Goal: Task Accomplishment & Management: Manage account settings

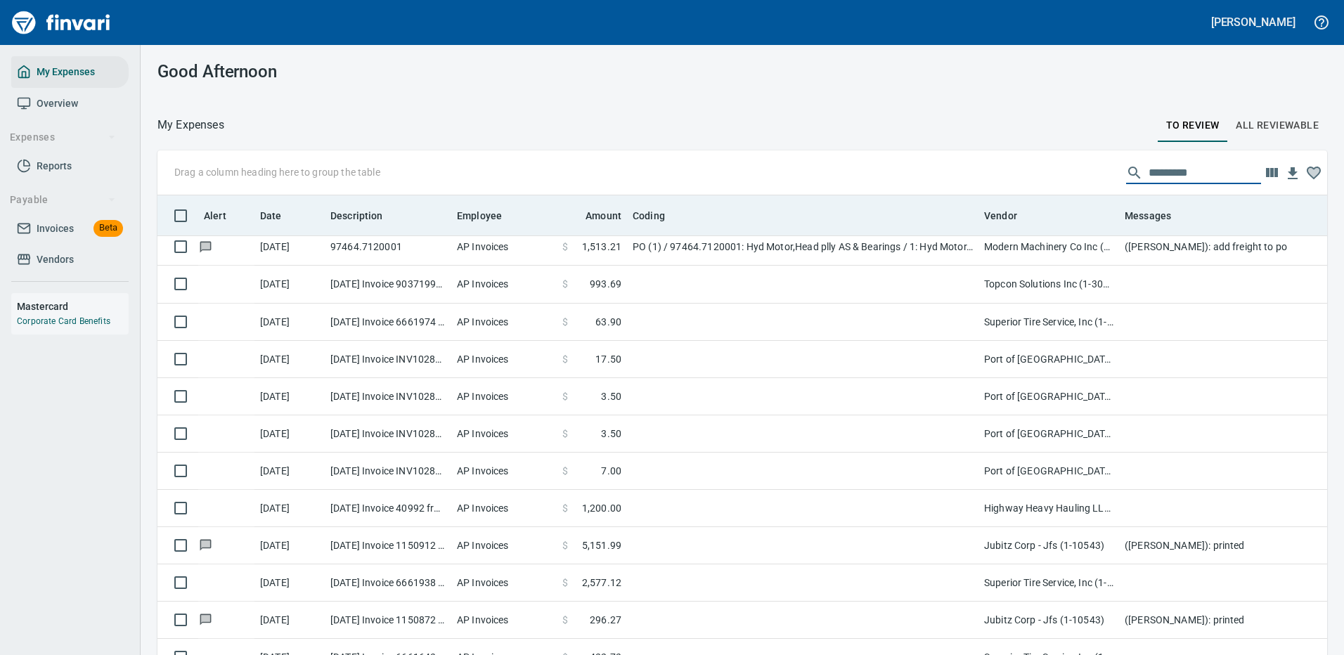
scroll to position [479, 1138]
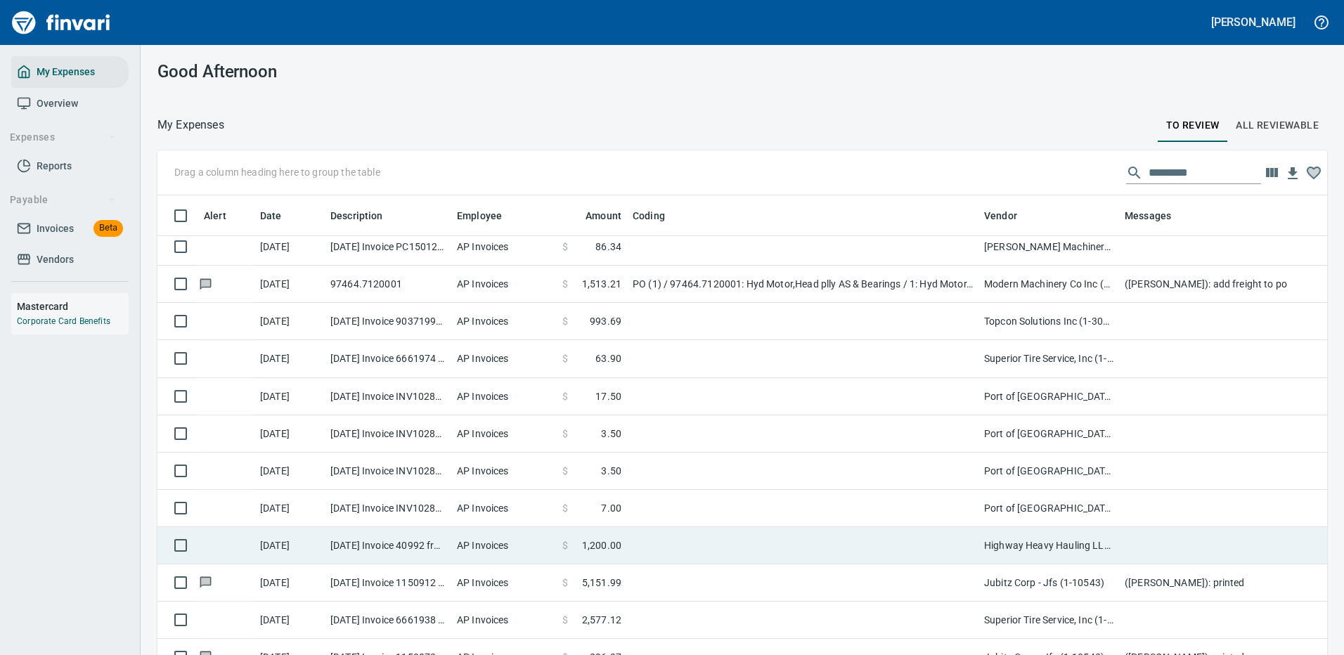
click at [662, 548] on td at bounding box center [803, 545] width 352 height 37
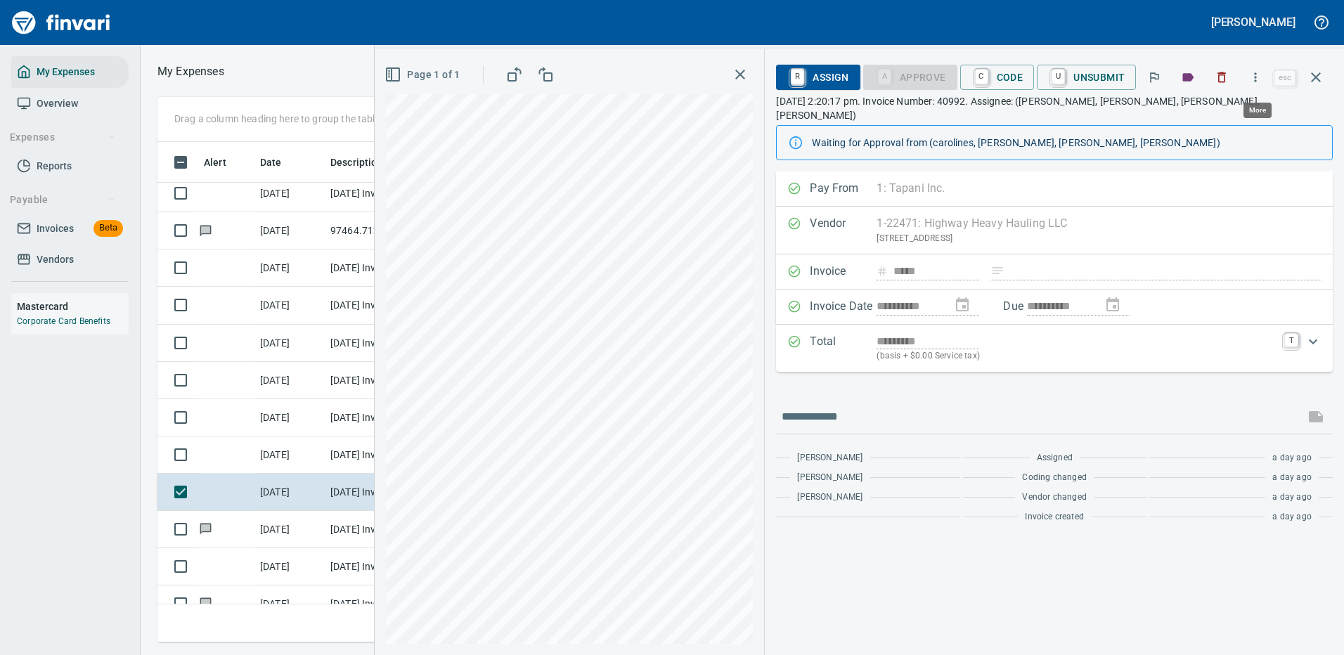
scroll to position [479, 797]
click at [823, 75] on span "R Assign" at bounding box center [817, 77] width 61 height 24
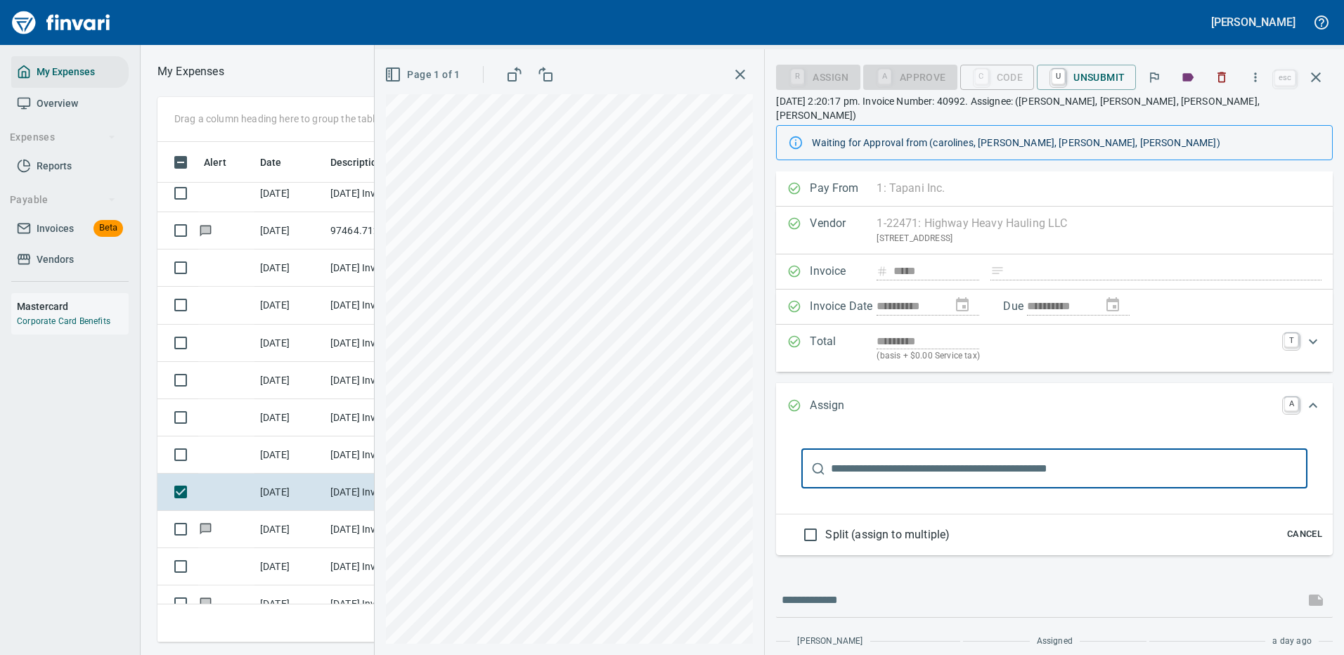
click at [857, 452] on input "text" at bounding box center [1069, 468] width 477 height 39
type input "*"
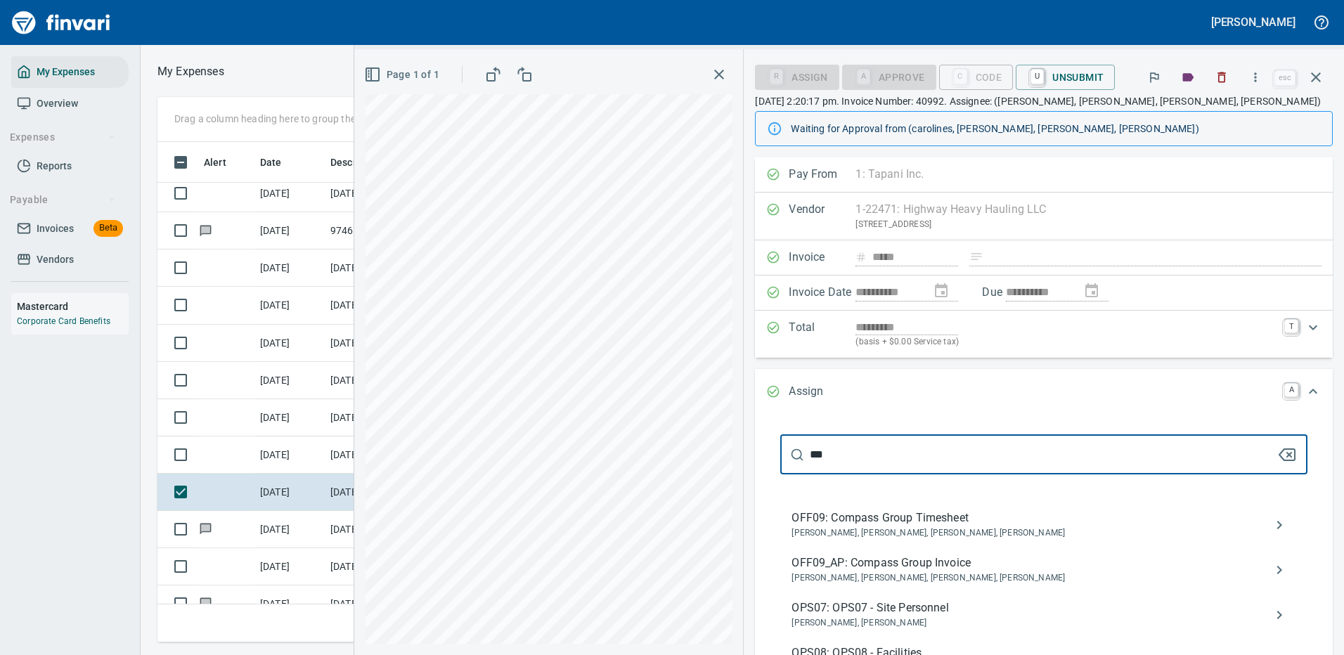
scroll to position [70, 0]
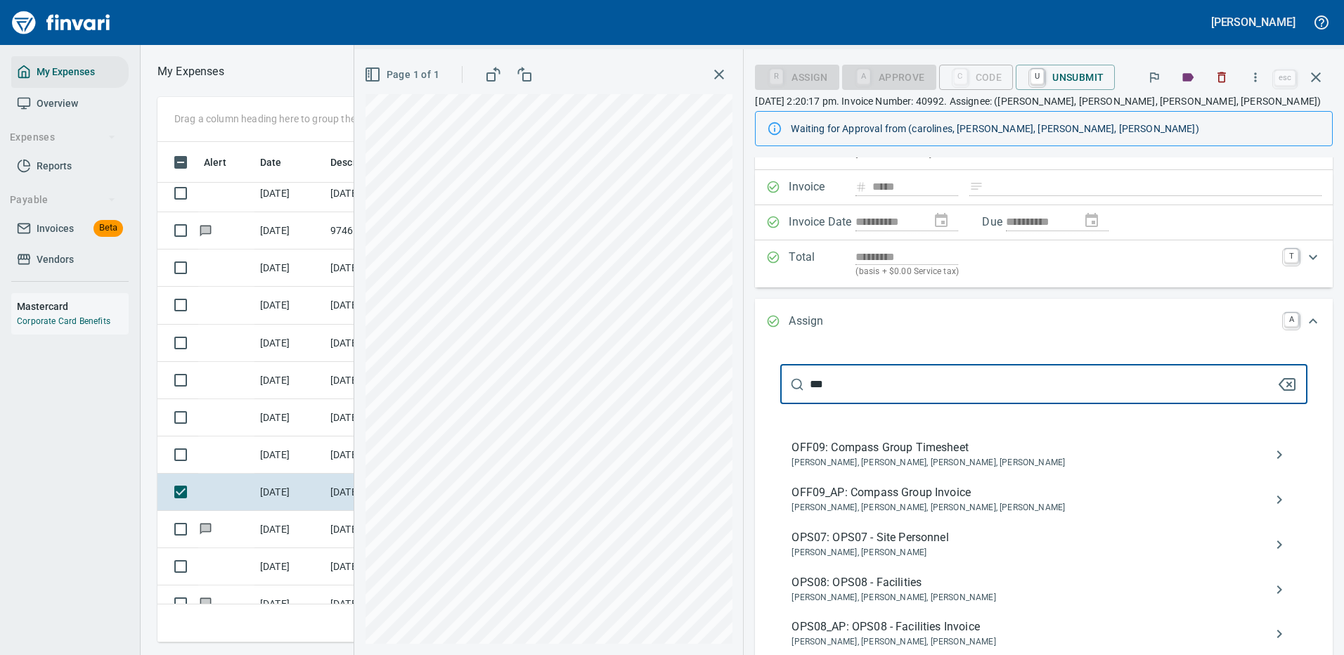
type input "***"
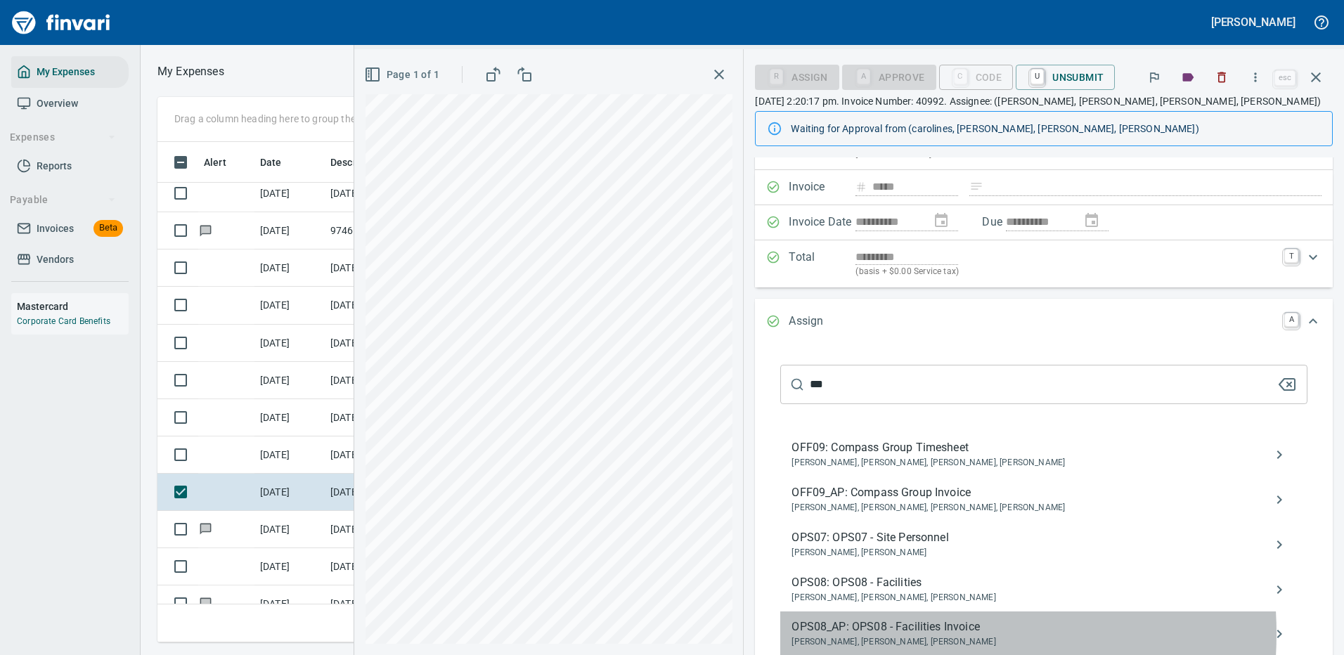
click at [920, 633] on span "OPS08_AP: OPS08 - Facilities Invoice" at bounding box center [1033, 627] width 482 height 17
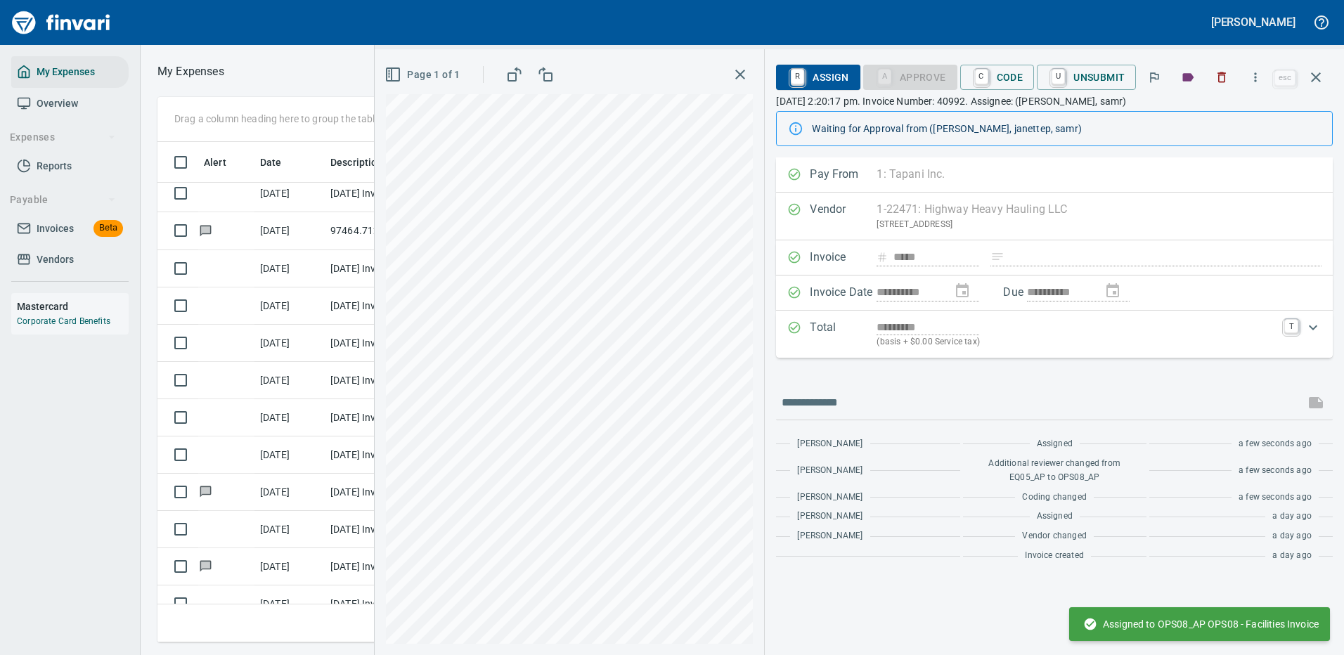
scroll to position [0, 0]
click at [1320, 70] on icon "button" at bounding box center [1316, 77] width 17 height 17
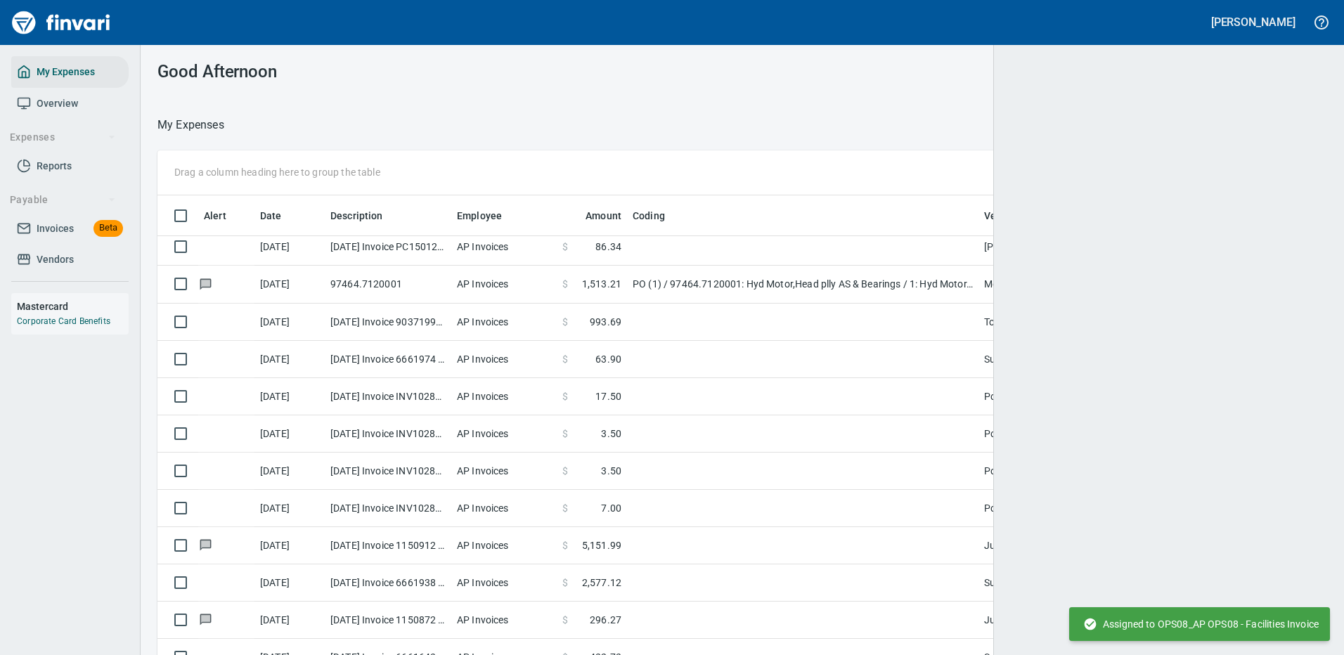
scroll to position [479, 1138]
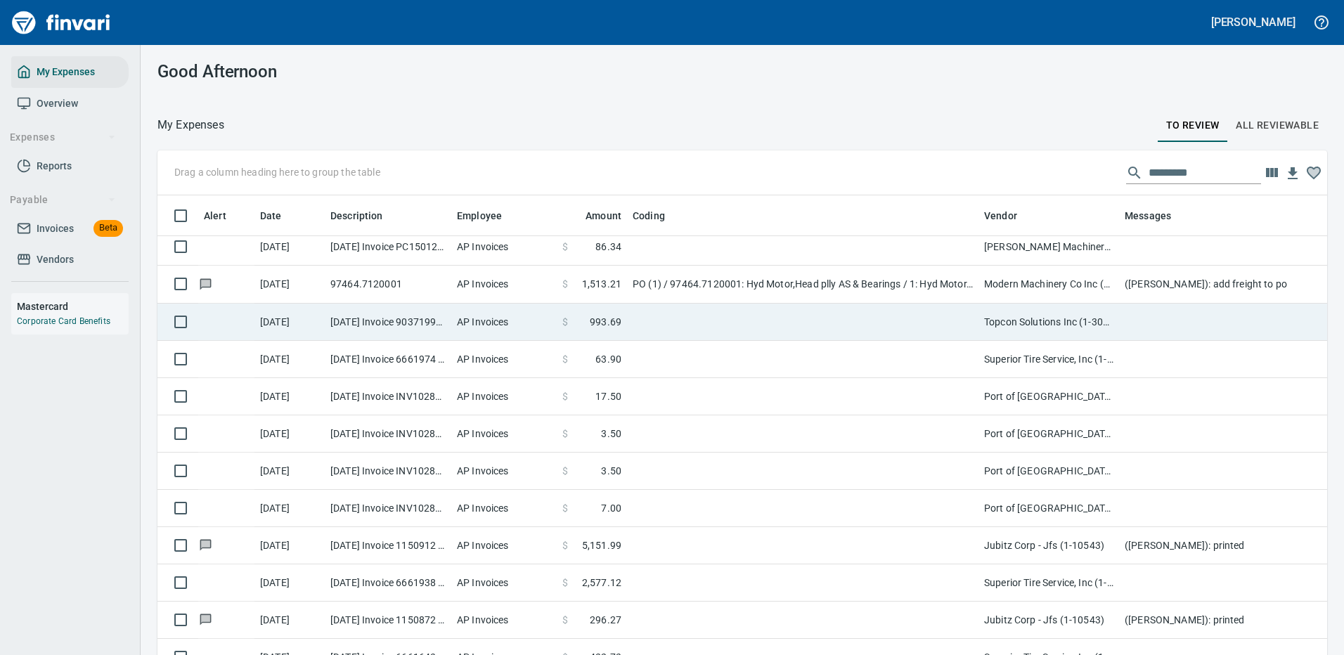
click at [827, 318] on td at bounding box center [803, 322] width 352 height 37
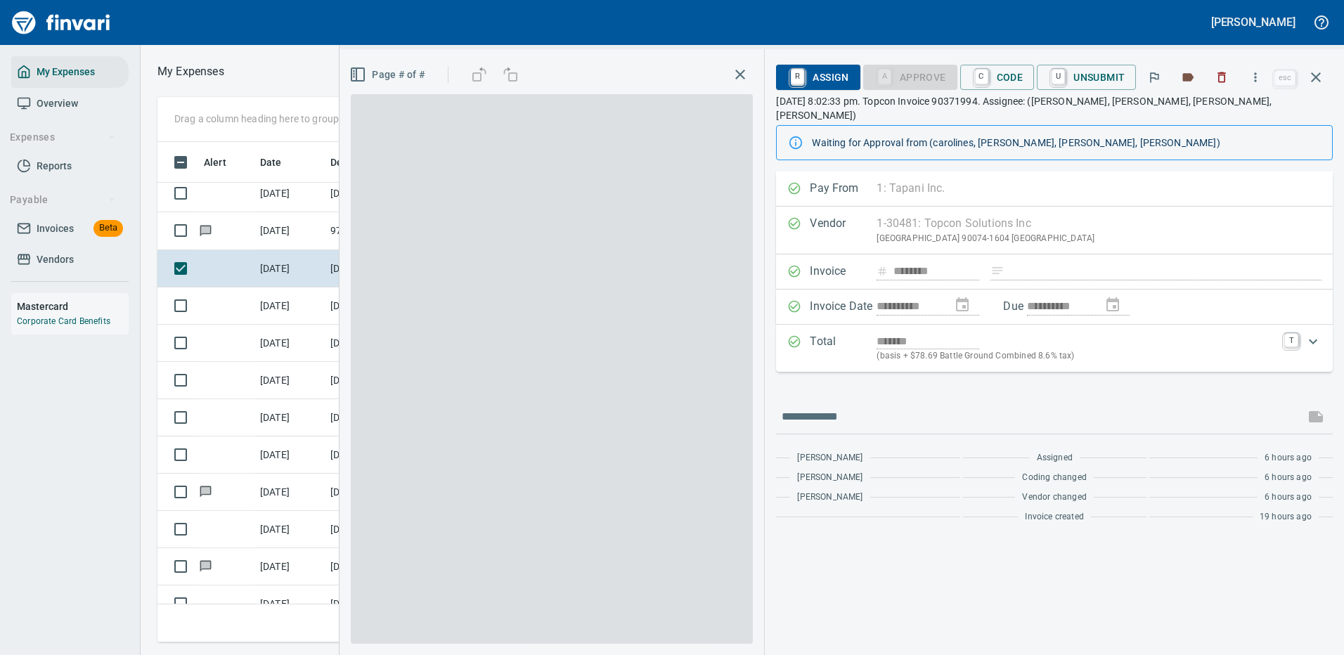
scroll to position [479, 797]
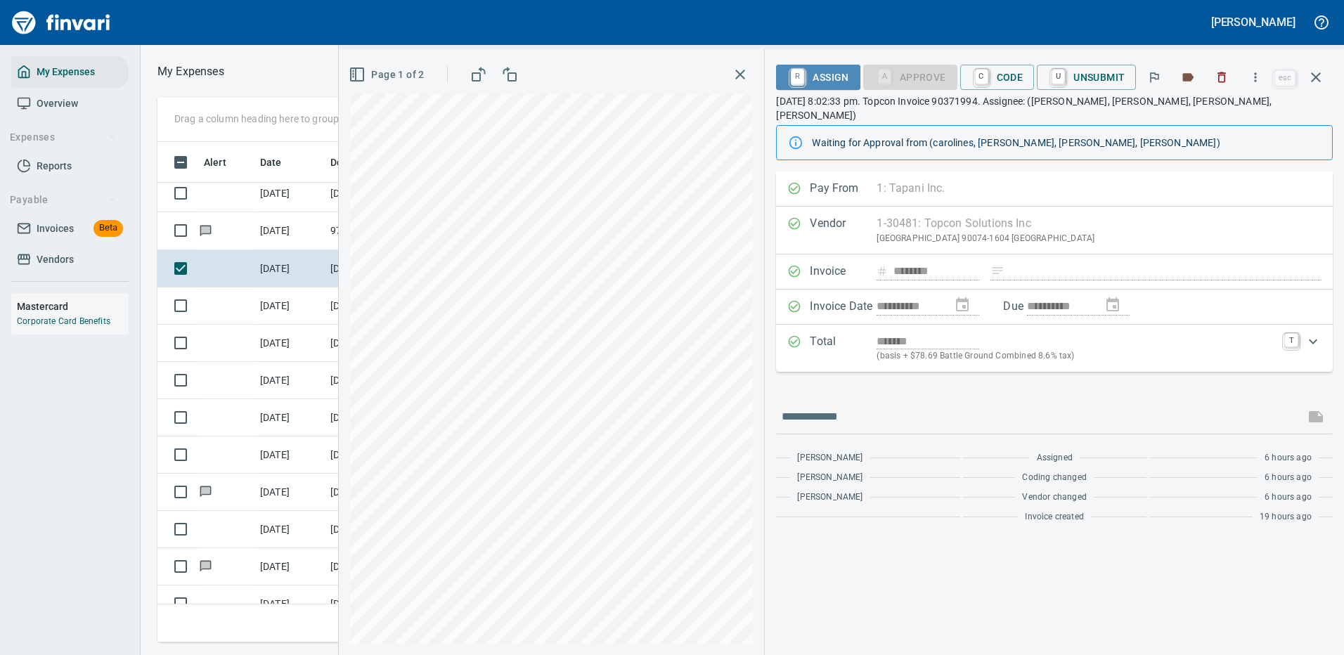
click at [828, 72] on span "R Assign" at bounding box center [817, 77] width 61 height 24
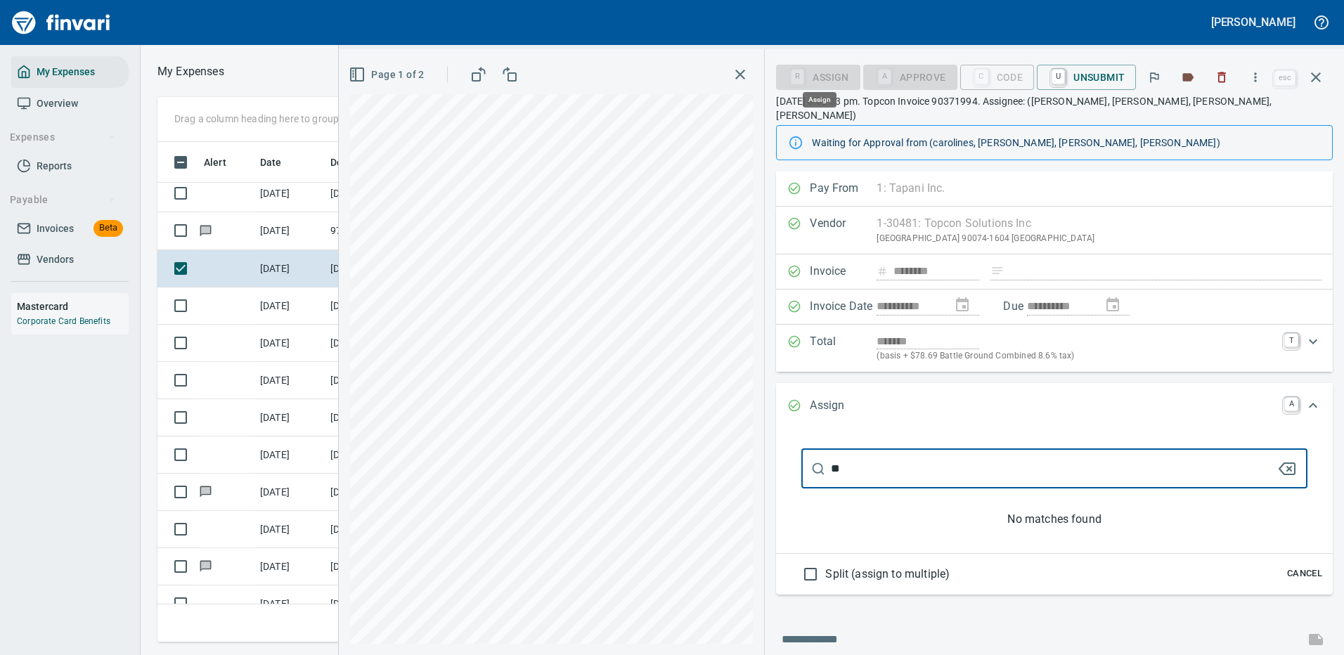
type input "*"
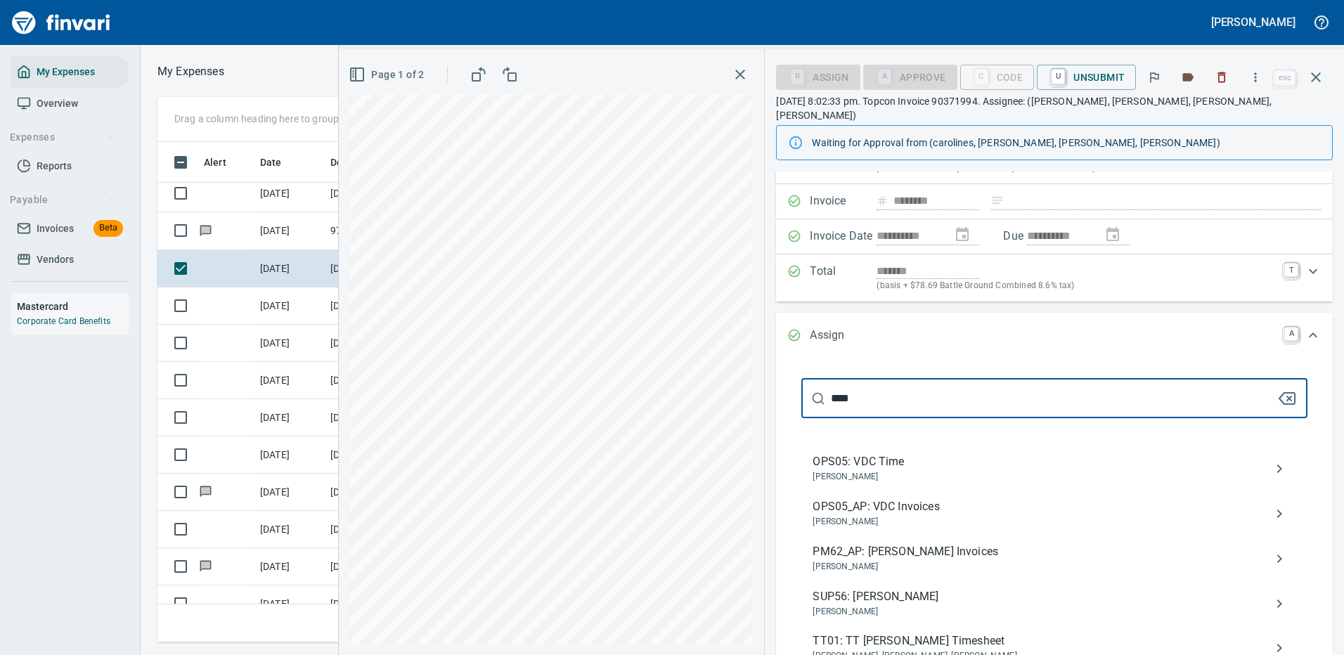
scroll to position [0, 0]
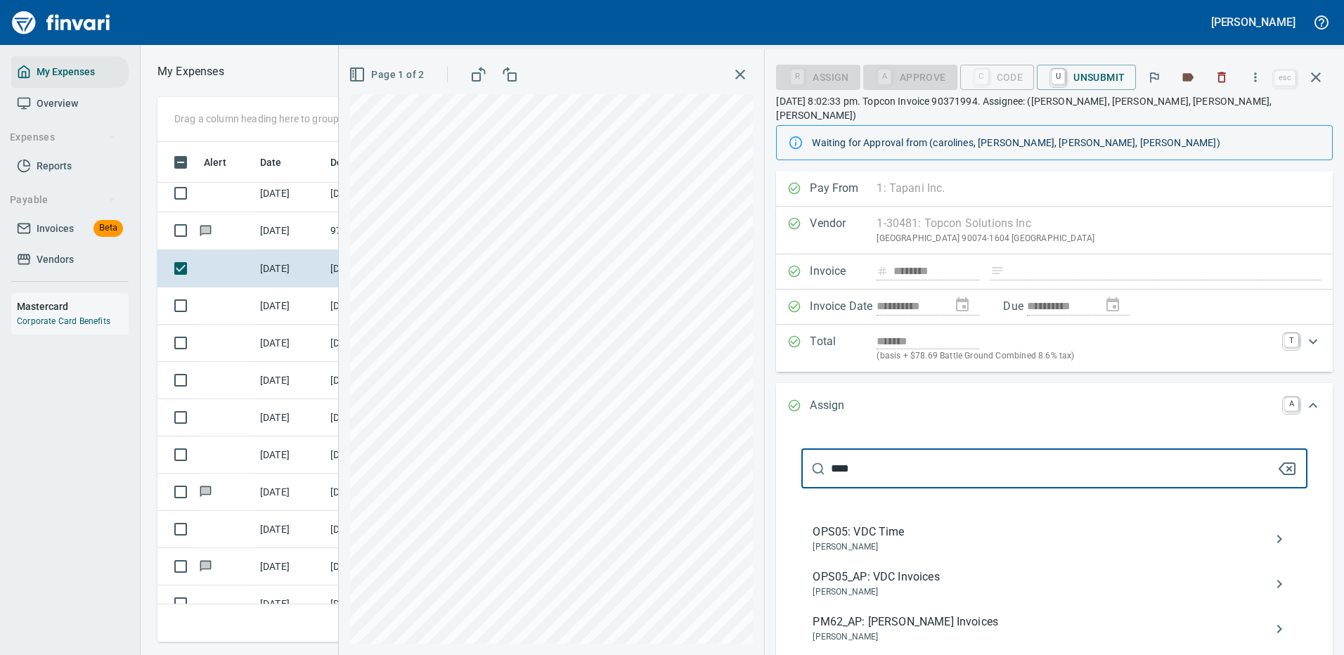
type input "****"
click at [873, 569] on span "OPS05_AP: VDC Invoices" at bounding box center [1043, 577] width 461 height 17
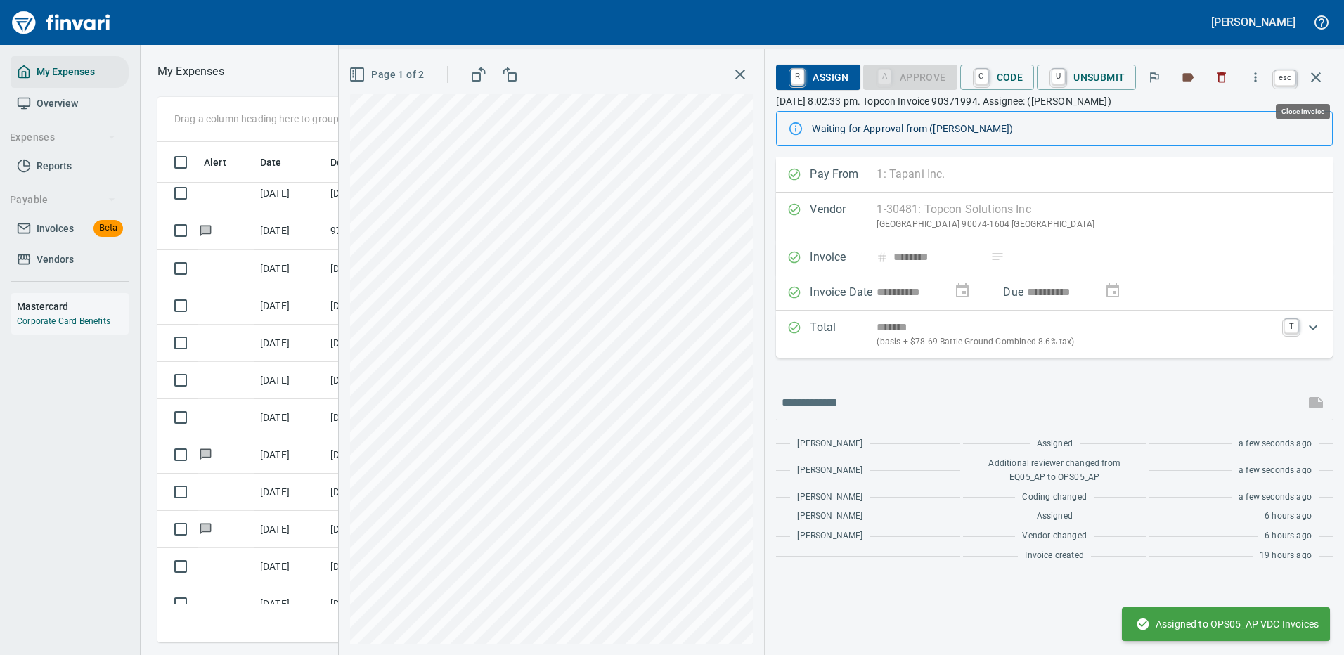
scroll to position [479, 797]
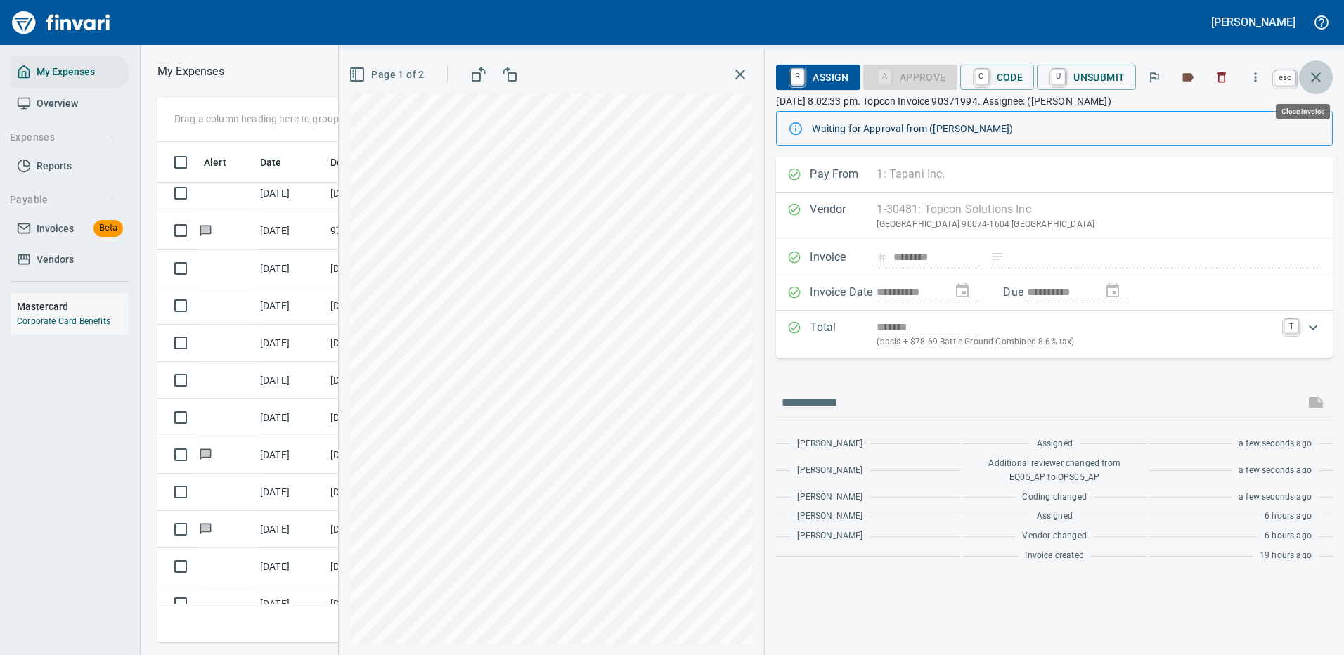
click at [1314, 71] on icon "button" at bounding box center [1316, 77] width 17 height 17
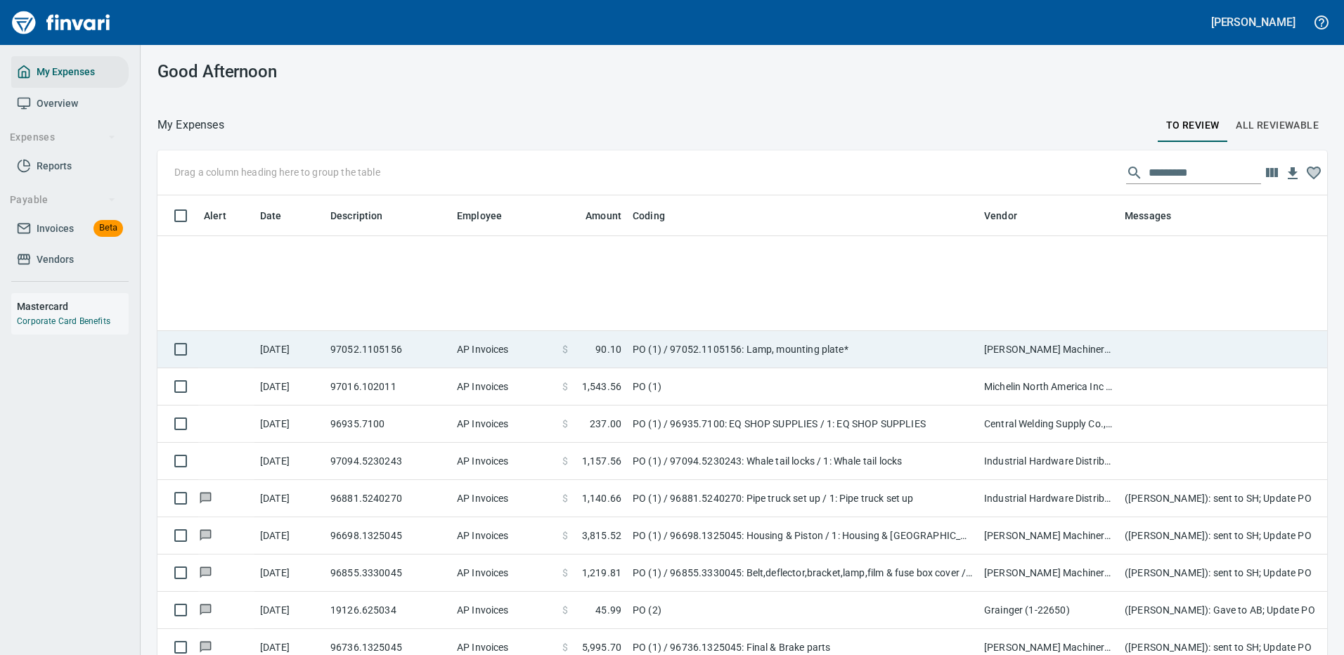
scroll to position [5765, 0]
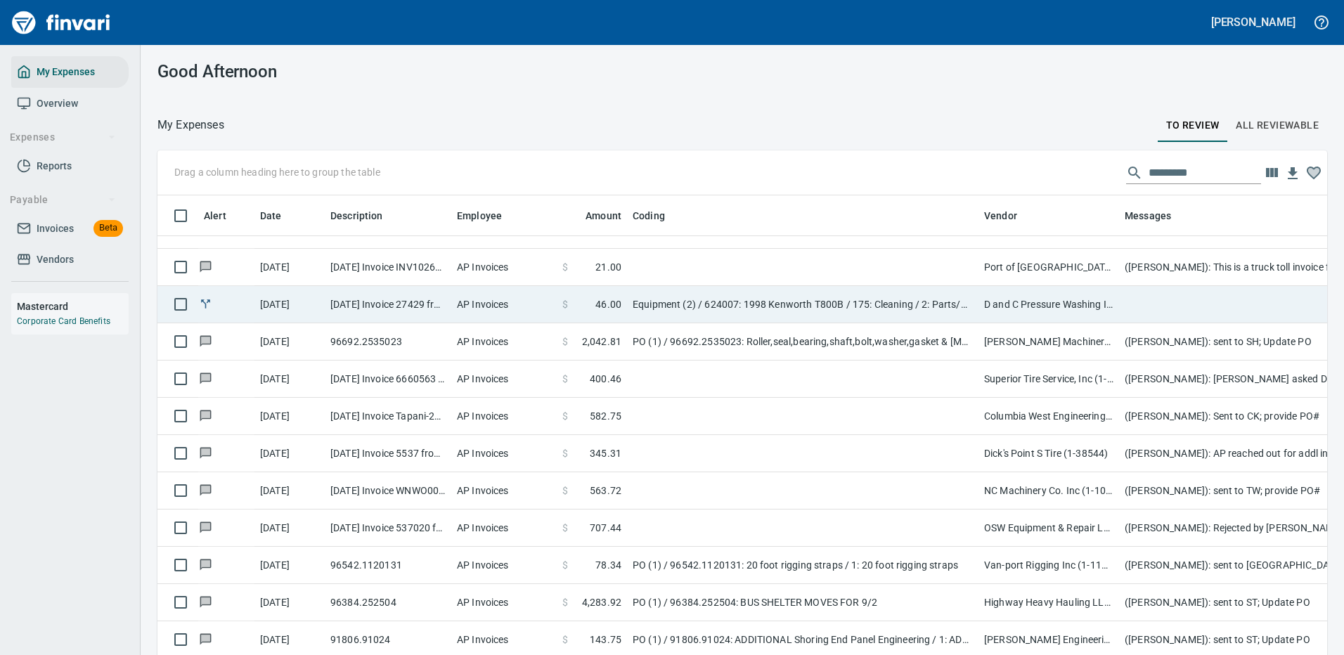
click at [749, 296] on td "Equipment (2) / 624007: 1998 Kenworth T800B / 175: Cleaning / 2: Parts/Other" at bounding box center [803, 304] width 352 height 37
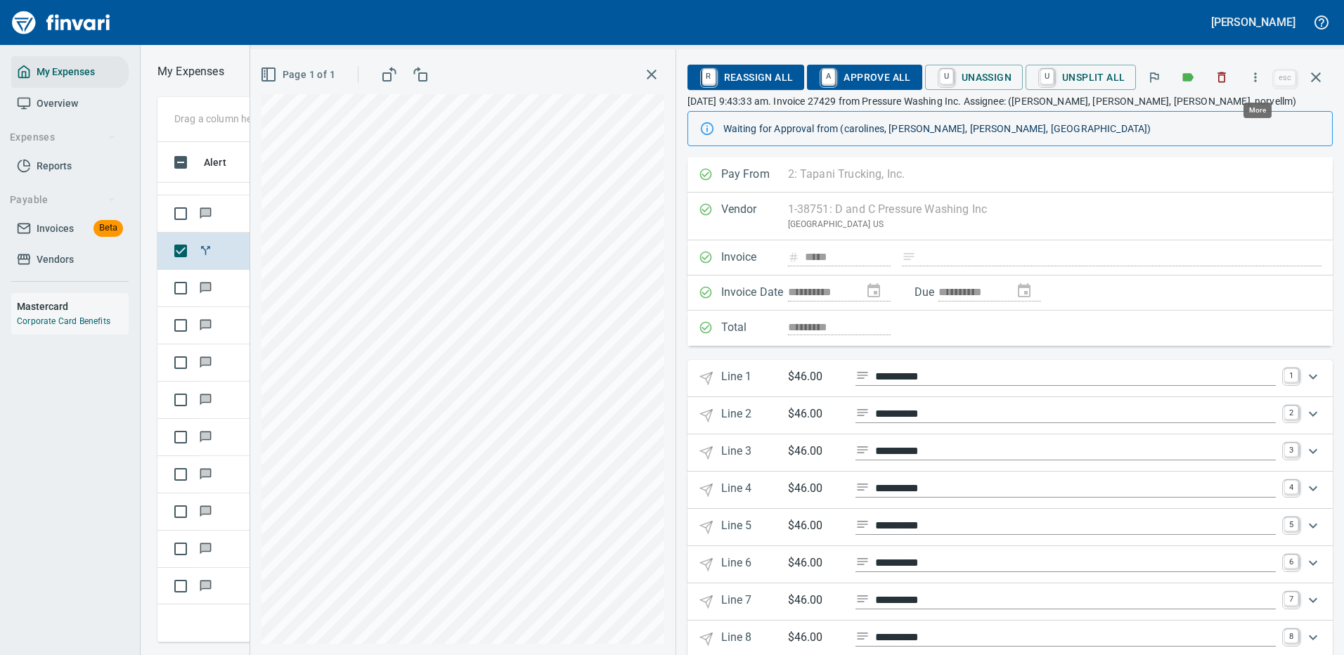
scroll to position [479, 797]
click at [1258, 72] on icon "button" at bounding box center [1256, 77] width 14 height 14
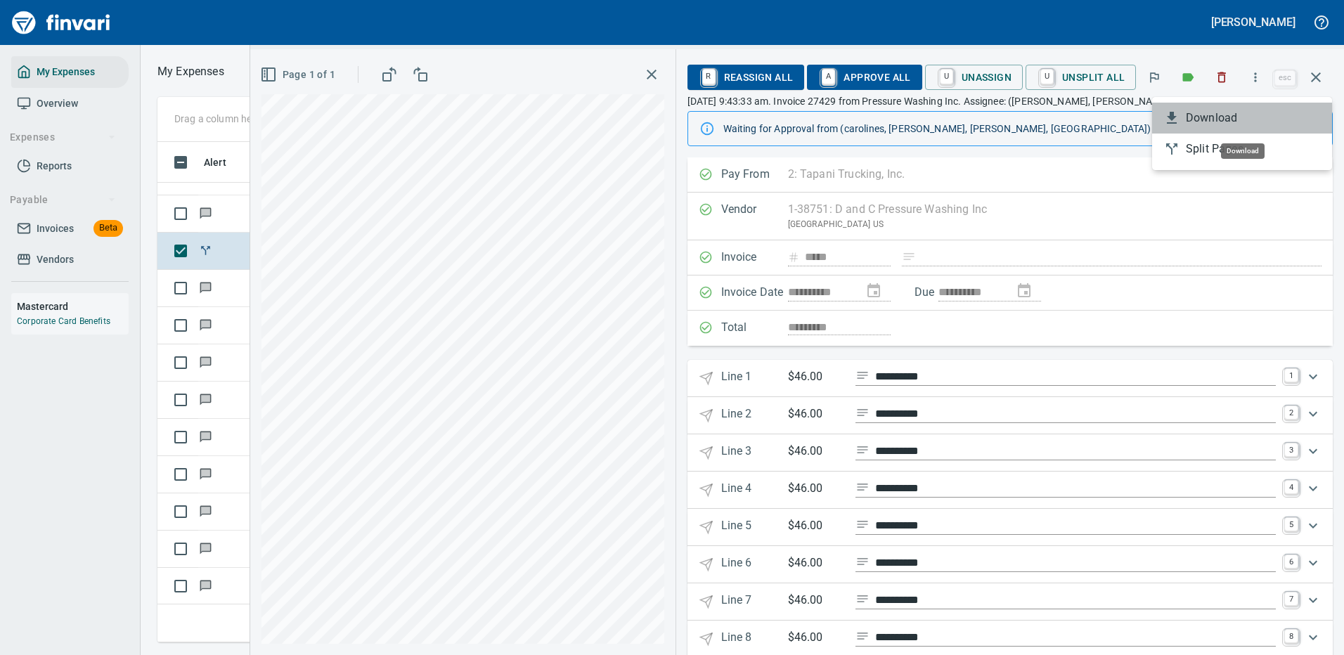
click at [1216, 114] on span "Download" at bounding box center [1253, 118] width 135 height 17
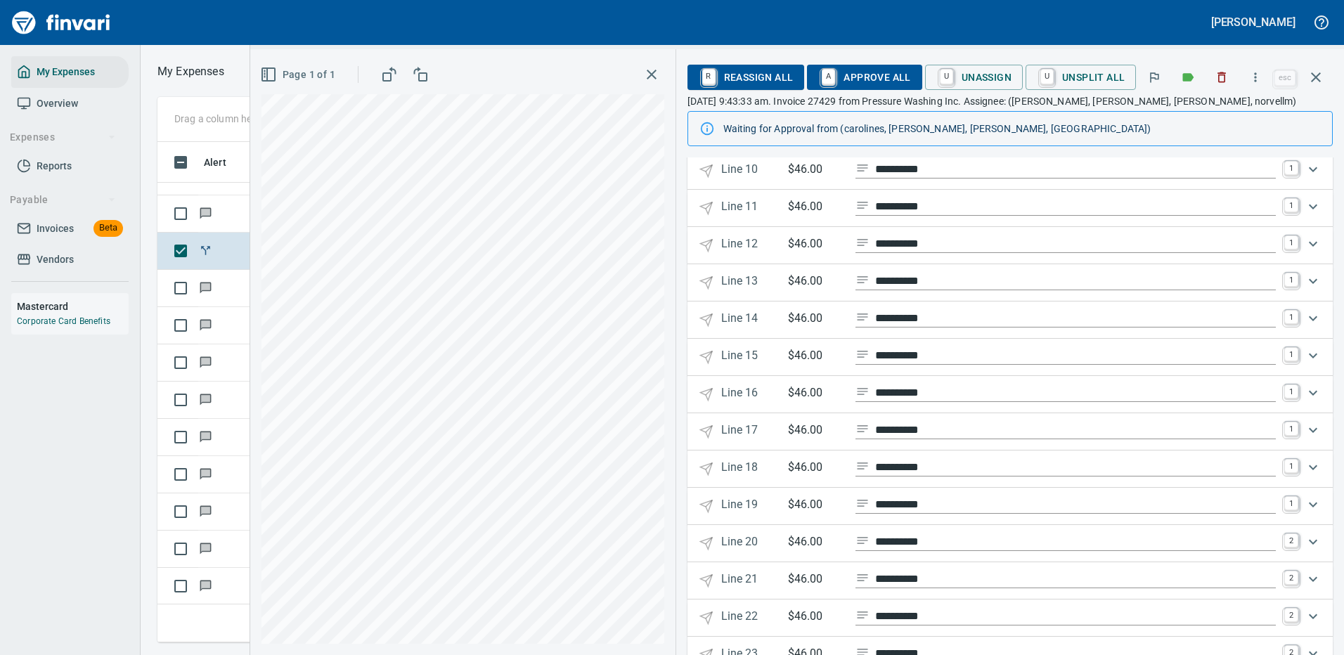
scroll to position [0, 0]
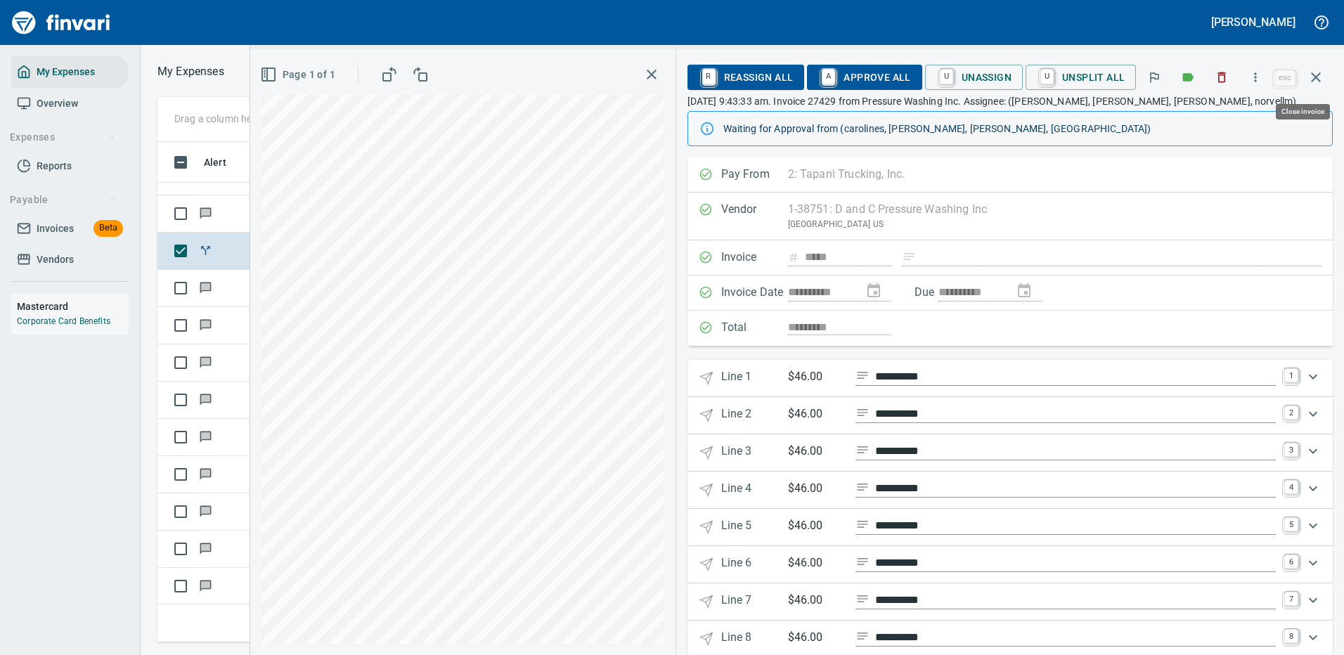
click at [1318, 72] on icon "button" at bounding box center [1316, 77] width 17 height 17
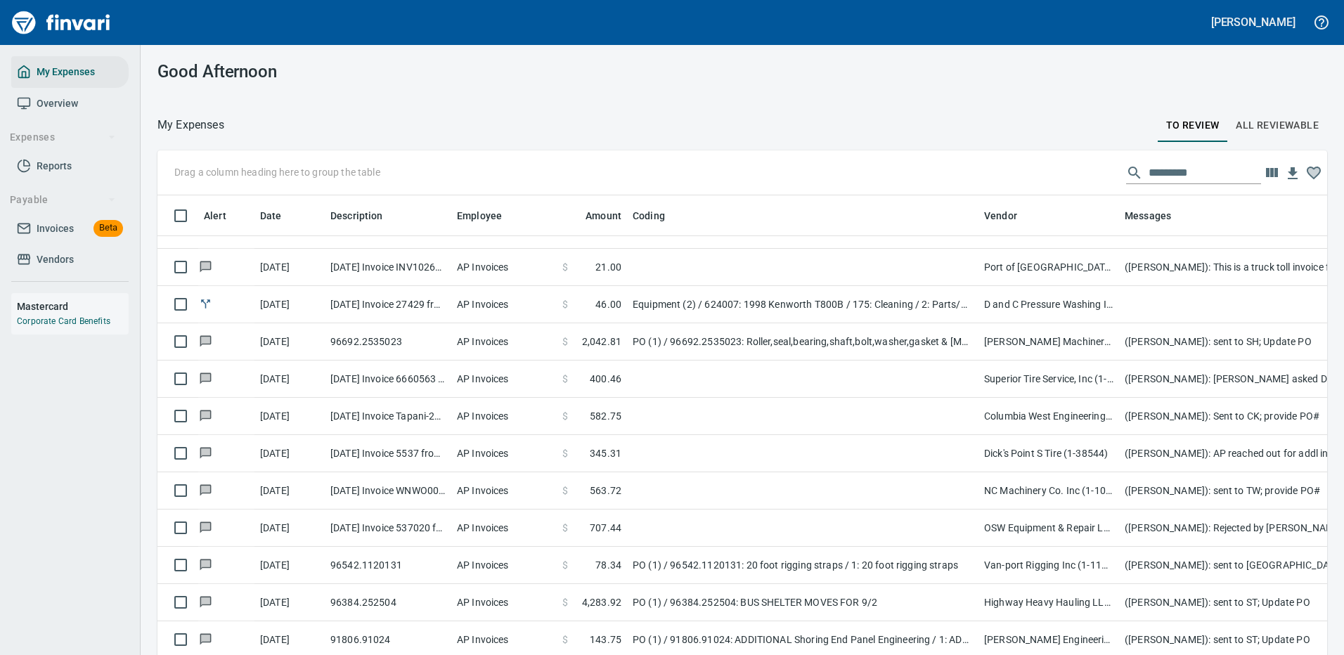
scroll to position [479, 1138]
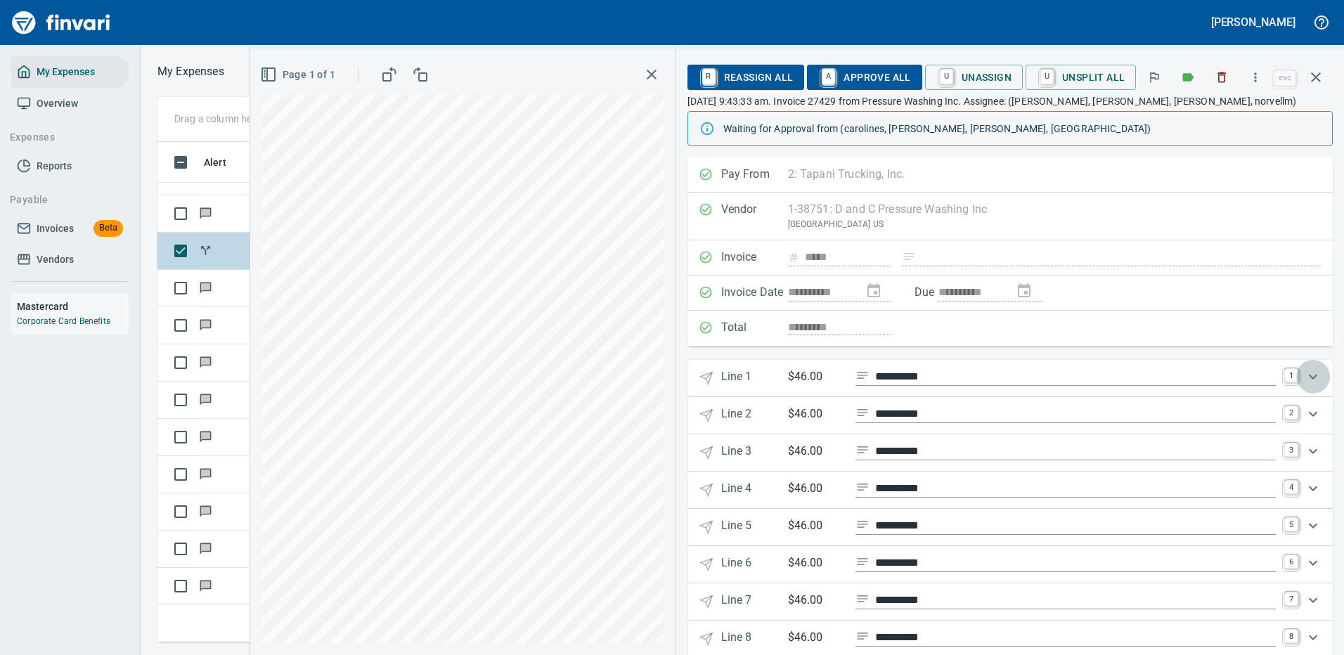
click at [1305, 371] on icon "Expand" at bounding box center [1313, 376] width 17 height 17
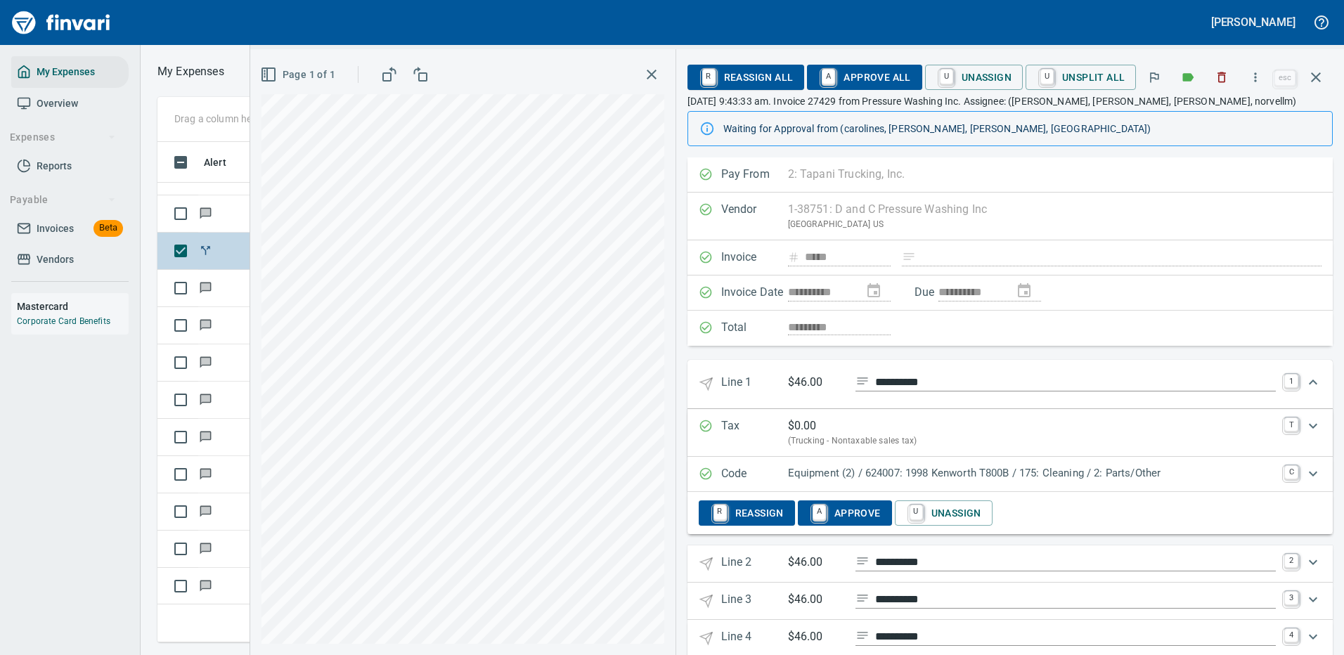
click at [1170, 475] on p "Equipment (2) / 624007: 1998 Kenworth T800B / 175: Cleaning / 2: Parts/Other" at bounding box center [1032, 473] width 488 height 16
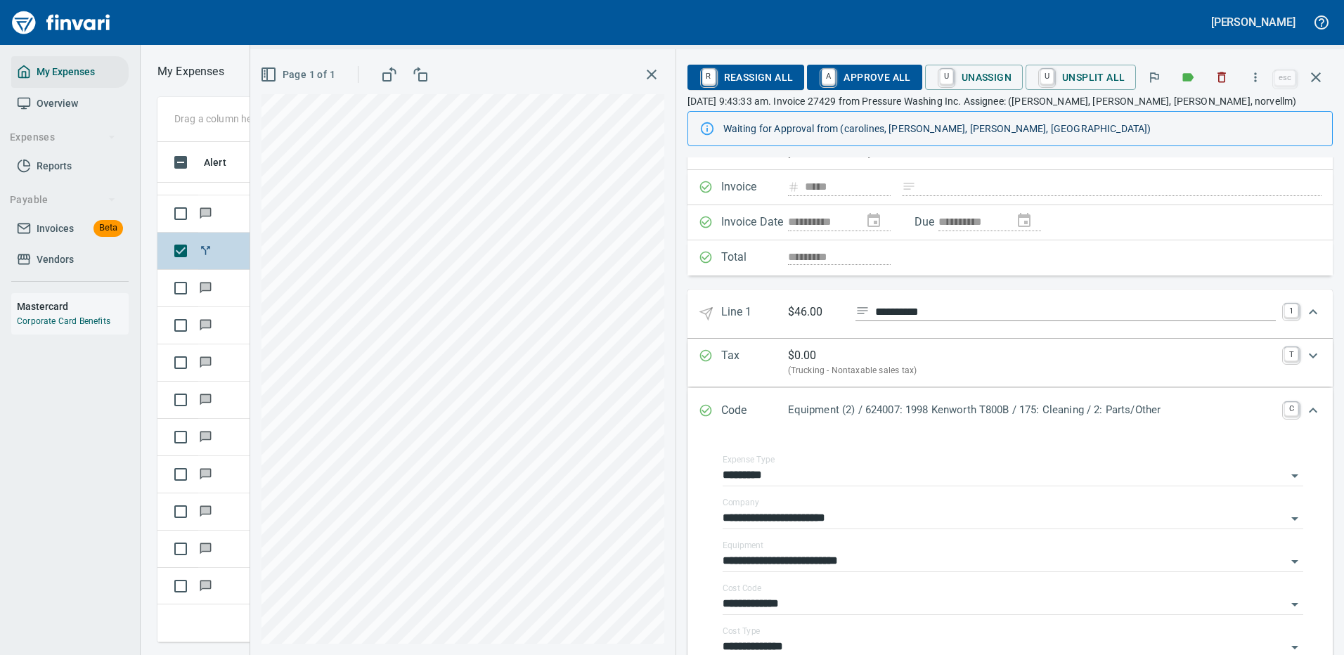
scroll to position [141, 0]
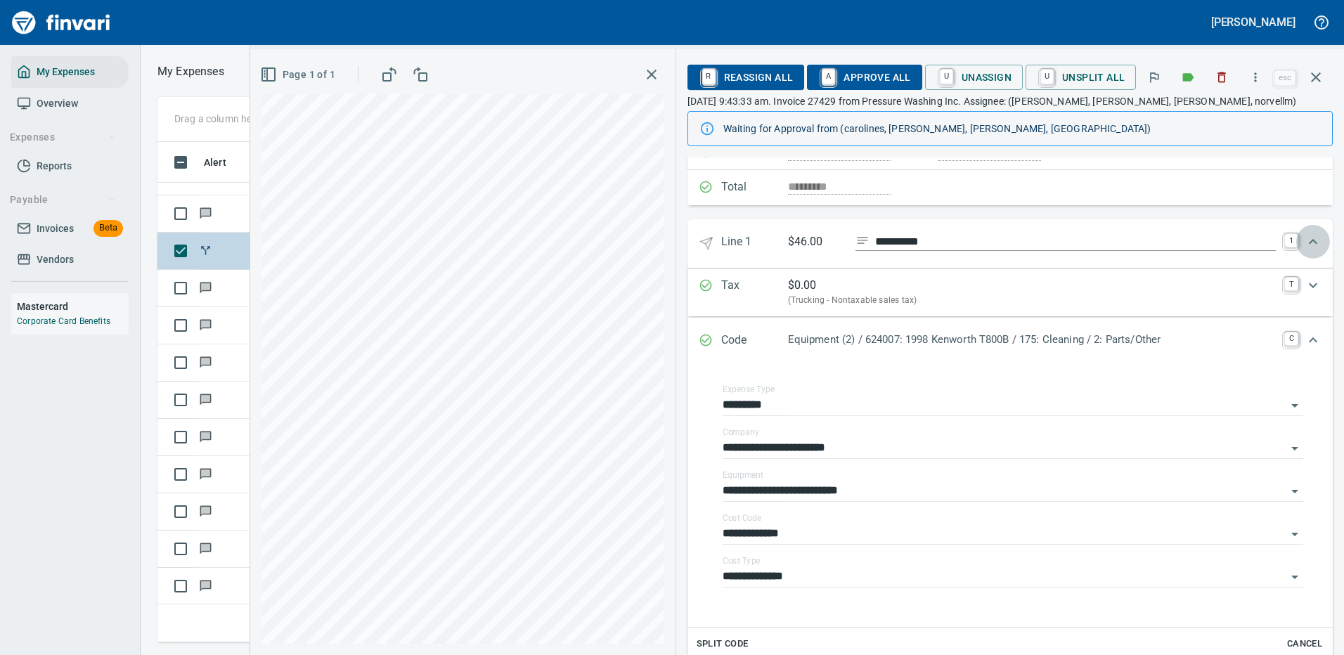
click at [1309, 240] on icon "Expand" at bounding box center [1313, 241] width 8 height 5
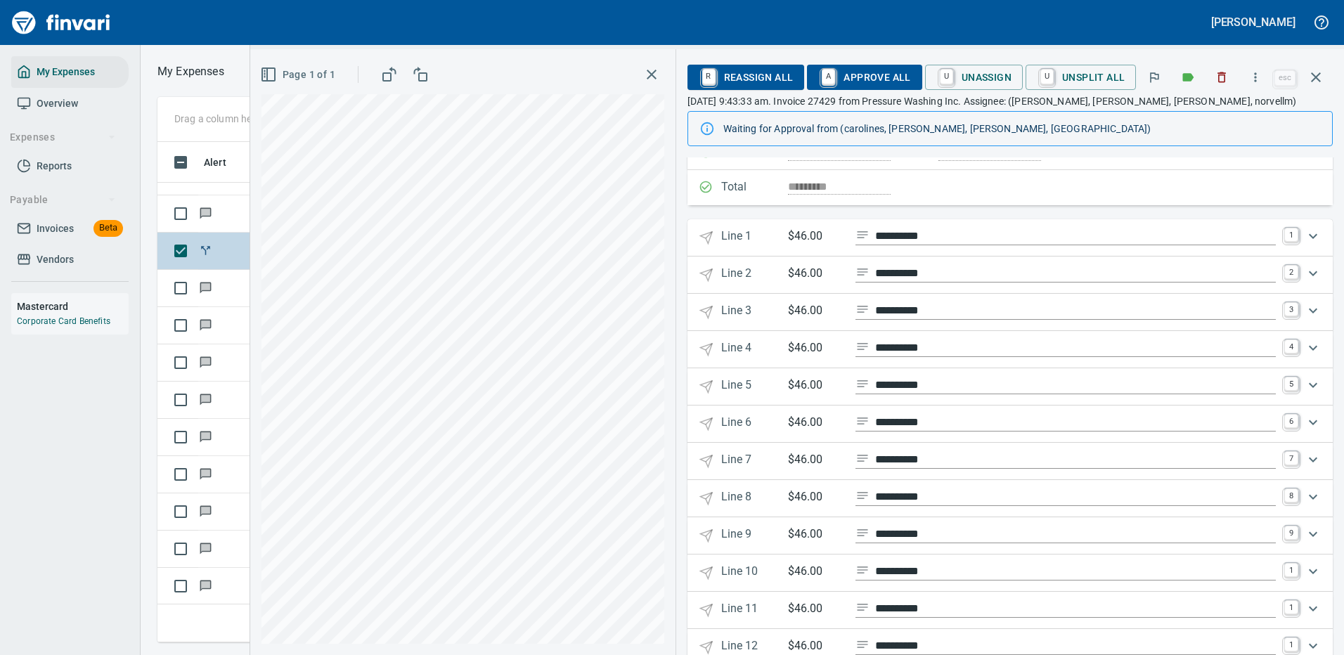
click at [1305, 269] on icon "Expand" at bounding box center [1313, 273] width 17 height 17
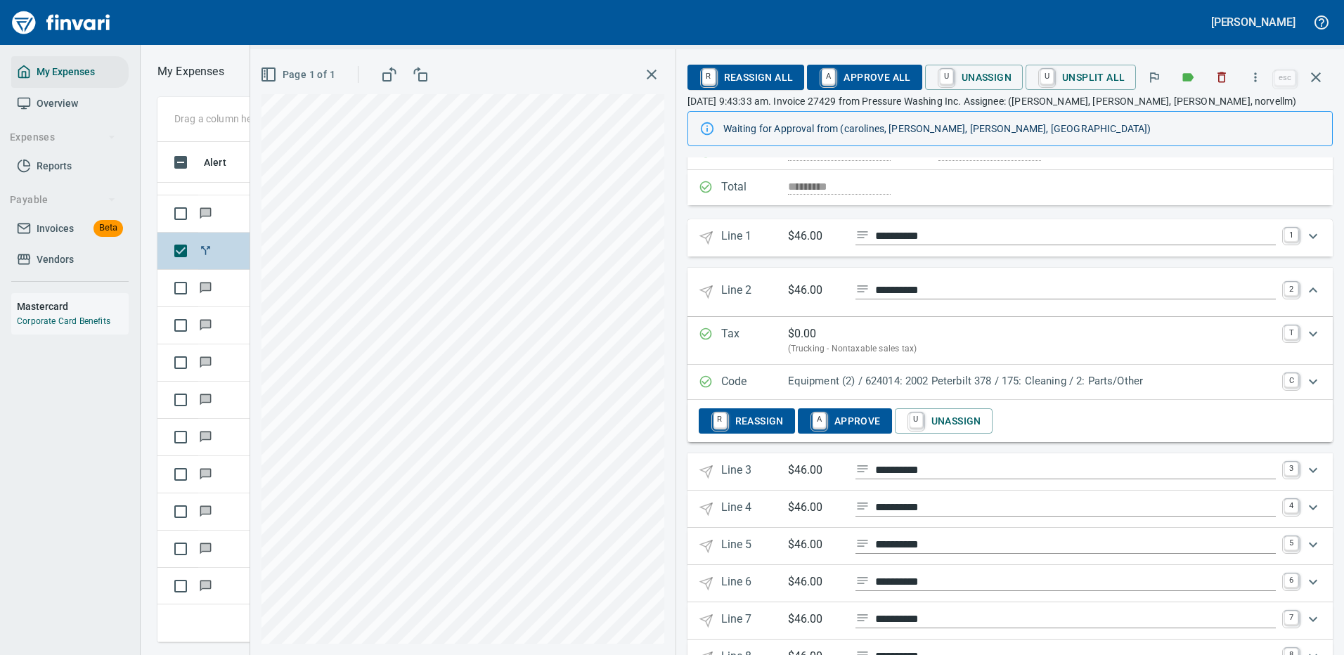
click at [877, 72] on span "A Approve All" at bounding box center [864, 77] width 92 height 24
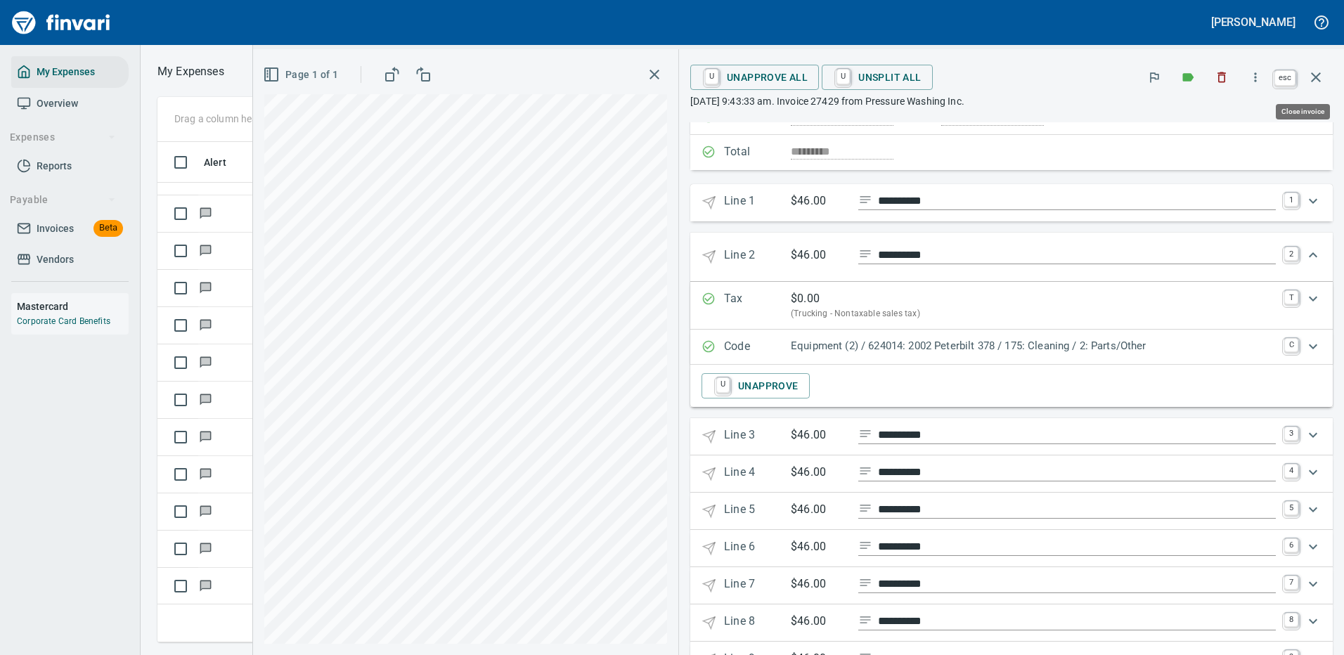
scroll to position [479, 797]
click at [1315, 73] on icon "button" at bounding box center [1316, 77] width 17 height 17
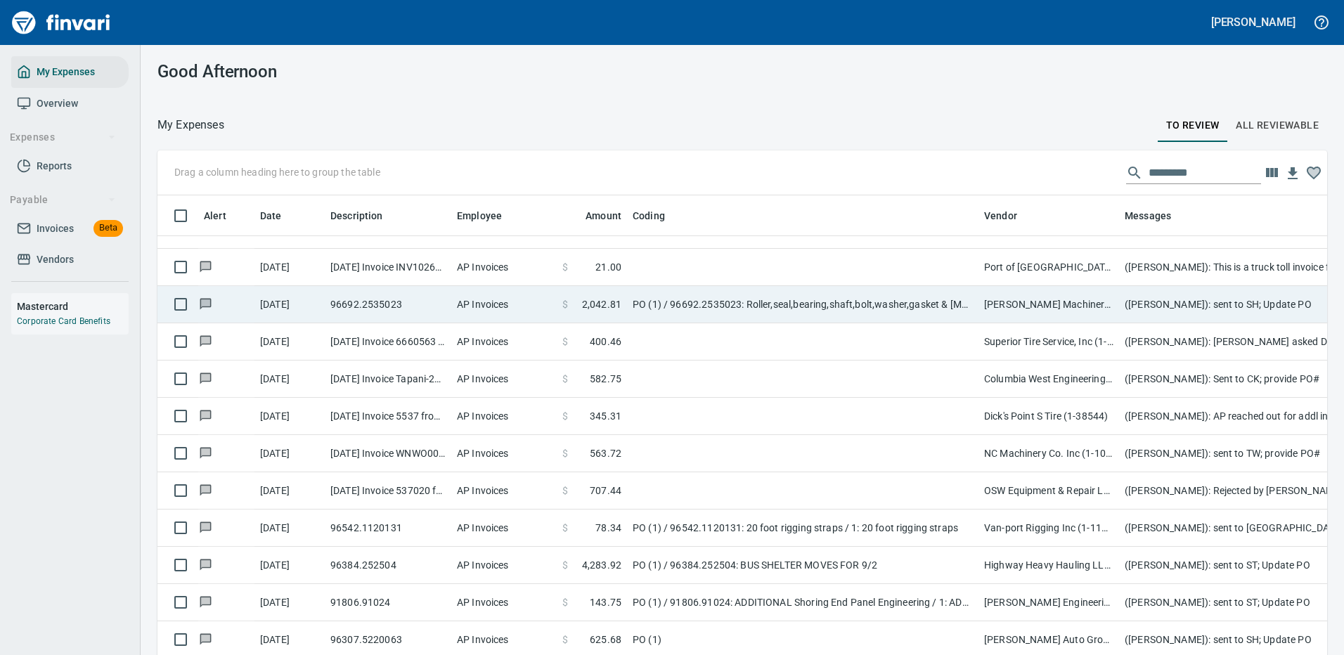
scroll to position [479, 1138]
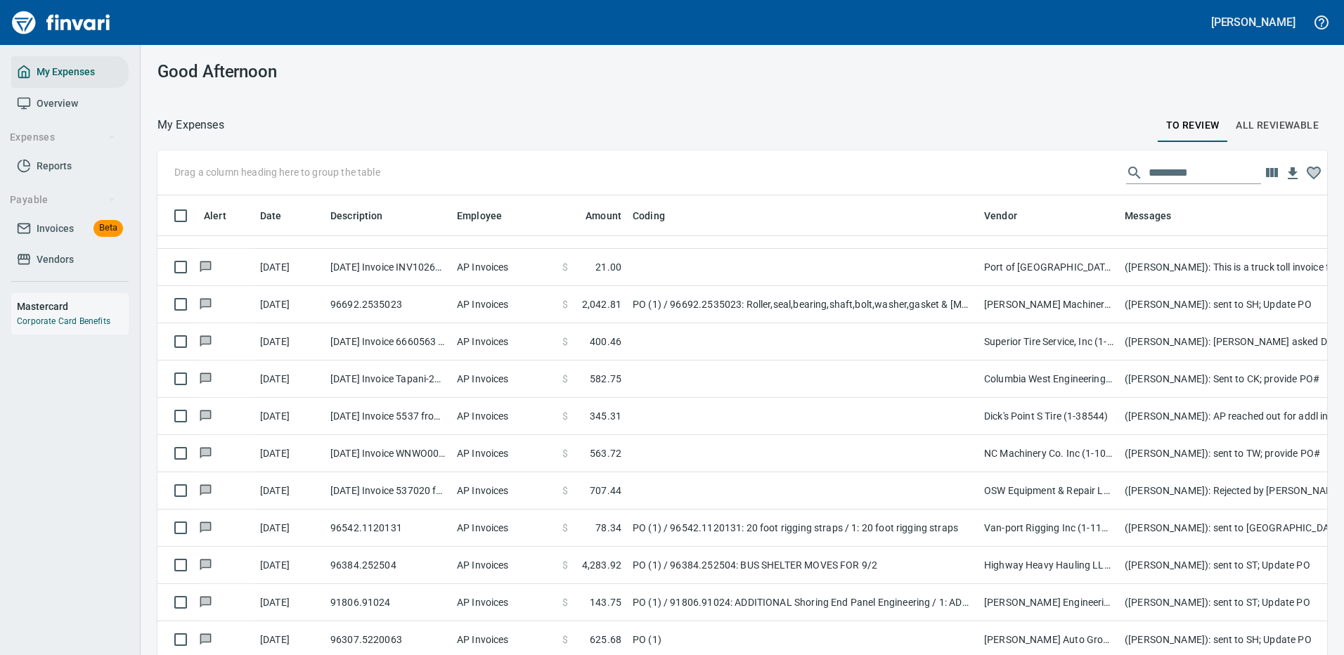
click at [1149, 167] on input "text" at bounding box center [1205, 173] width 112 height 22
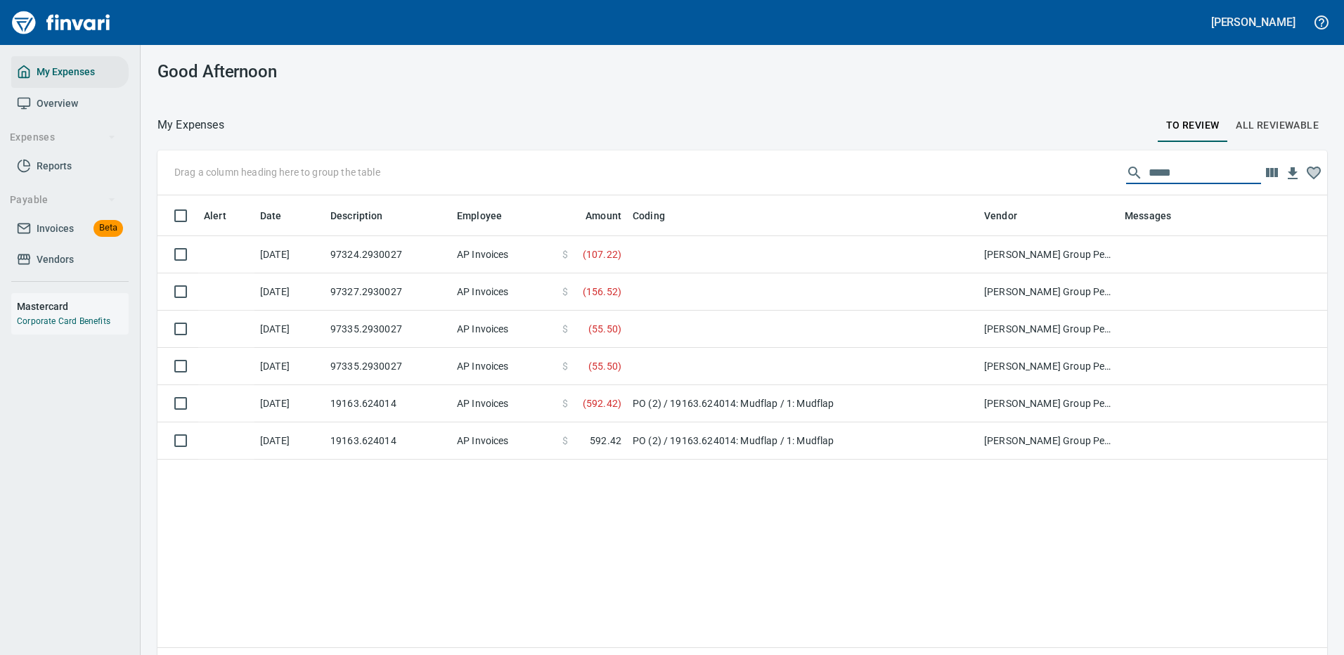
scroll to position [0, 0]
drag, startPoint x: 1175, startPoint y: 175, endPoint x: 1004, endPoint y: 168, distance: 171.0
click at [1010, 167] on div "Drag a column heading here to group the table *****" at bounding box center [742, 172] width 1170 height 45
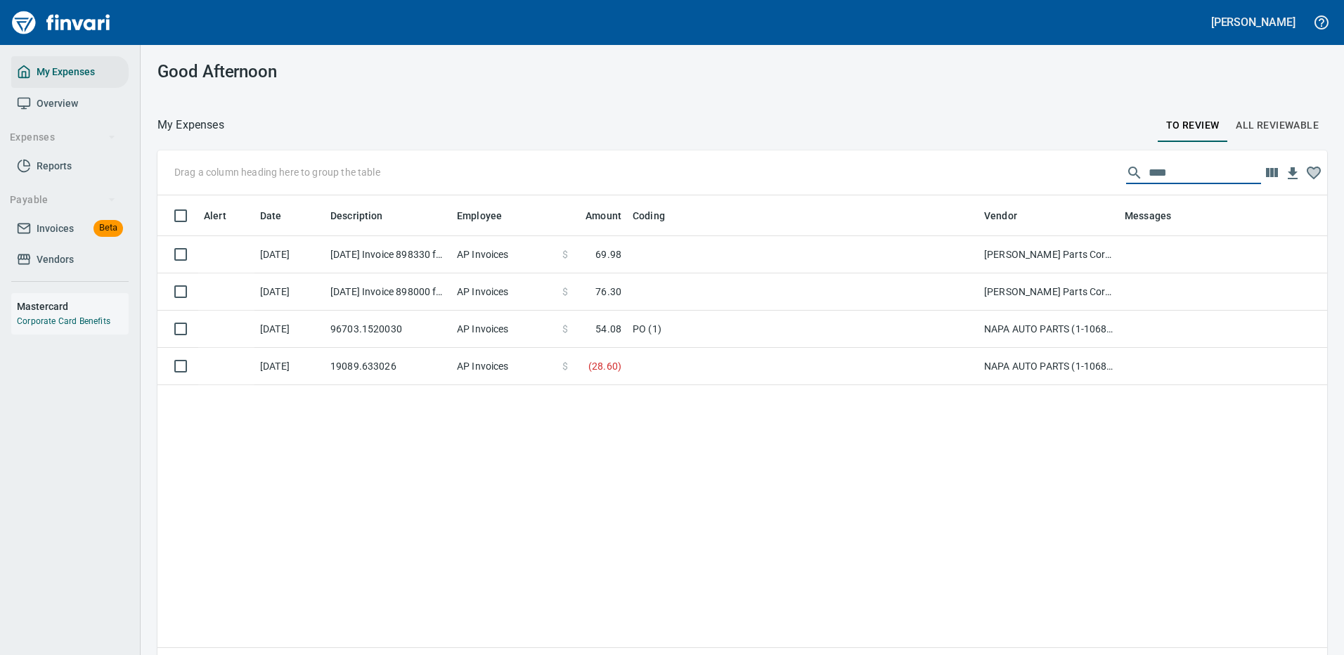
drag, startPoint x: 1175, startPoint y: 172, endPoint x: 911, endPoint y: 163, distance: 263.8
click at [947, 164] on div "Drag a column heading here to group the table ****" at bounding box center [742, 172] width 1170 height 45
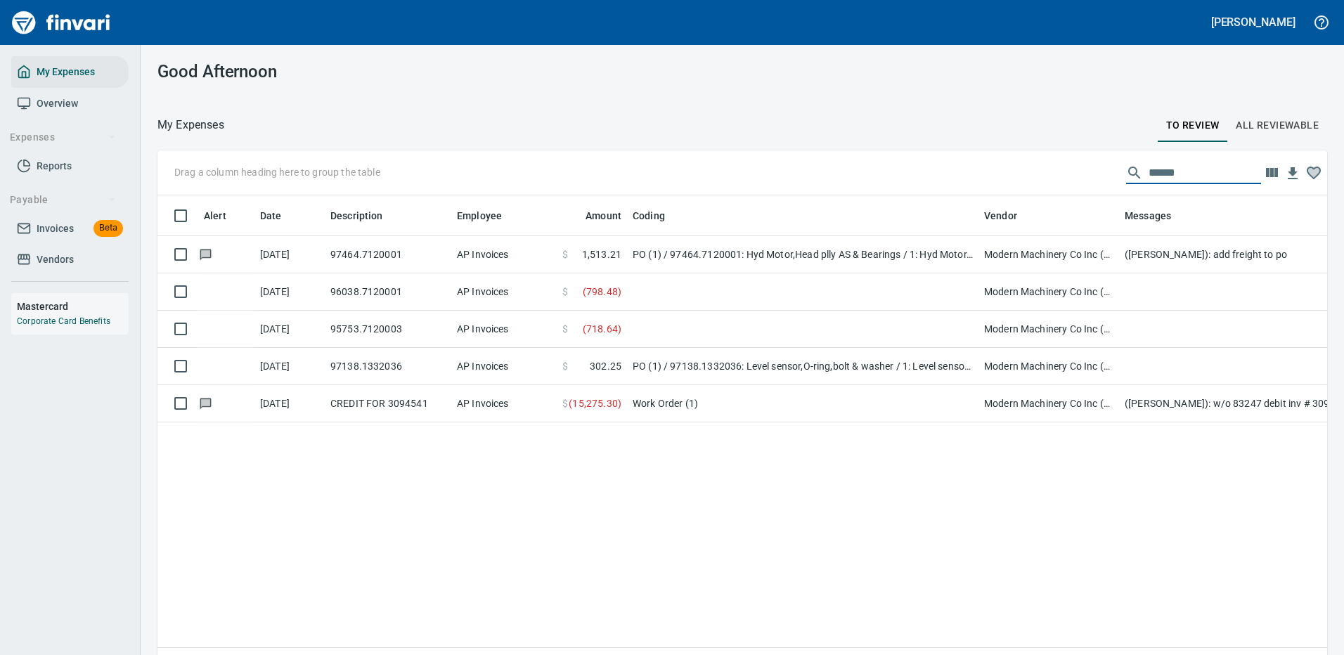
drag, startPoint x: 1171, startPoint y: 174, endPoint x: 1013, endPoint y: 156, distance: 159.2
click at [1020, 157] on div "Drag a column heading here to group the table ******" at bounding box center [742, 172] width 1170 height 45
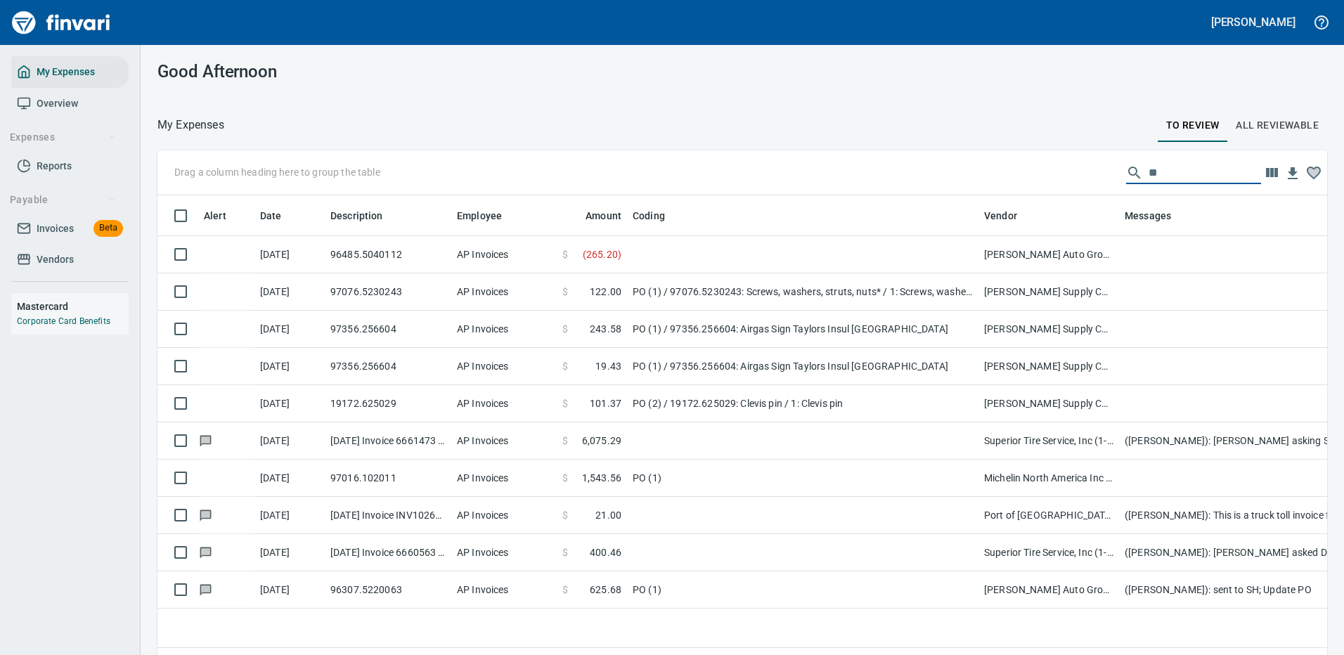
type input "*"
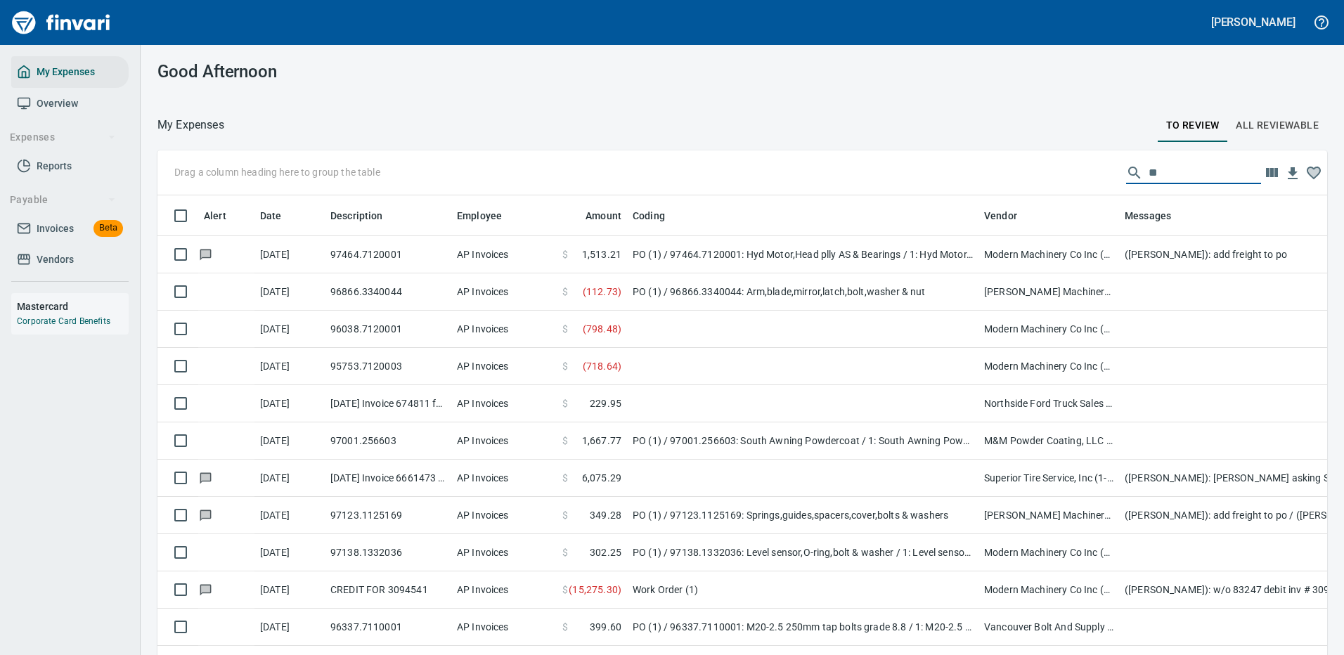
drag, startPoint x: 1157, startPoint y: 162, endPoint x: 1078, endPoint y: 165, distance: 78.8
click at [1078, 165] on div "Drag a column heading here to group the table **" at bounding box center [742, 172] width 1170 height 45
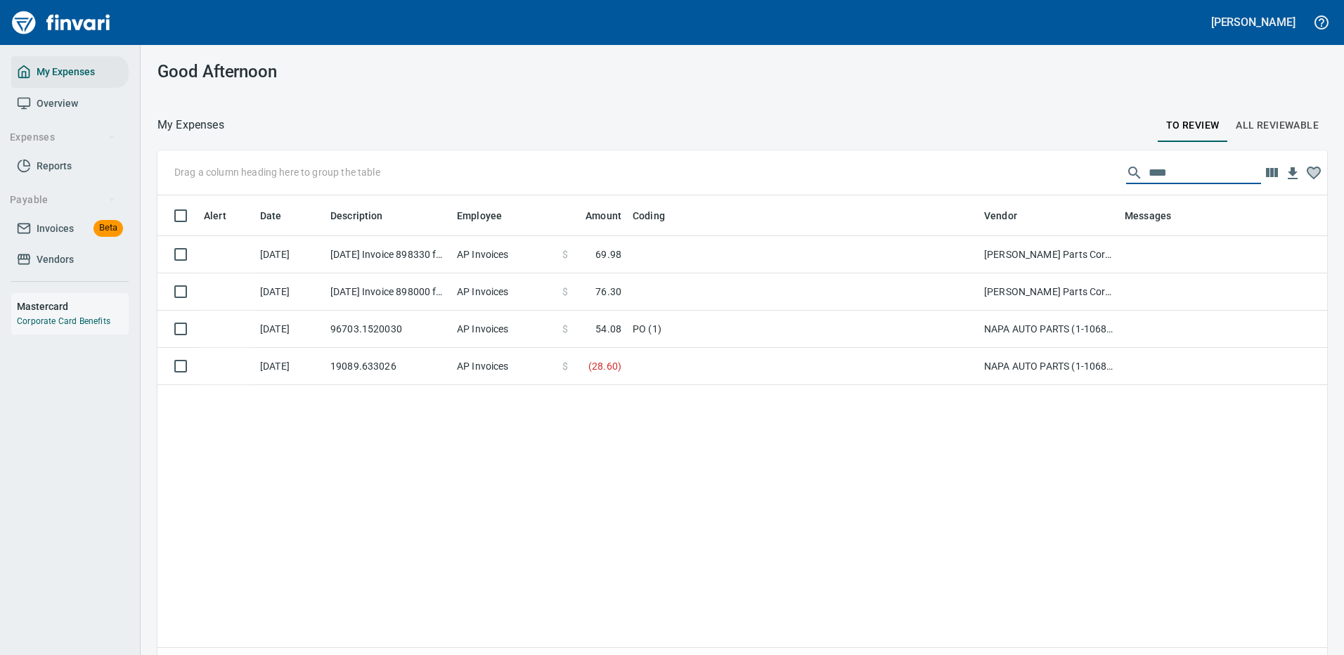
drag, startPoint x: 1171, startPoint y: 171, endPoint x: 880, endPoint y: 159, distance: 292.0
click at [894, 160] on div "Drag a column heading here to group the table ****" at bounding box center [742, 172] width 1170 height 45
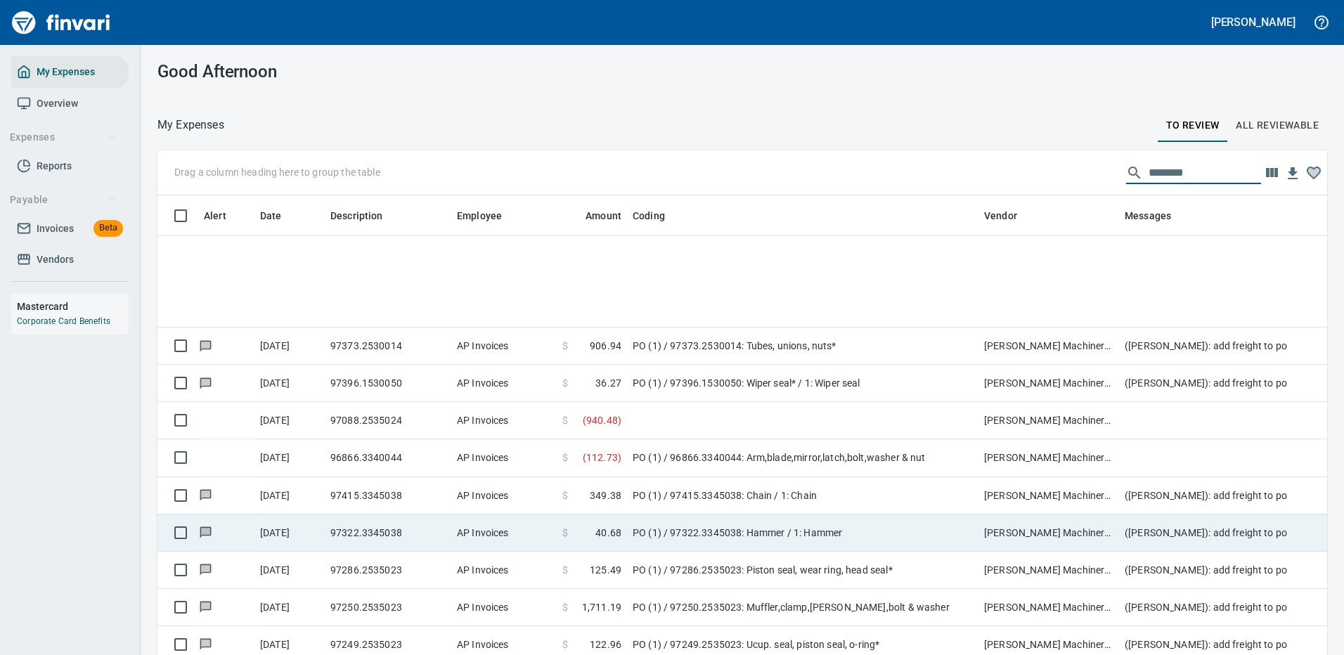
scroll to position [492, 0]
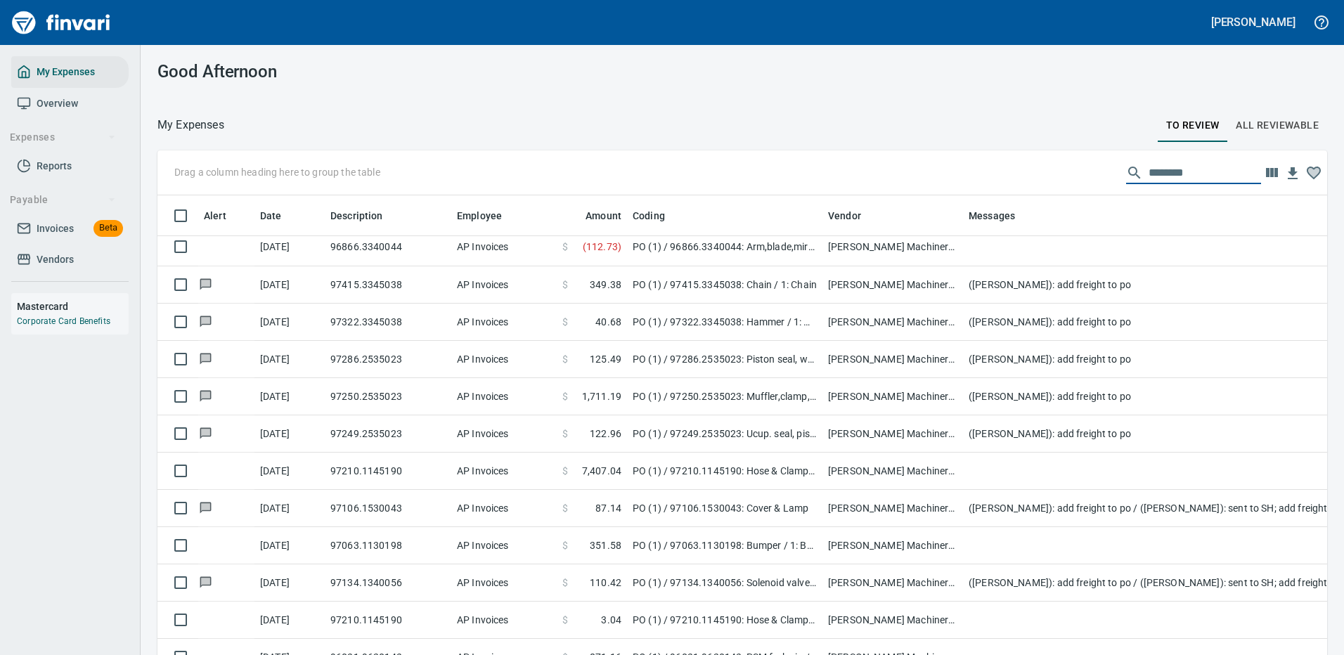
drag, startPoint x: 979, startPoint y: 213, endPoint x: 823, endPoint y: 217, distance: 156.1
click at [823, 217] on body "[PERSON_NAME] My Expenses Overview Expenses Reports Payable Invoices Beta Vendo…" at bounding box center [672, 327] width 1344 height 655
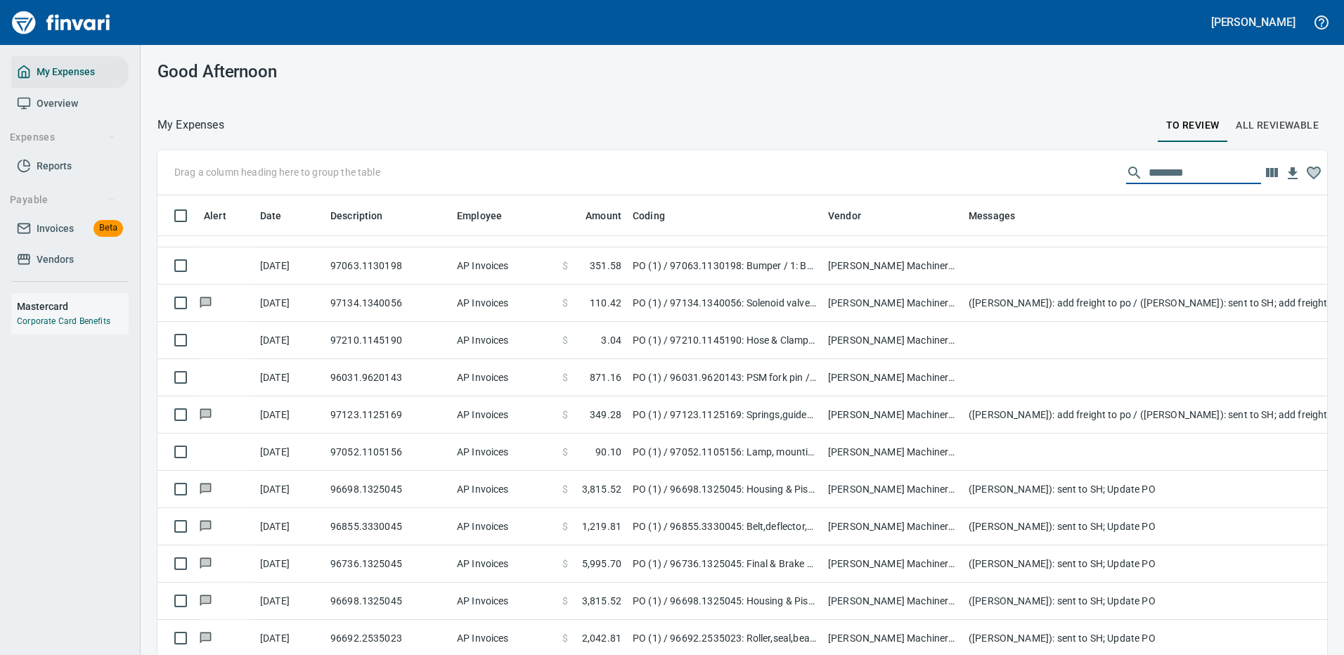
scroll to position [782, 0]
drag, startPoint x: 1185, startPoint y: 174, endPoint x: 869, endPoint y: 188, distance: 316.7
click at [908, 183] on div "Drag a column heading here to group the table ********" at bounding box center [742, 172] width 1170 height 45
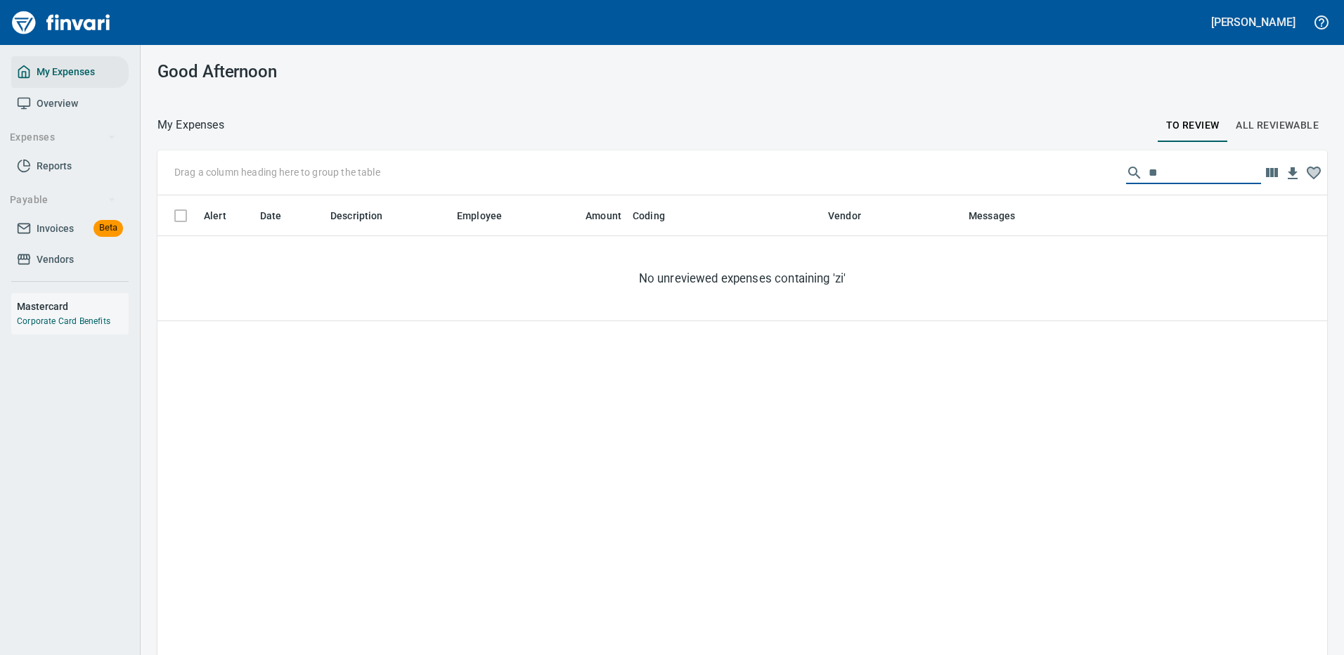
scroll to position [0, 0]
drag, startPoint x: 1173, startPoint y: 173, endPoint x: 977, endPoint y: 144, distance: 197.6
click at [991, 160] on div "Drag a column heading here to group the table ****" at bounding box center [742, 172] width 1170 height 45
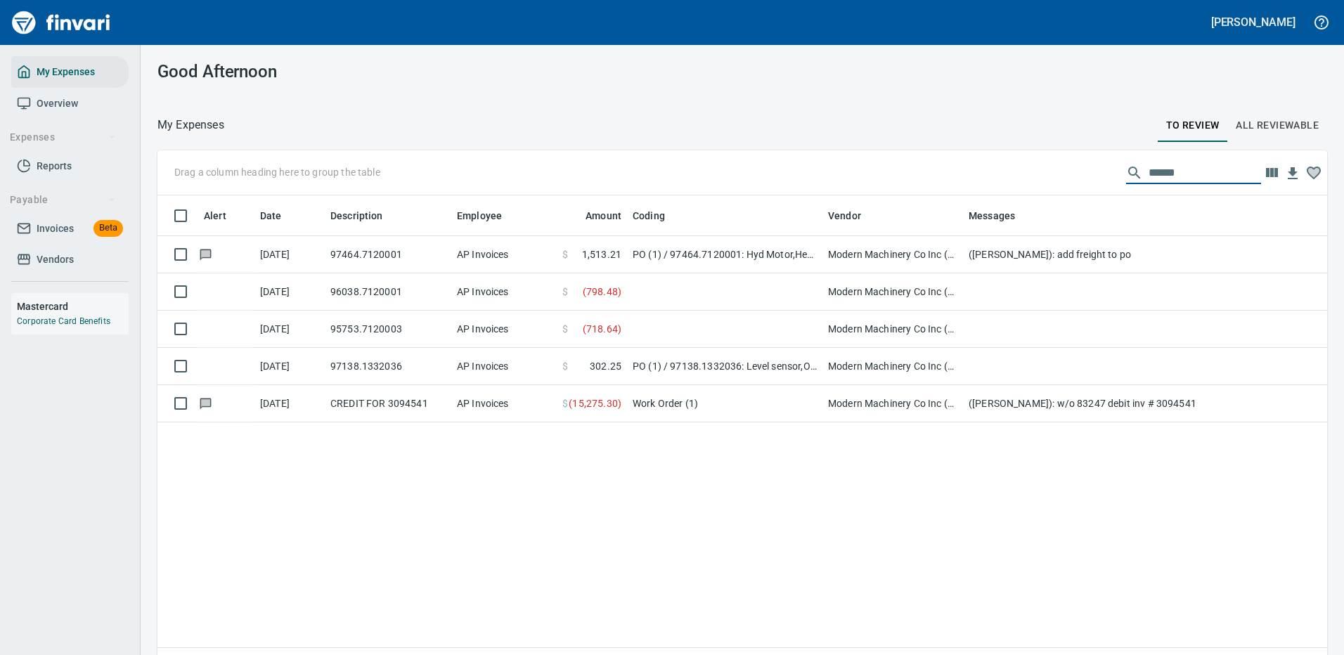
drag, startPoint x: 1181, startPoint y: 172, endPoint x: 1041, endPoint y: 183, distance: 141.1
click at [1041, 183] on div "Drag a column heading here to group the table ******" at bounding box center [742, 172] width 1170 height 45
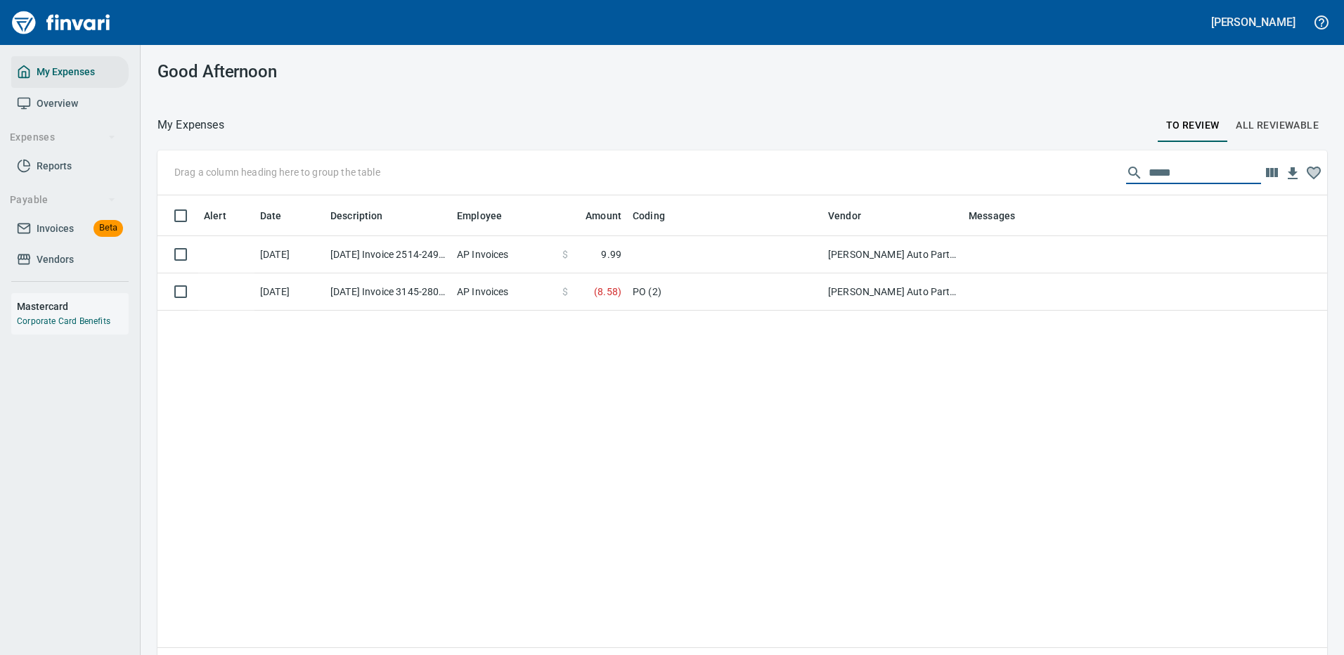
type input "*****"
drag, startPoint x: 1159, startPoint y: 169, endPoint x: 1070, endPoint y: 169, distance: 89.3
click at [1074, 171] on div "Drag a column heading here to group the table *****" at bounding box center [742, 172] width 1170 height 45
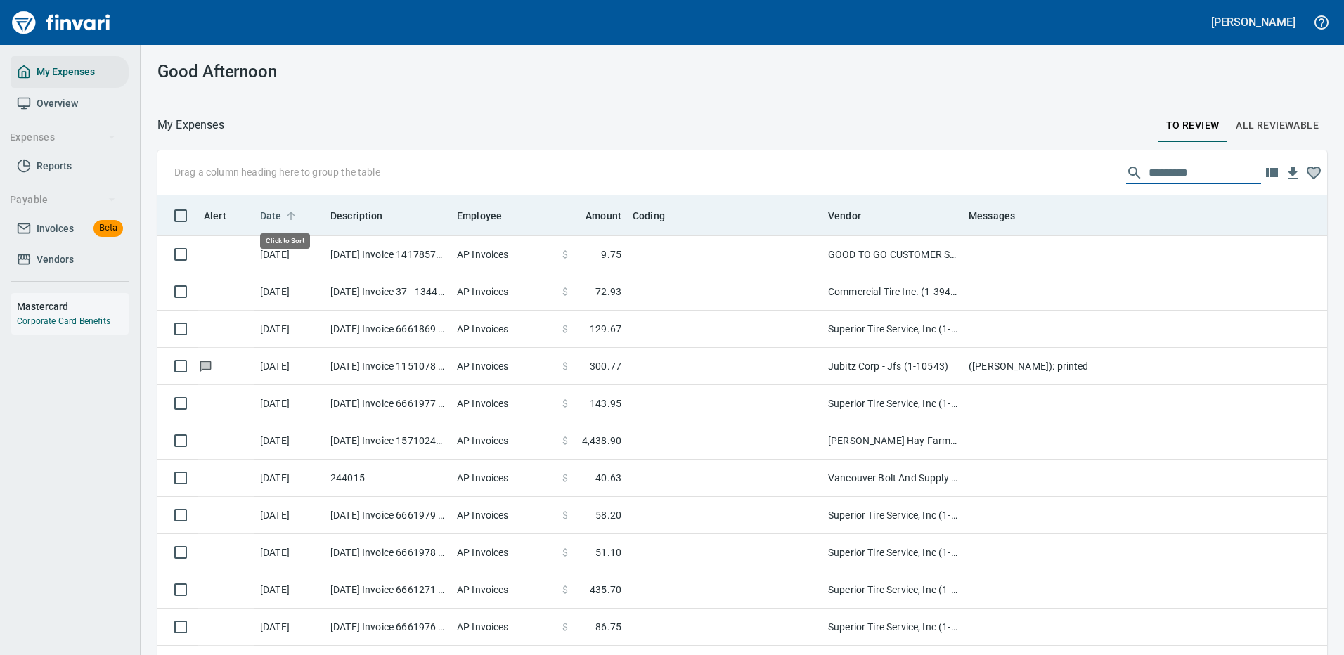
scroll to position [479, 1138]
click at [275, 209] on span "Date" at bounding box center [271, 215] width 22 height 17
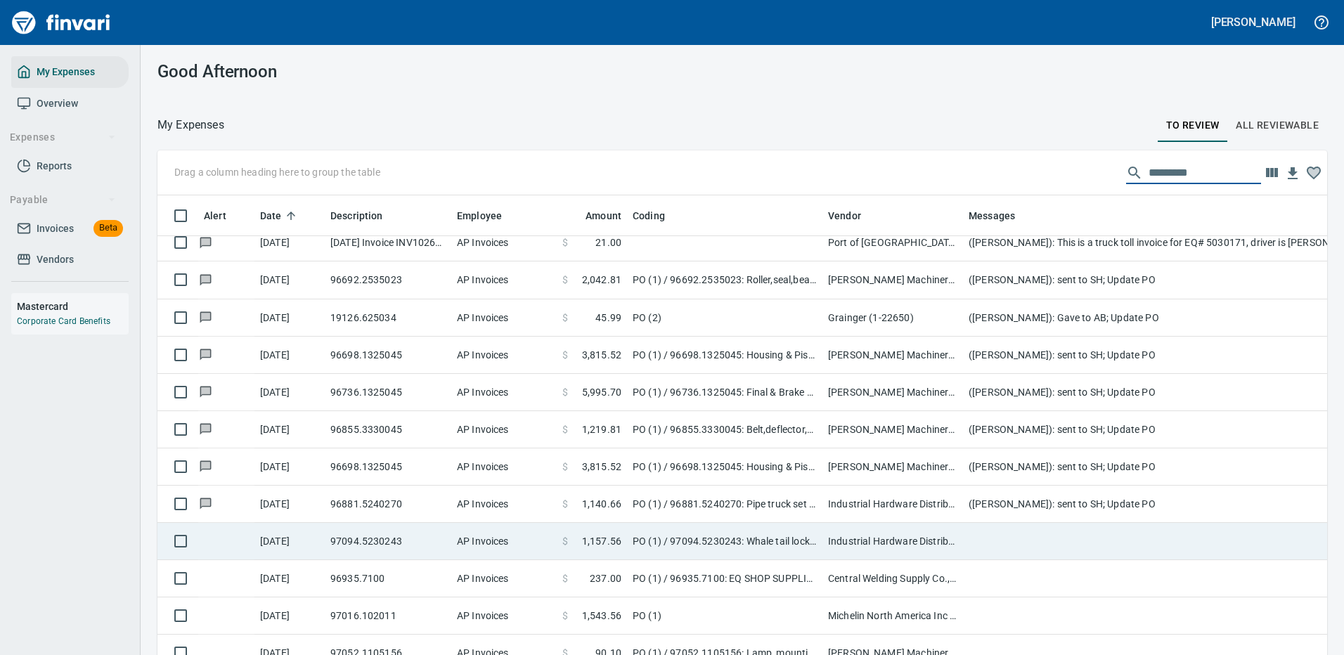
scroll to position [492, 0]
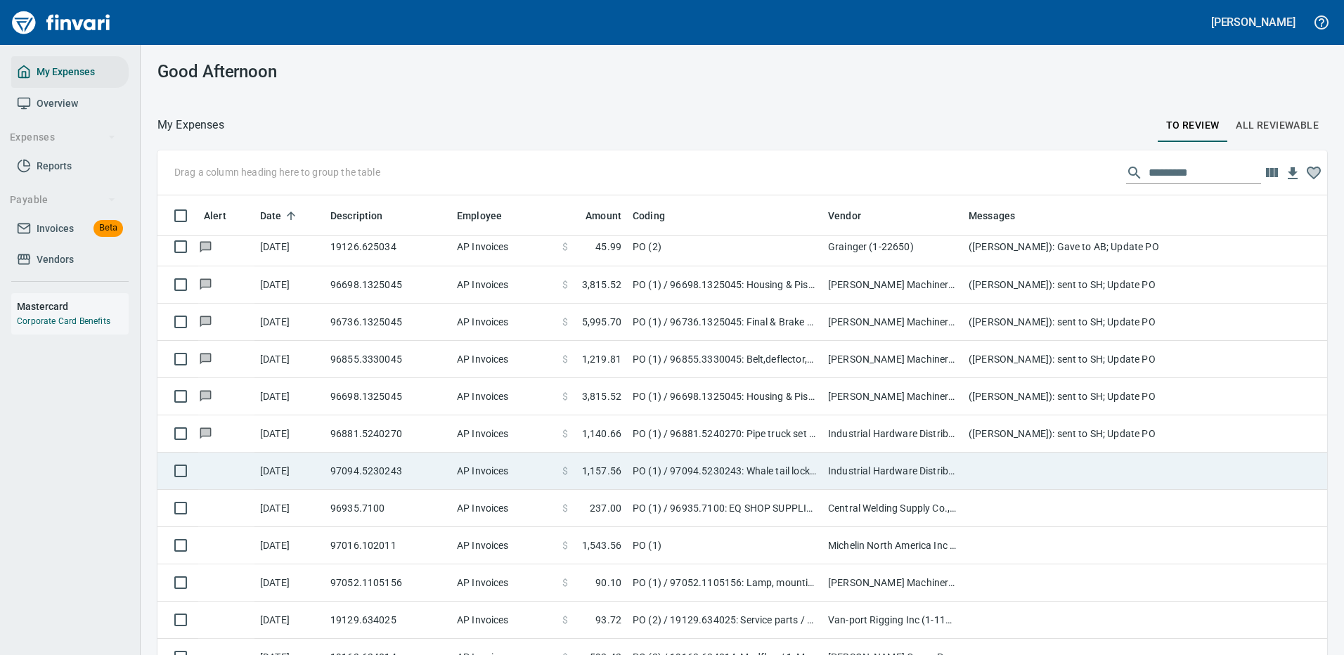
click at [752, 466] on td "PO (1) / 97094.5230243: Whale tail locks / 1: Whale tail locks" at bounding box center [724, 471] width 195 height 37
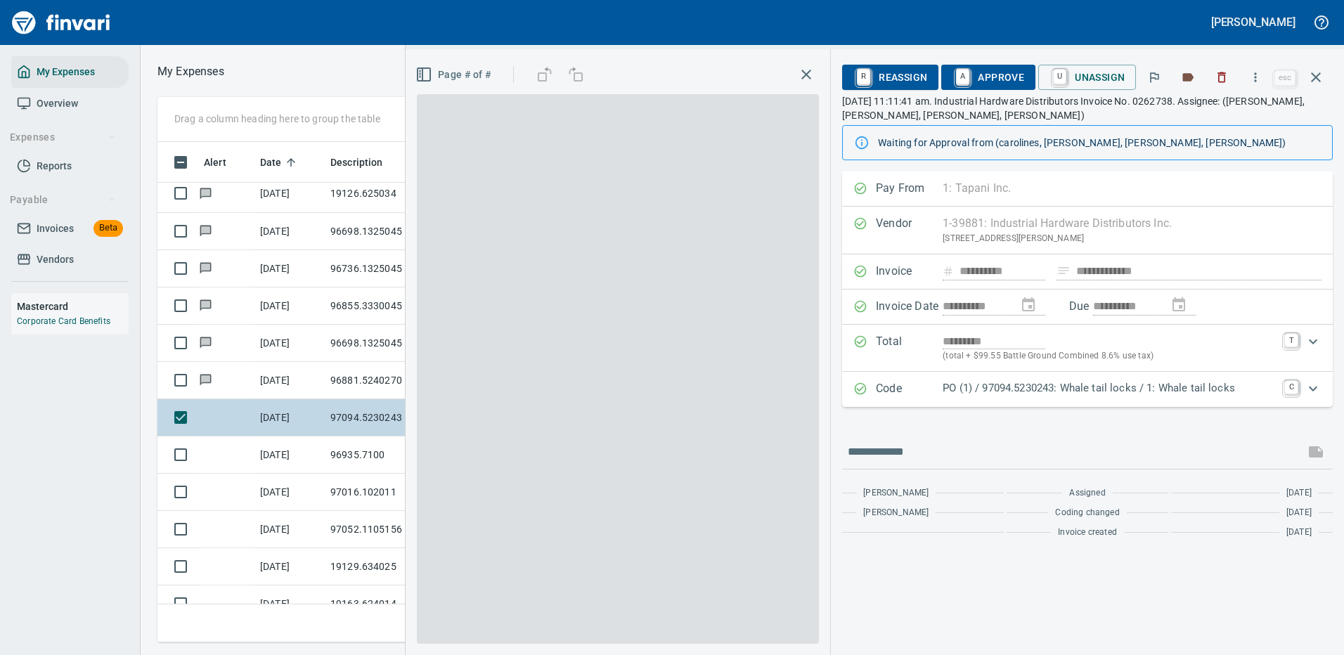
scroll to position [479, 797]
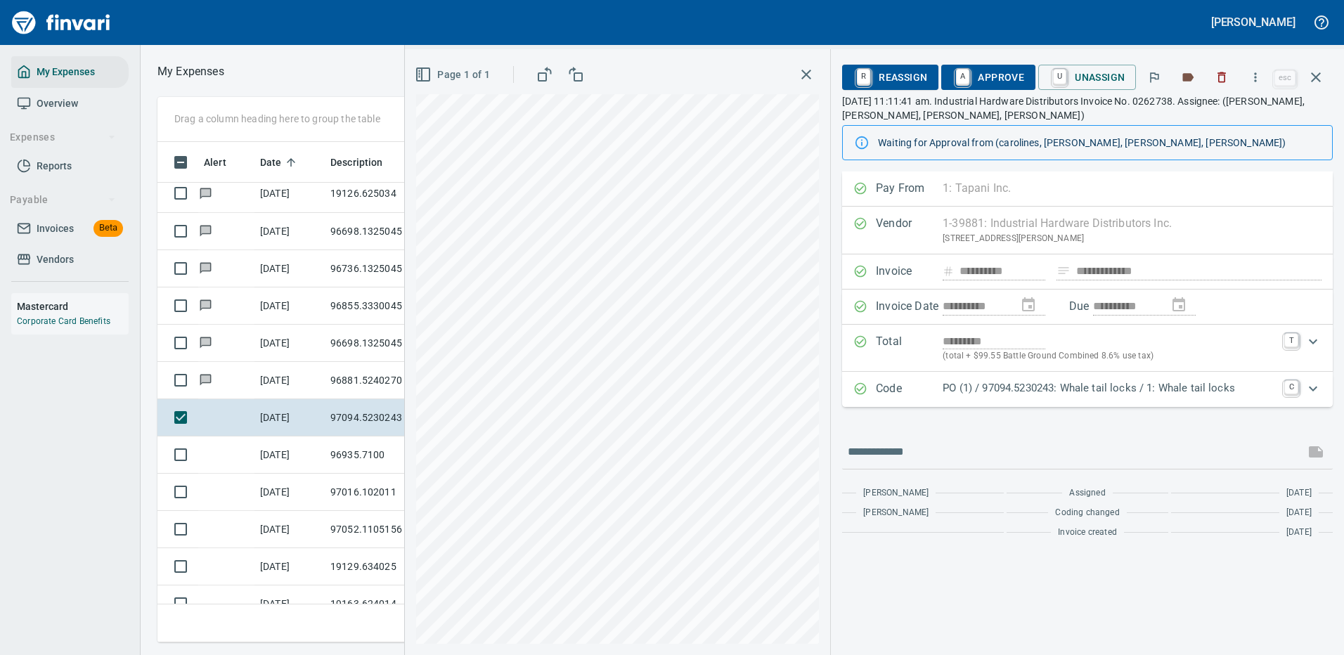
click at [1037, 386] on p "PO (1) / 97094.5230243: Whale tail locks / 1: Whale tail locks" at bounding box center [1109, 388] width 333 height 16
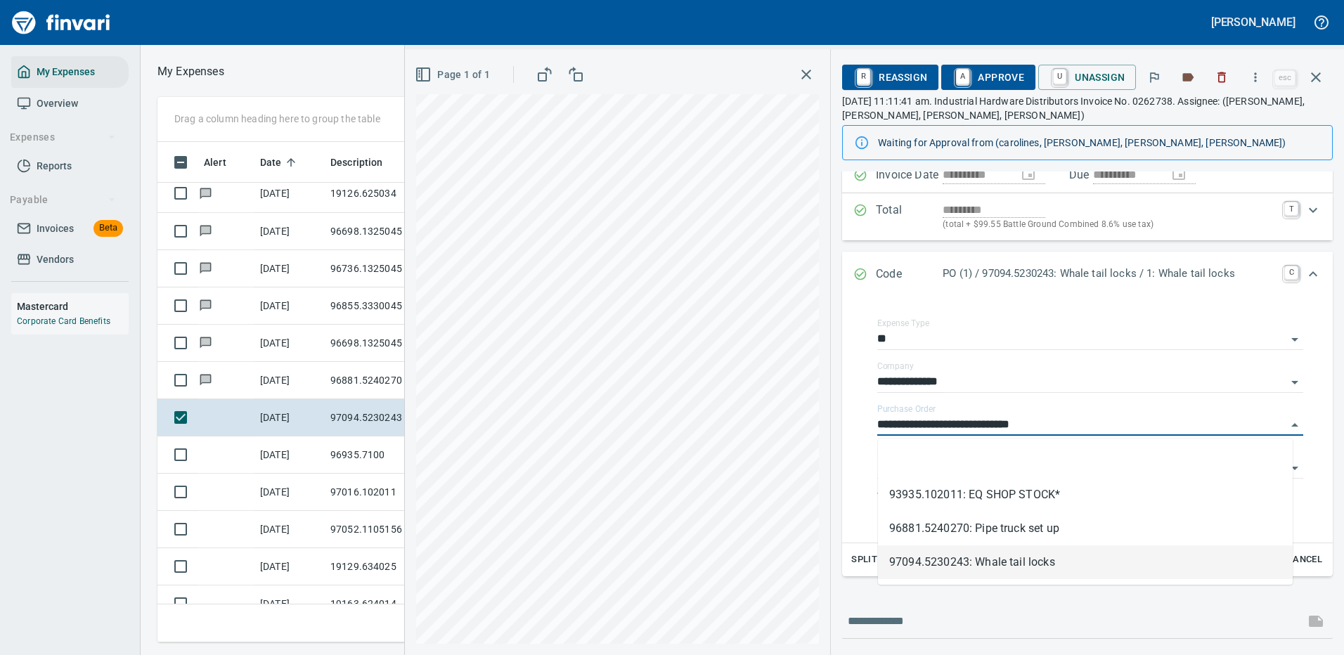
drag, startPoint x: 960, startPoint y: 423, endPoint x: 842, endPoint y: 422, distance: 117.4
click at [842, 422] on div "**********" at bounding box center [1087, 382] width 513 height 685
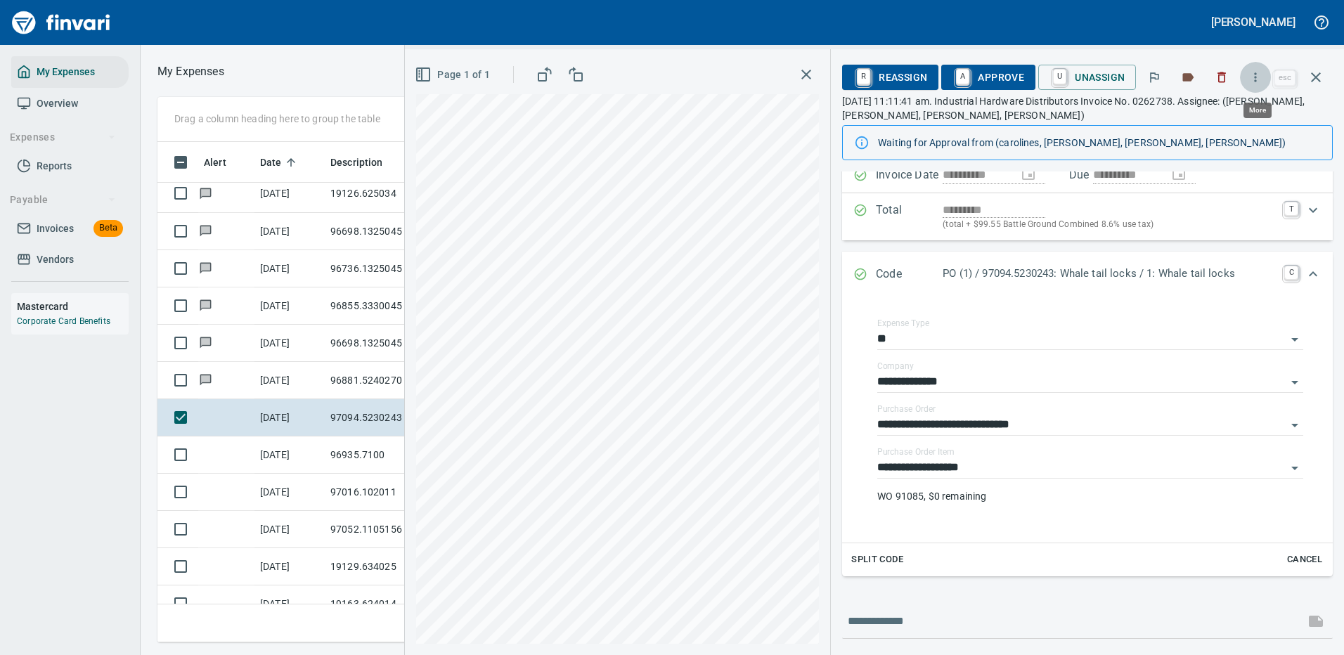
click at [1260, 75] on icon "button" at bounding box center [1256, 77] width 14 height 14
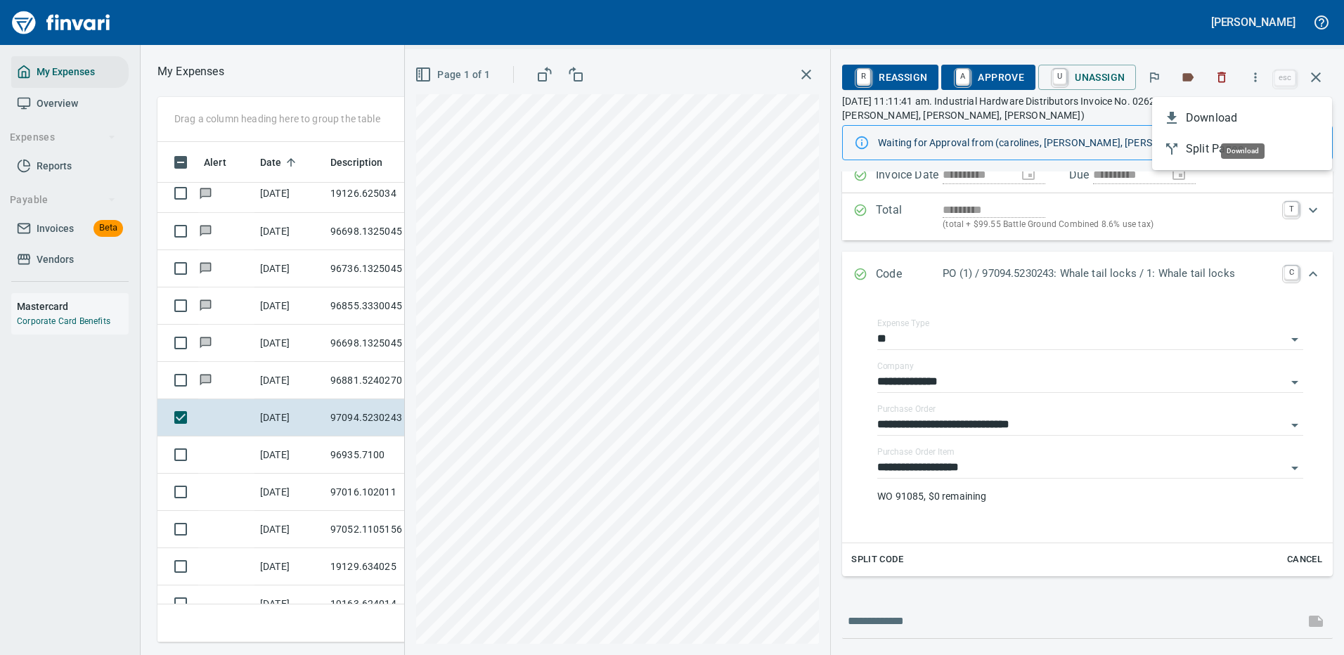
click at [1226, 120] on span "Download" at bounding box center [1253, 118] width 135 height 17
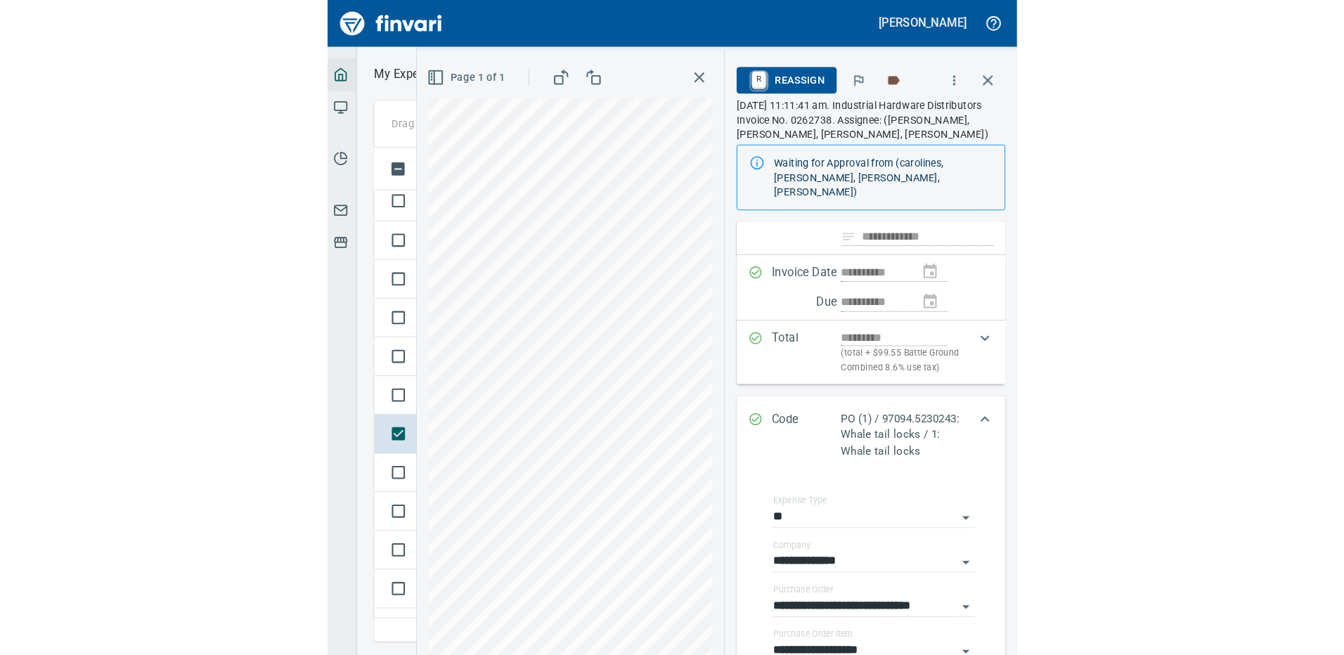
scroll to position [176, 0]
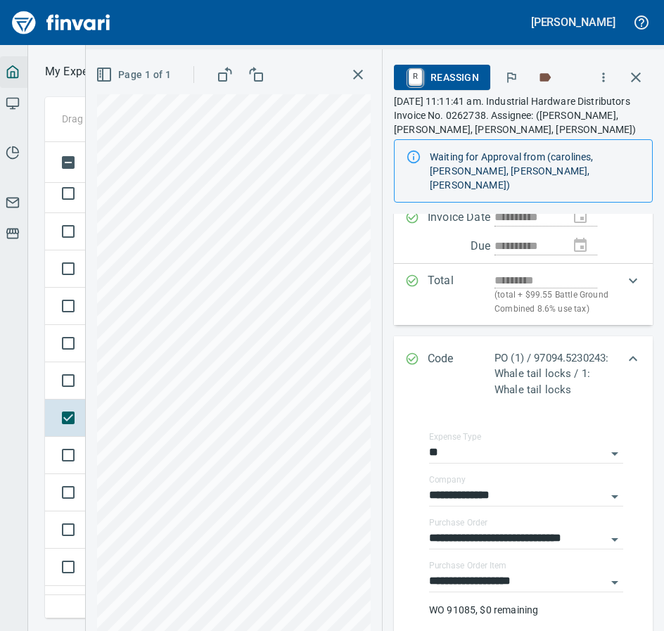
click at [392, 18] on div at bounding box center [220, 23] width 430 height 34
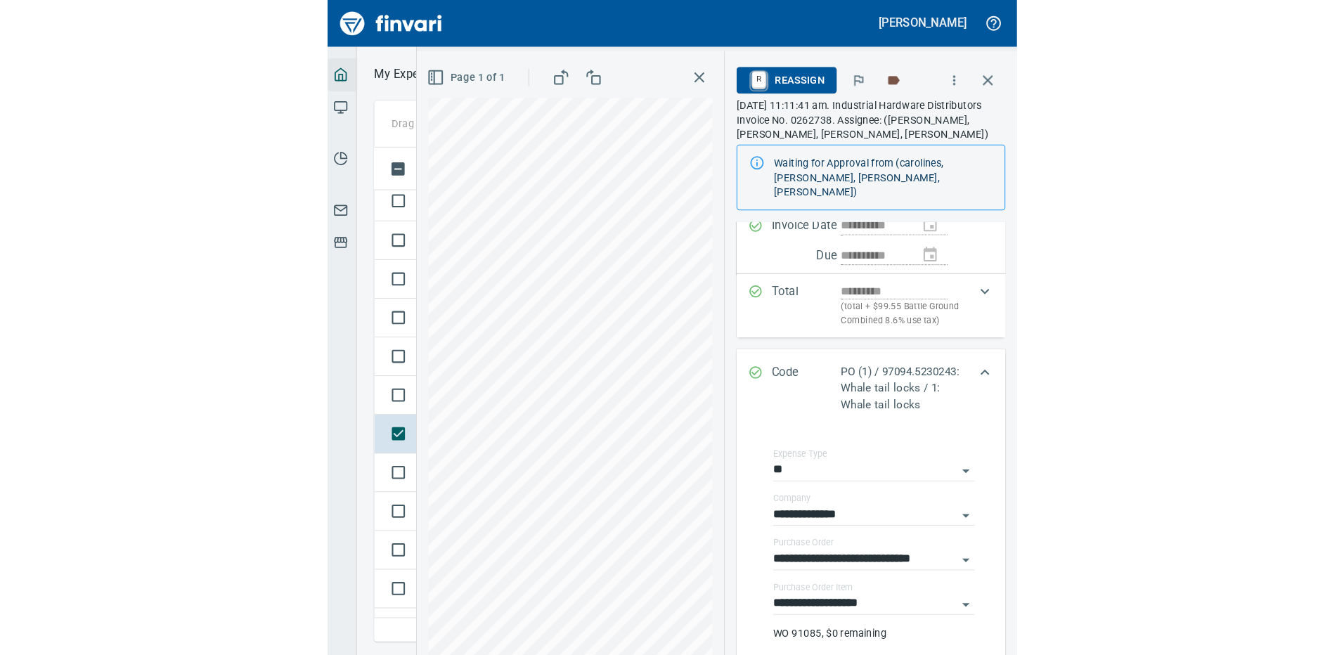
scroll to position [131, 0]
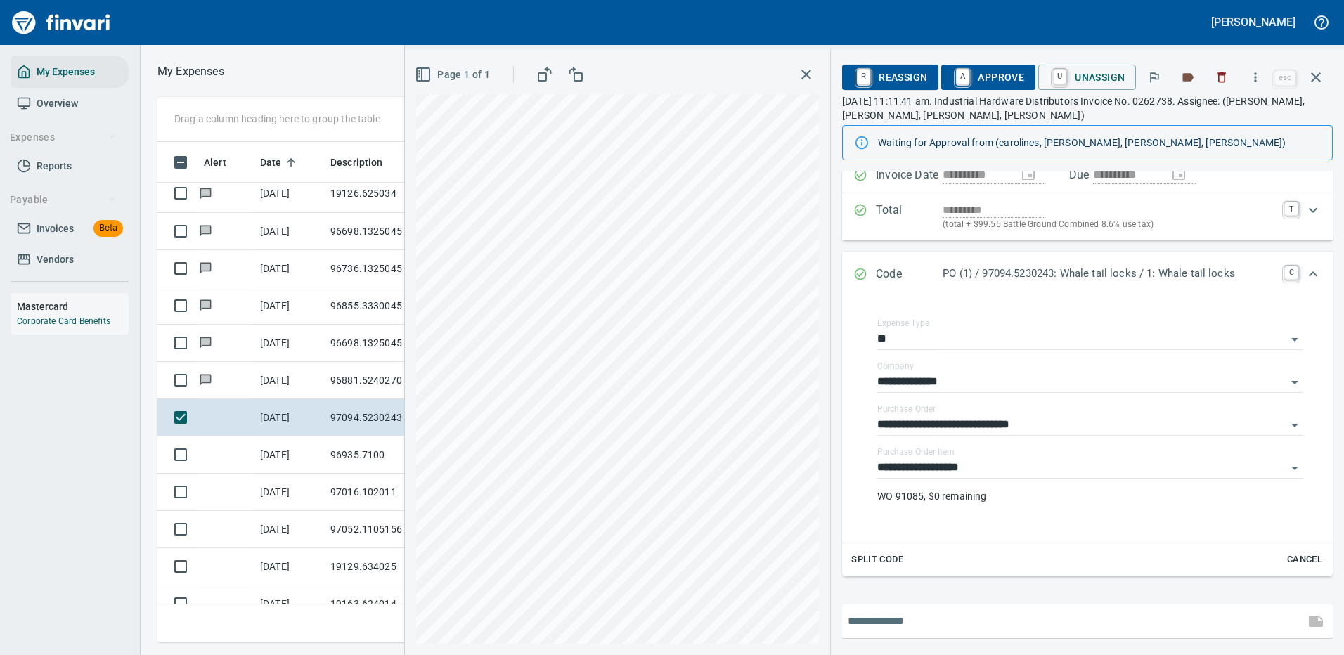
click at [918, 614] on input "text" at bounding box center [1073, 621] width 451 height 22
type input "**********"
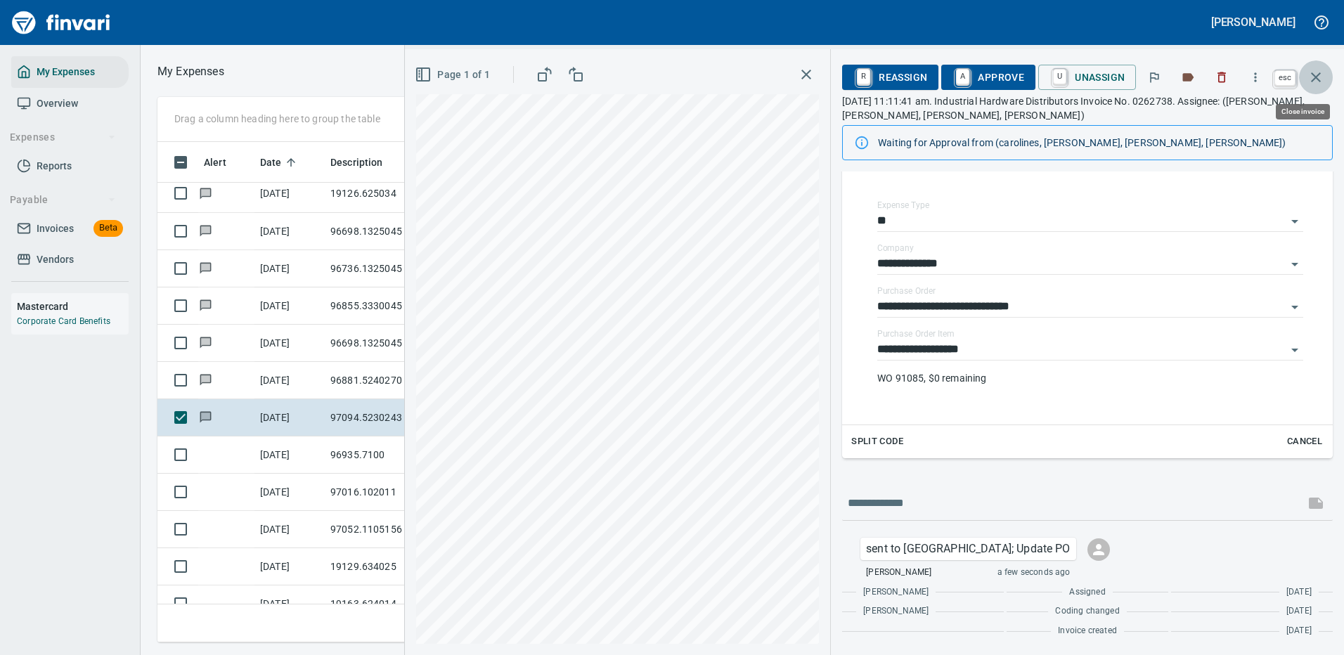
click at [1318, 75] on icon "button" at bounding box center [1316, 77] width 10 height 10
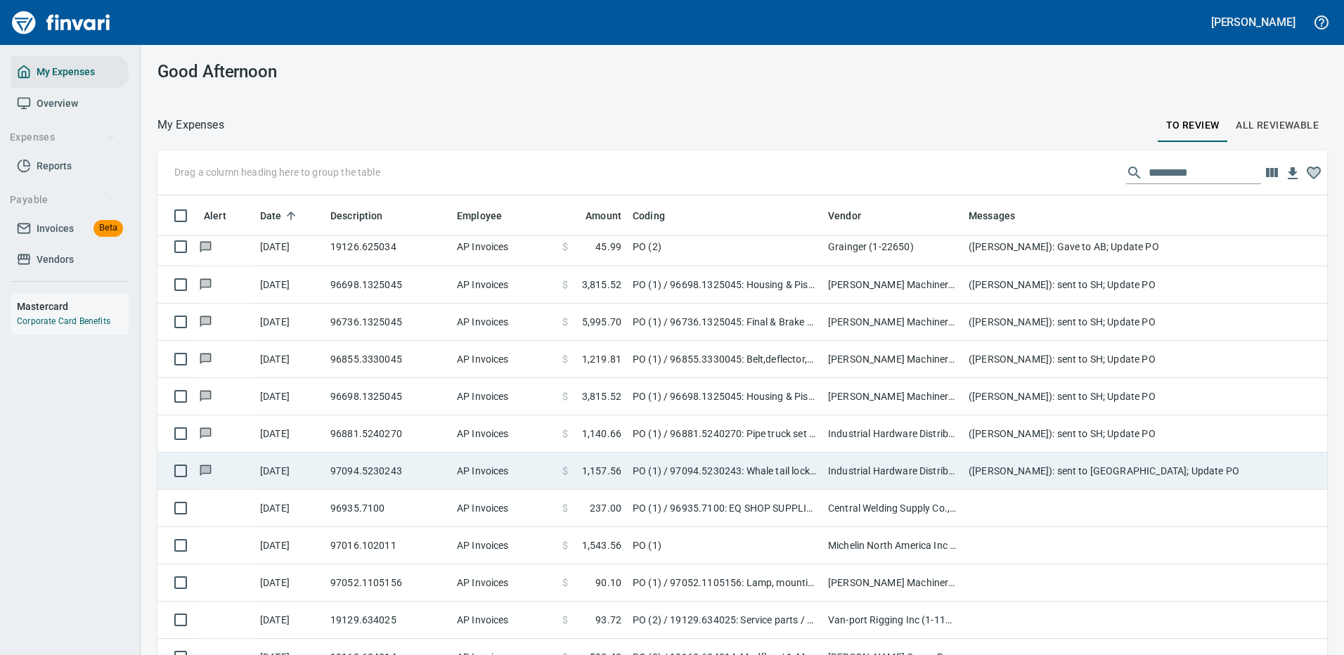
scroll to position [479, 1138]
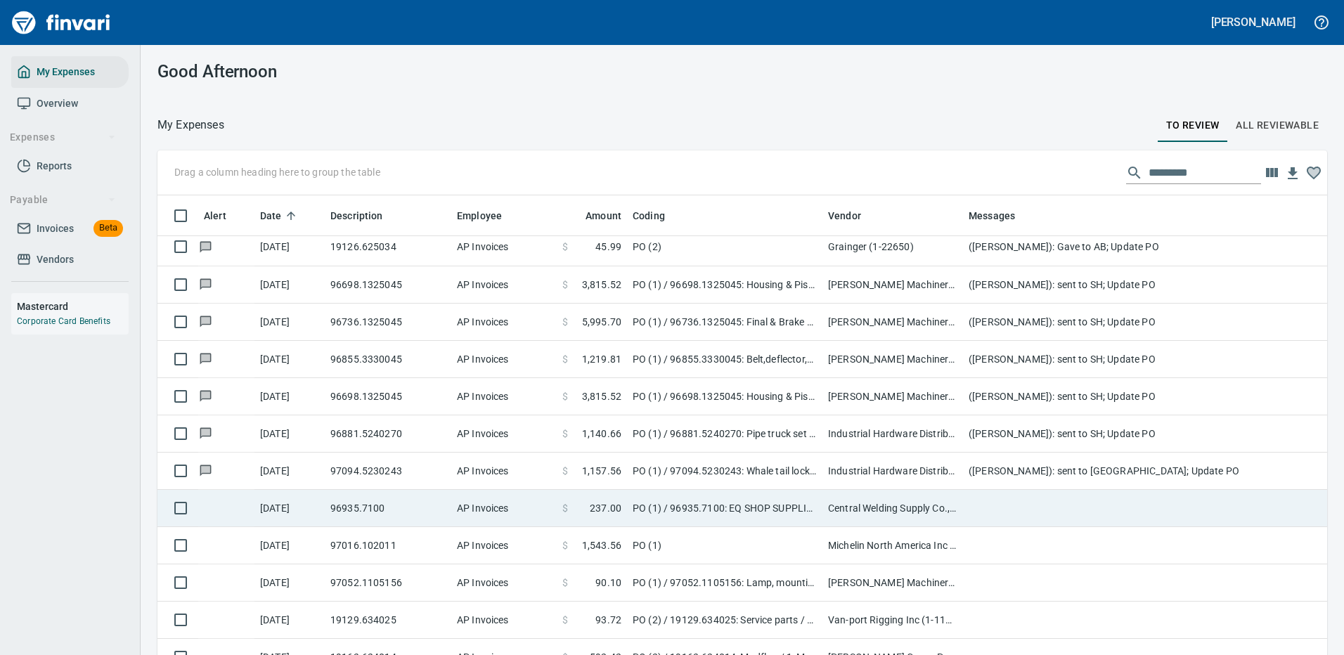
click at [1022, 501] on td at bounding box center [1244, 508] width 562 height 37
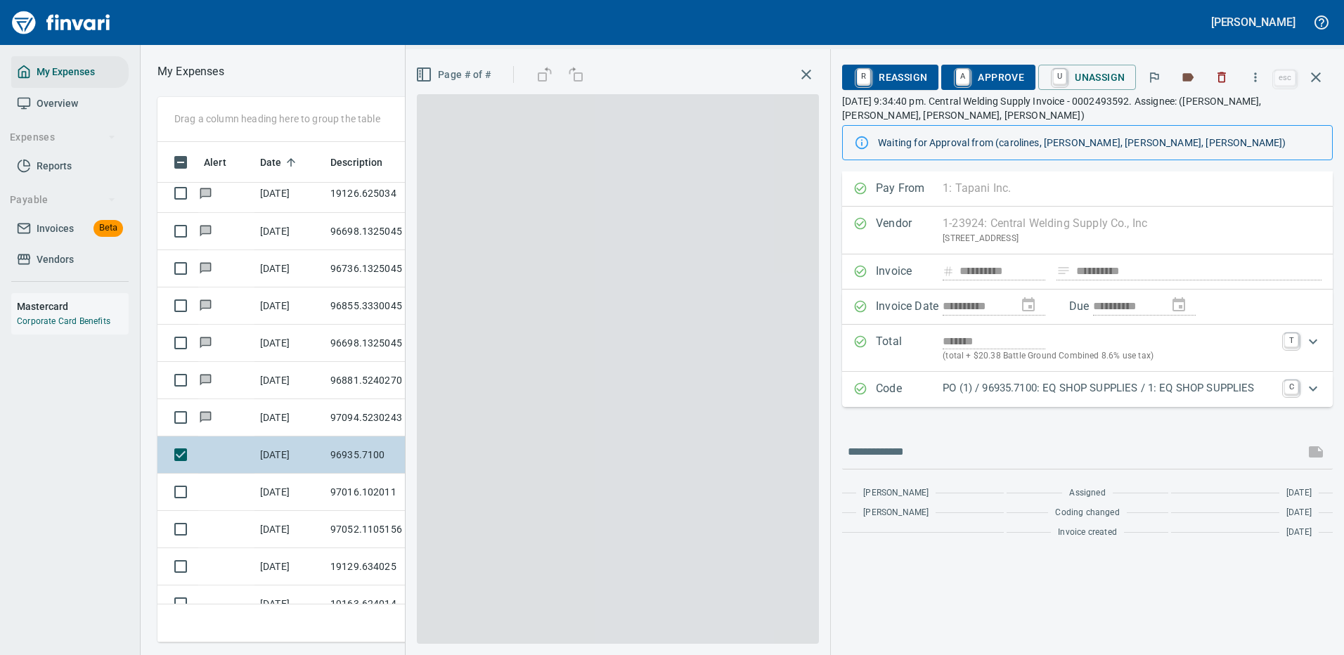
scroll to position [479, 797]
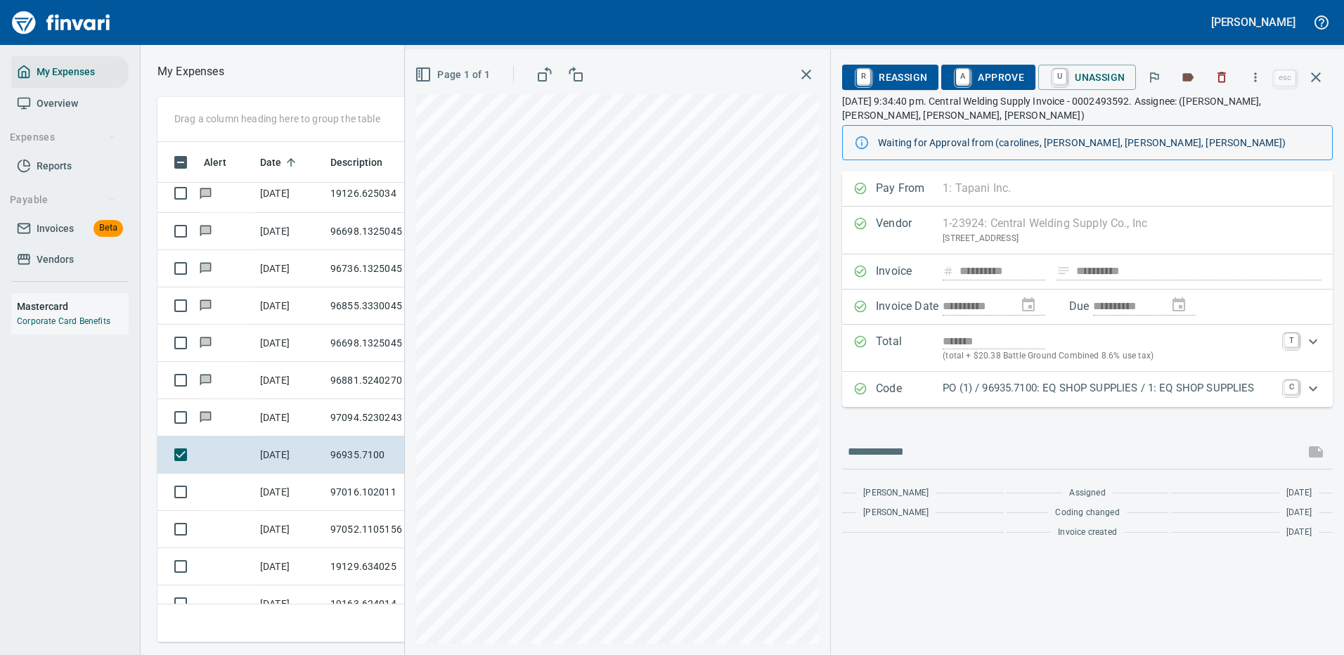
click at [1024, 389] on p "PO (1) / 96935.7100: EQ SHOP SUPPLIES / 1: EQ SHOP SUPPLIES" at bounding box center [1109, 388] width 333 height 16
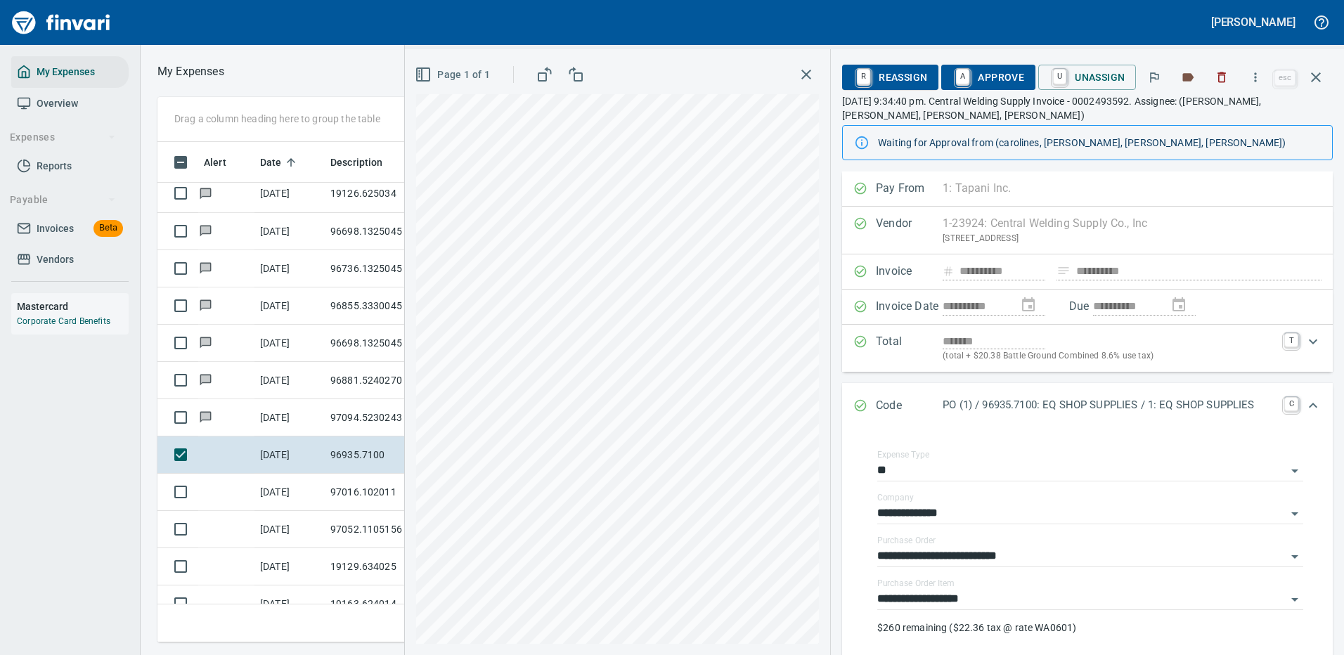
click at [999, 76] on span "A Approve" at bounding box center [989, 77] width 72 height 24
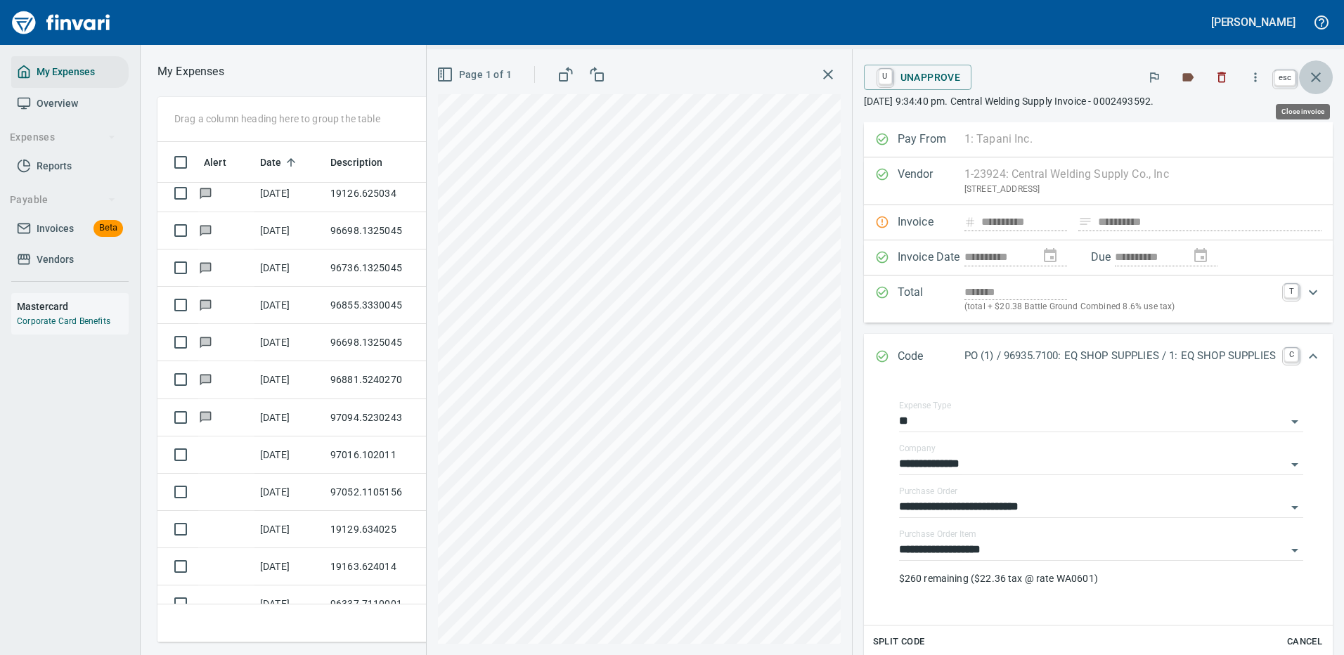
click at [1320, 82] on icon "button" at bounding box center [1316, 77] width 10 height 10
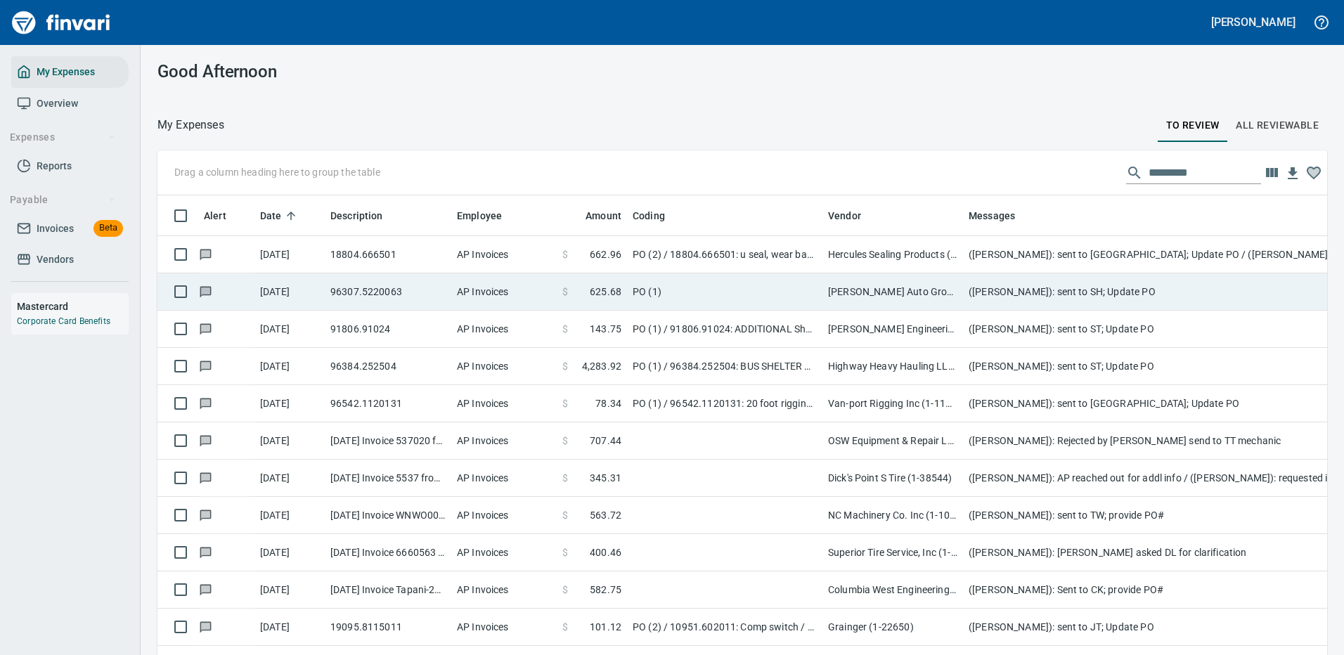
click at [794, 279] on td "PO (1)" at bounding box center [724, 291] width 195 height 37
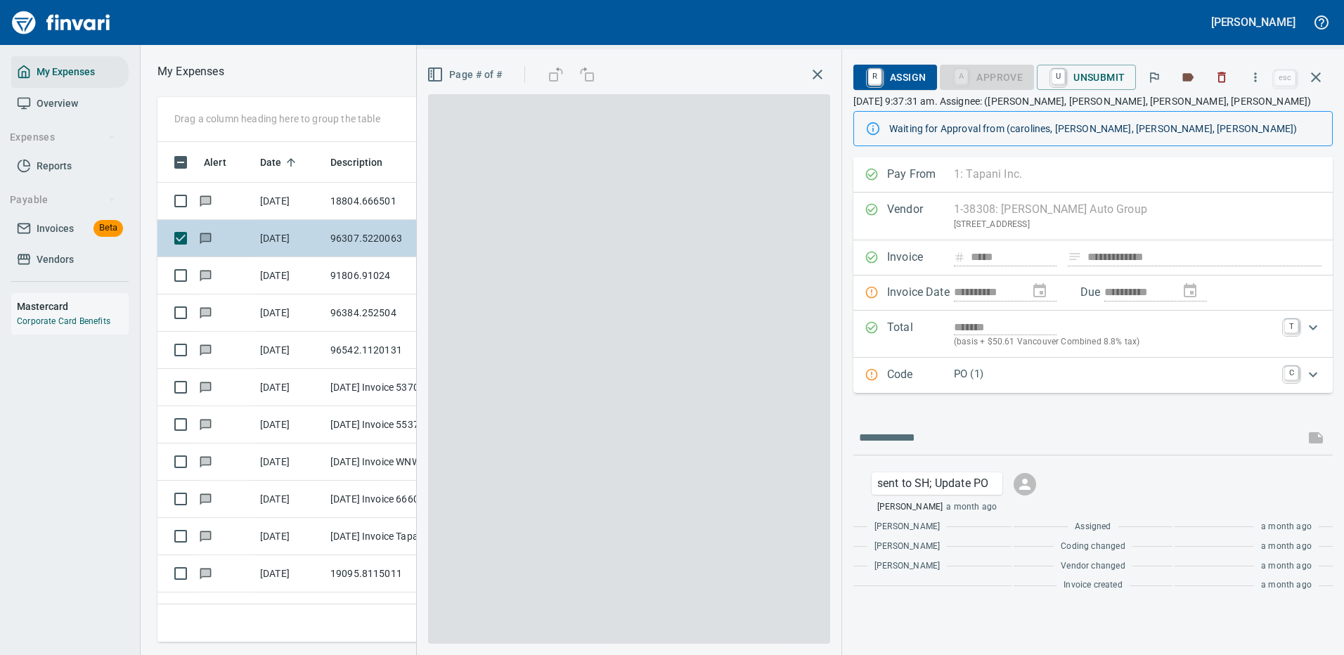
scroll to position [479, 797]
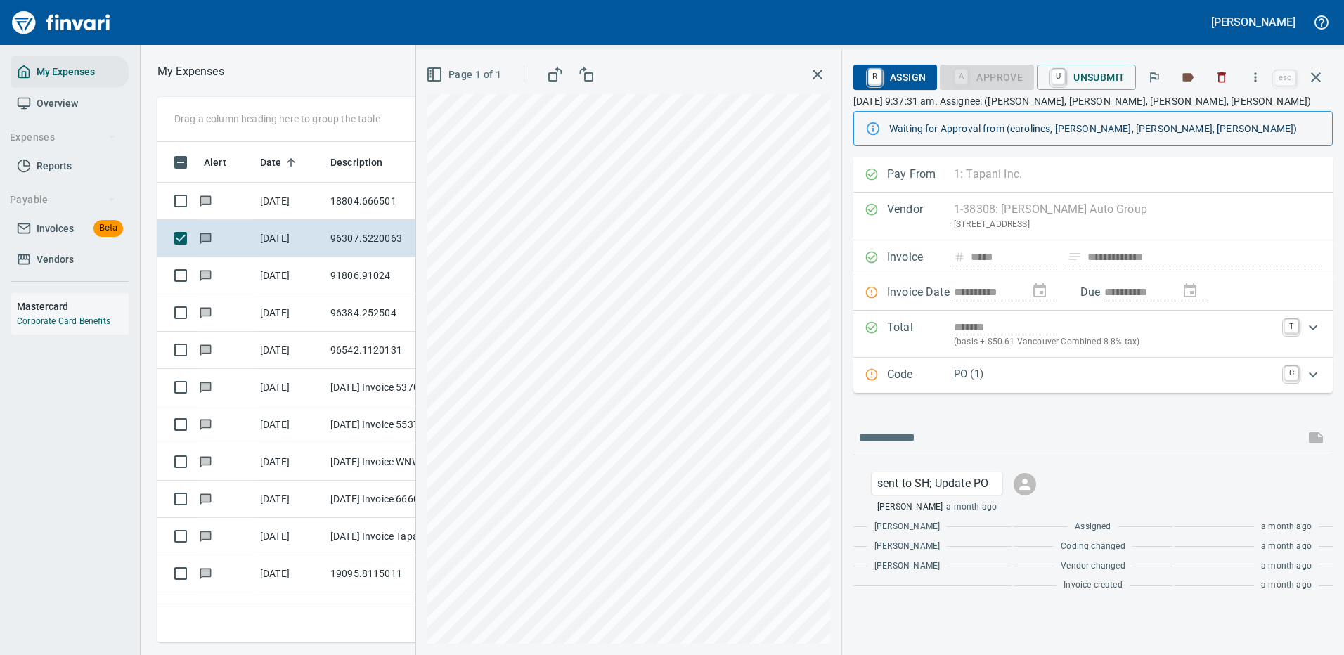
click at [1048, 371] on p "PO (1)" at bounding box center [1115, 374] width 322 height 16
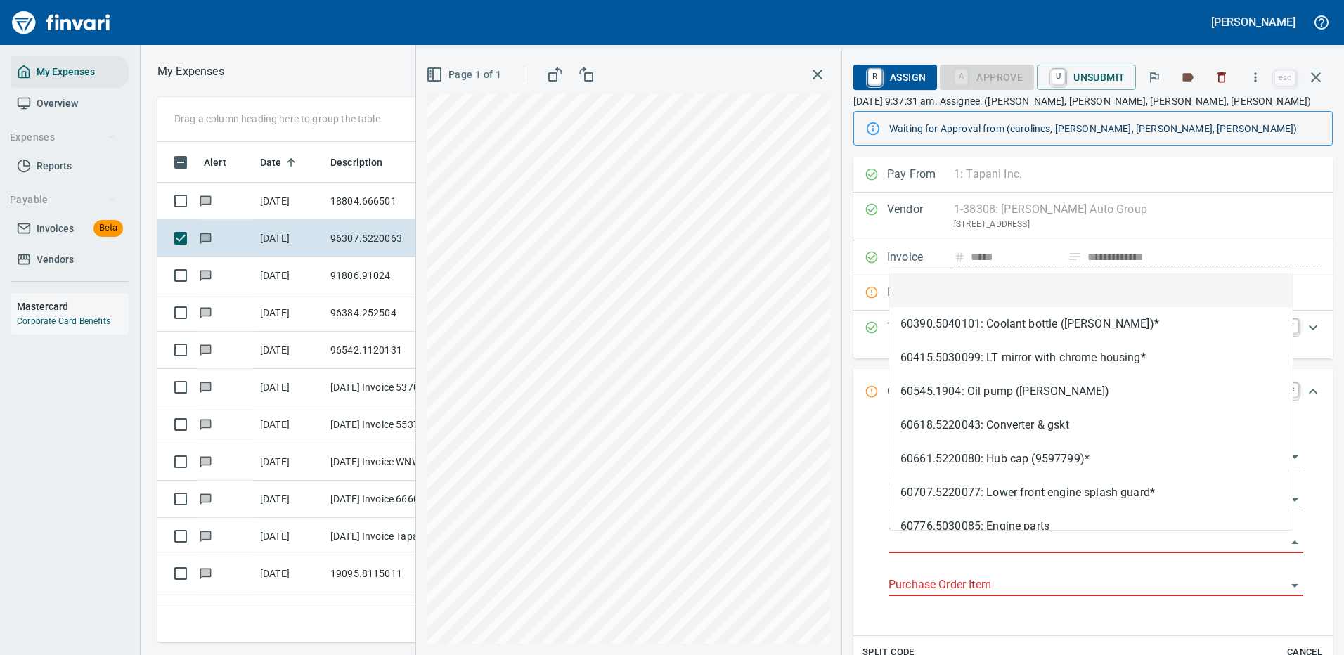
click at [933, 535] on input "Purchase Order" at bounding box center [1088, 543] width 398 height 20
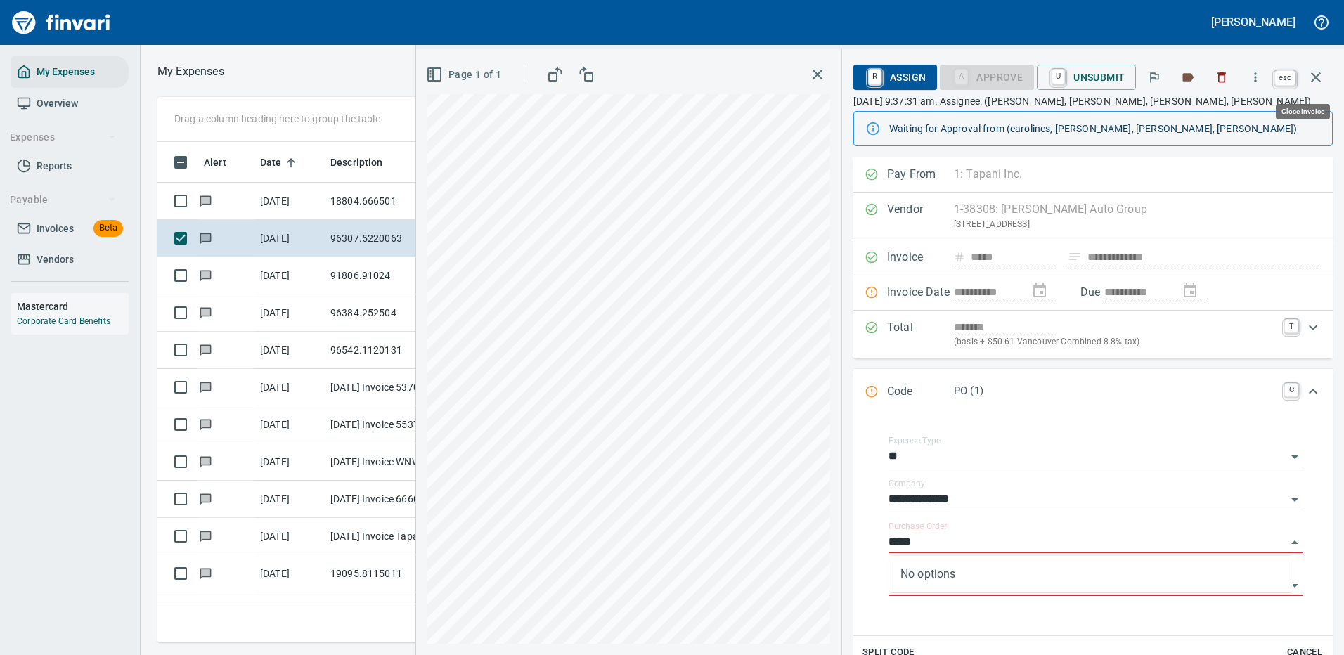
type input "*****"
click at [1320, 70] on icon "button" at bounding box center [1316, 77] width 17 height 17
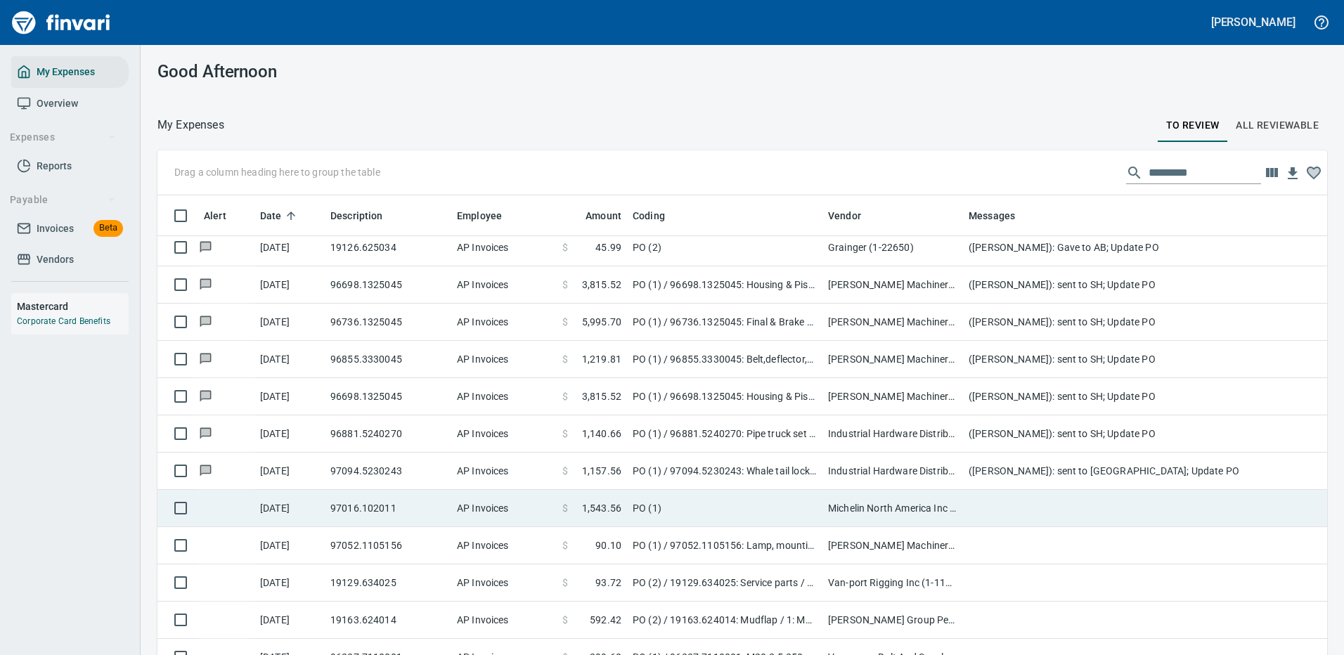
scroll to position [562, 0]
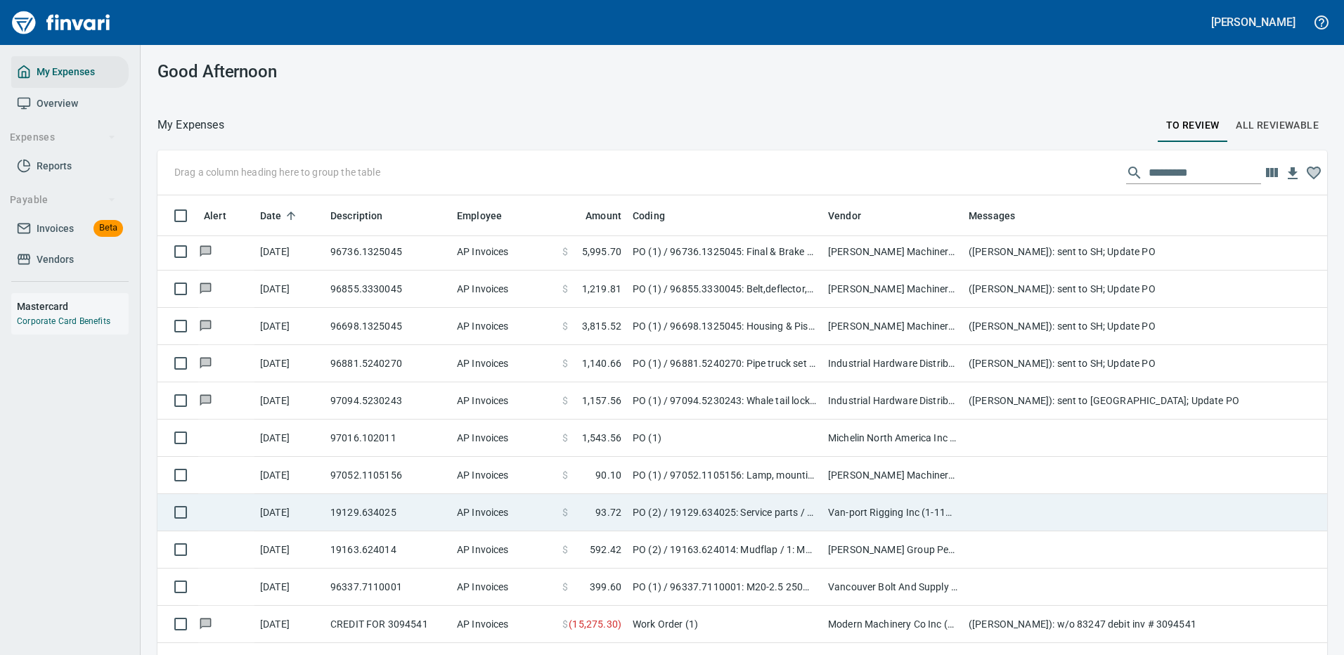
click at [848, 476] on td "[PERSON_NAME] Machinery Co (1-10794)" at bounding box center [893, 475] width 141 height 37
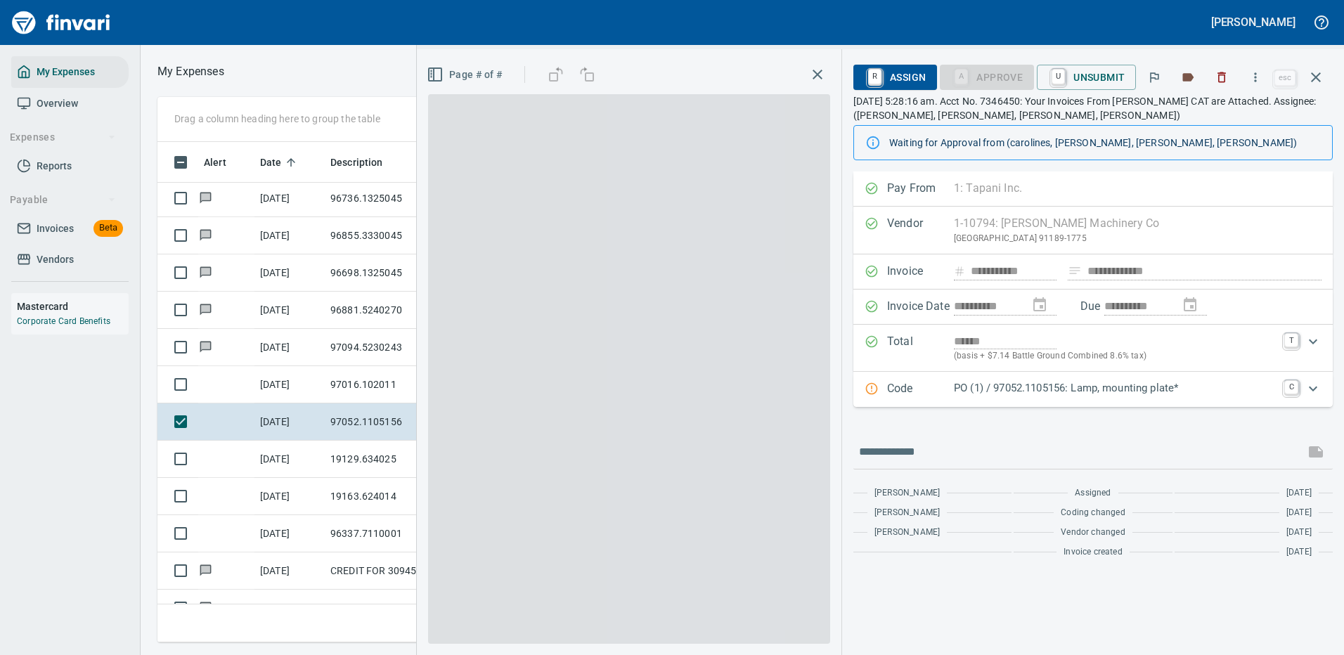
scroll to position [479, 797]
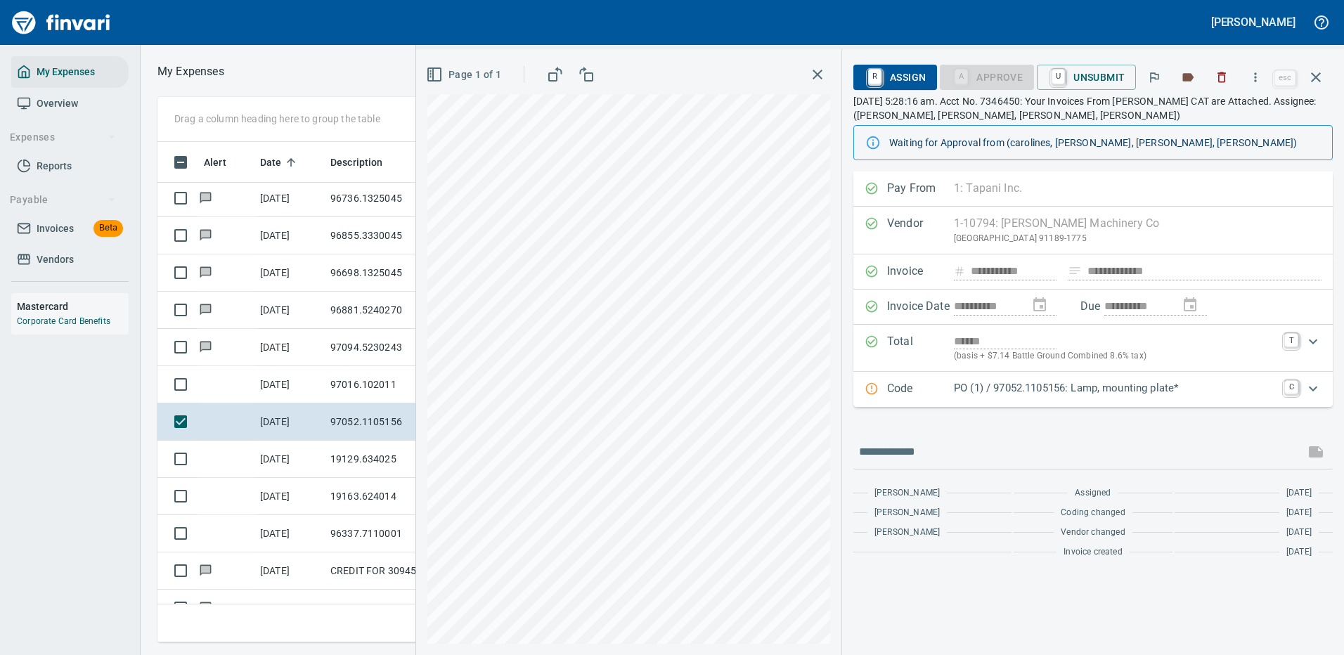
click at [1093, 389] on p "PO (1) / 97052.1105156: Lamp, mounting plate*" at bounding box center [1115, 388] width 322 height 16
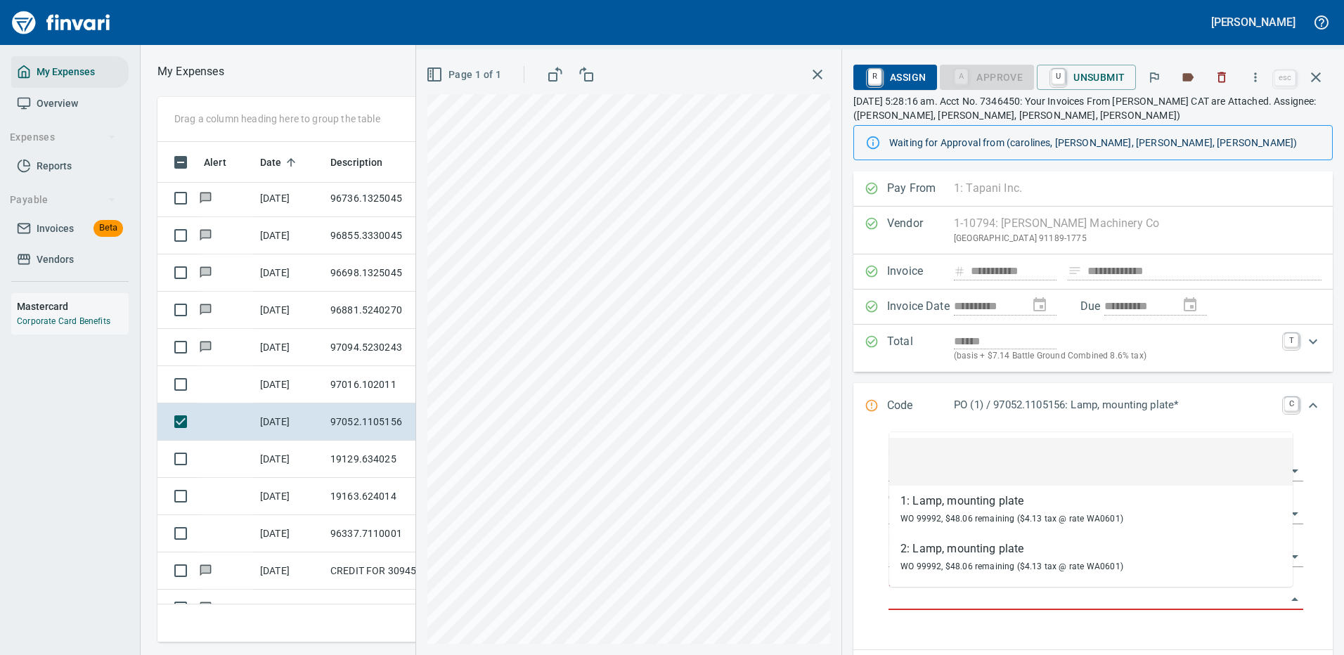
click at [952, 597] on input "Purchase Order Item" at bounding box center [1088, 600] width 398 height 20
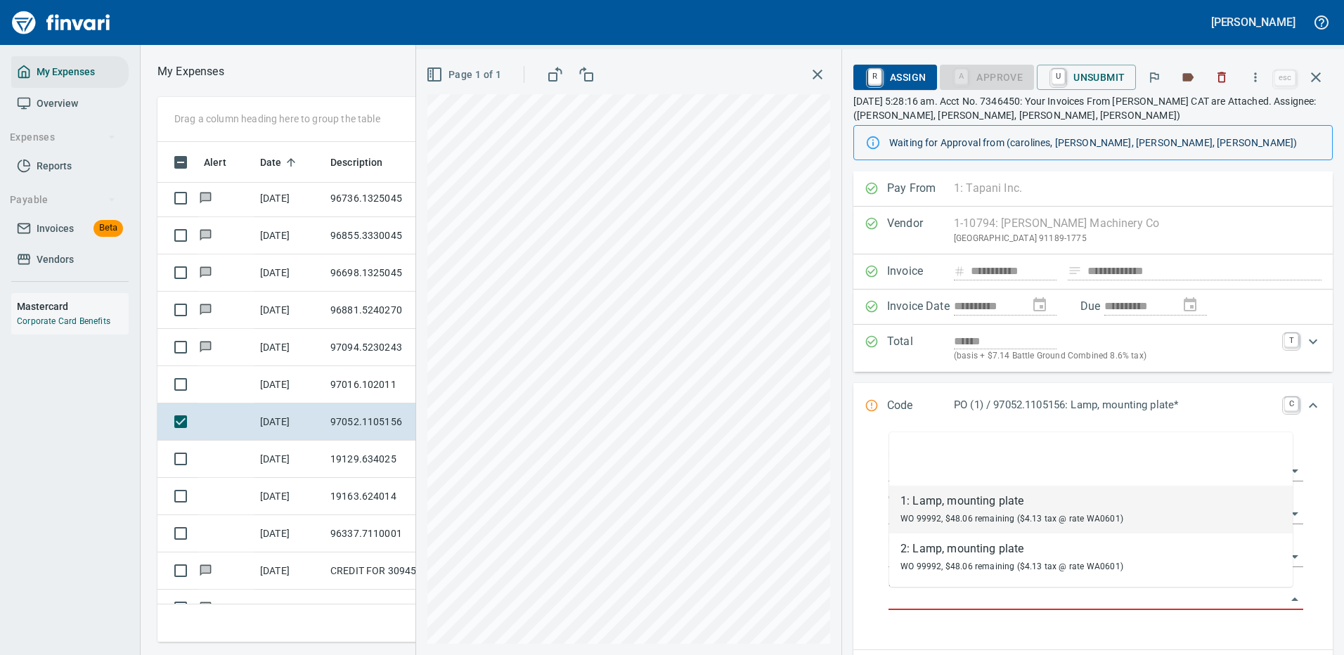
drag, startPoint x: 972, startPoint y: 512, endPoint x: 968, endPoint y: 506, distance: 7.6
click at [972, 511] on div "WO 99992, $48.06 remaining ($4.13 tax @ rate WA0601)" at bounding box center [1012, 518] width 223 height 17
type input "**********"
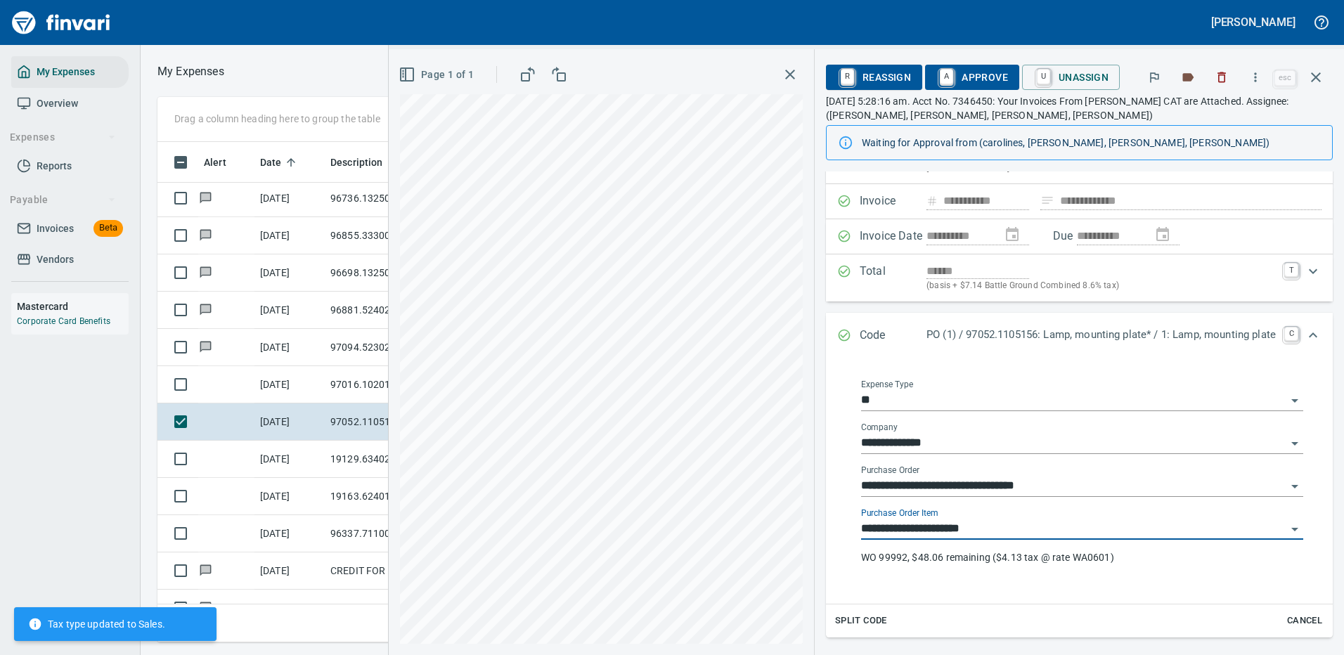
scroll to position [141, 0]
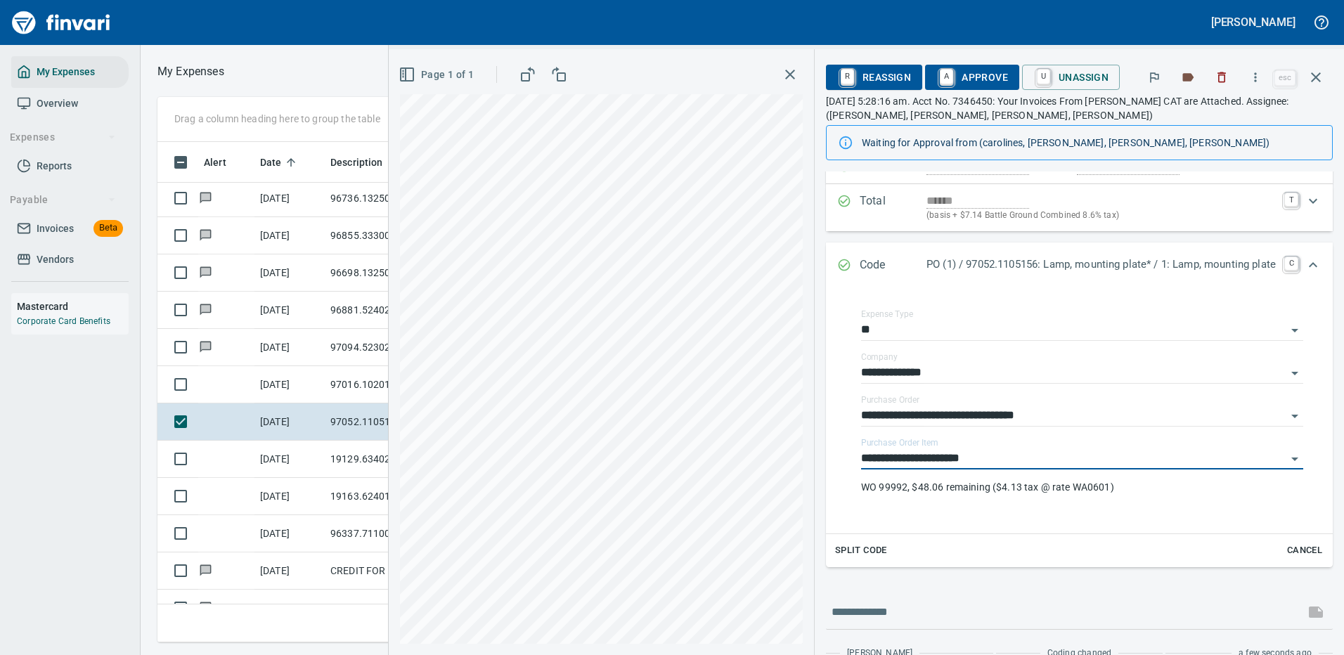
click at [842, 548] on span "Split Code" at bounding box center [861, 551] width 52 height 16
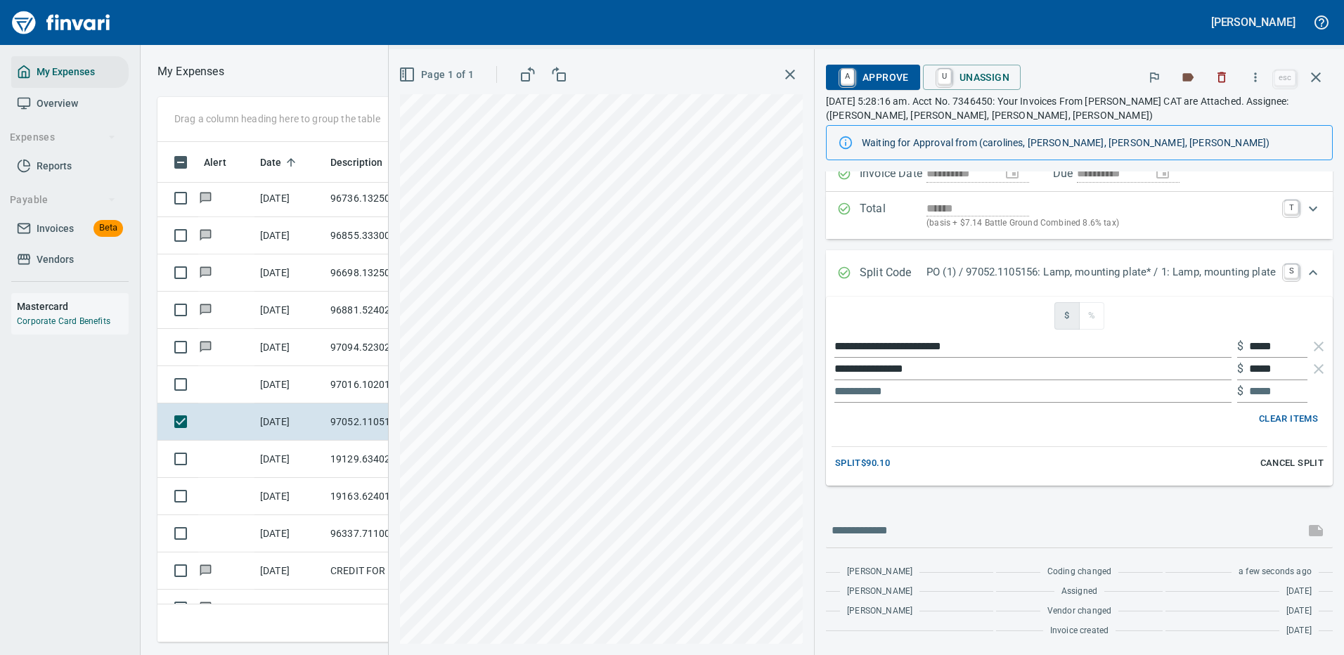
scroll to position [133, 0]
drag, startPoint x: 1237, startPoint y: 344, endPoint x: 1275, endPoint y: 340, distance: 37.4
click at [1275, 340] on div "$ *****" at bounding box center [1272, 346] width 70 height 22
drag, startPoint x: 1237, startPoint y: 345, endPoint x: 1275, endPoint y: 344, distance: 37.3
click at [1275, 344] on div "$ *****" at bounding box center [1272, 346] width 70 height 22
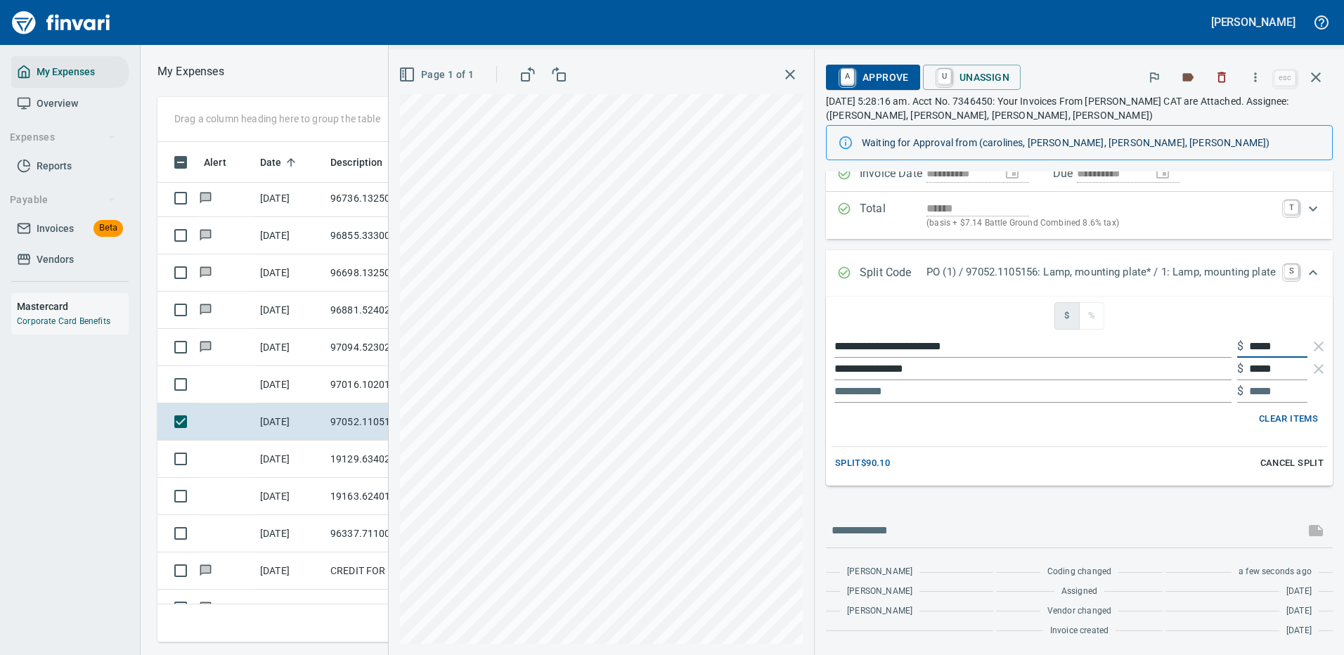
click at [1274, 344] on input "*****" at bounding box center [1278, 346] width 58 height 22
type input "*"
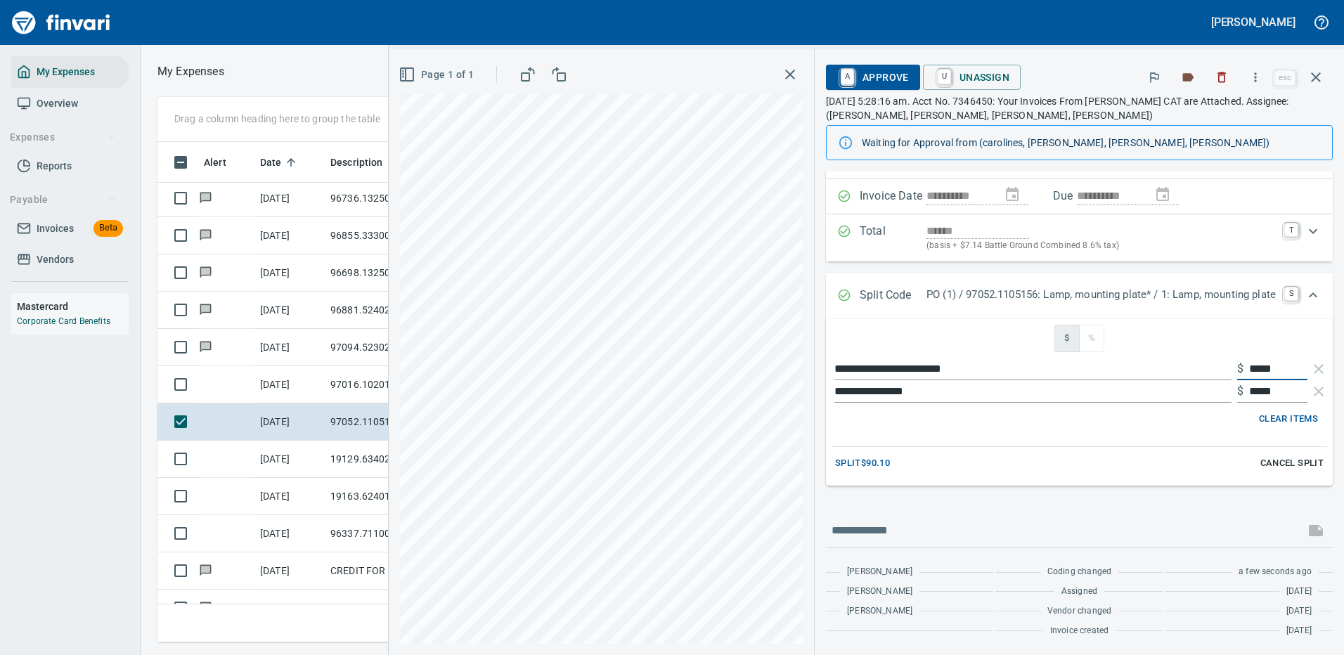
scroll to position [110, 0]
type input "*****"
click at [836, 461] on span "Split $90.10" at bounding box center [862, 464] width 55 height 16
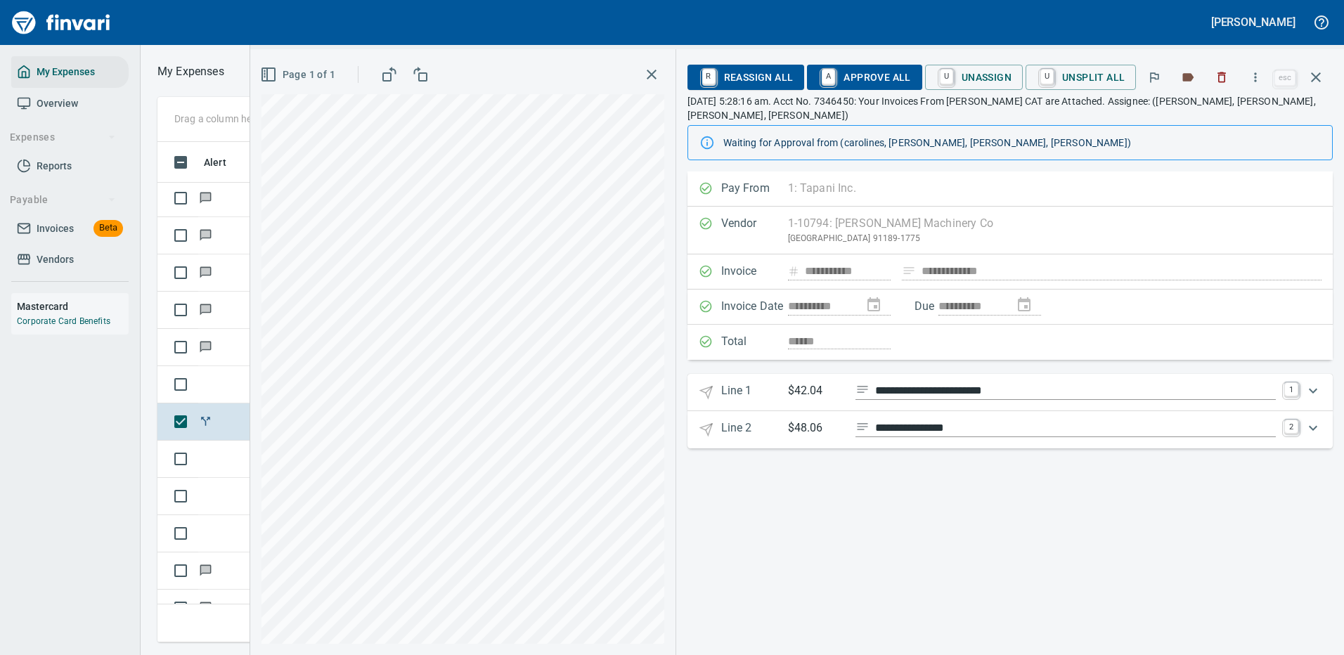
scroll to position [0, 0]
click at [1313, 387] on icon "Expand" at bounding box center [1313, 390] width 17 height 17
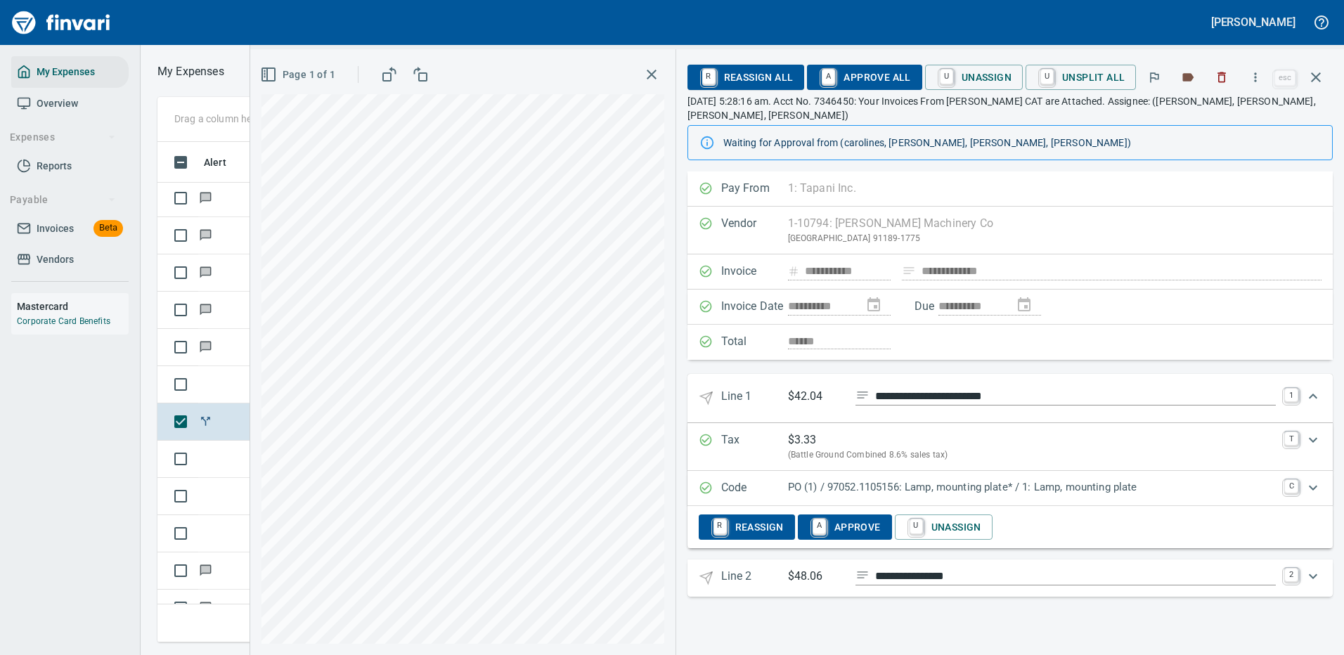
click at [1314, 393] on icon "Expand" at bounding box center [1313, 396] width 17 height 17
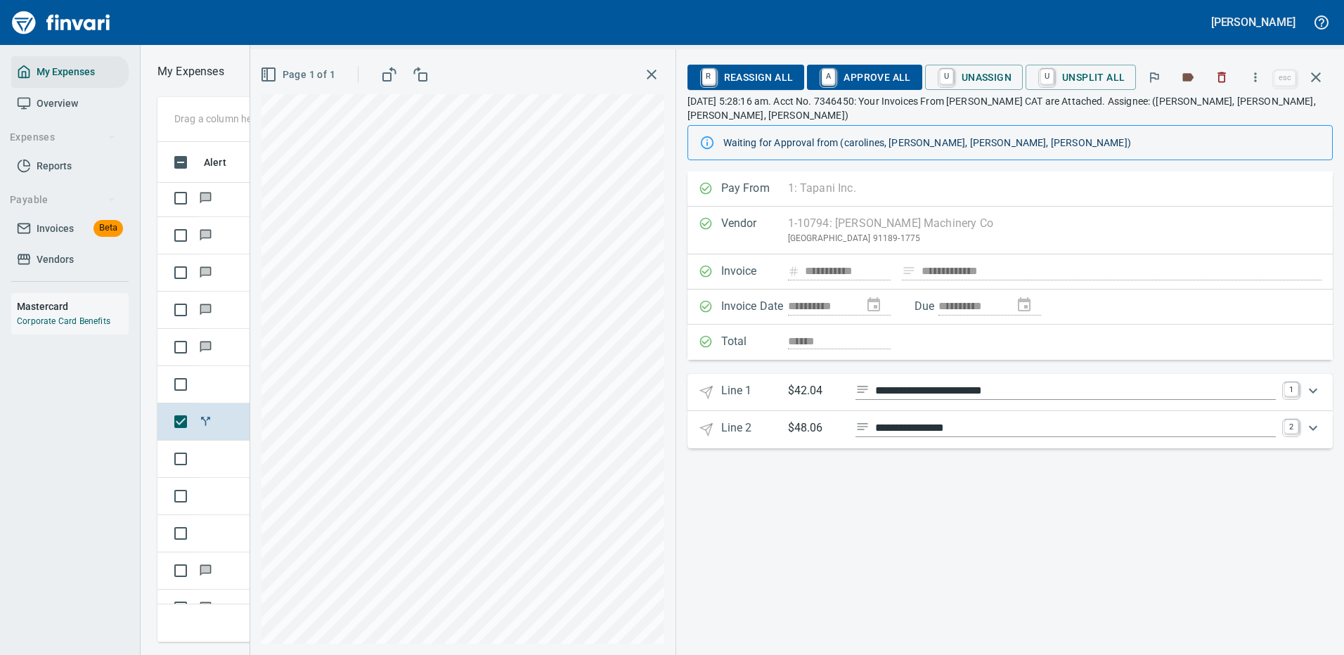
click at [1314, 427] on icon "Expand" at bounding box center [1313, 428] width 17 height 17
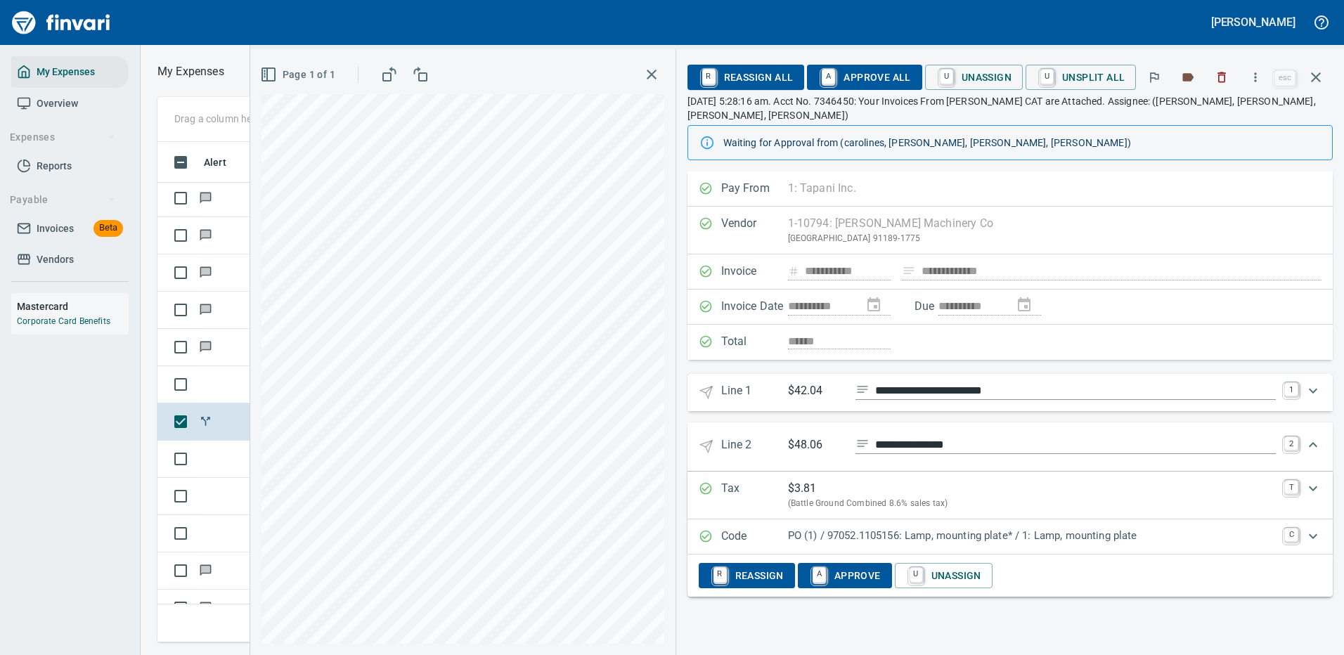
click at [927, 532] on p "PO (1) / 97052.1105156: Lamp, mounting plate* / 1: Lamp, mounting plate" at bounding box center [1032, 536] width 488 height 16
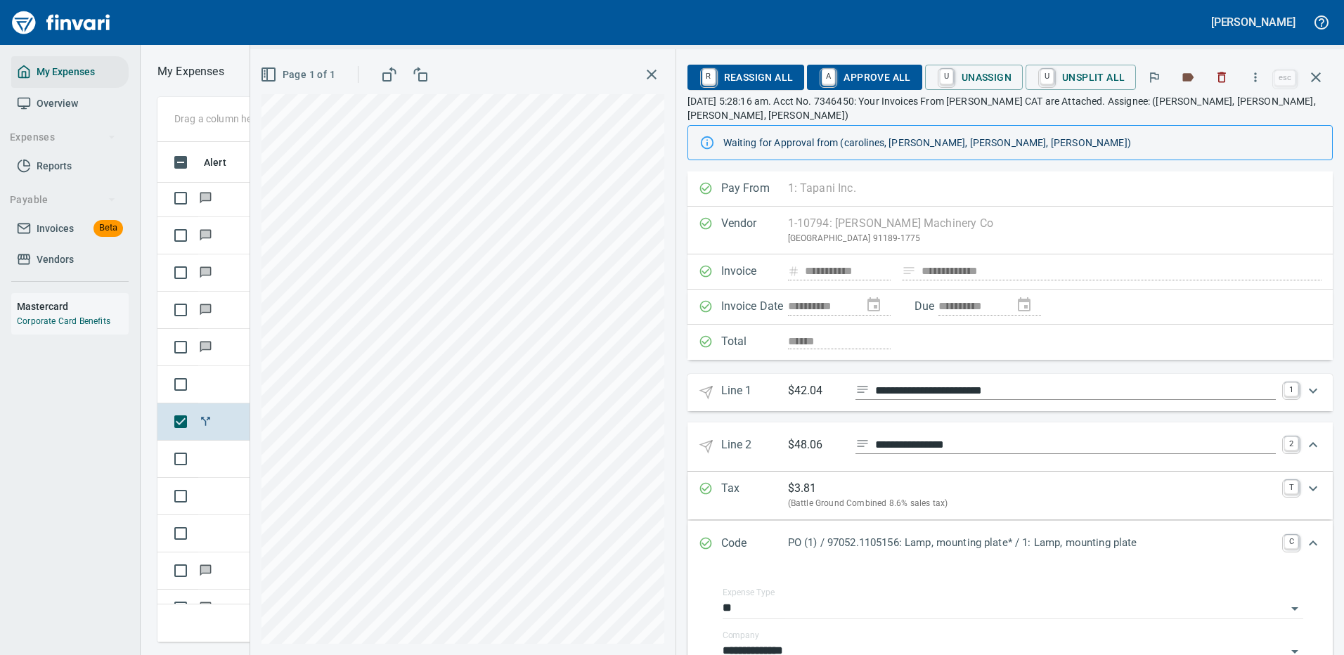
scroll to position [211, 0]
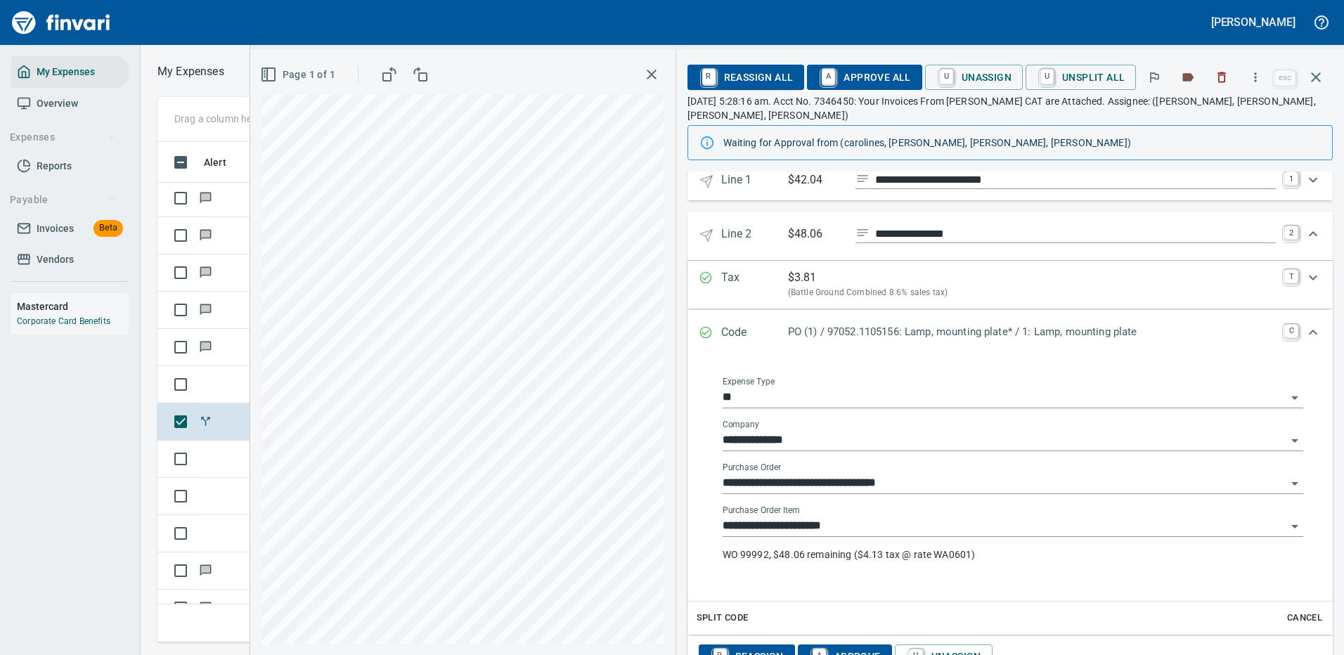
click at [892, 525] on input "**********" at bounding box center [1005, 527] width 564 height 20
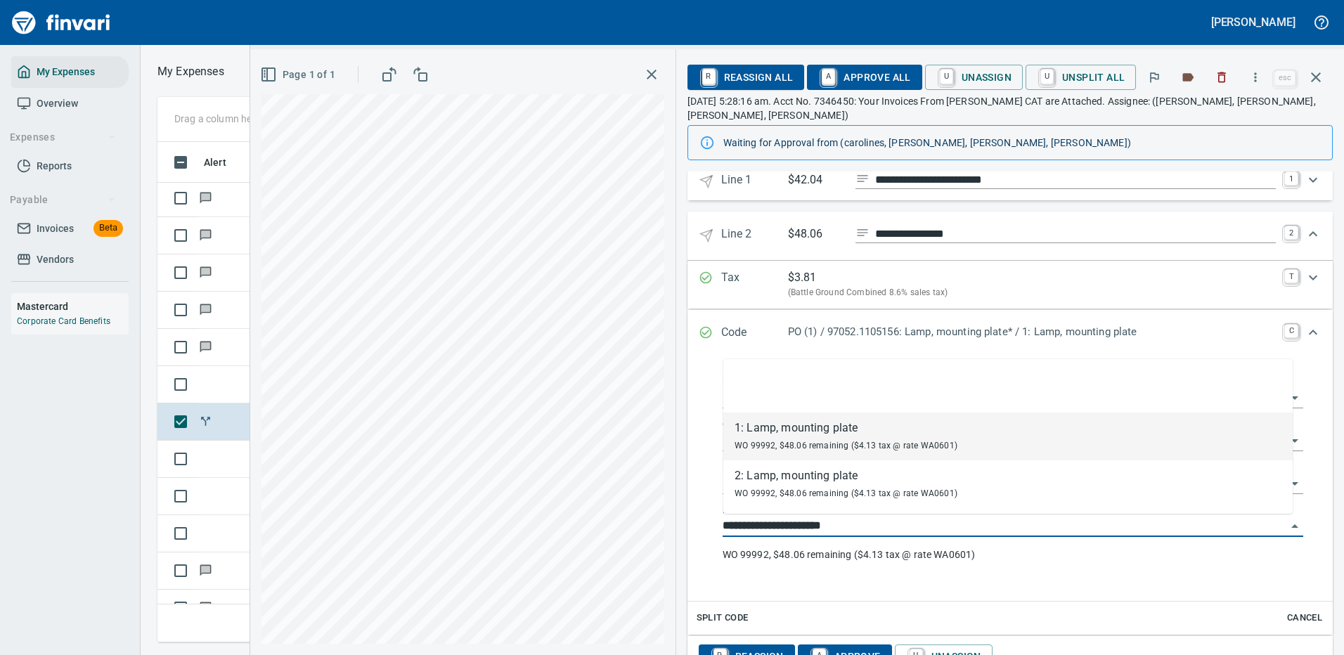
scroll to position [479, 797]
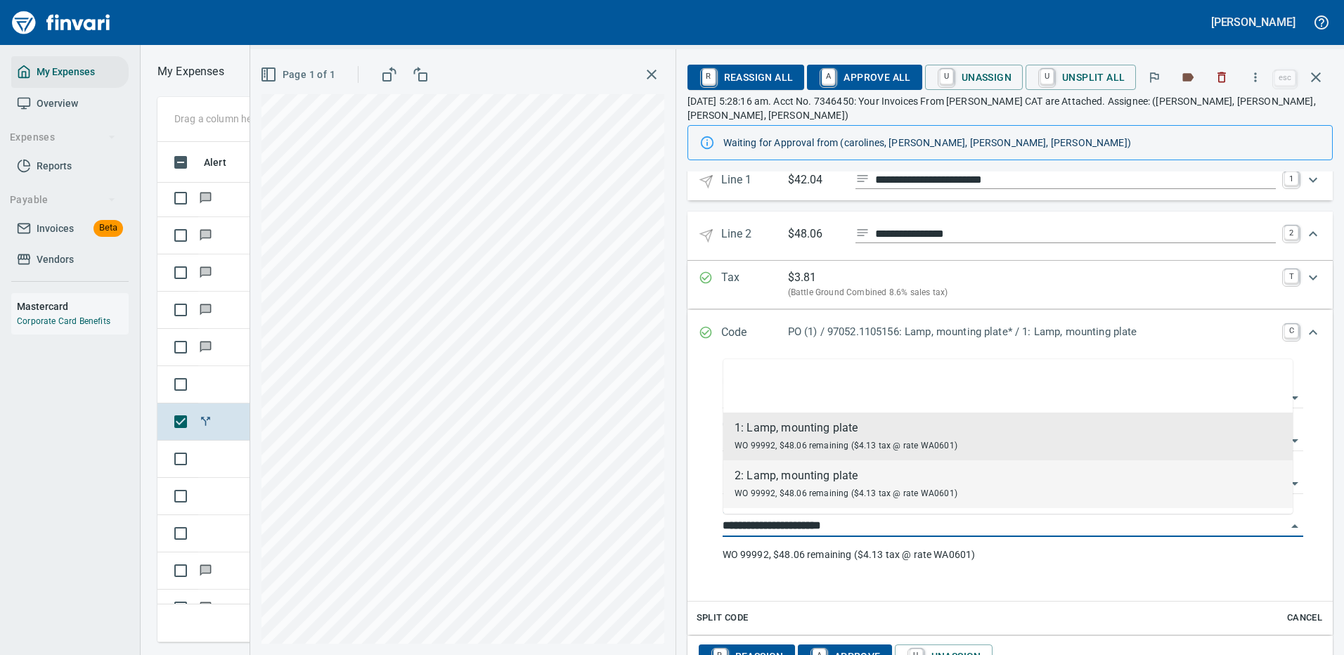
drag, startPoint x: 798, startPoint y: 477, endPoint x: 1036, endPoint y: 106, distance: 441.1
click at [799, 477] on div "2: Lamp, mounting plate" at bounding box center [846, 476] width 223 height 17
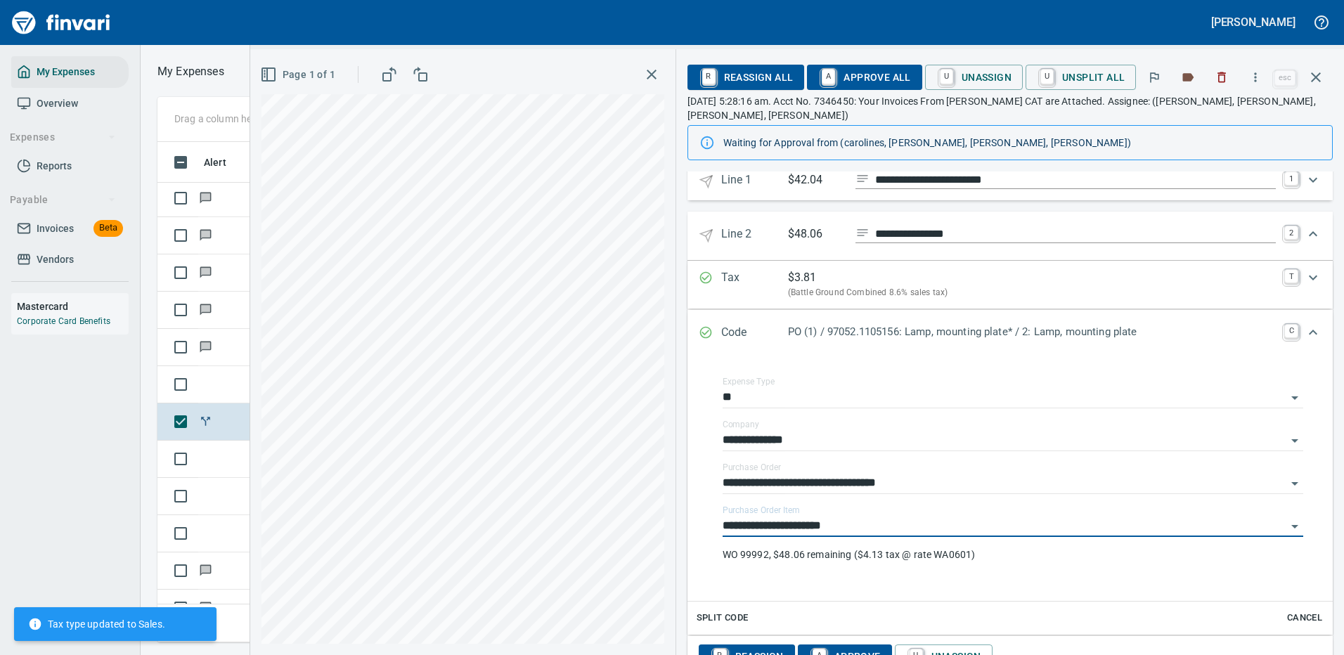
type input "**********"
click at [875, 74] on span "A Approve All" at bounding box center [864, 77] width 92 height 24
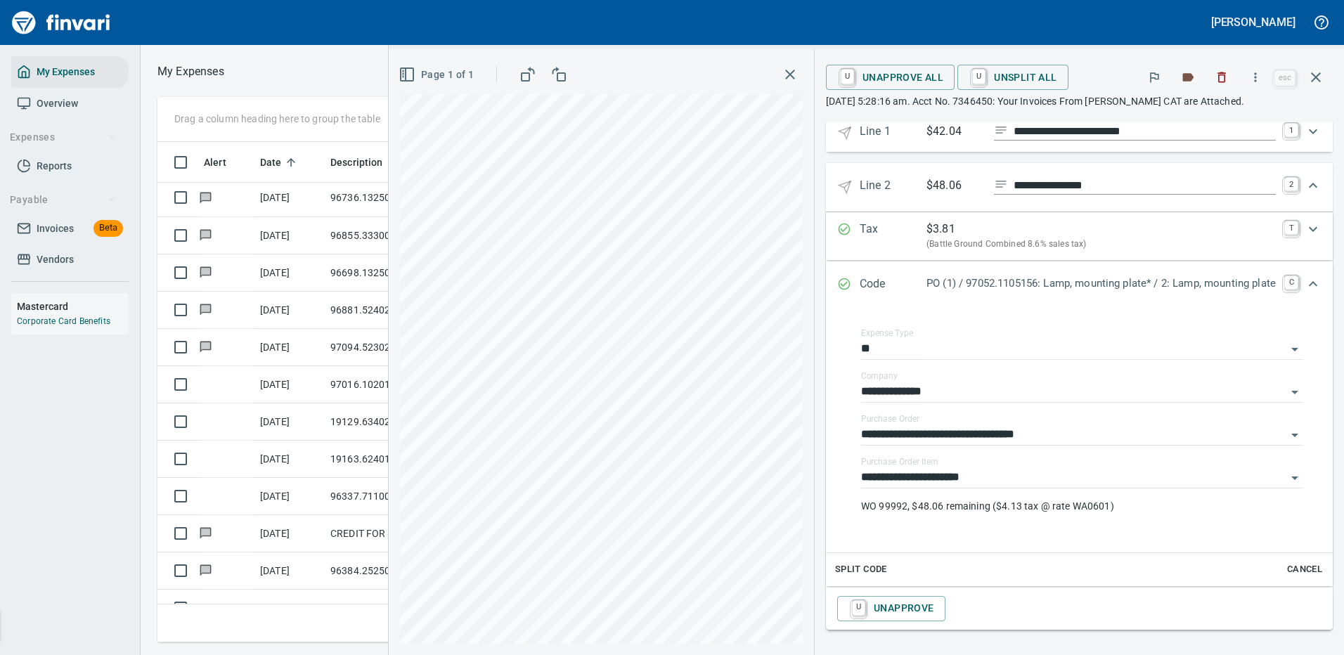
scroll to position [210, 0]
click at [1314, 81] on icon "button" at bounding box center [1316, 77] width 17 height 17
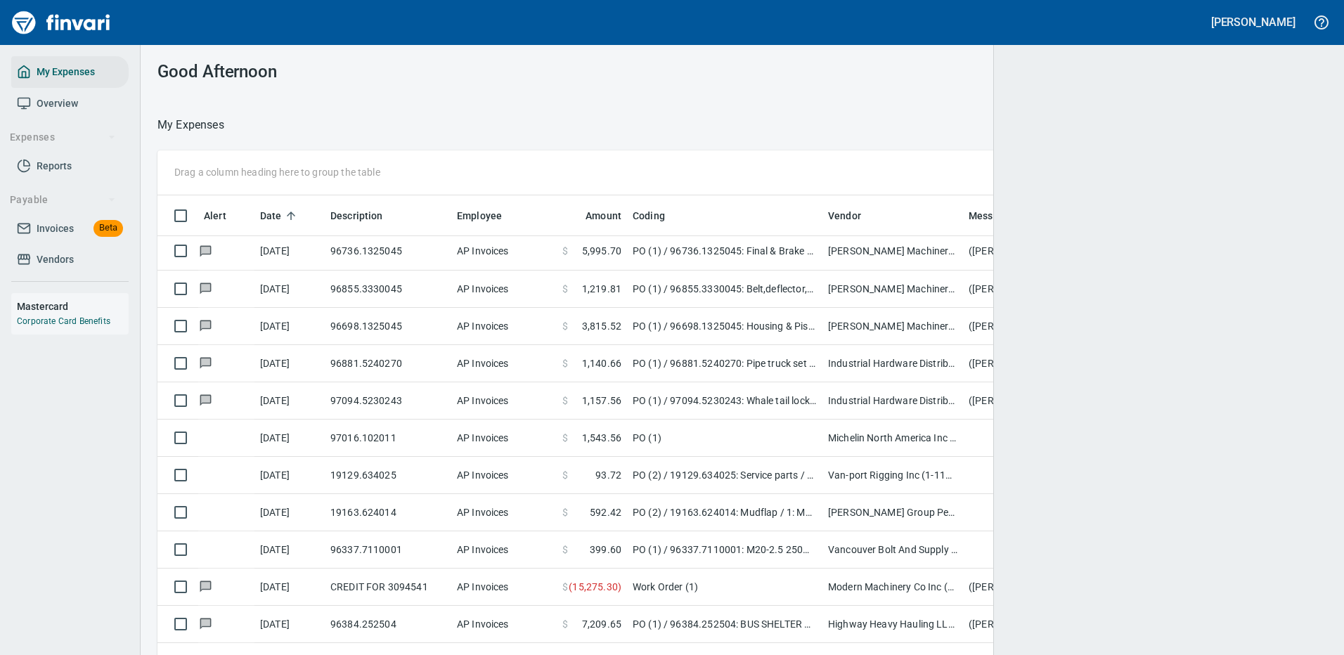
scroll to position [479, 1129]
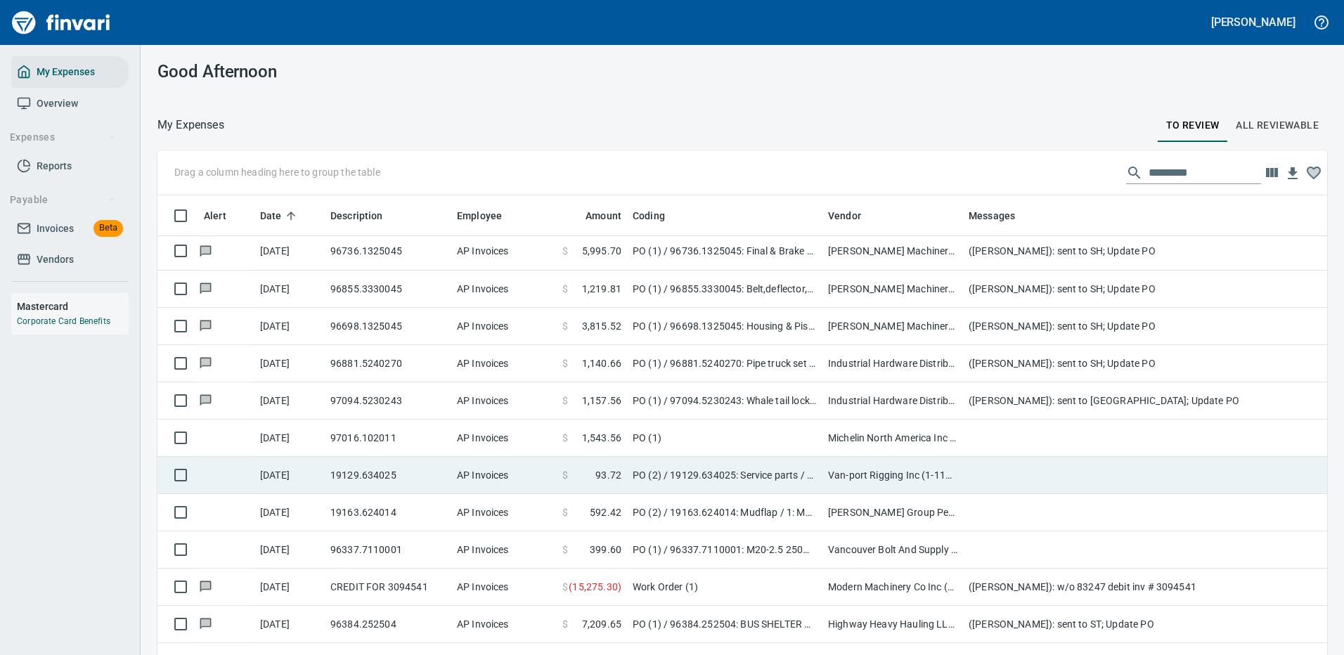
click at [903, 471] on td "Van-port Rigging Inc (1-11072)" at bounding box center [893, 475] width 141 height 37
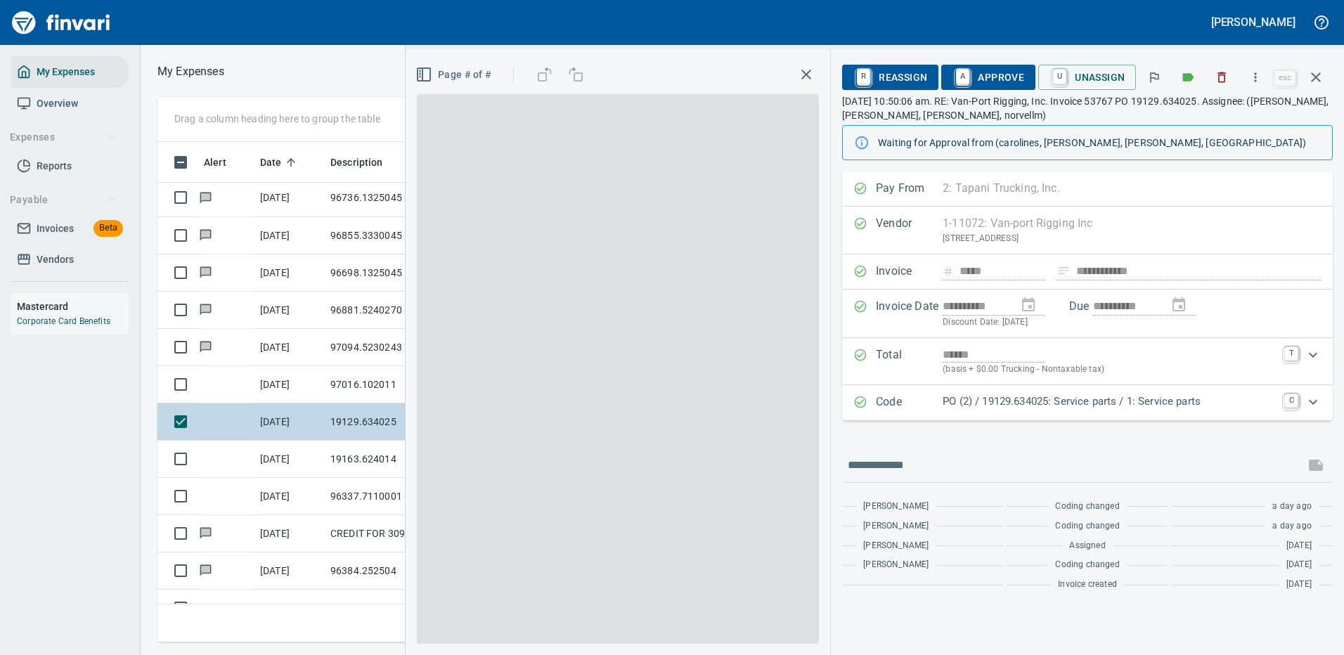
scroll to position [479, 797]
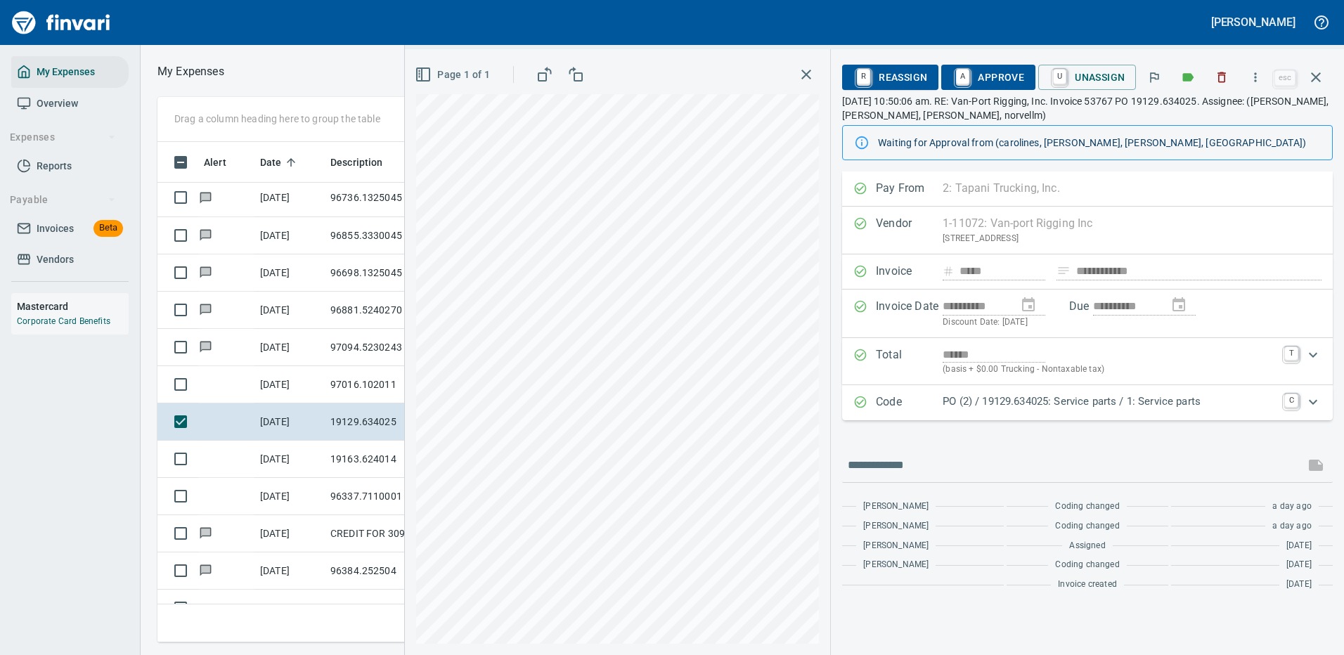
click at [1094, 403] on p "PO (2) / 19129.634025: Service parts / 1: Service parts" at bounding box center [1109, 402] width 333 height 16
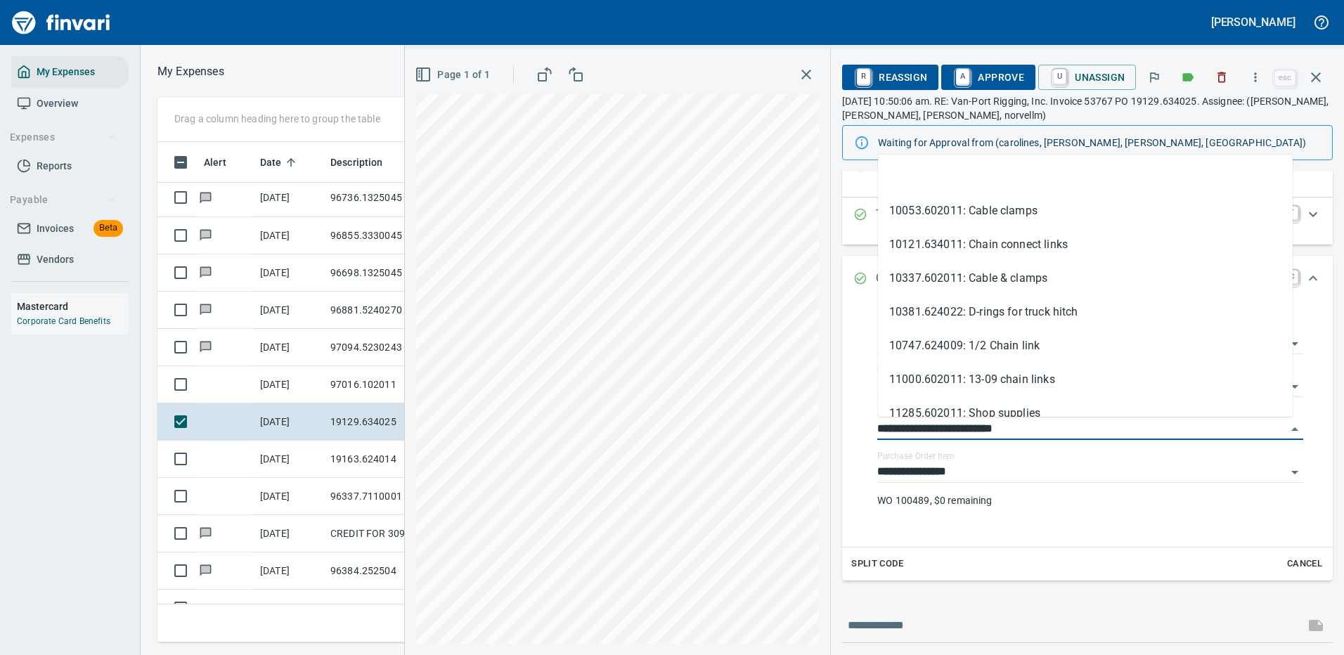
drag, startPoint x: 953, startPoint y: 429, endPoint x: 847, endPoint y: 431, distance: 105.5
click at [848, 432] on div "**********" at bounding box center [1087, 424] width 491 height 245
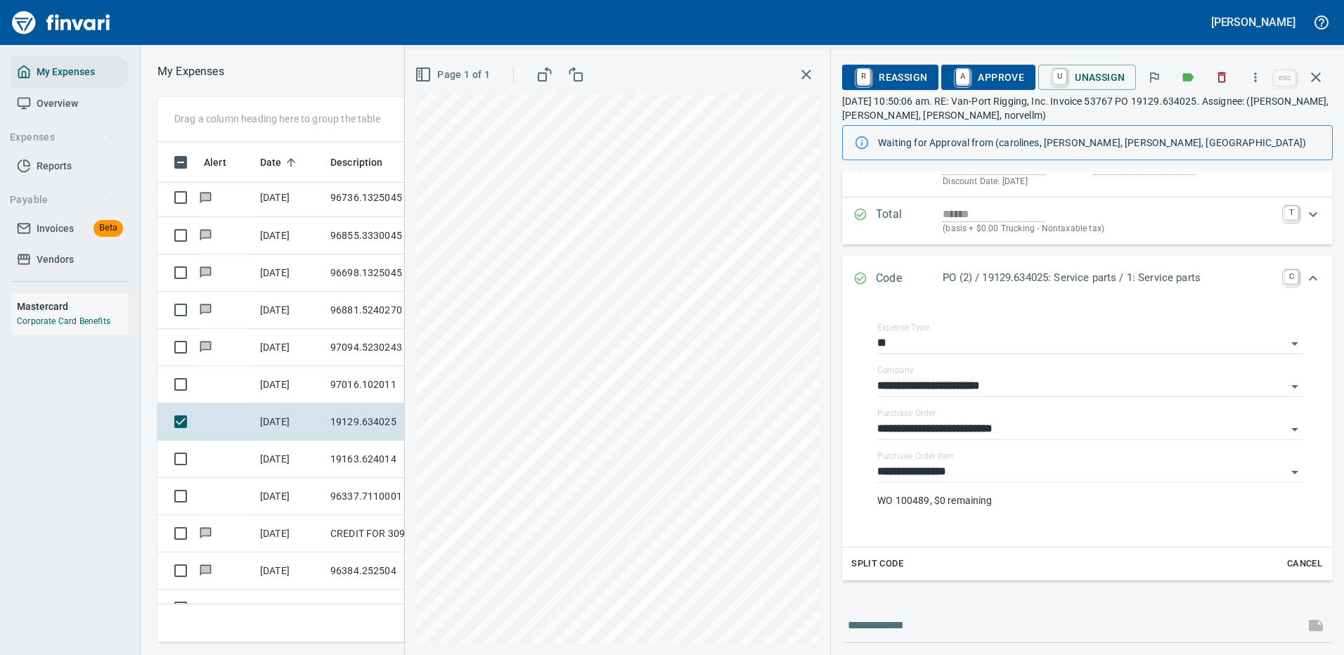
click at [740, 32] on div at bounding box center [481, 23] width 953 height 34
click at [1259, 73] on icon "button" at bounding box center [1256, 77] width 14 height 14
click at [1202, 112] on span "Download" at bounding box center [1253, 118] width 135 height 17
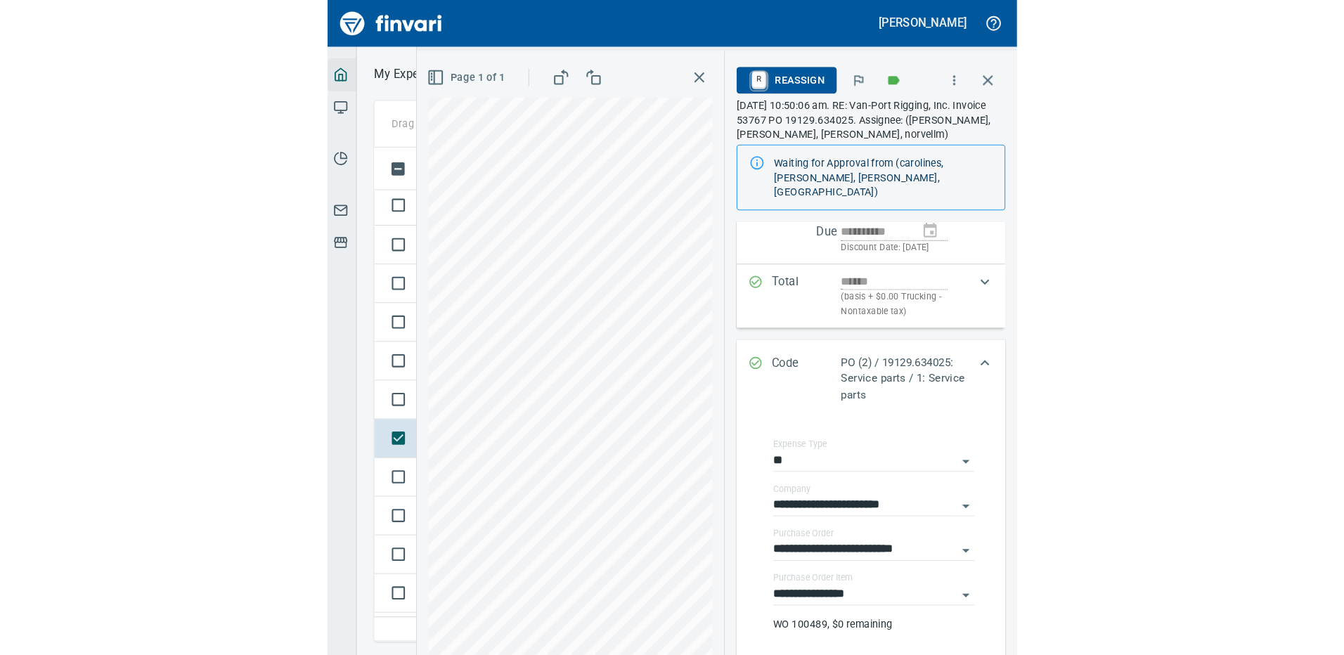
scroll to position [141, 0]
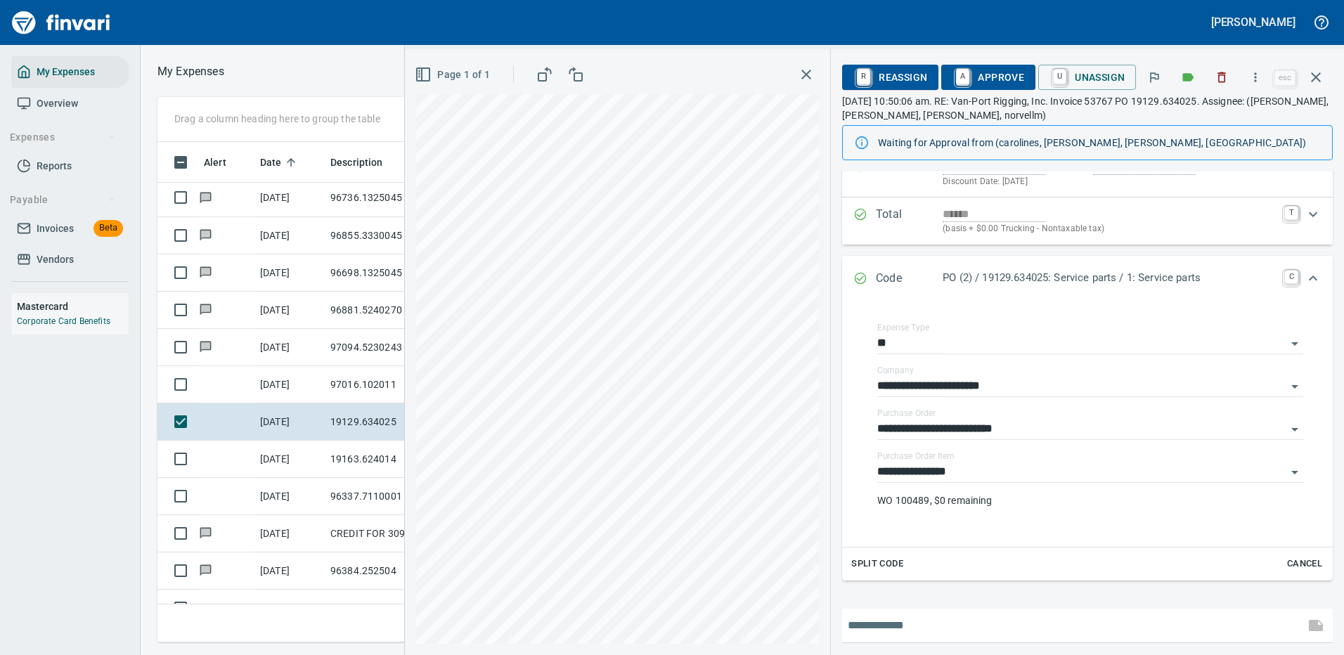
click at [900, 620] on input "text" at bounding box center [1073, 625] width 451 height 22
type input "**********"
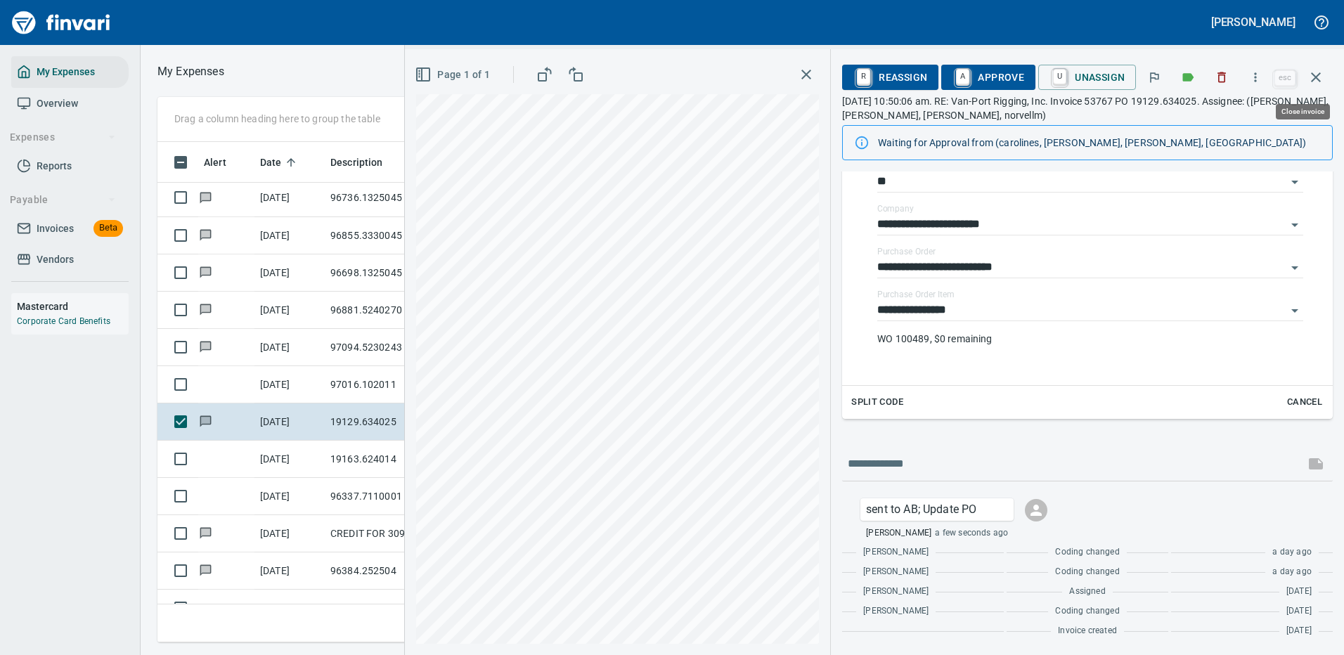
click at [1316, 69] on icon "button" at bounding box center [1316, 77] width 17 height 17
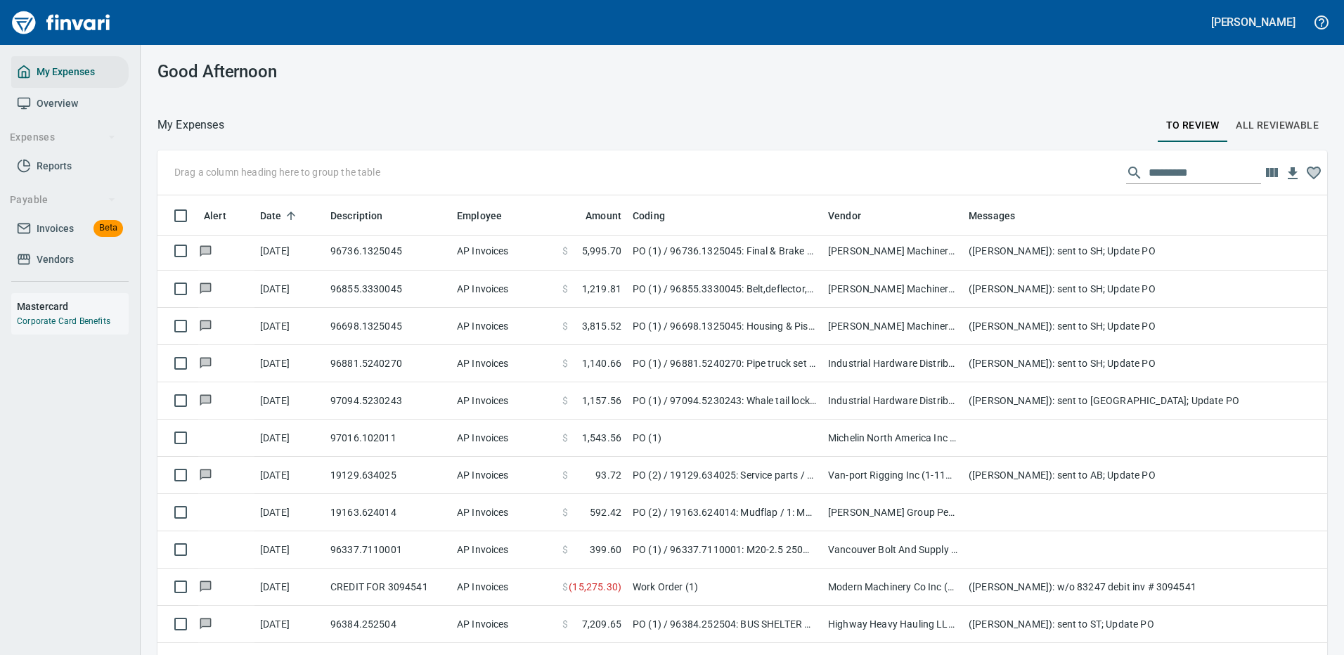
scroll to position [479, 1138]
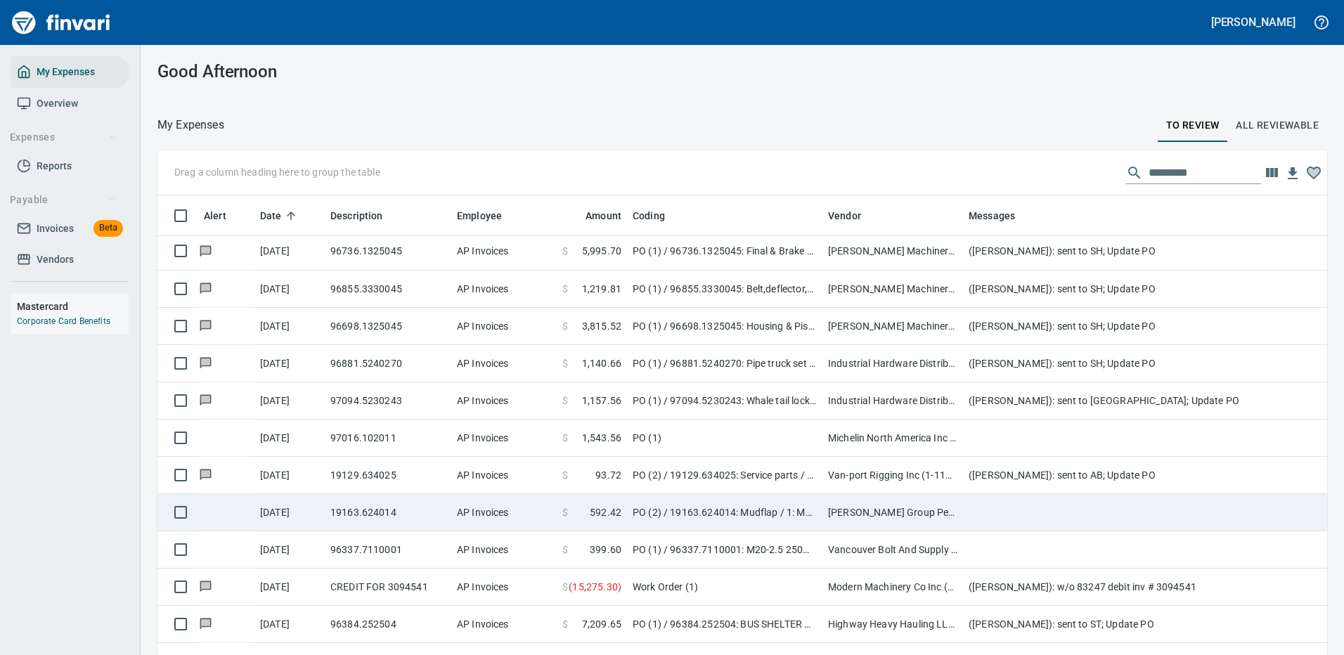
click at [912, 504] on td "[PERSON_NAME] Group Peterbilt([MEDICAL_DATA]) (1-38196)" at bounding box center [893, 512] width 141 height 37
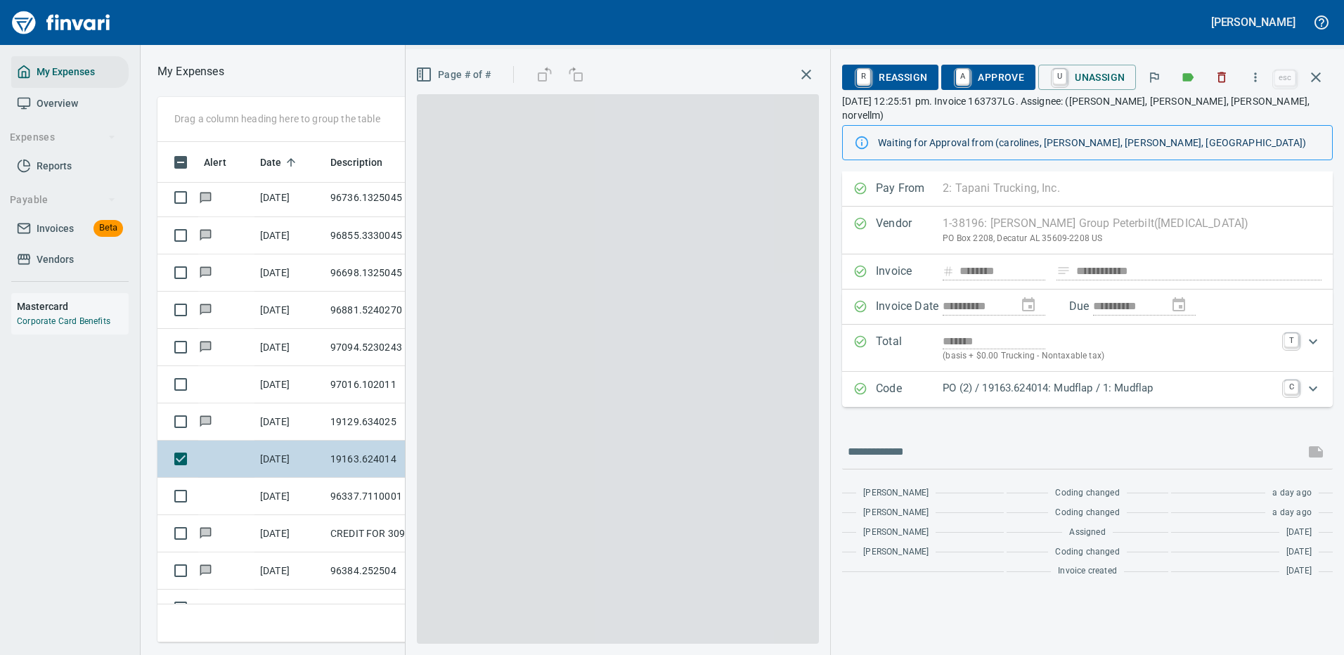
scroll to position [479, 797]
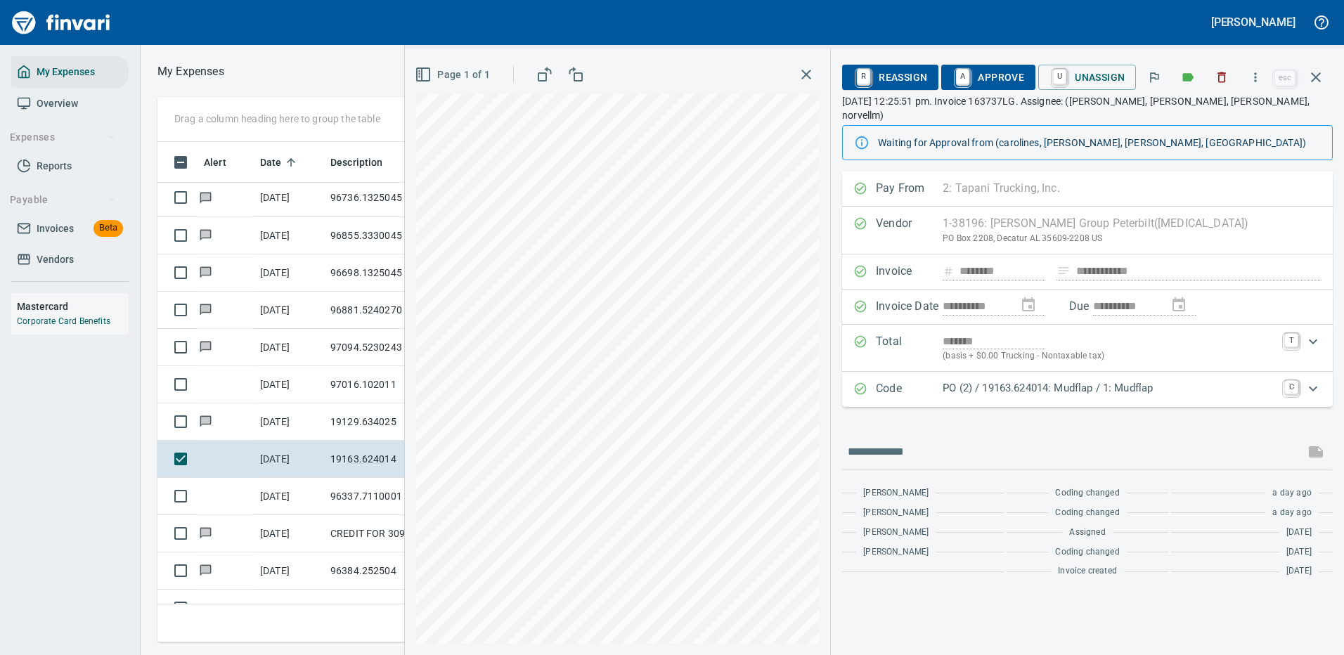
click at [1028, 380] on p "PO (2) / 19163.624014: Mudflap / 1: Mudflap" at bounding box center [1109, 388] width 333 height 16
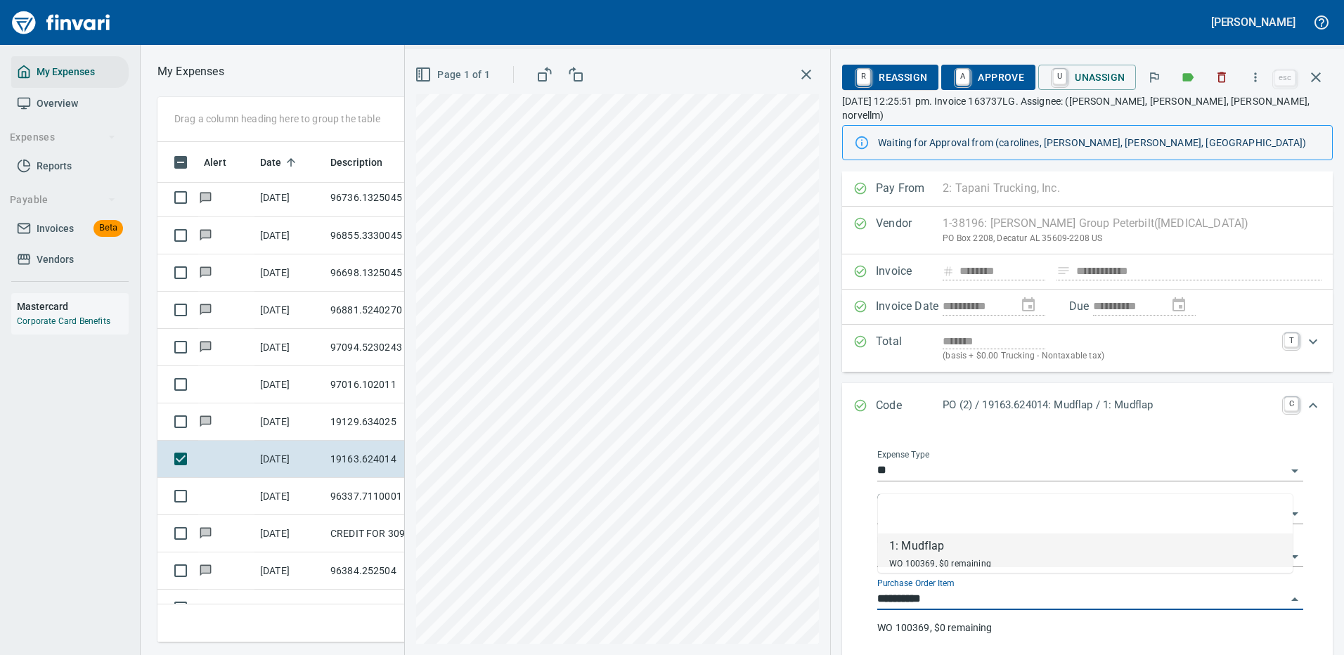
click at [914, 590] on input "**********" at bounding box center [1081, 600] width 409 height 20
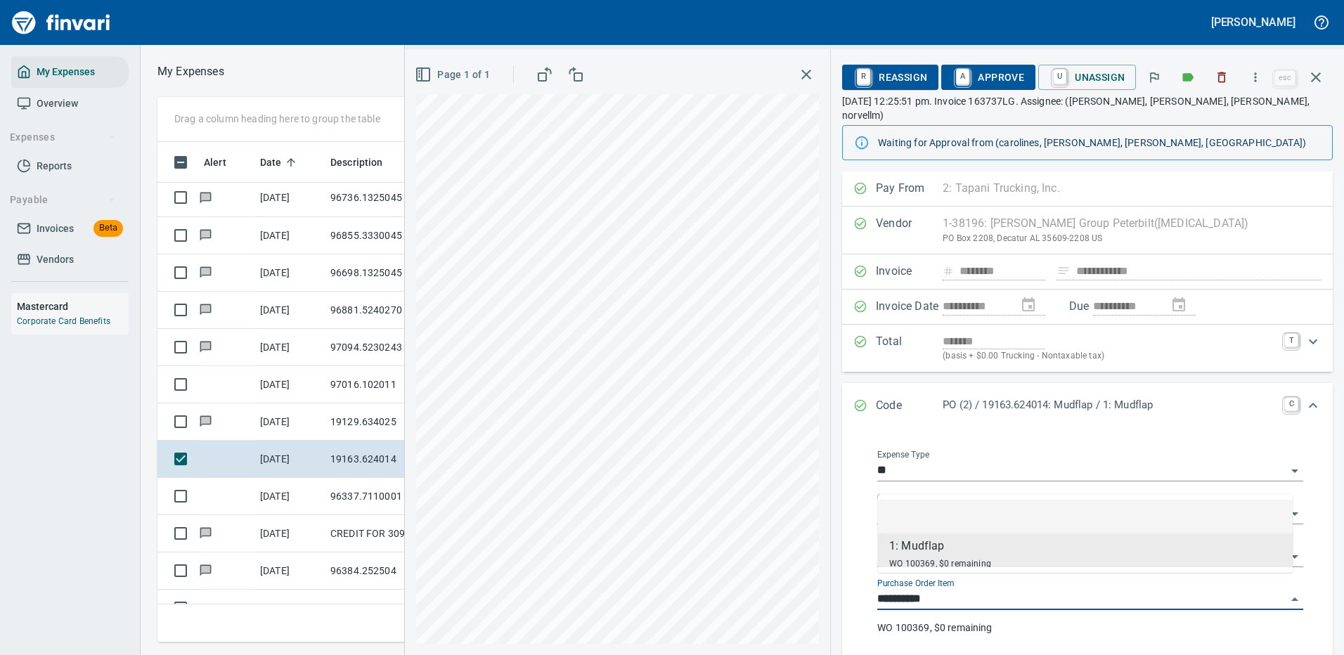
click at [1052, 477] on div "Expense Type **" at bounding box center [1090, 471] width 426 height 43
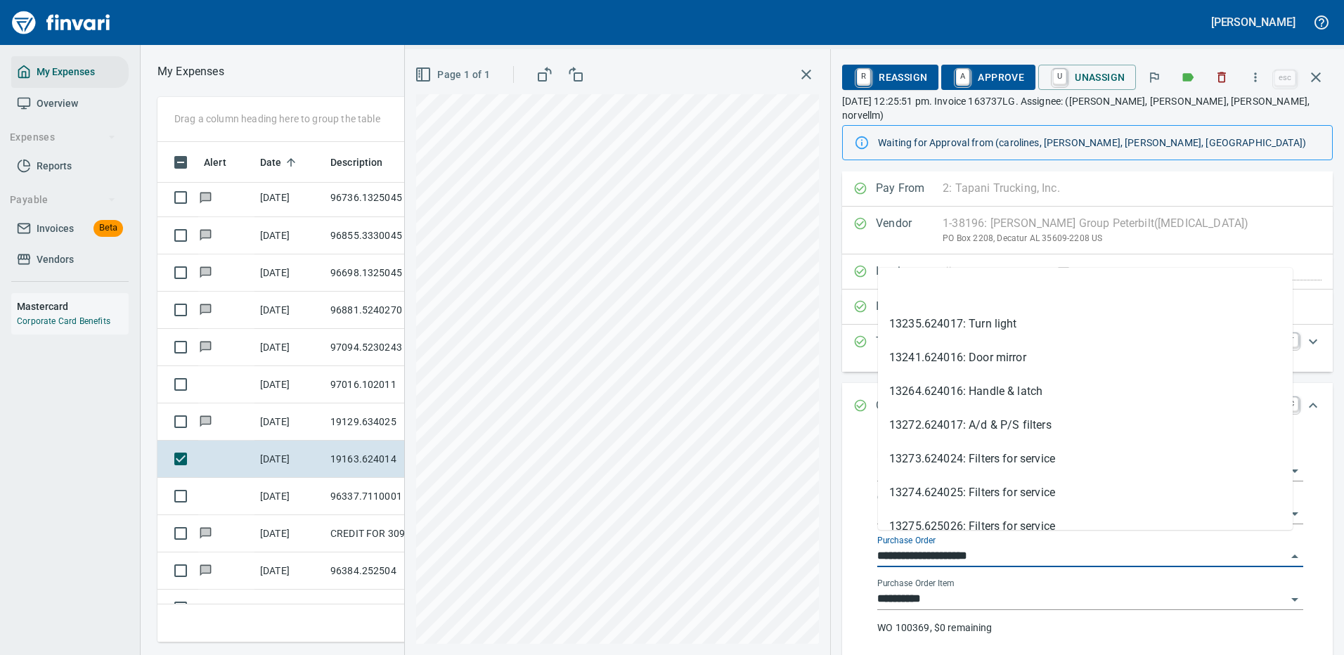
drag, startPoint x: 954, startPoint y: 541, endPoint x: 871, endPoint y: 543, distance: 83.0
click at [871, 543] on div "**********" at bounding box center [1090, 551] width 449 height 224
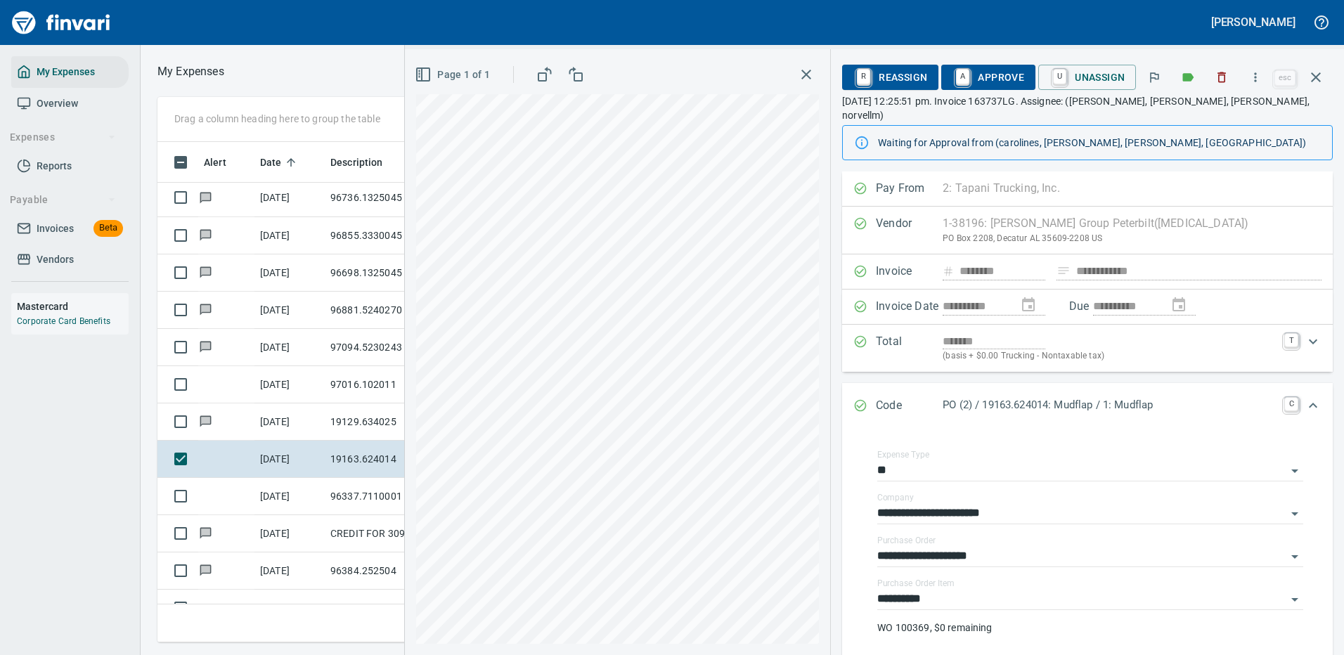
click at [701, 19] on div at bounding box center [481, 23] width 953 height 34
click at [1253, 72] on icon "button" at bounding box center [1256, 77] width 14 height 14
click at [1195, 122] on span "Download" at bounding box center [1253, 118] width 135 height 17
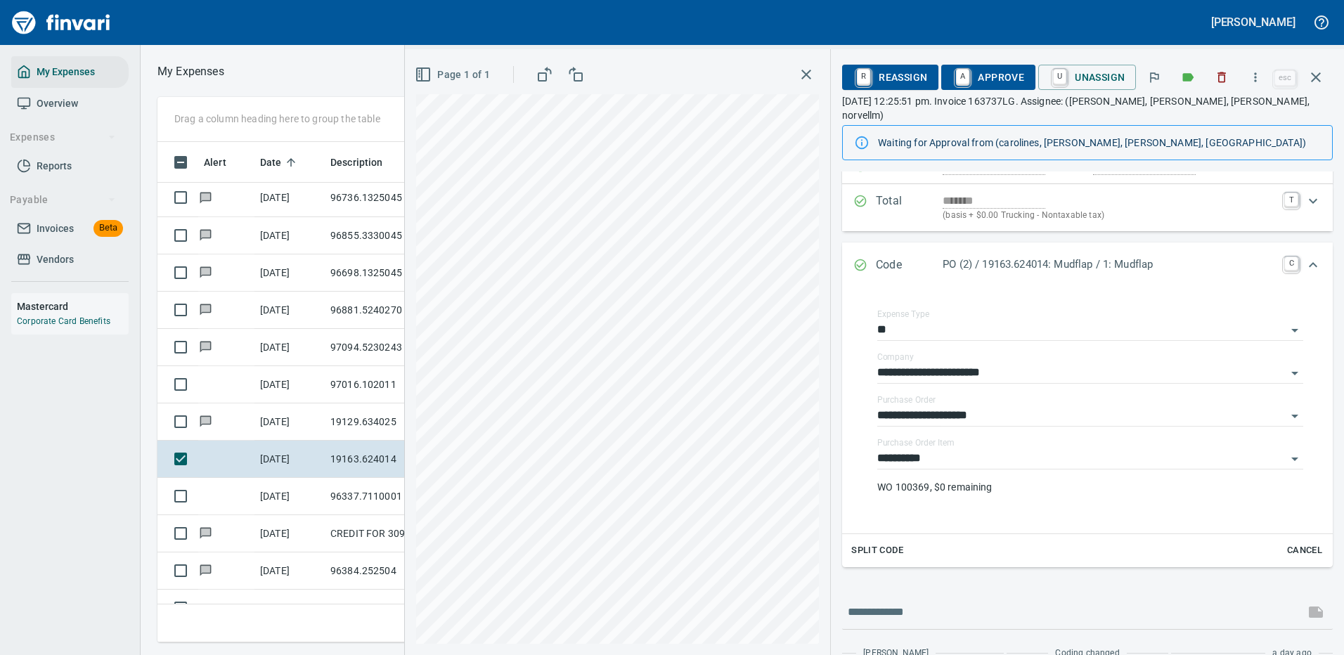
click at [921, 537] on div "Split Code Cancel" at bounding box center [1087, 550] width 491 height 33
click at [902, 601] on input "text" at bounding box center [1073, 612] width 451 height 22
type input "**********"
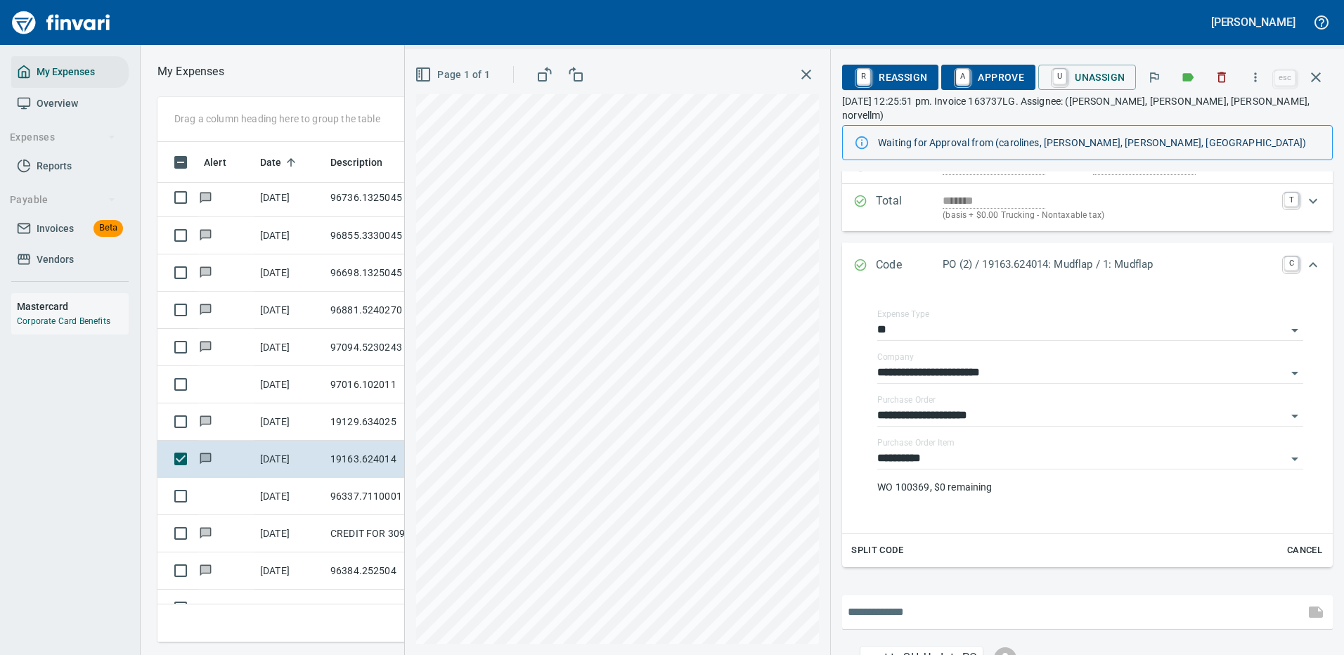
scroll to position [275, 0]
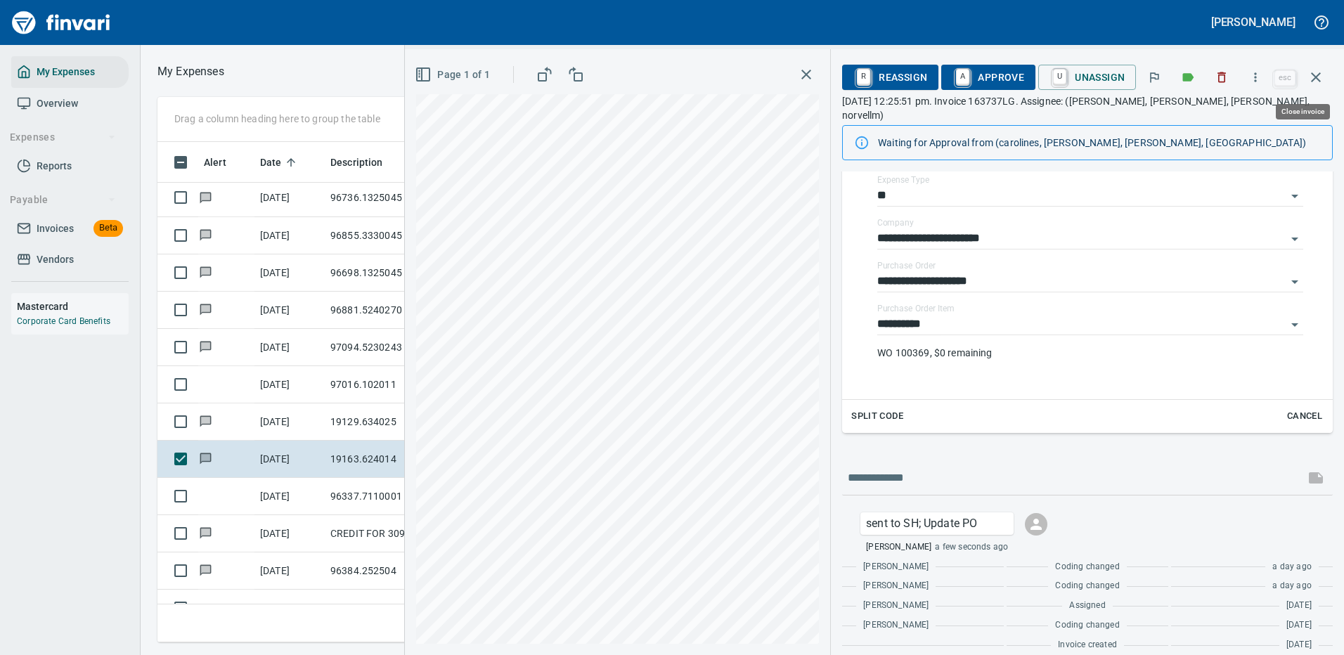
click at [1313, 72] on icon "button" at bounding box center [1316, 77] width 17 height 17
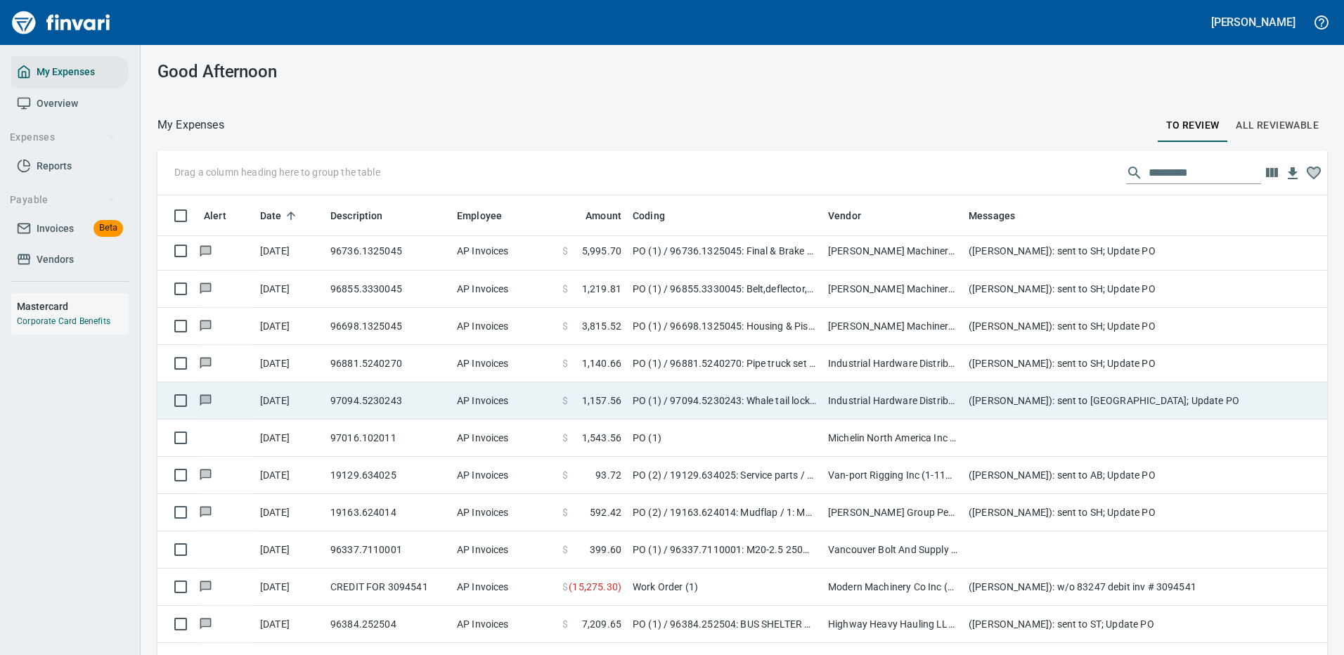
scroll to position [479, 1138]
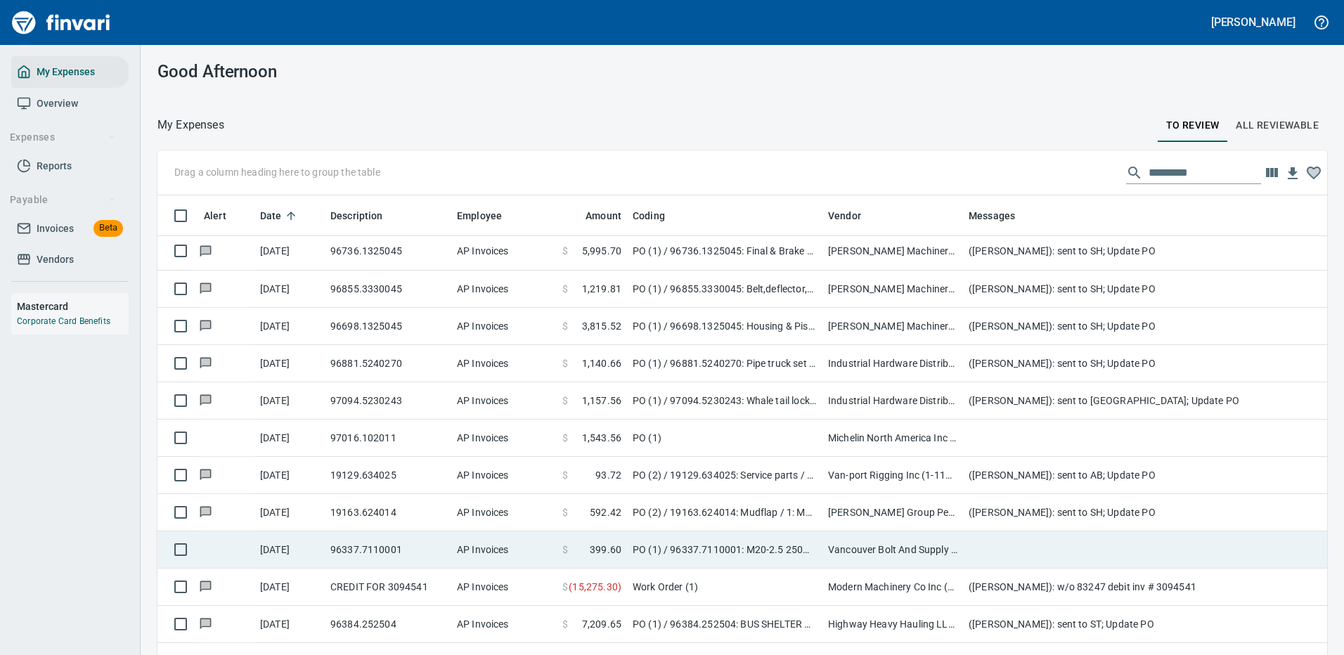
click at [891, 546] on td "Vancouver Bolt And Supply Inc (1-11067)" at bounding box center [893, 550] width 141 height 37
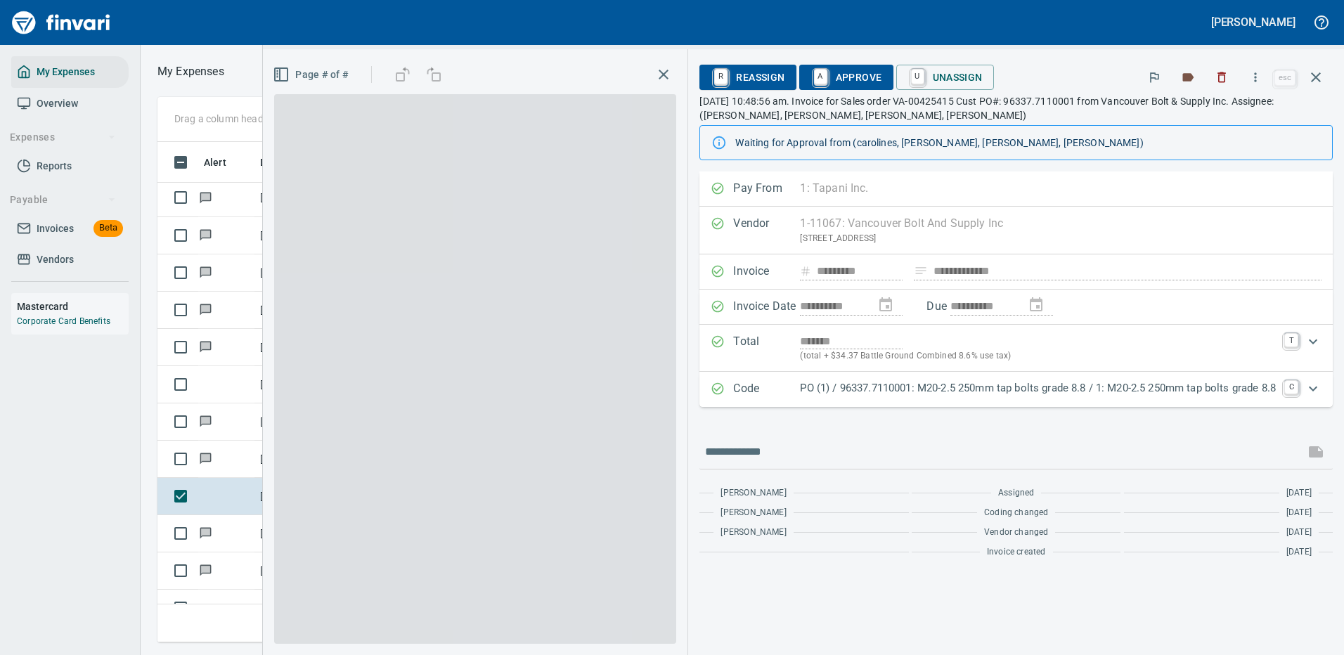
scroll to position [479, 797]
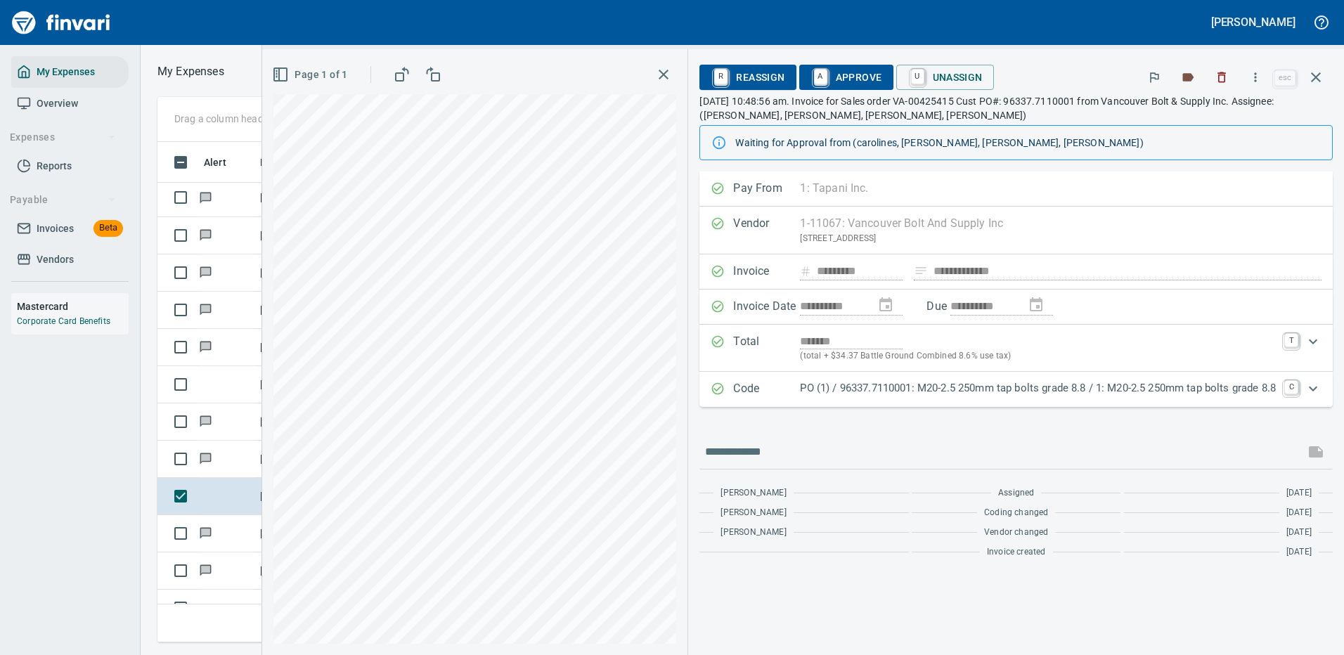
click at [988, 386] on p "PO (1) / 96337.7110001: M20-2.5 250mm tap bolts grade 8.8 / 1: M20-2.5 250mm ta…" at bounding box center [1038, 388] width 476 height 16
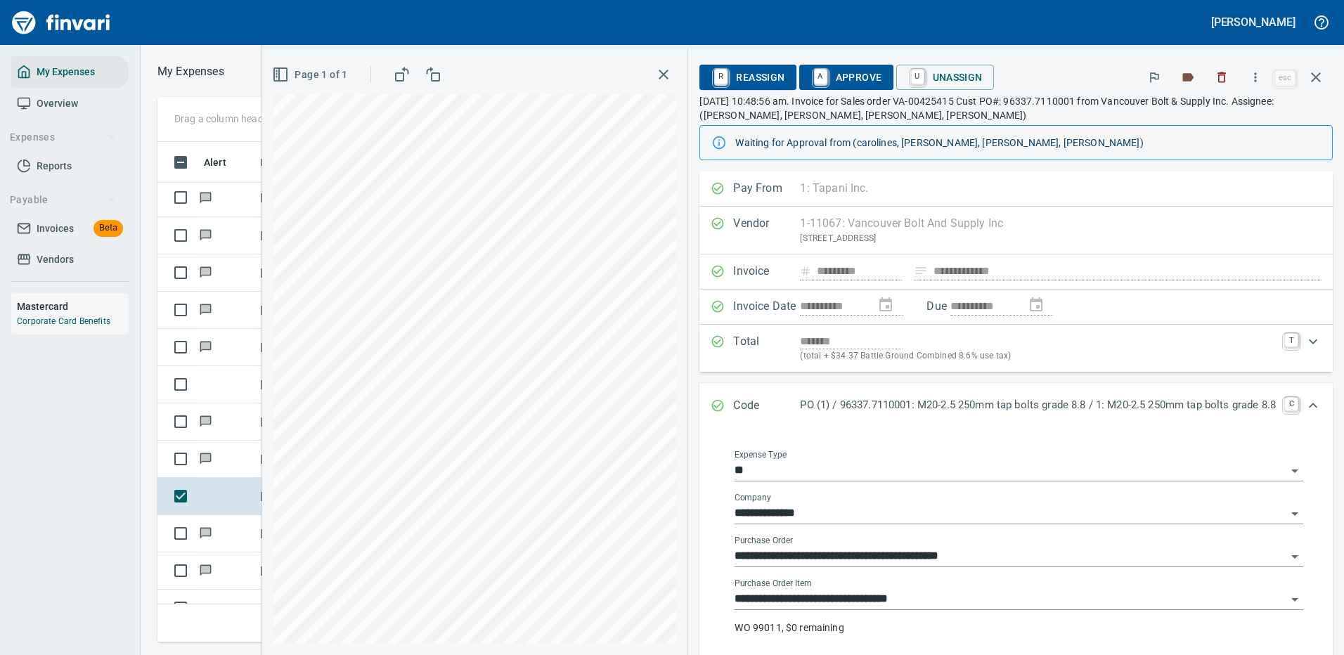
scroll to position [70, 0]
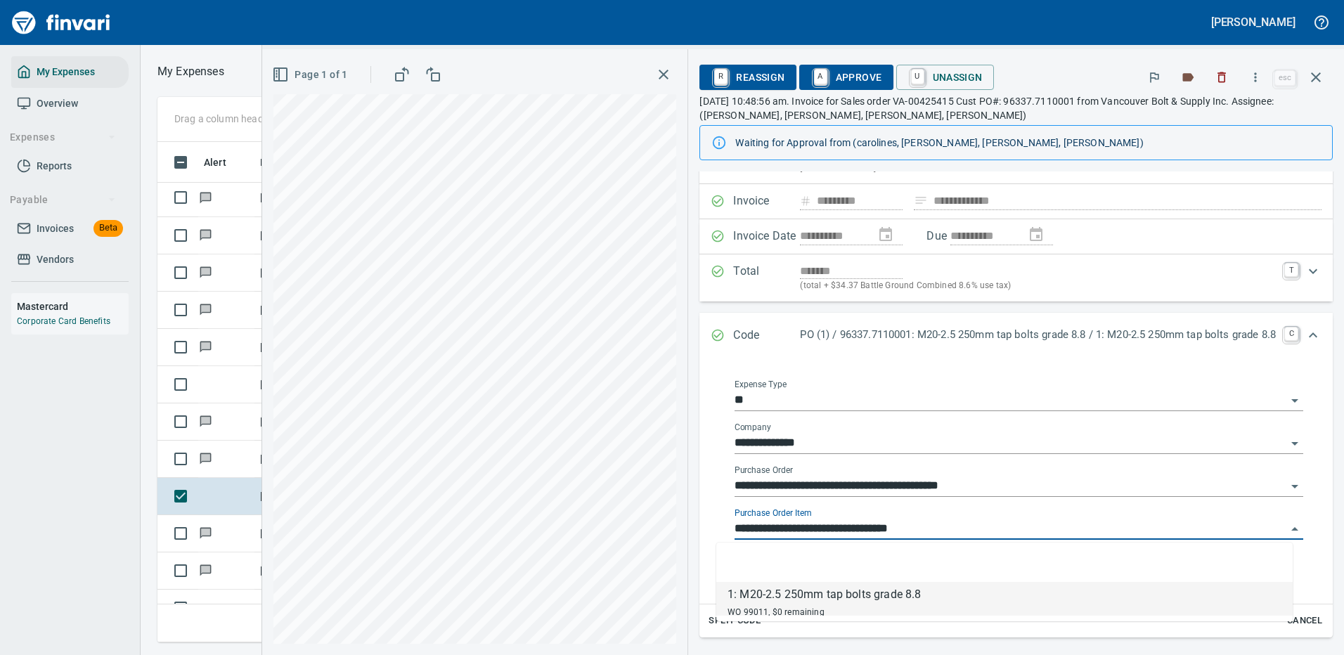
click at [824, 532] on input "**********" at bounding box center [1011, 530] width 552 height 20
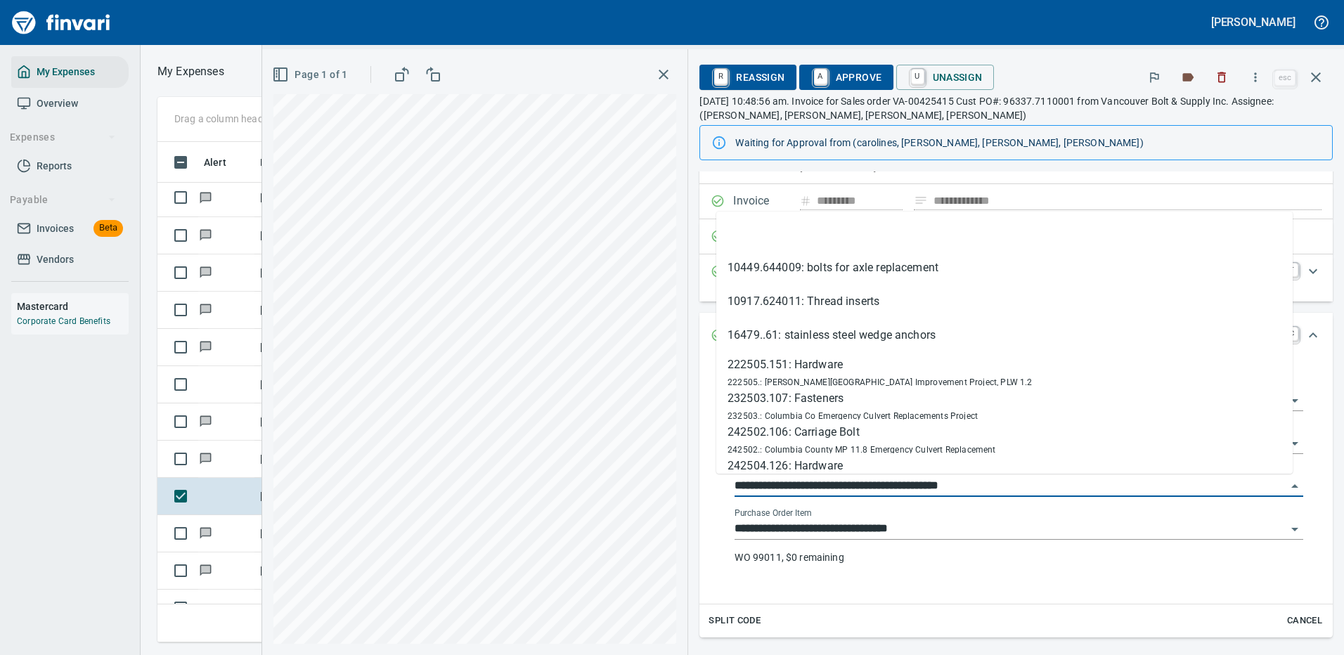
scroll to position [479, 797]
drag, startPoint x: 798, startPoint y: 482, endPoint x: 689, endPoint y: 486, distance: 109.0
click at [700, 486] on div "**********" at bounding box center [1016, 481] width 633 height 245
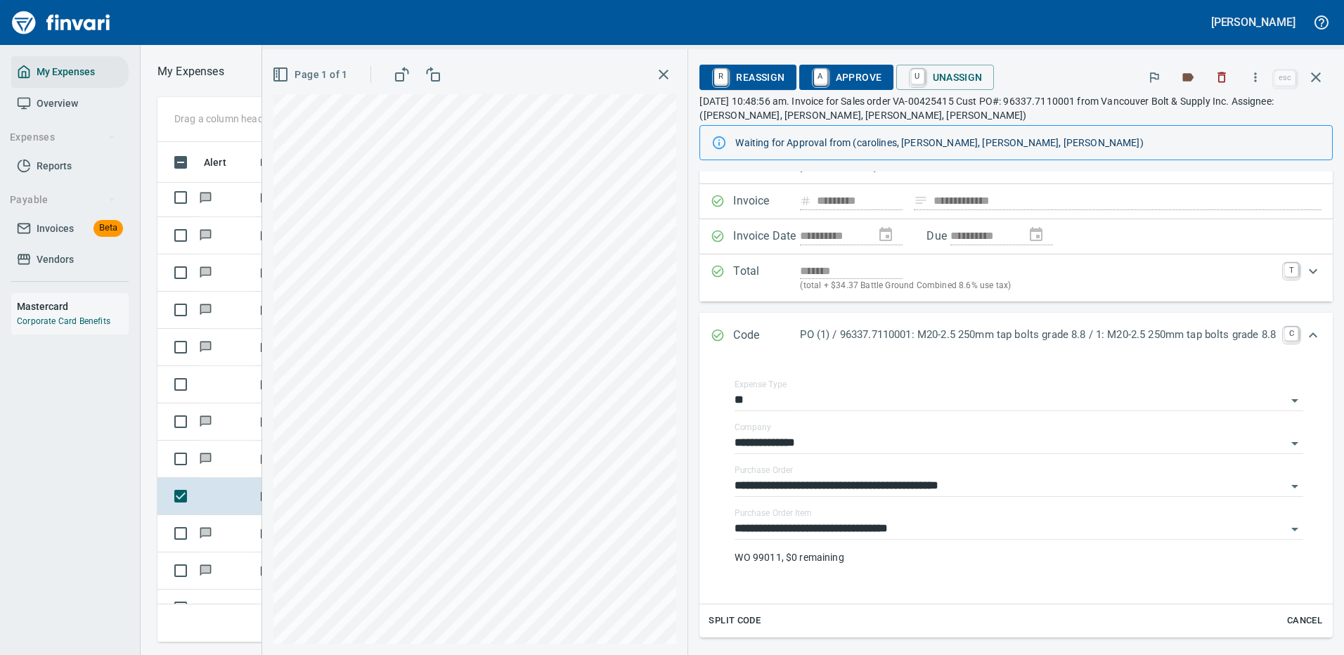
click at [532, 28] on div at bounding box center [481, 23] width 953 height 34
click at [1254, 76] on icon "button" at bounding box center [1256, 77] width 14 height 14
click at [1195, 112] on span "Download" at bounding box center [1253, 118] width 135 height 17
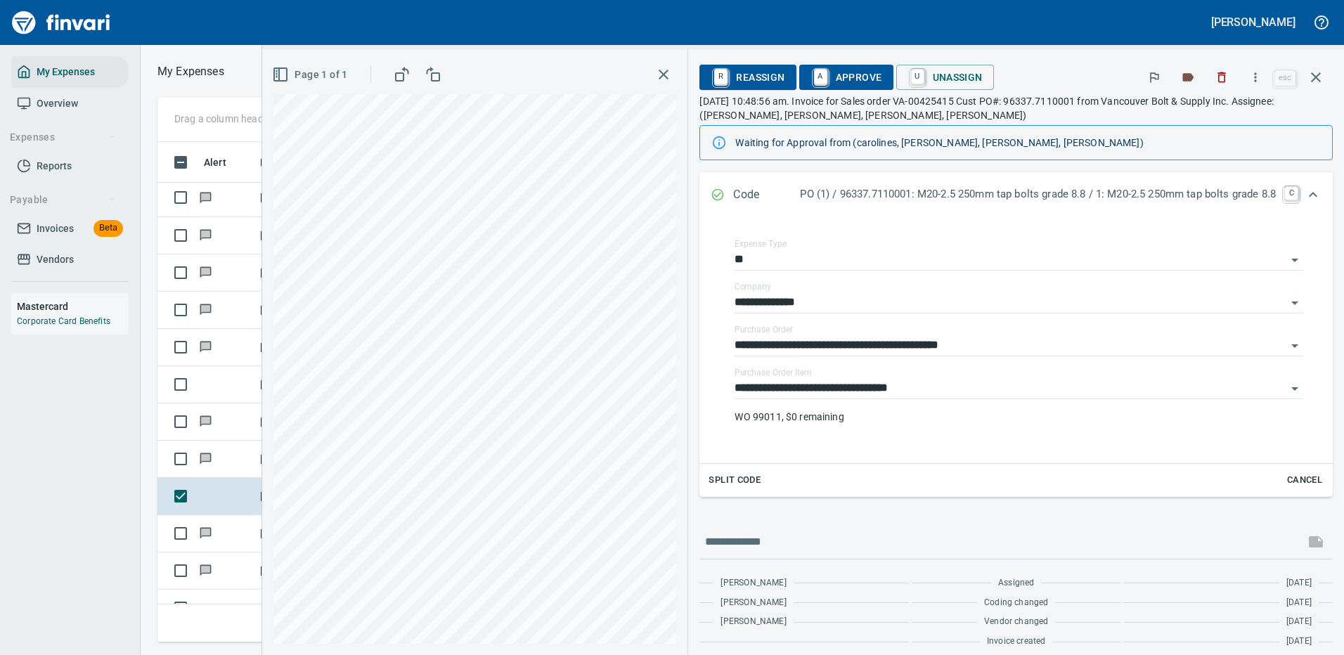
scroll to position [221, 0]
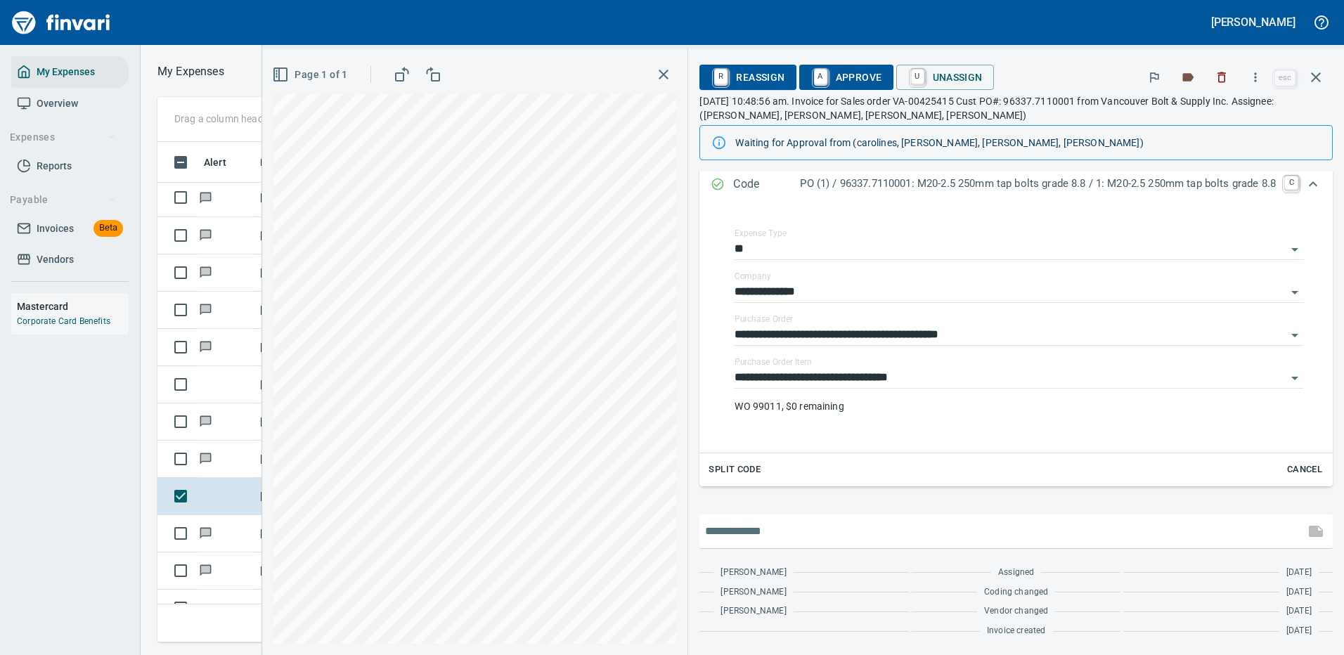
click at [771, 530] on input "text" at bounding box center [1002, 531] width 594 height 22
type input "**********"
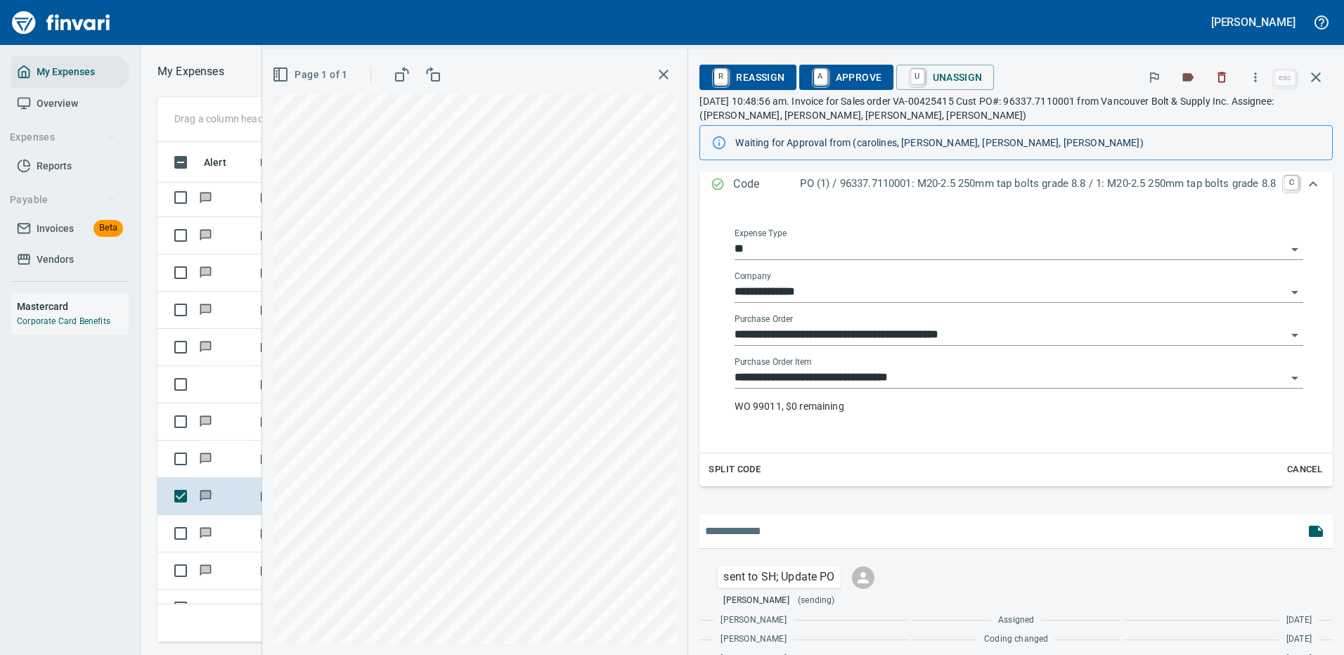
scroll to position [269, 0]
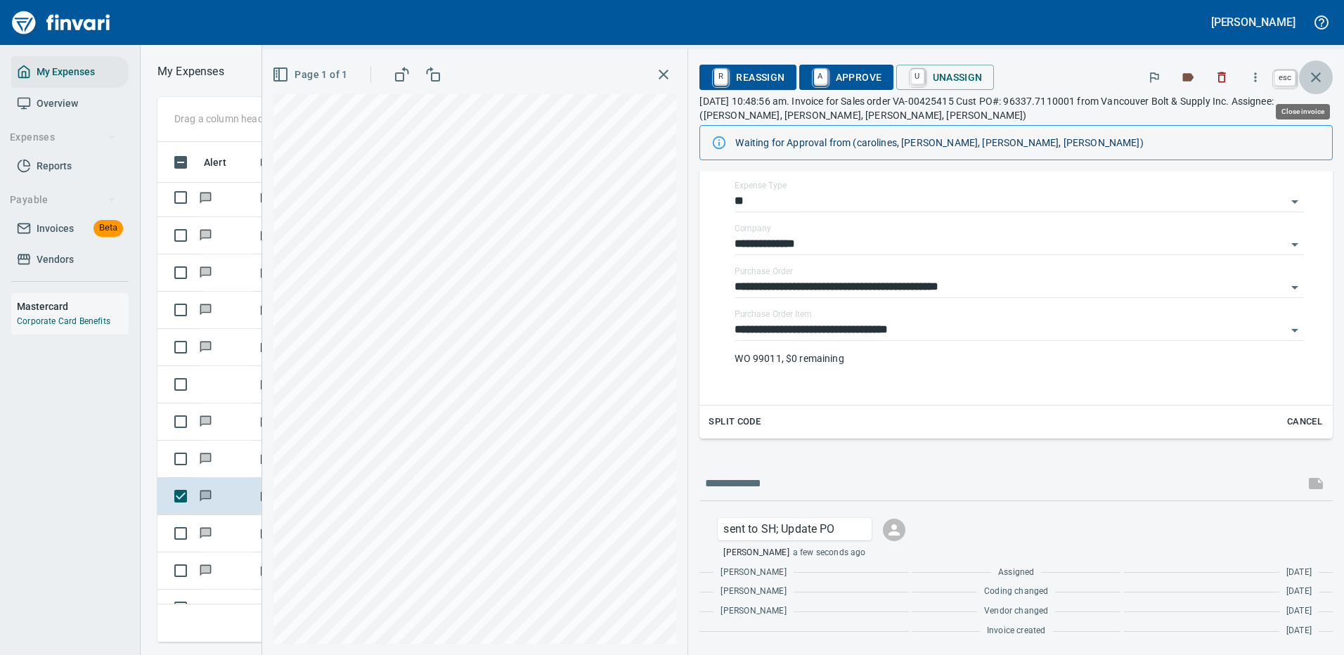
click at [1315, 72] on icon "button" at bounding box center [1316, 77] width 17 height 17
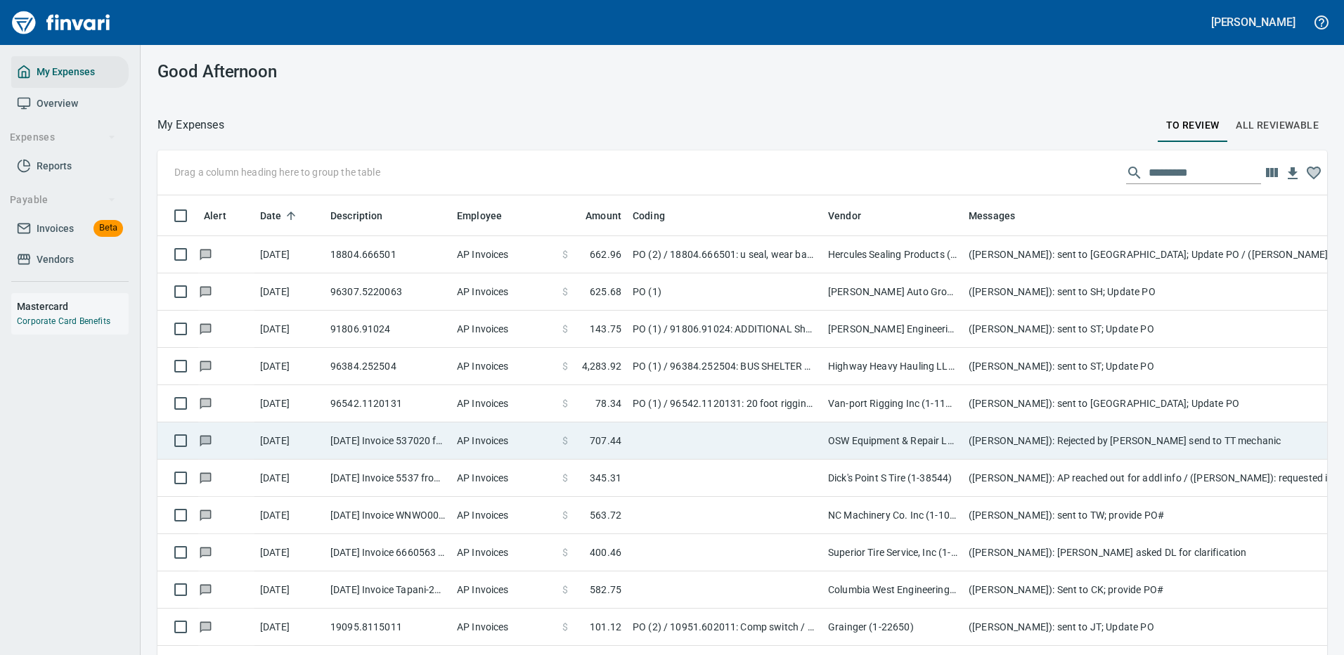
click at [1080, 433] on td "([PERSON_NAME]): Rejected by [PERSON_NAME] send to TT mechanic" at bounding box center [1244, 441] width 562 height 37
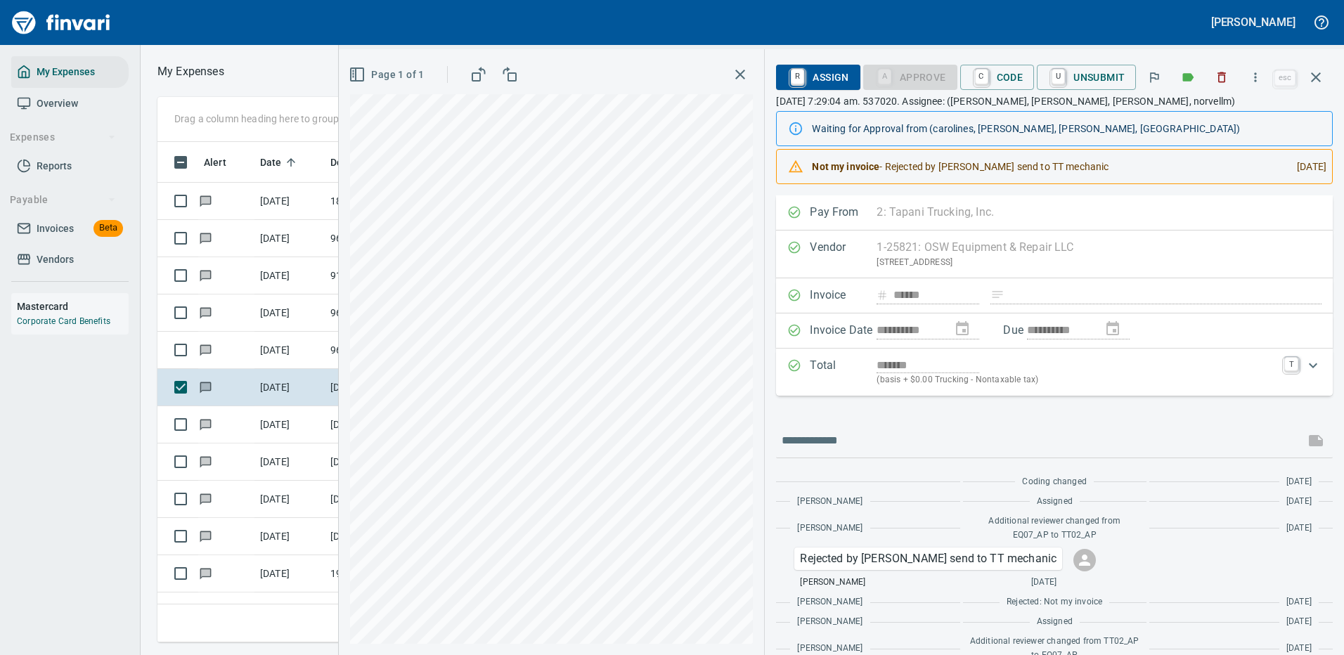
scroll to position [479, 797]
click at [1256, 77] on icon "button" at bounding box center [1256, 77] width 14 height 14
click at [1217, 120] on span "Download" at bounding box center [1253, 118] width 135 height 17
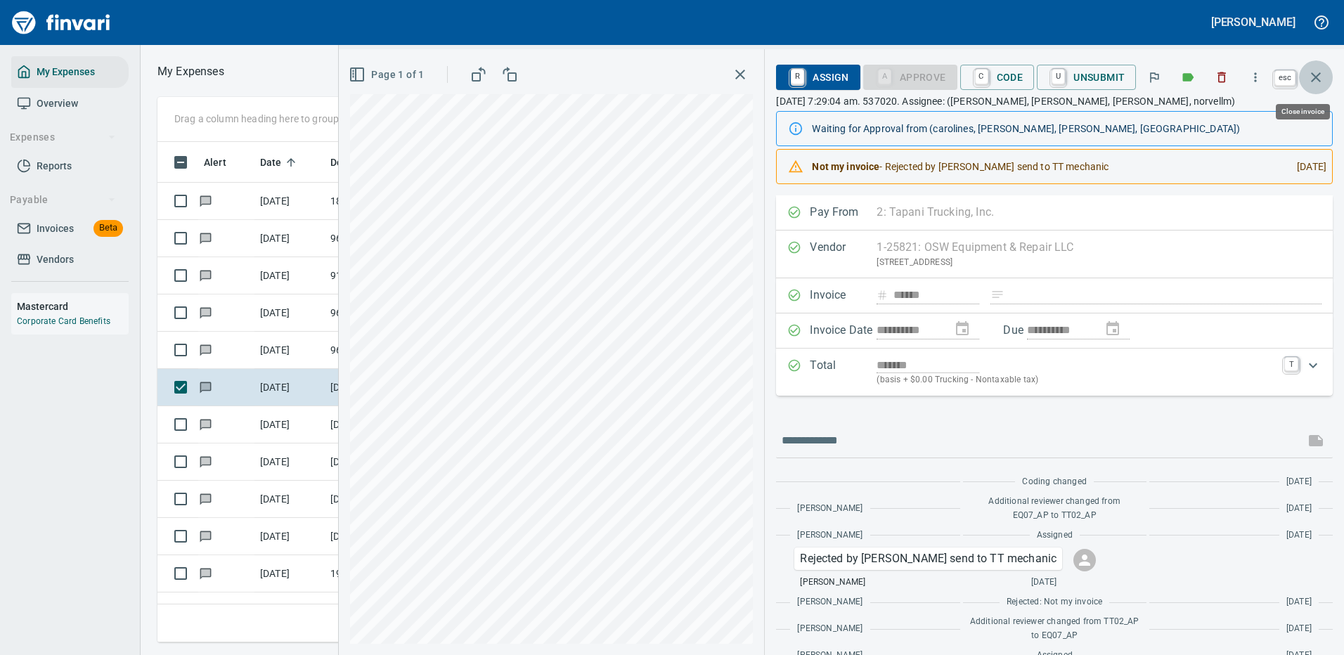
click at [1317, 73] on icon "button" at bounding box center [1316, 77] width 17 height 17
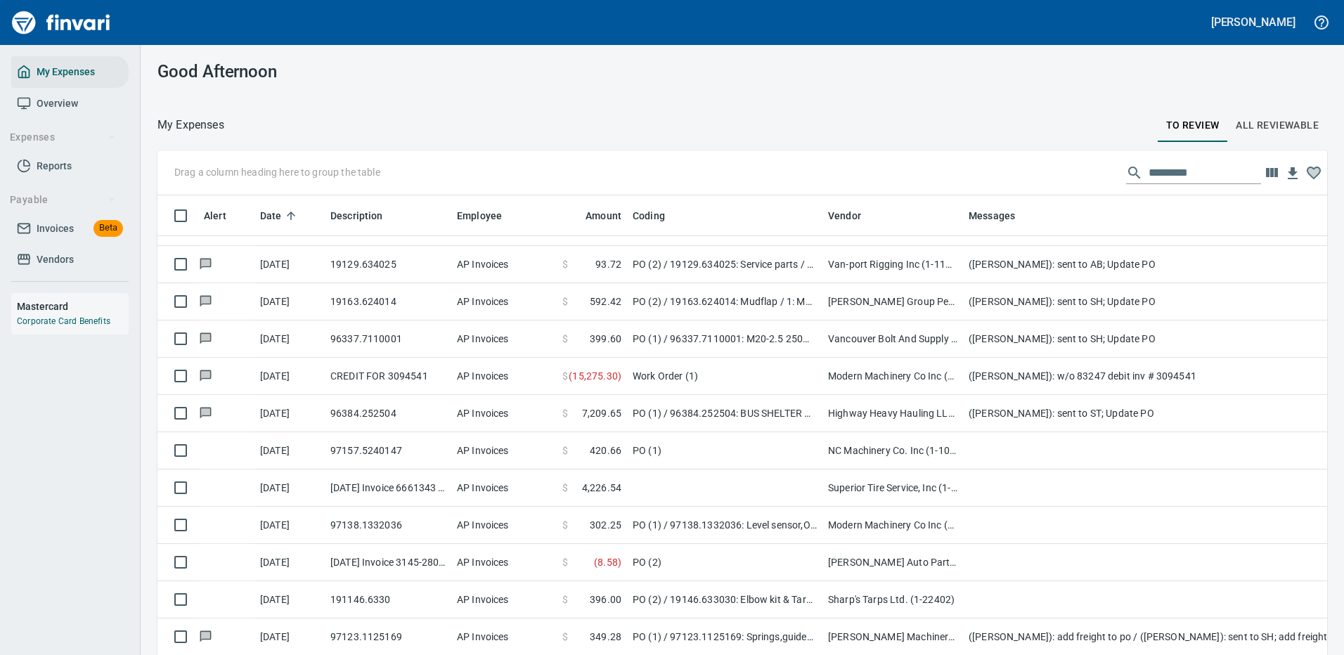
scroll to position [844, 0]
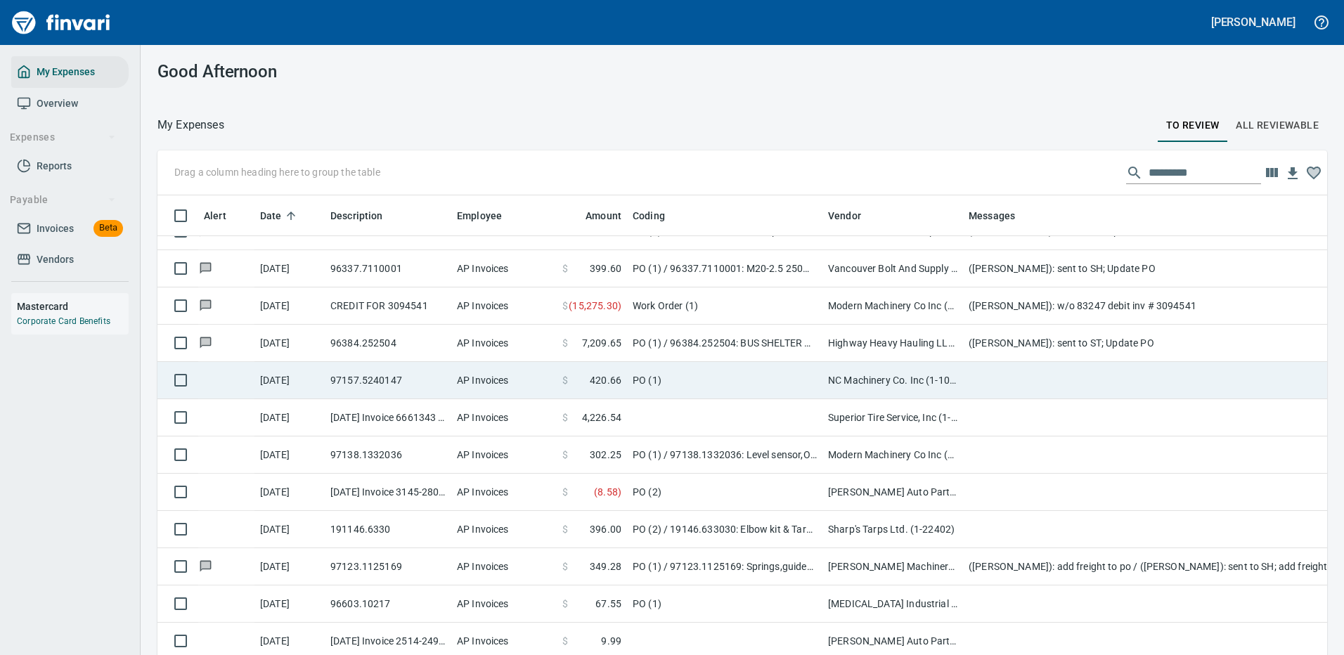
click at [748, 374] on td "PO (1)" at bounding box center [724, 380] width 195 height 37
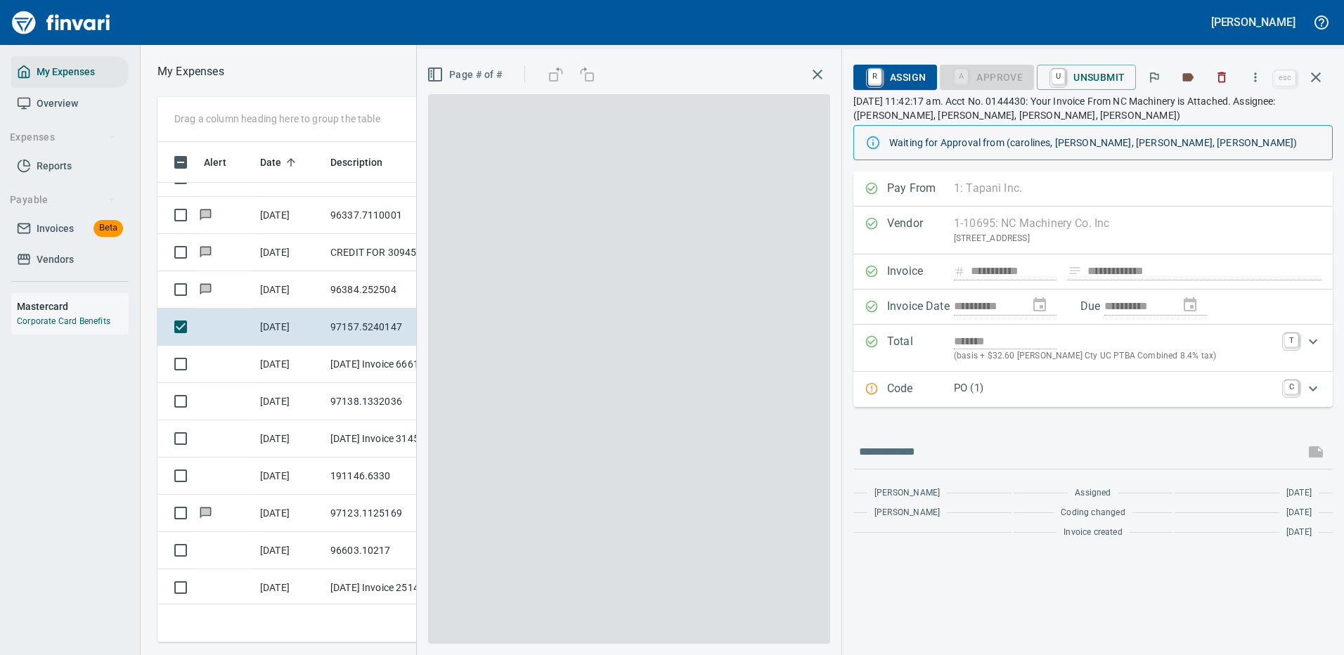
scroll to position [479, 797]
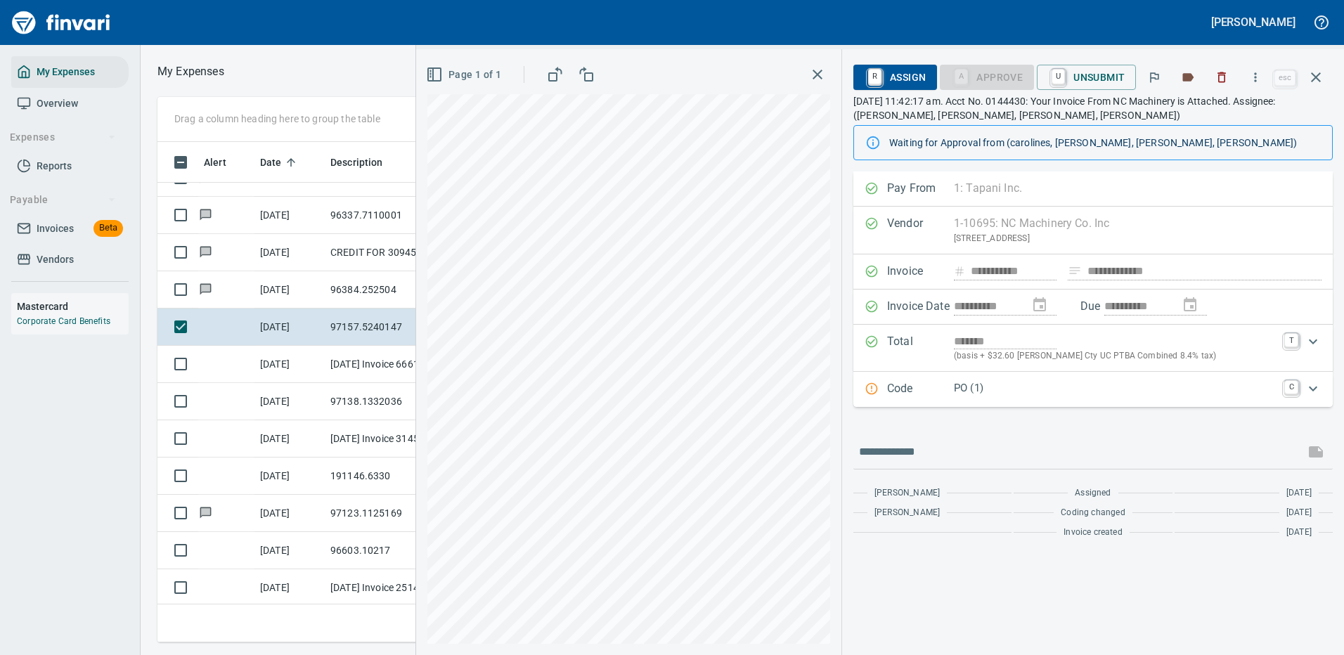
click at [1045, 389] on p "PO (1)" at bounding box center [1115, 388] width 322 height 16
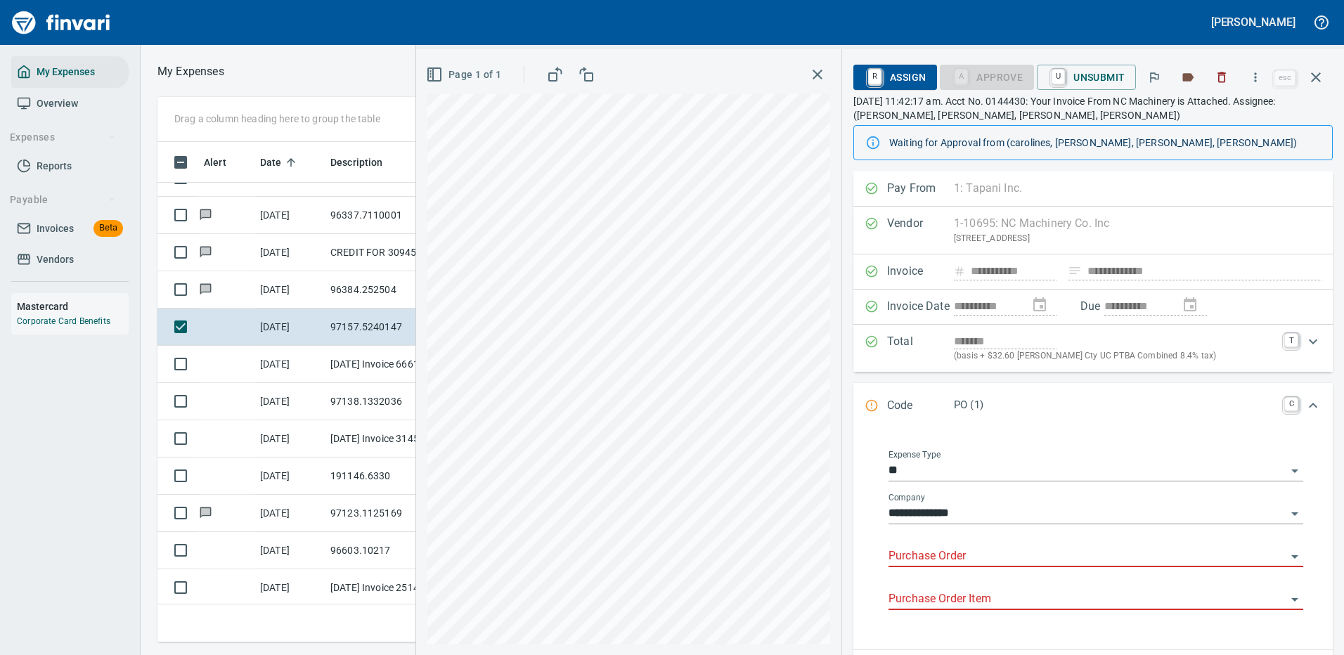
click at [924, 552] on input "Purchase Order" at bounding box center [1088, 557] width 398 height 20
type input "*****"
click at [1129, 446] on div "**********" at bounding box center [1095, 539] width 437 height 200
click at [1256, 73] on icon "button" at bounding box center [1256, 77] width 14 height 14
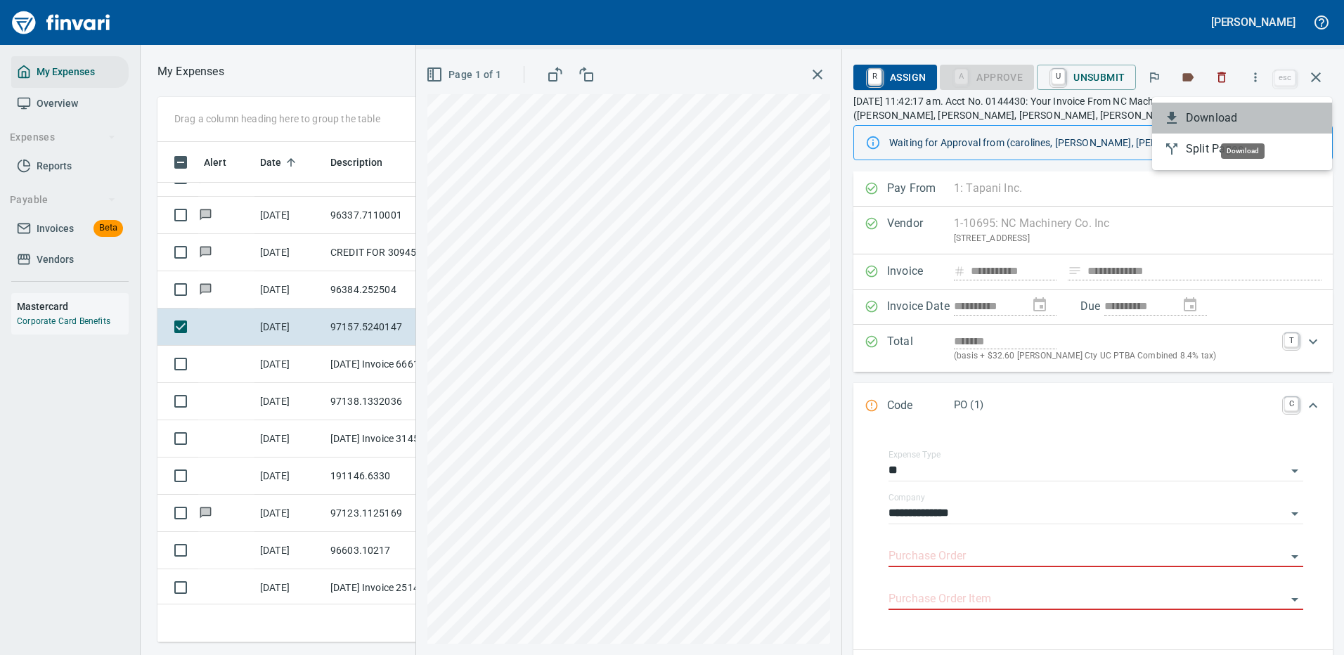
click at [1203, 114] on span "Download" at bounding box center [1253, 118] width 135 height 17
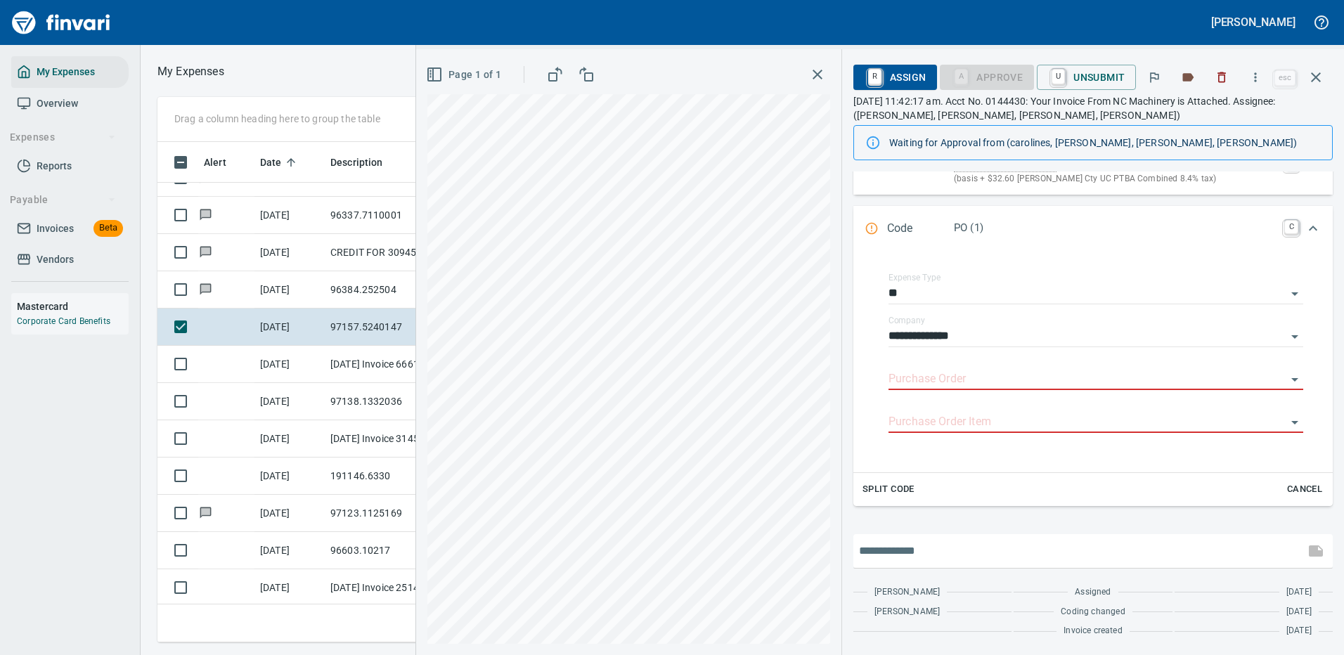
click at [927, 548] on input "text" at bounding box center [1079, 551] width 440 height 22
type input "**********"
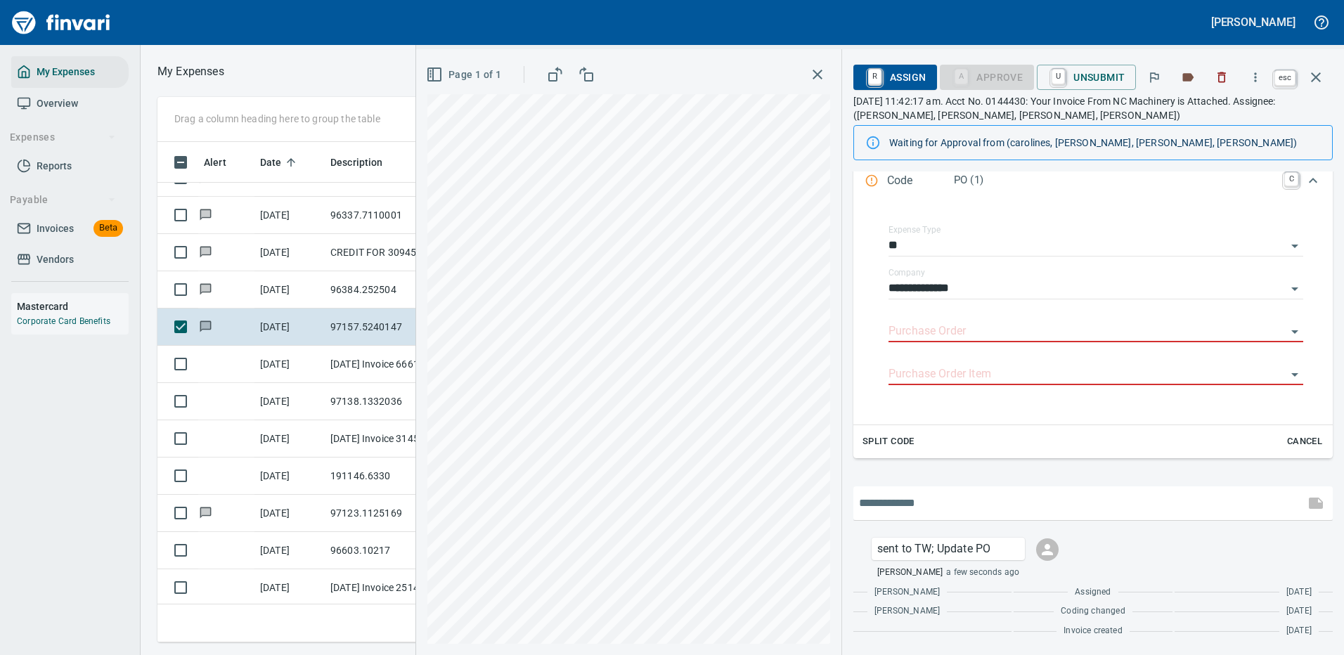
scroll to position [479, 797]
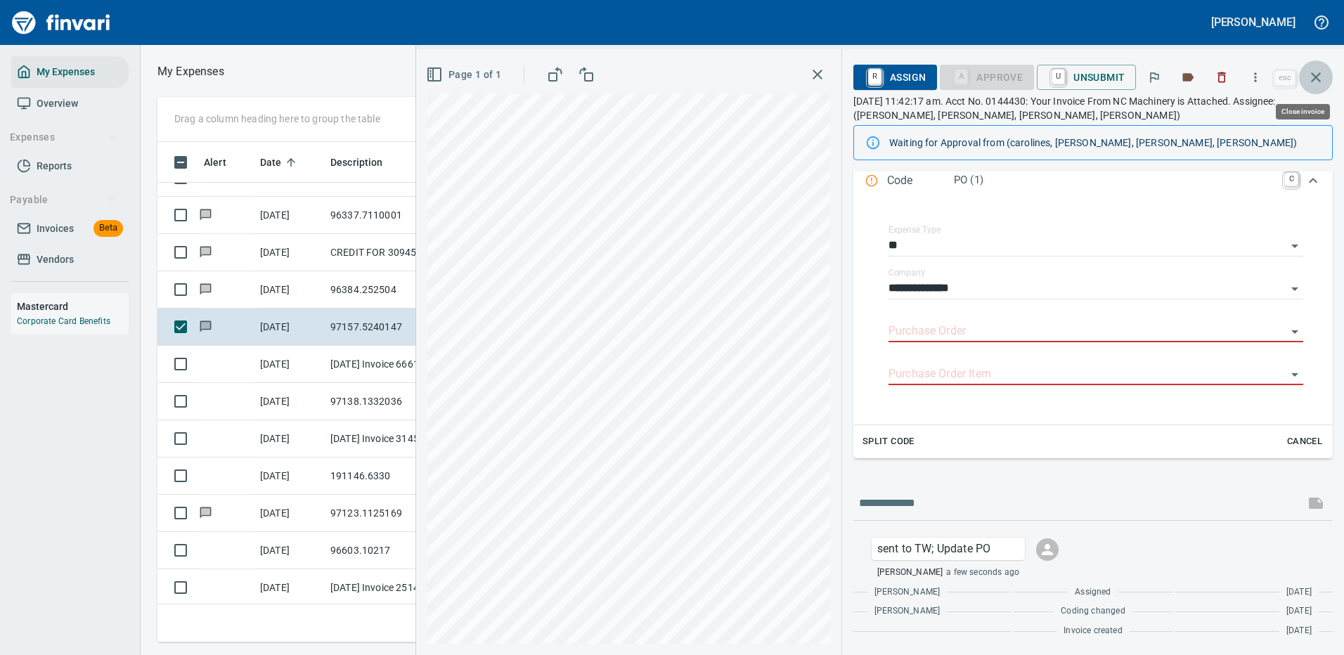
click at [1316, 72] on icon "button" at bounding box center [1316, 77] width 17 height 17
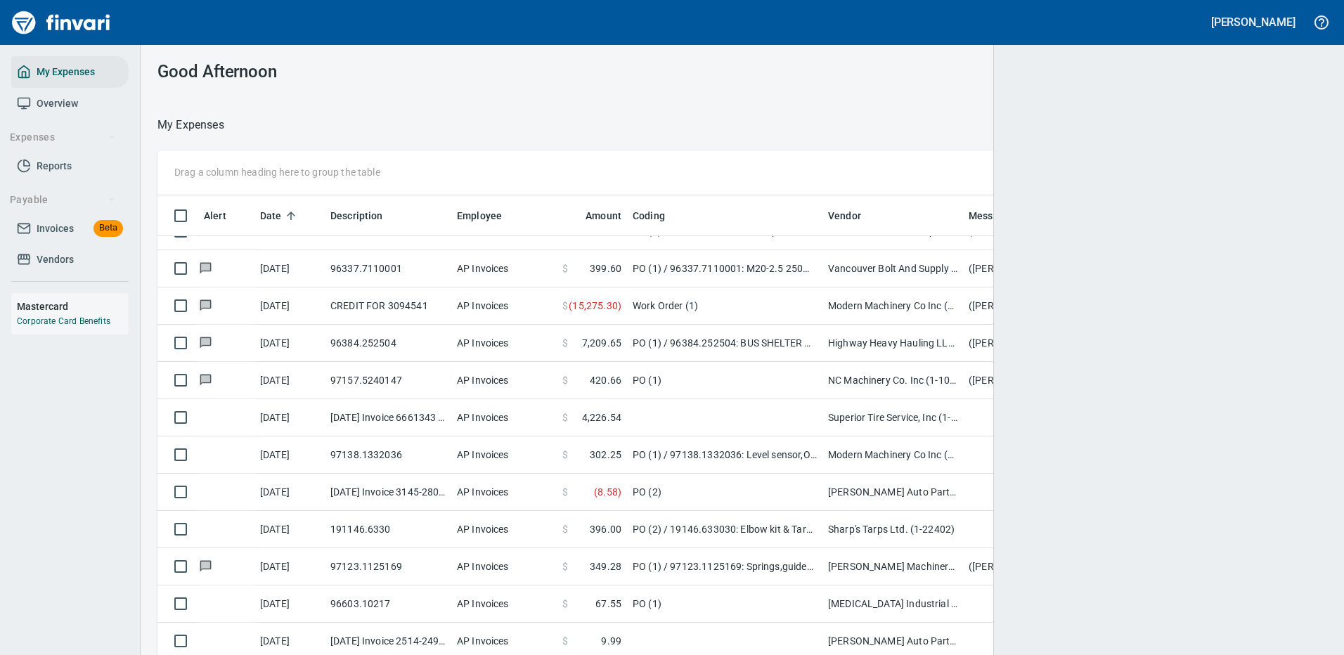
scroll to position [479, 1138]
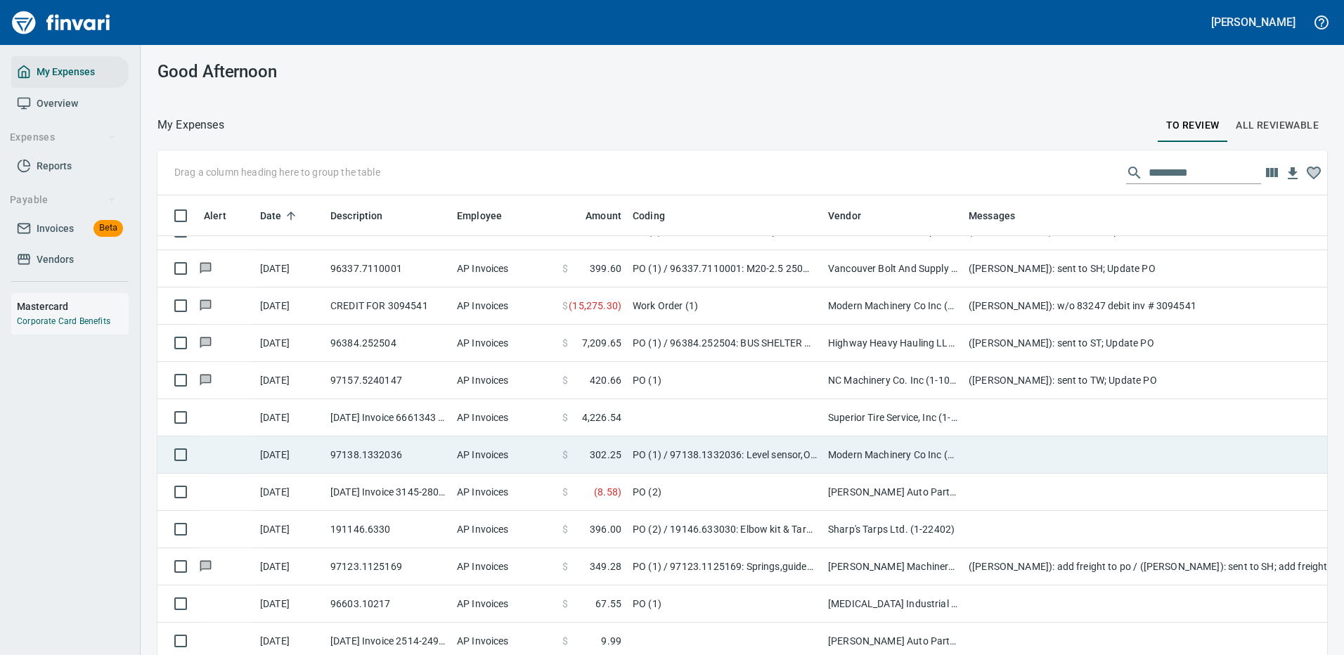
click at [728, 454] on td "PO (1) / 97138.1332036: Level sensor,O-ring,bolt & washer / 1: Level sensor,O-r…" at bounding box center [724, 455] width 195 height 37
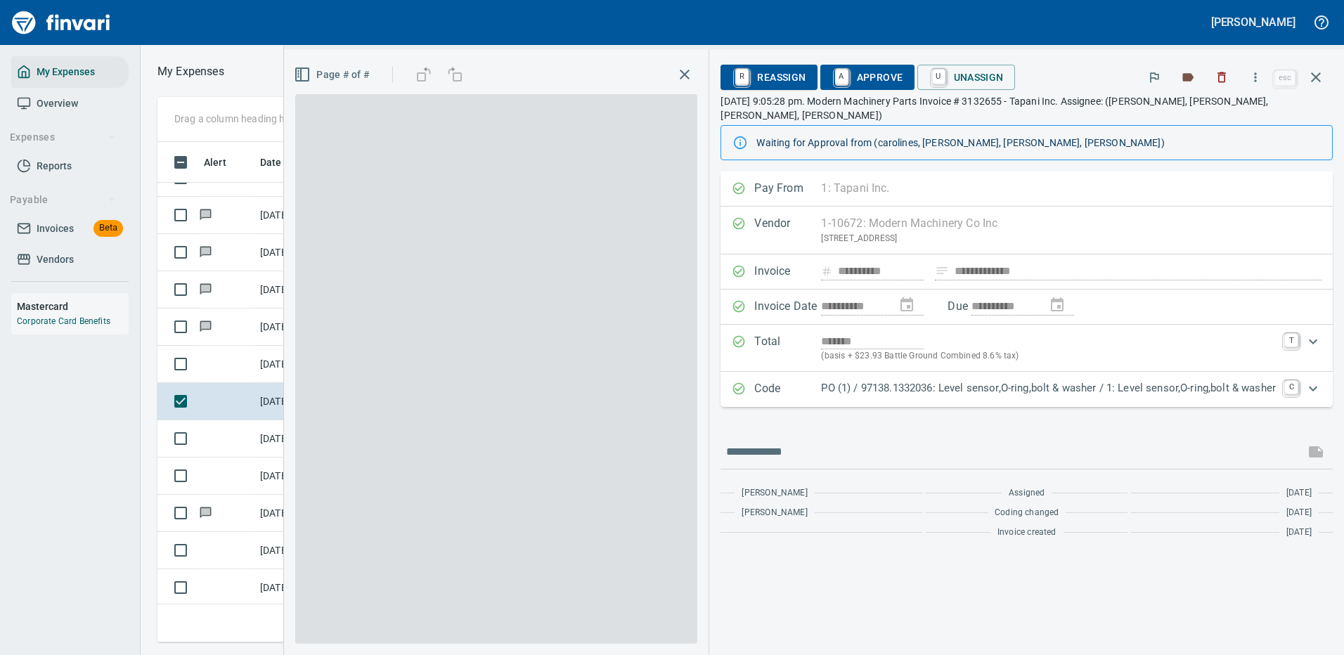
scroll to position [479, 797]
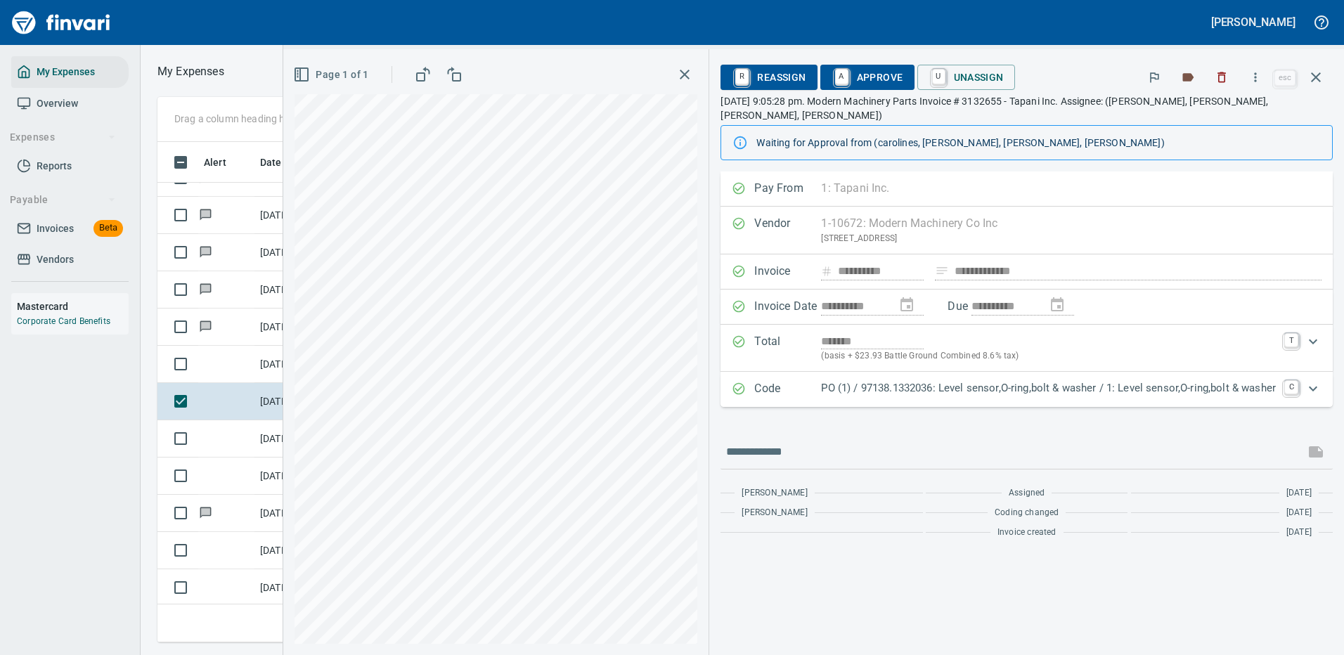
click at [985, 380] on p "PO (1) / 97138.1332036: Level sensor,O-ring,bolt & washer / 1: Level sensor,O-r…" at bounding box center [1048, 388] width 455 height 16
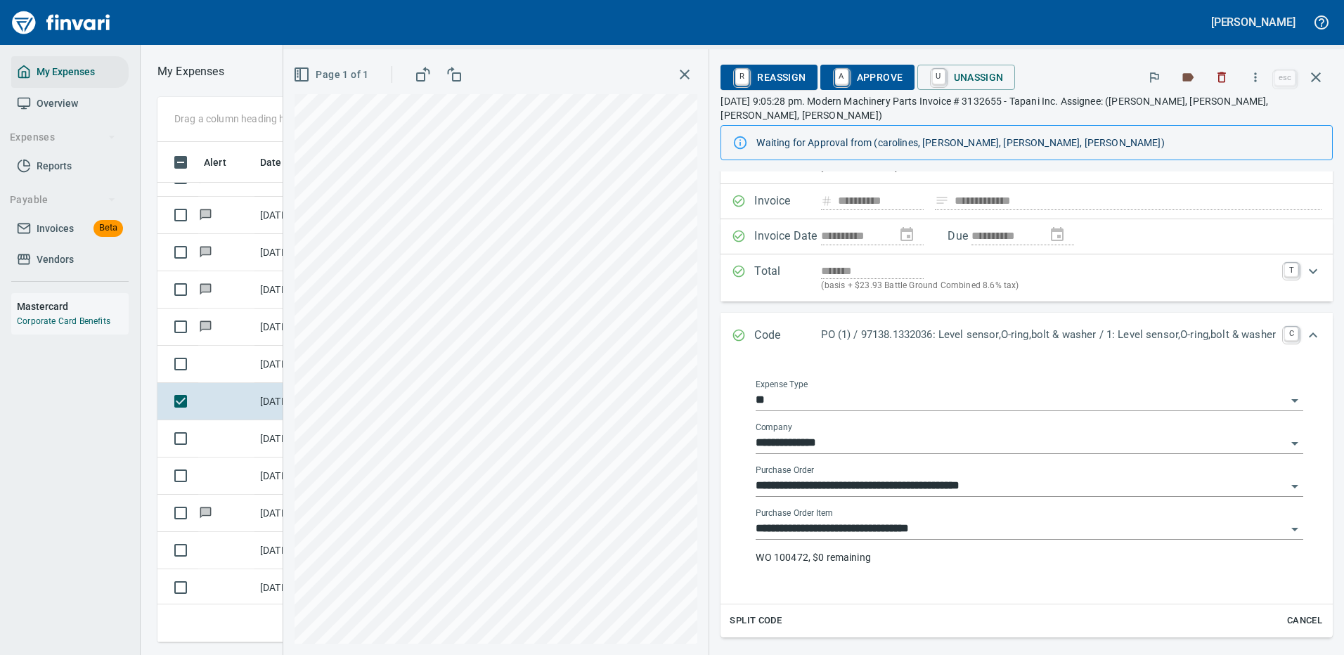
scroll to position [141, 0]
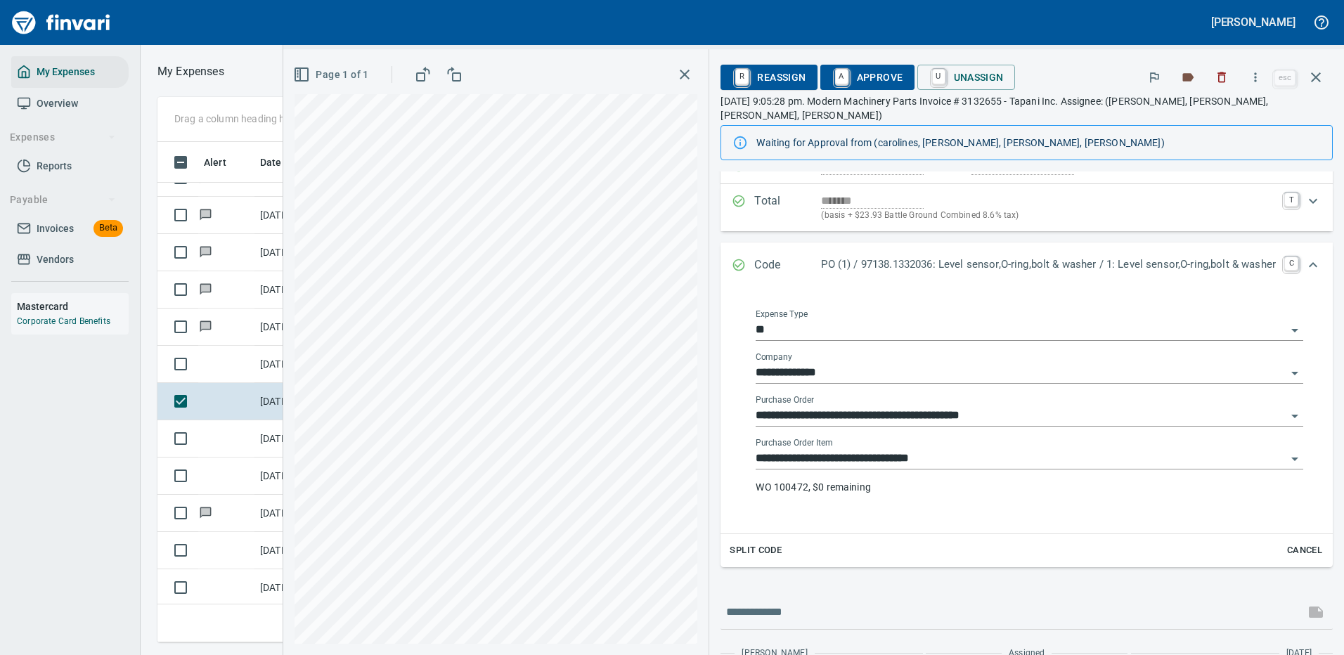
click at [843, 480] on p "WO 100472, $0 remaining" at bounding box center [1030, 487] width 548 height 14
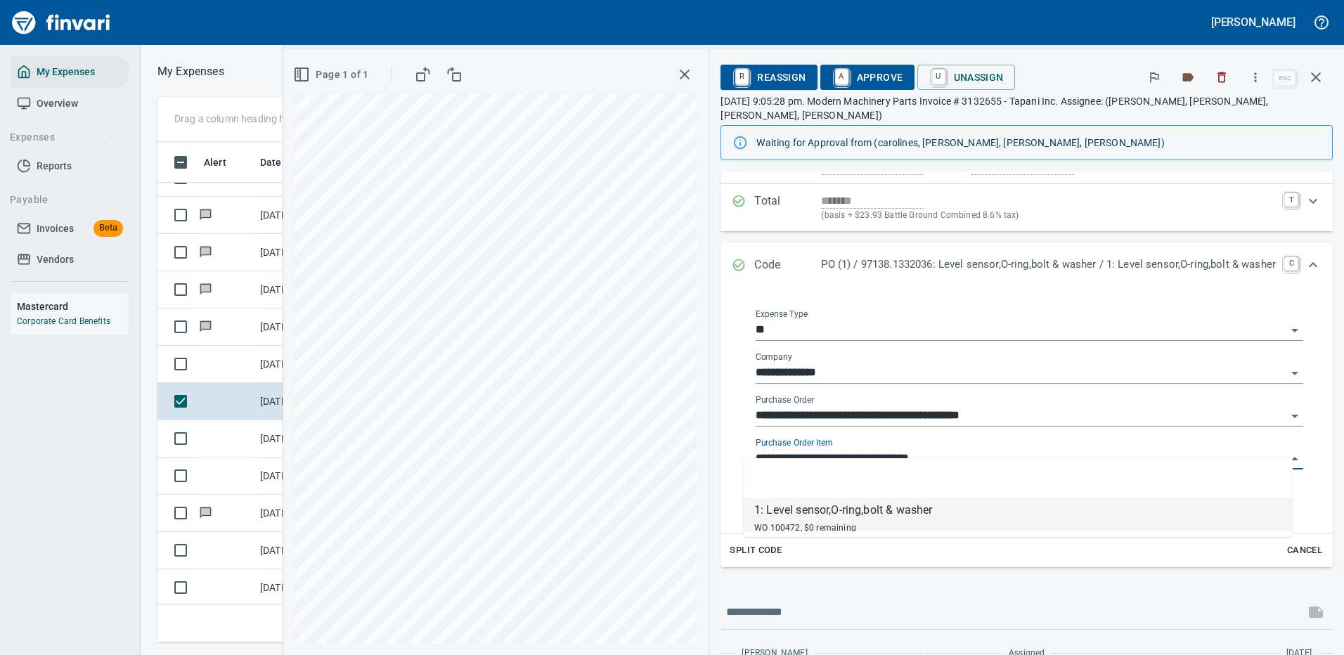
click at [861, 449] on input "**********" at bounding box center [1021, 459] width 531 height 20
drag, startPoint x: 862, startPoint y: 438, endPoint x: 868, endPoint y: 412, distance: 26.6
click at [863, 449] on input "**********" at bounding box center [1021, 459] width 531 height 20
click at [1254, 74] on icon "button" at bounding box center [1256, 77] width 14 height 14
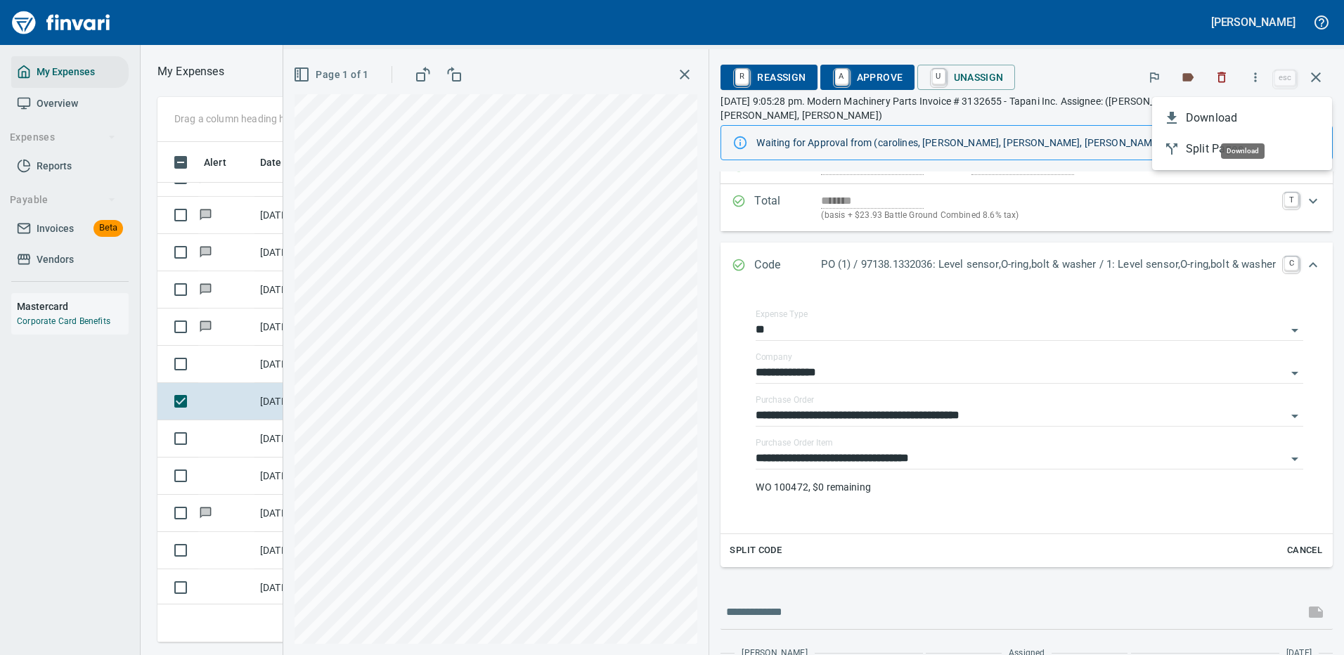
click at [1207, 120] on span "Download" at bounding box center [1253, 118] width 135 height 17
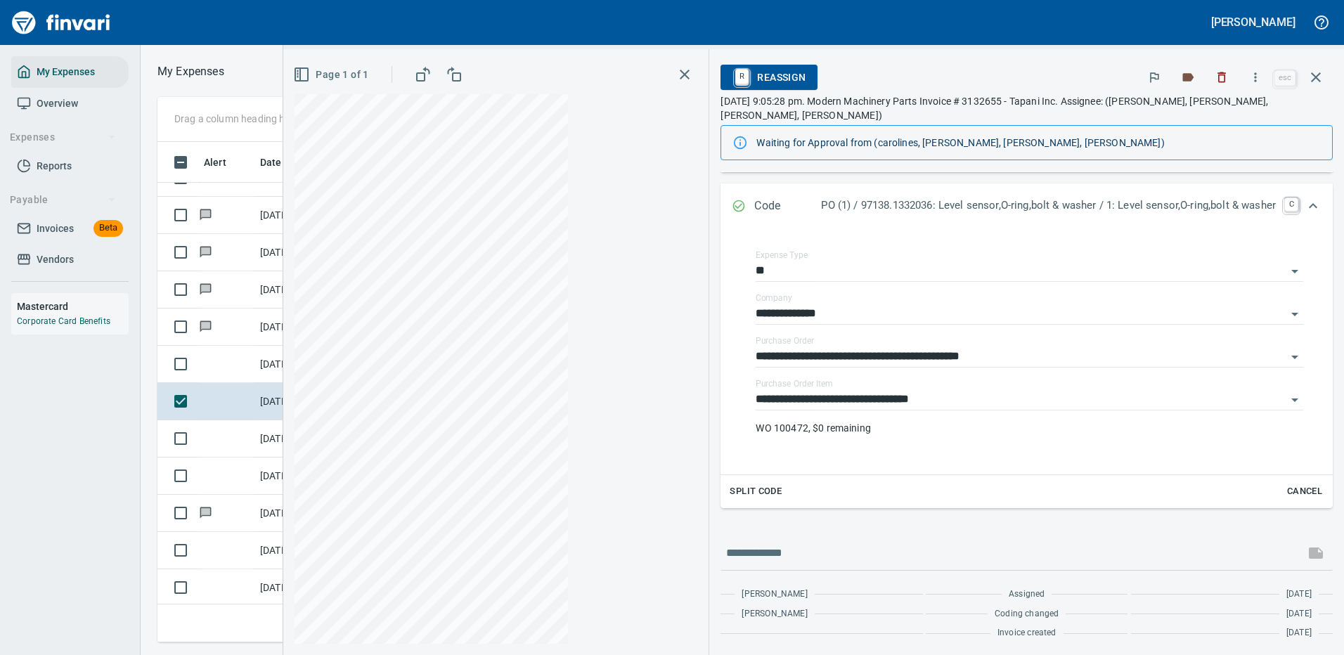
scroll to position [141, 0]
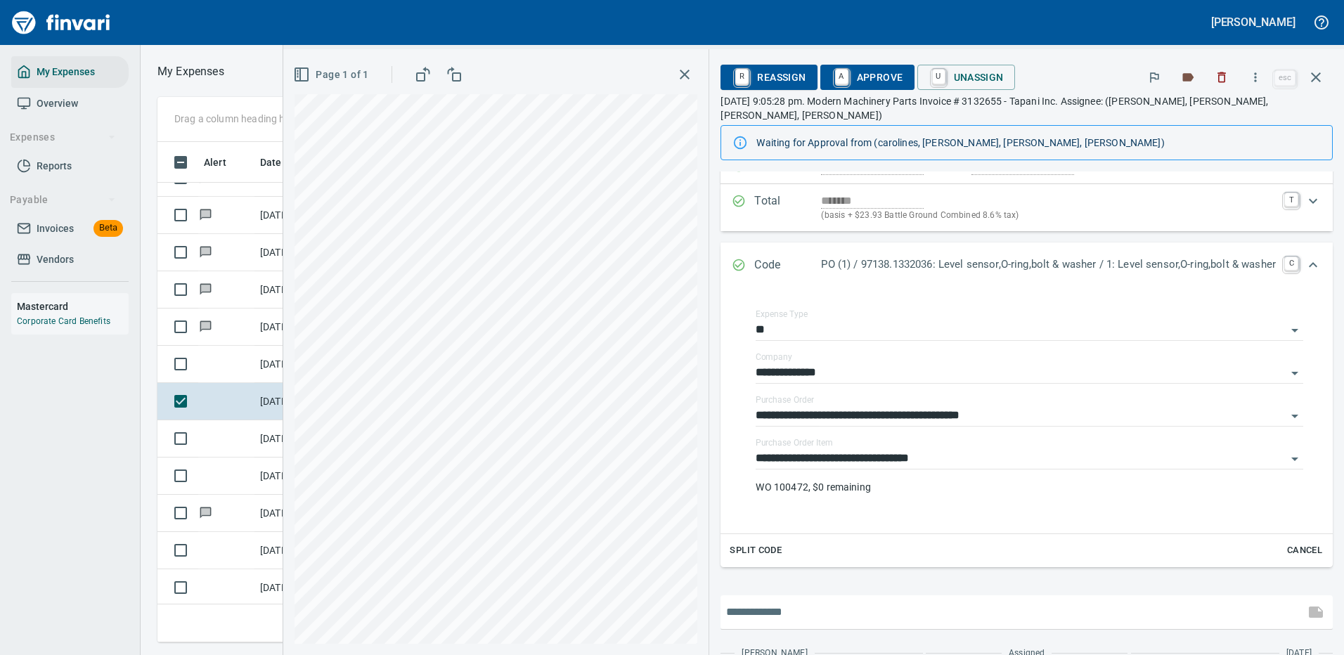
drag, startPoint x: 771, startPoint y: 602, endPoint x: 773, endPoint y: 595, distance: 7.3
click at [772, 602] on input "text" at bounding box center [1012, 612] width 573 height 22
type input "**********"
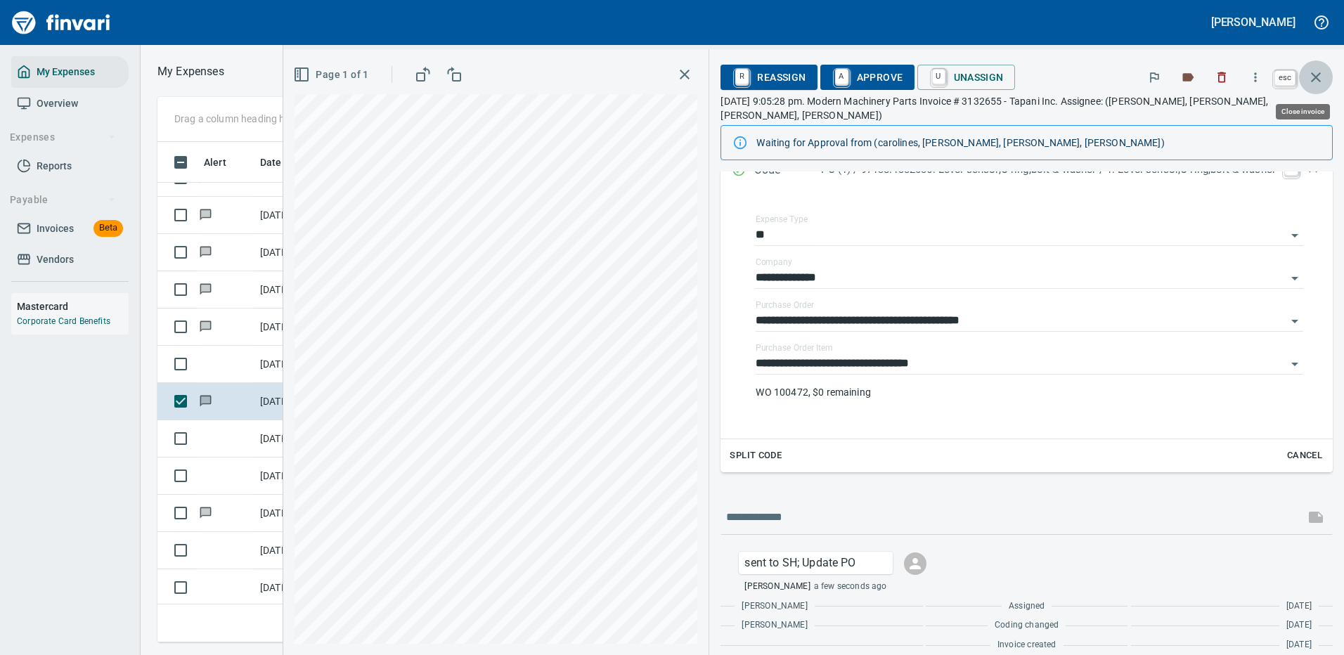
click at [1313, 75] on icon "button" at bounding box center [1316, 77] width 17 height 17
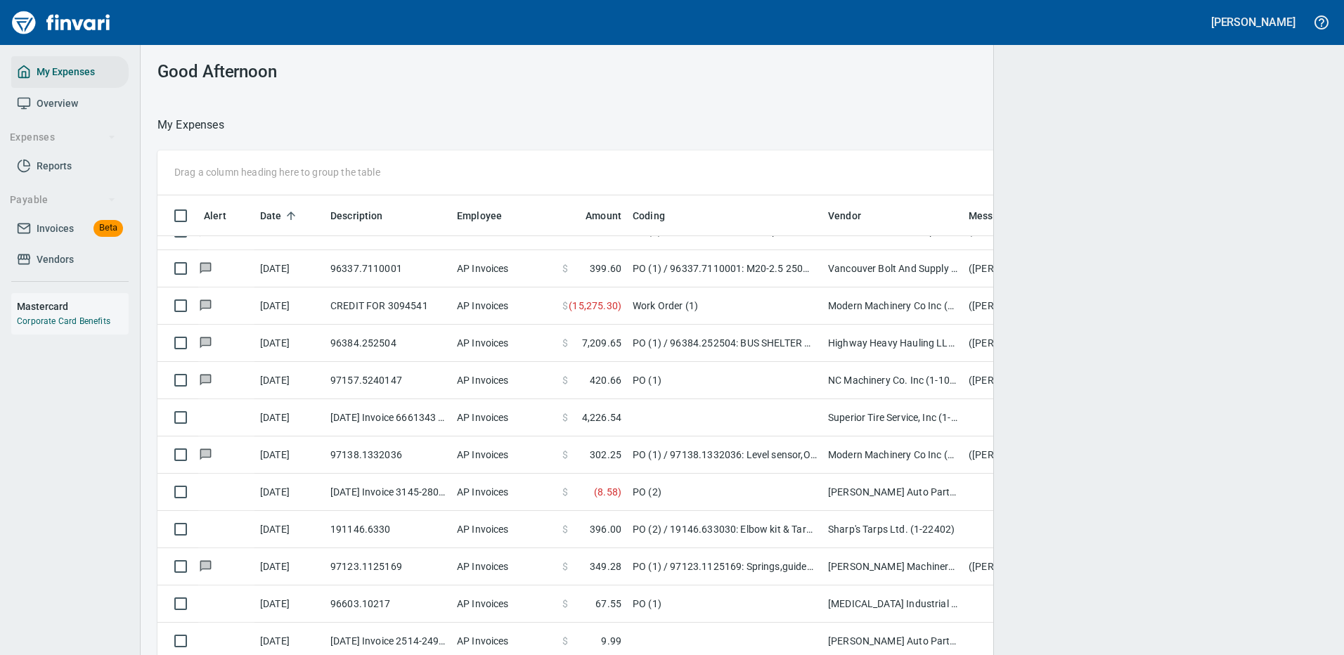
scroll to position [479, 1138]
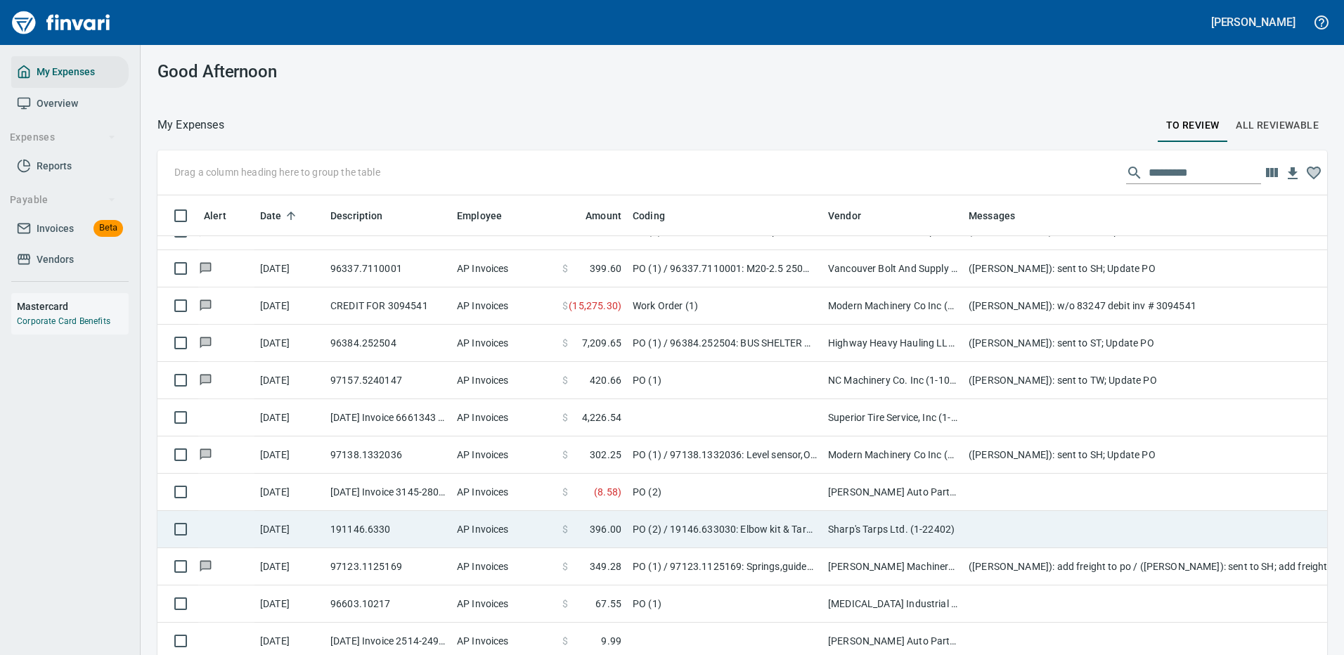
click at [711, 493] on td "PO (2)" at bounding box center [724, 492] width 195 height 37
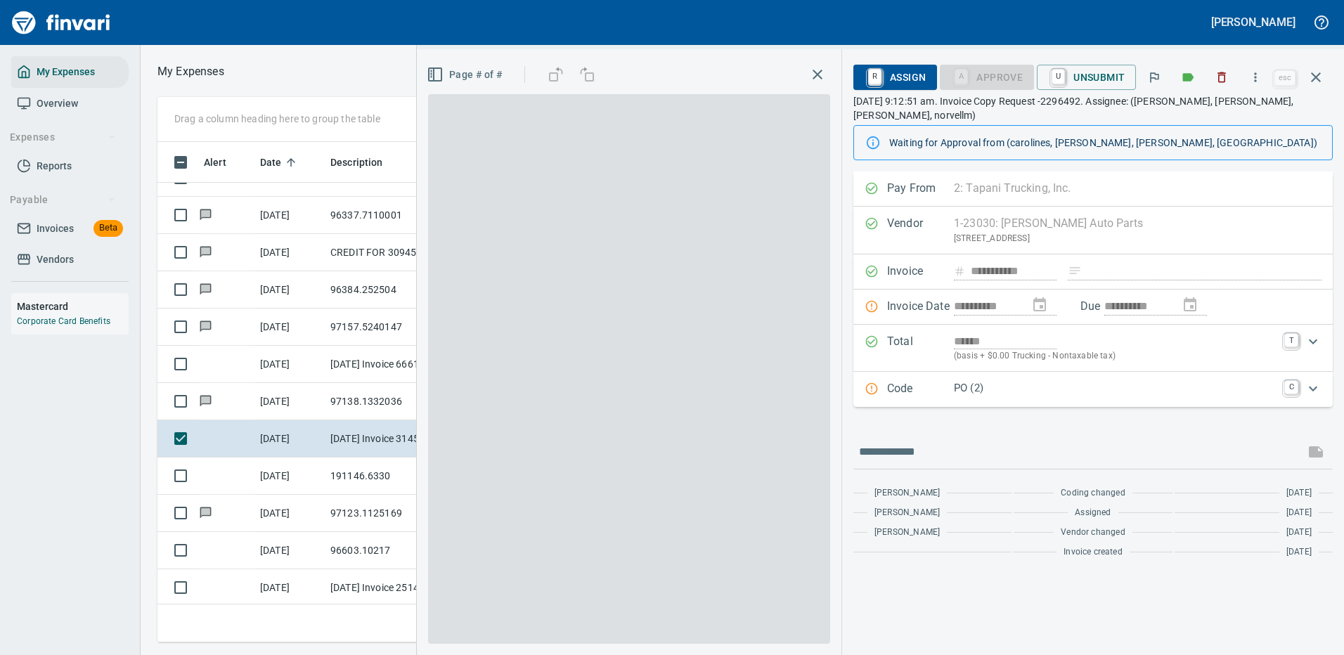
scroll to position [479, 797]
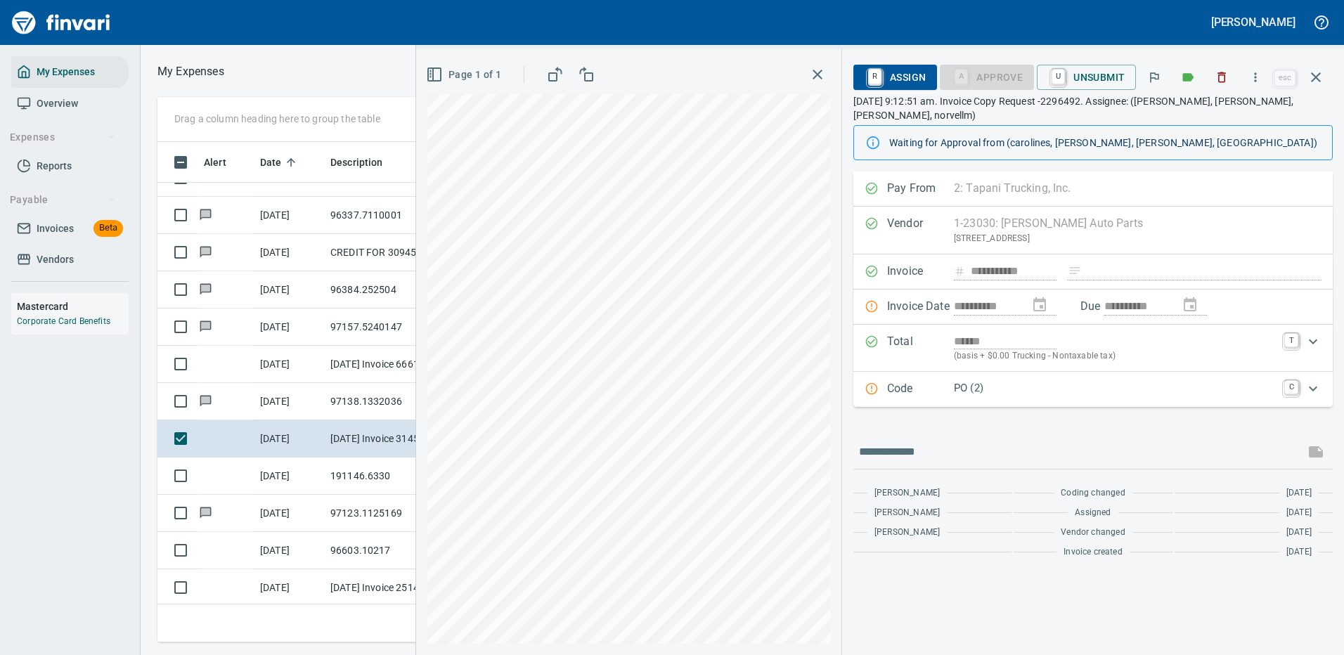
click at [1174, 345] on div "******" at bounding box center [1115, 341] width 322 height 16
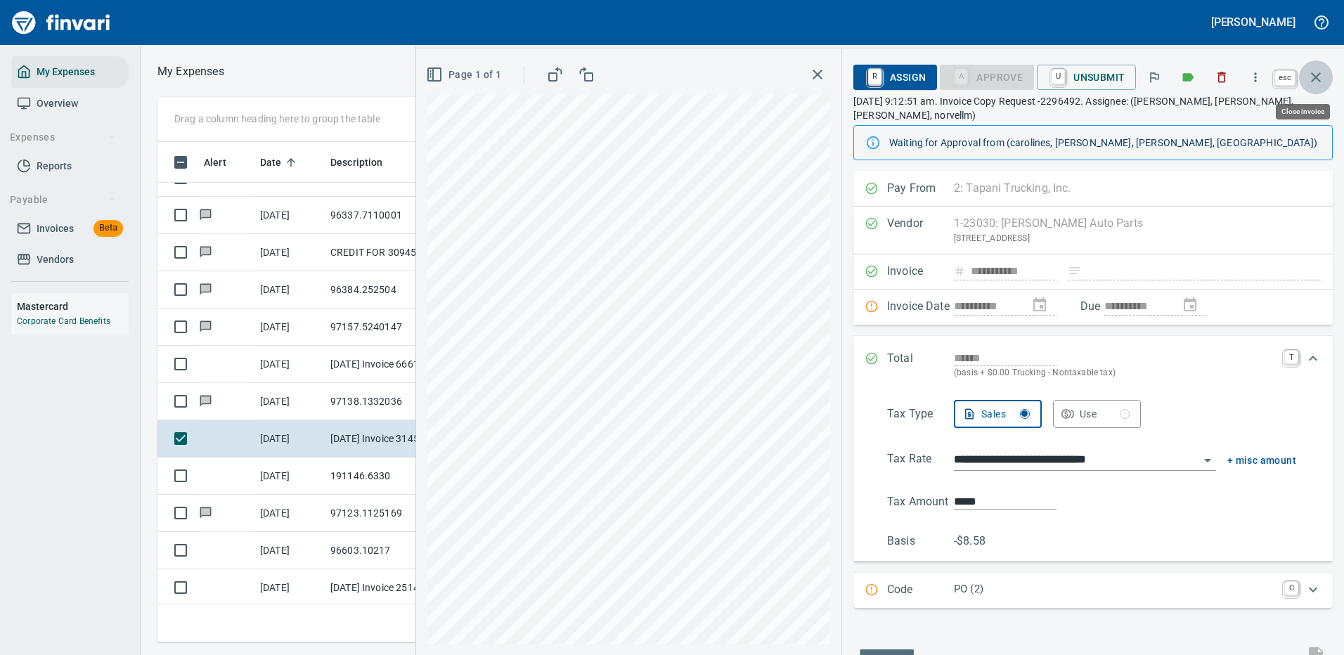
click at [1315, 79] on icon "button" at bounding box center [1316, 77] width 10 height 10
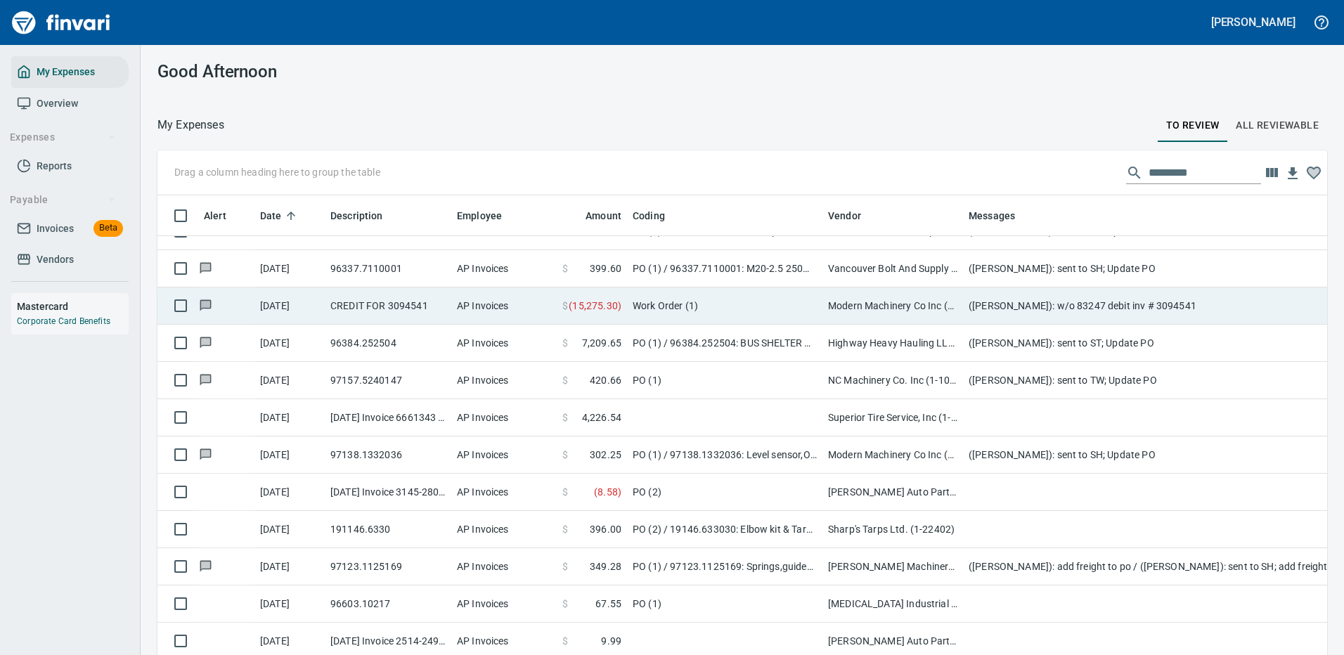
scroll to position [479, 1138]
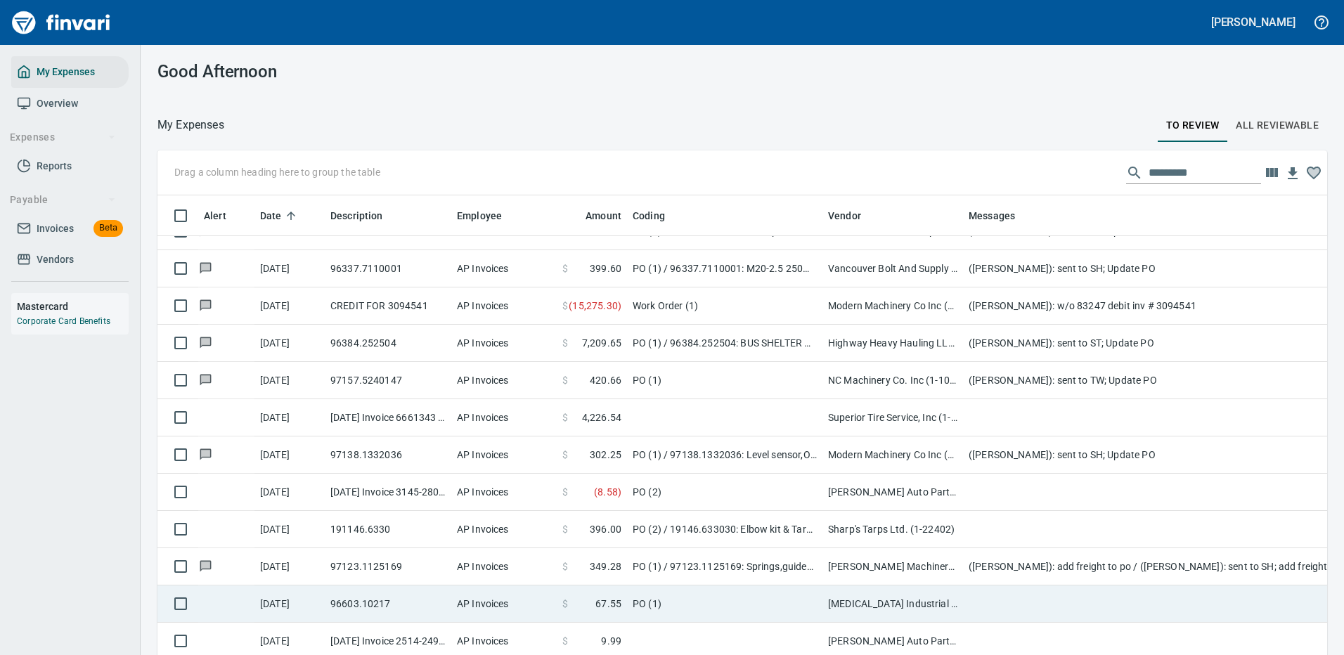
click at [715, 601] on td "PO (1)" at bounding box center [724, 604] width 195 height 37
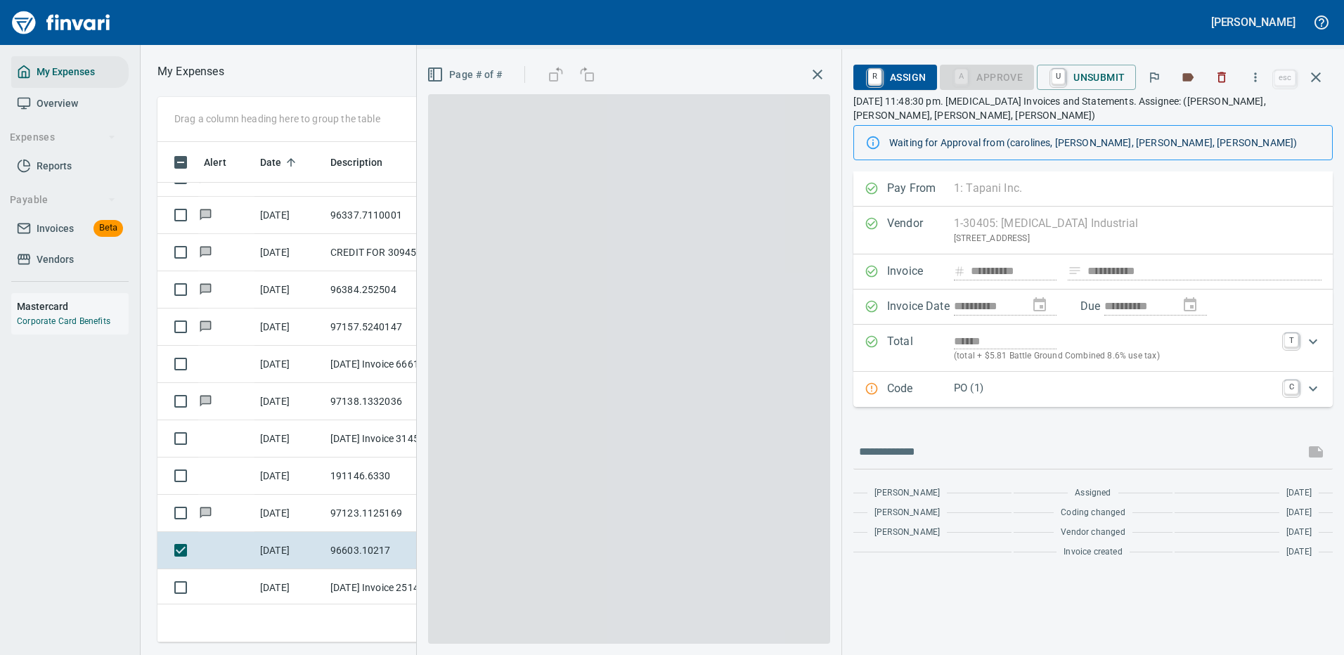
scroll to position [479, 797]
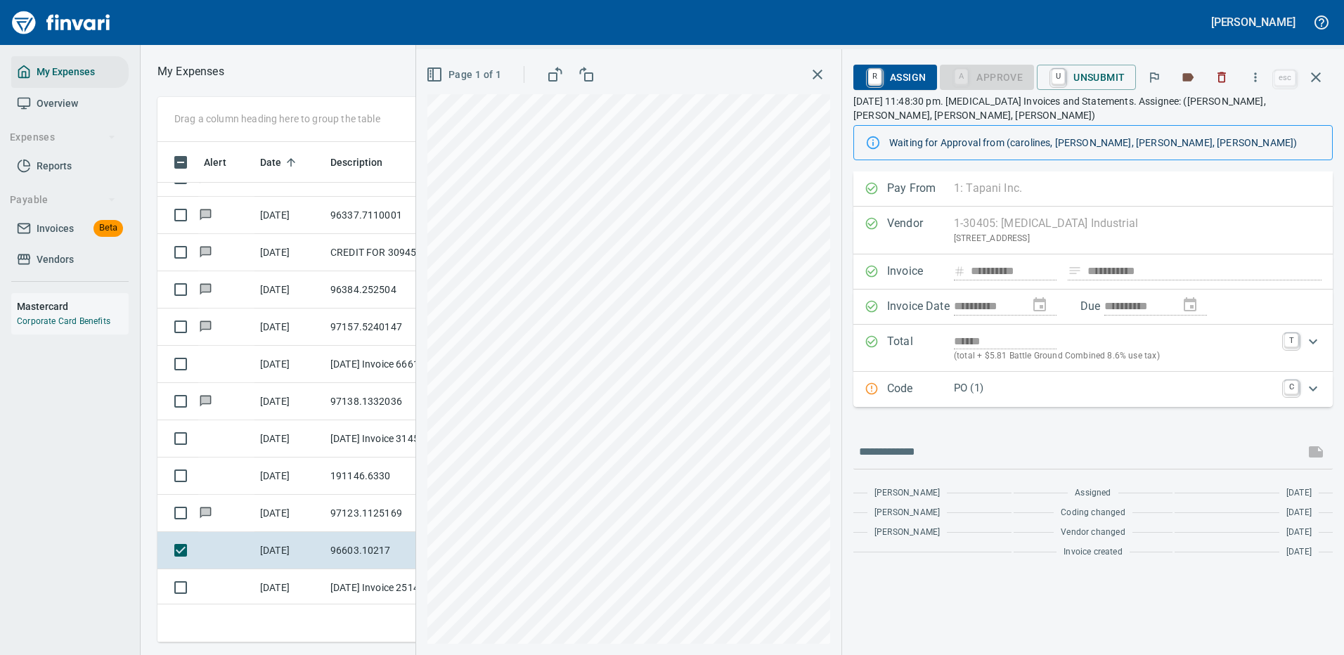
click at [1022, 382] on p "PO (1)" at bounding box center [1115, 388] width 322 height 16
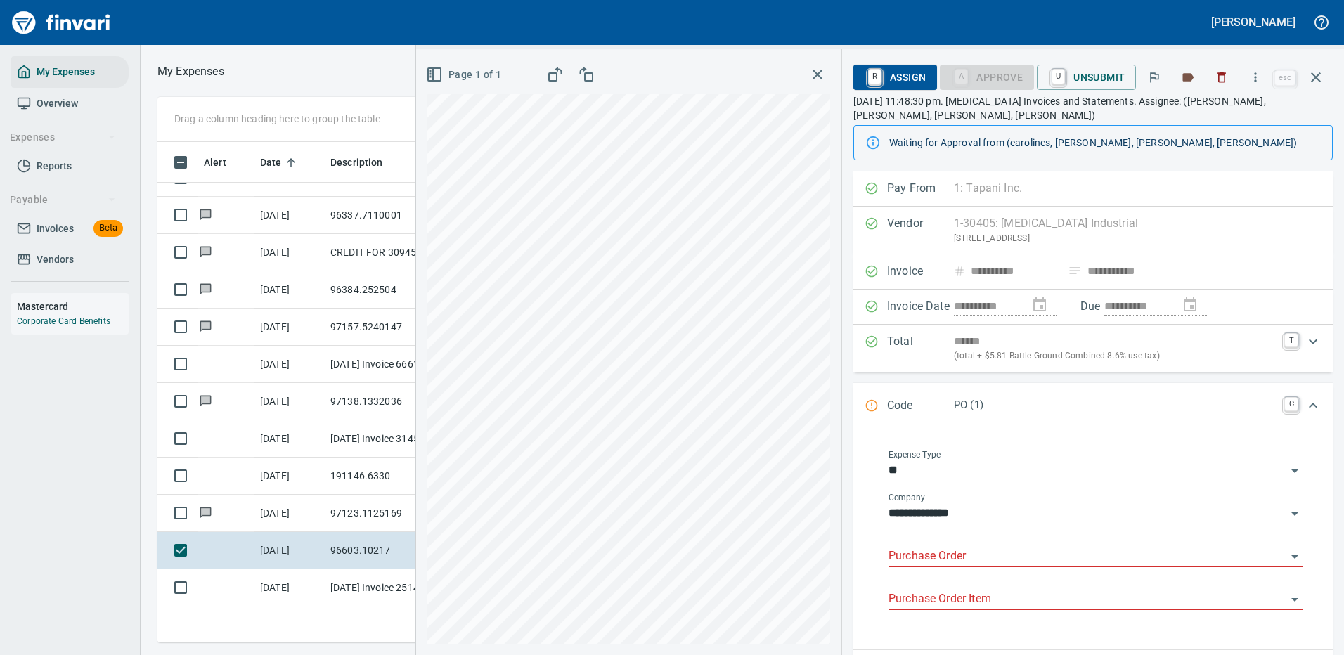
click at [917, 551] on input "Purchase Order" at bounding box center [1088, 557] width 398 height 20
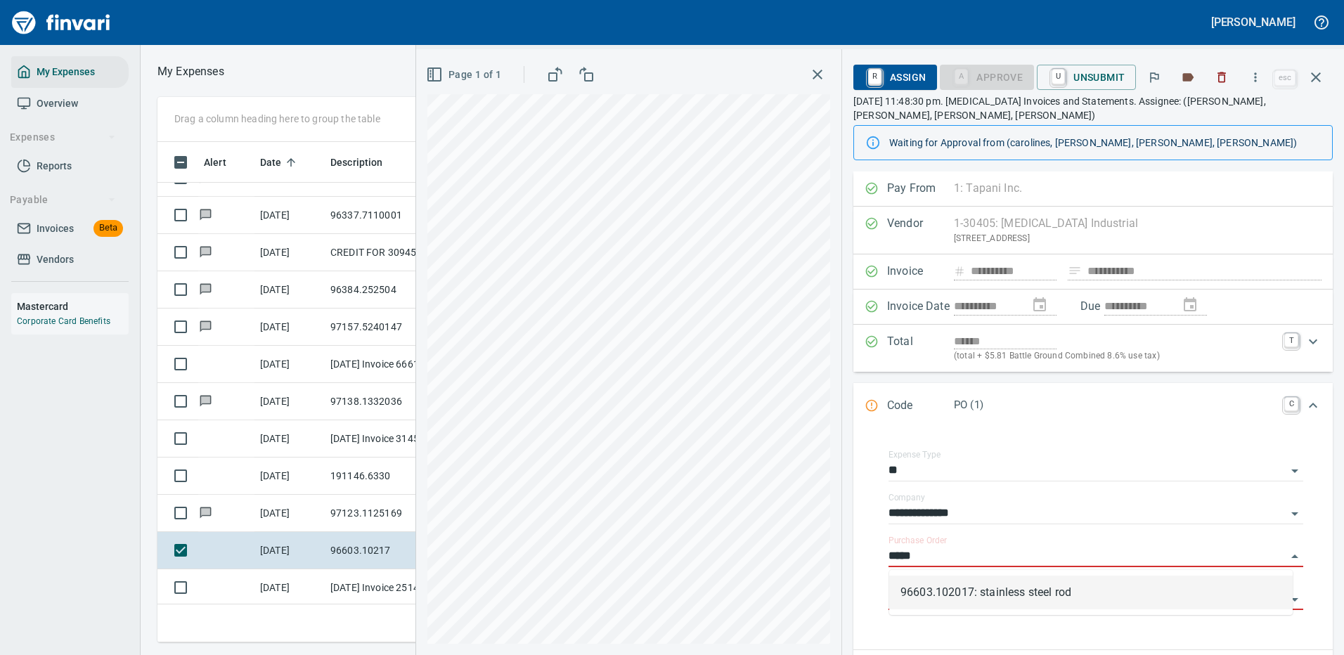
click at [965, 588] on li "96603.102017: stainless steel rod" at bounding box center [1091, 593] width 404 height 34
type input "**********"
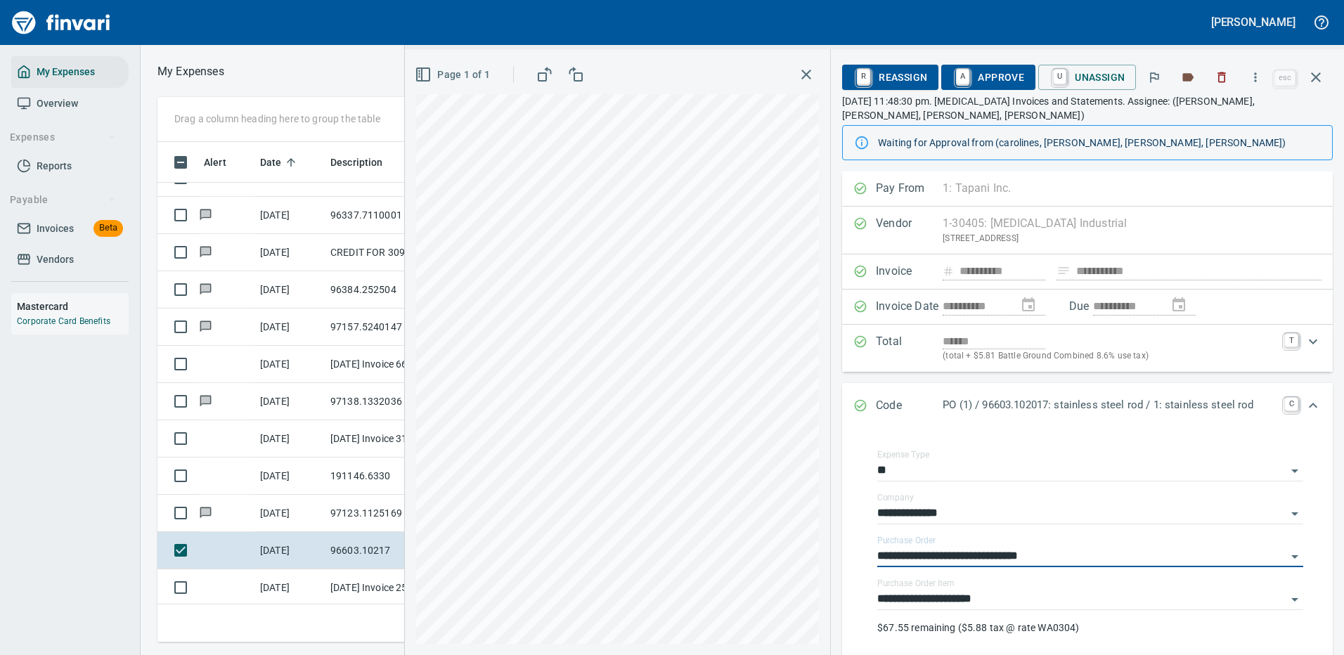
type input "**********"
click at [994, 69] on span "A Approve" at bounding box center [989, 77] width 72 height 24
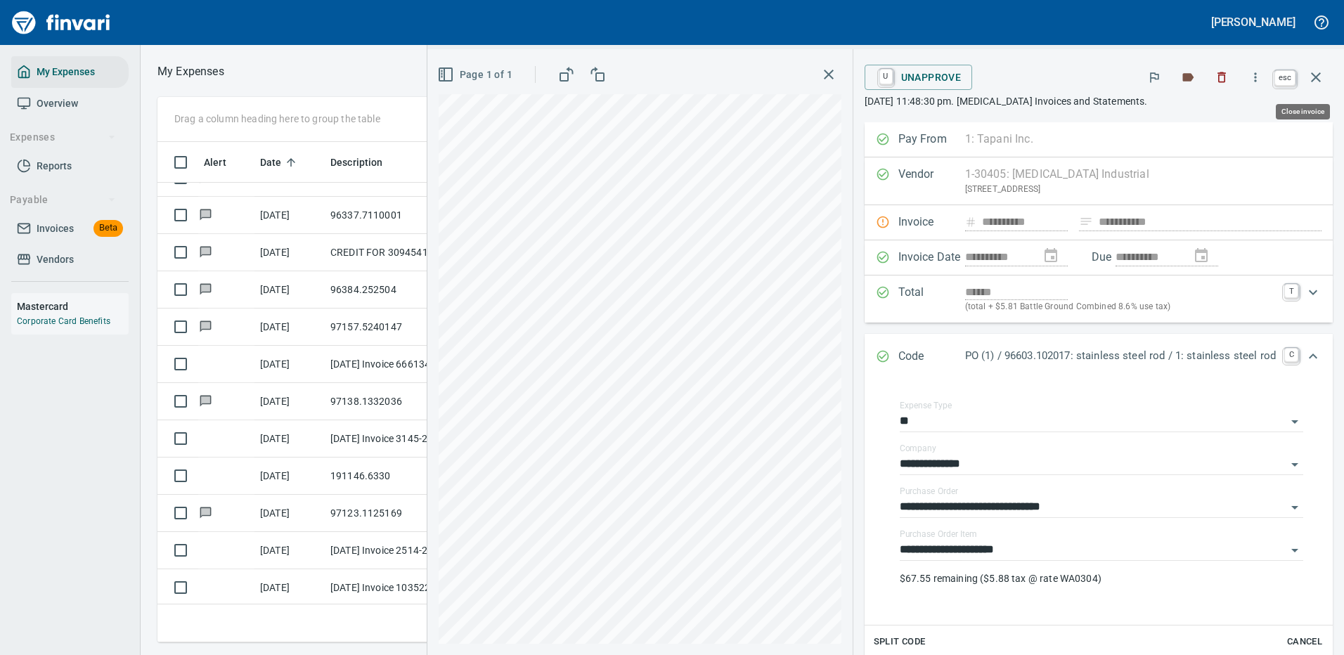
click at [1315, 77] on icon "button" at bounding box center [1316, 77] width 10 height 10
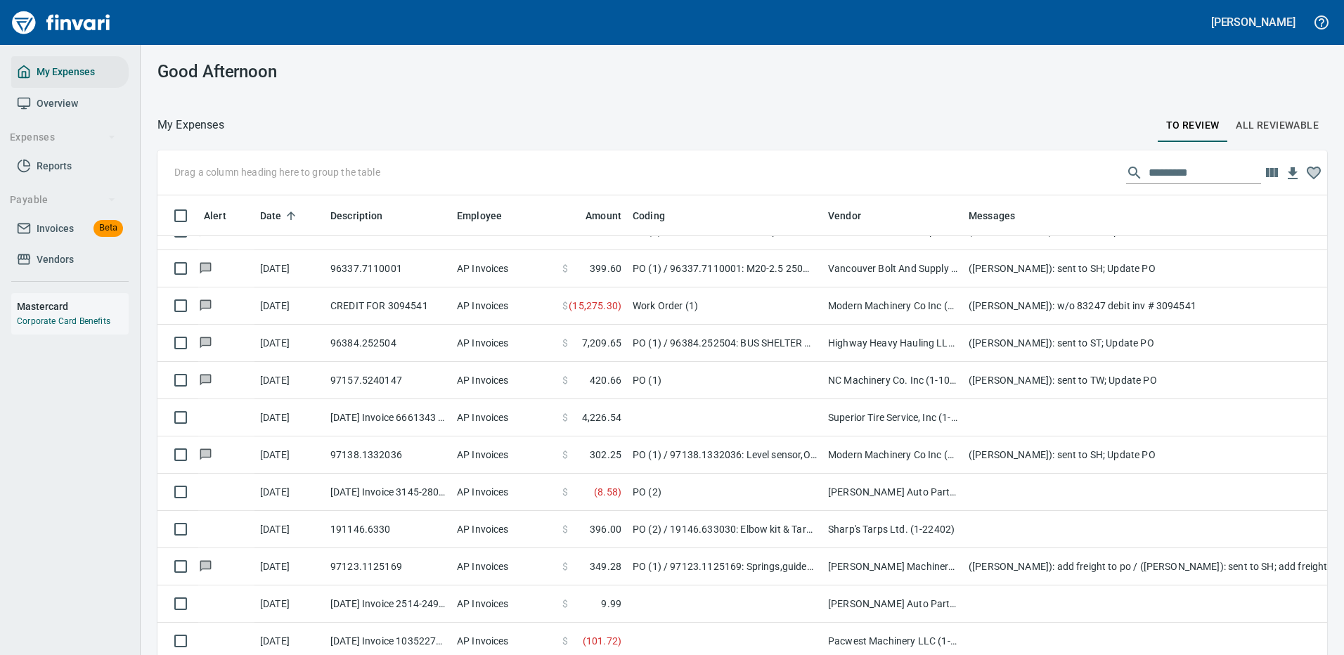
scroll to position [1, 1]
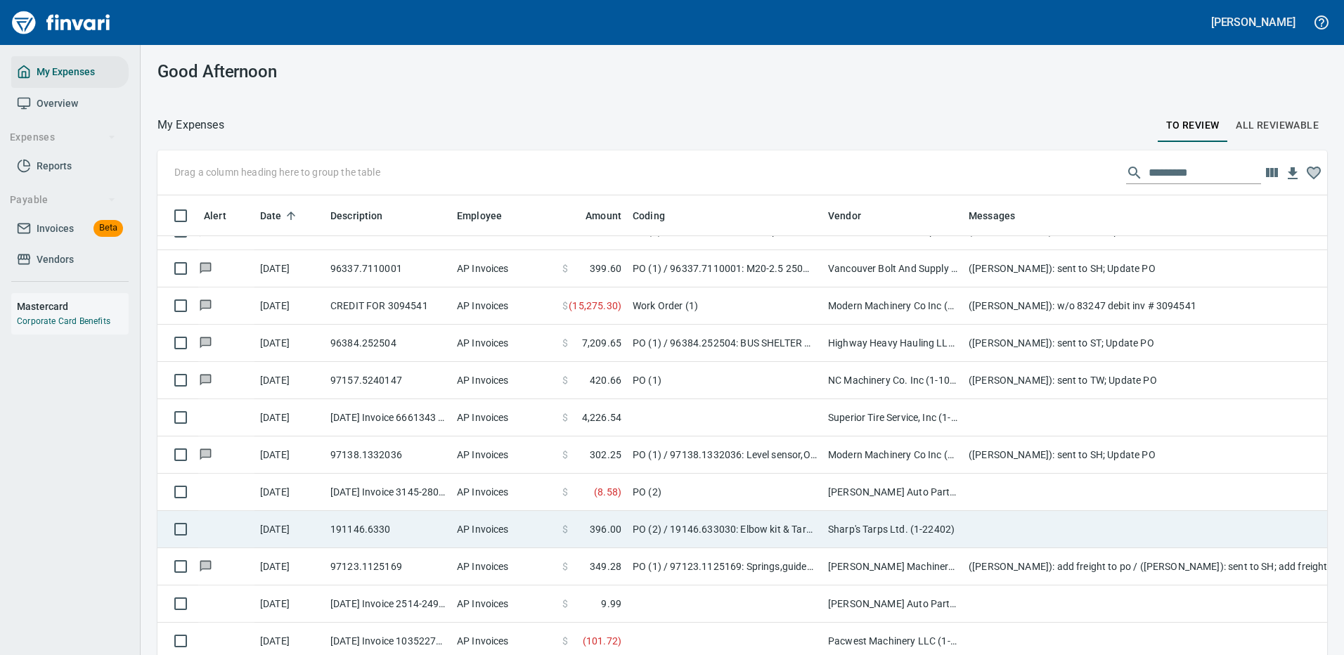
click at [857, 528] on td "Sharp's Tarps Ltd. (1-22402)" at bounding box center [893, 529] width 141 height 37
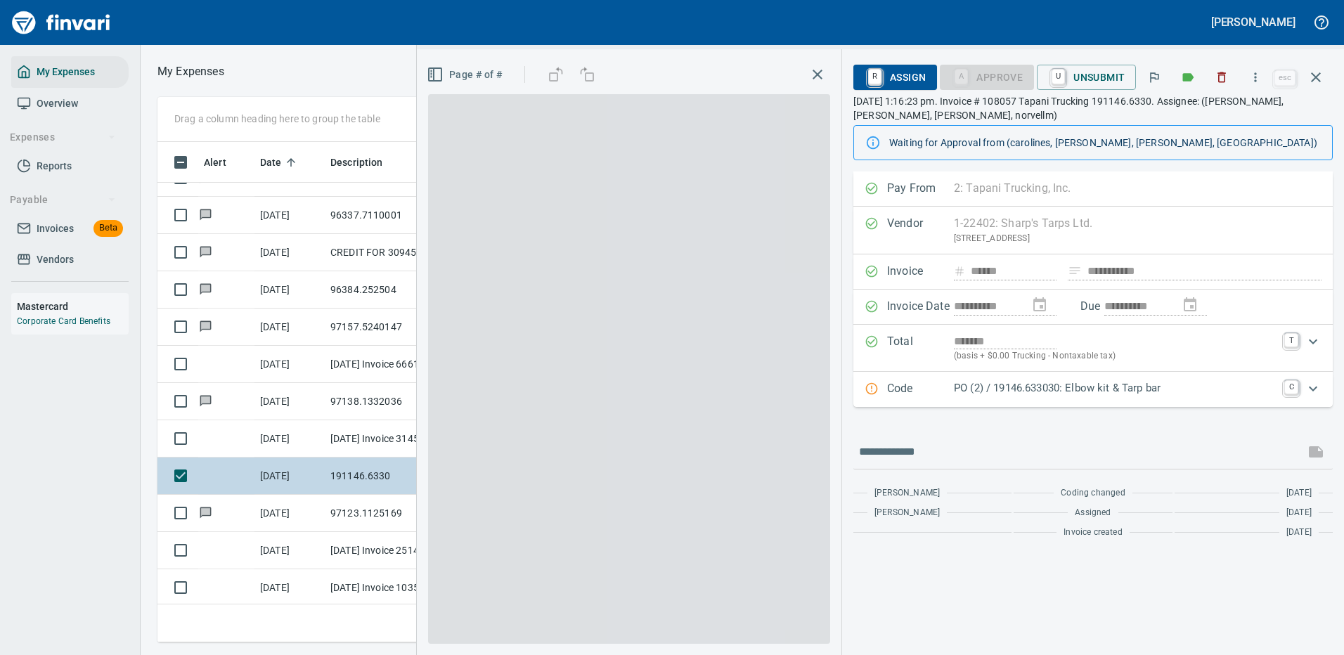
scroll to position [479, 797]
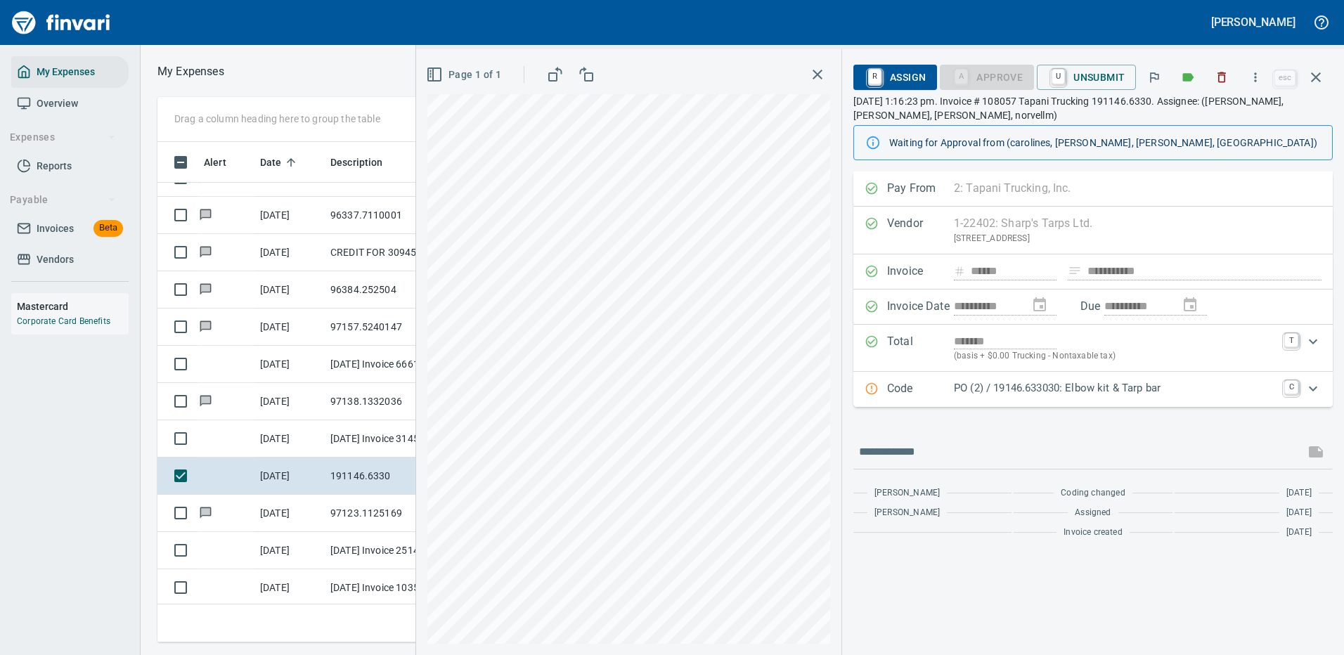
click at [1010, 389] on p "PO (2) / 19146.633030: Elbow kit & Tarp bar" at bounding box center [1115, 388] width 322 height 16
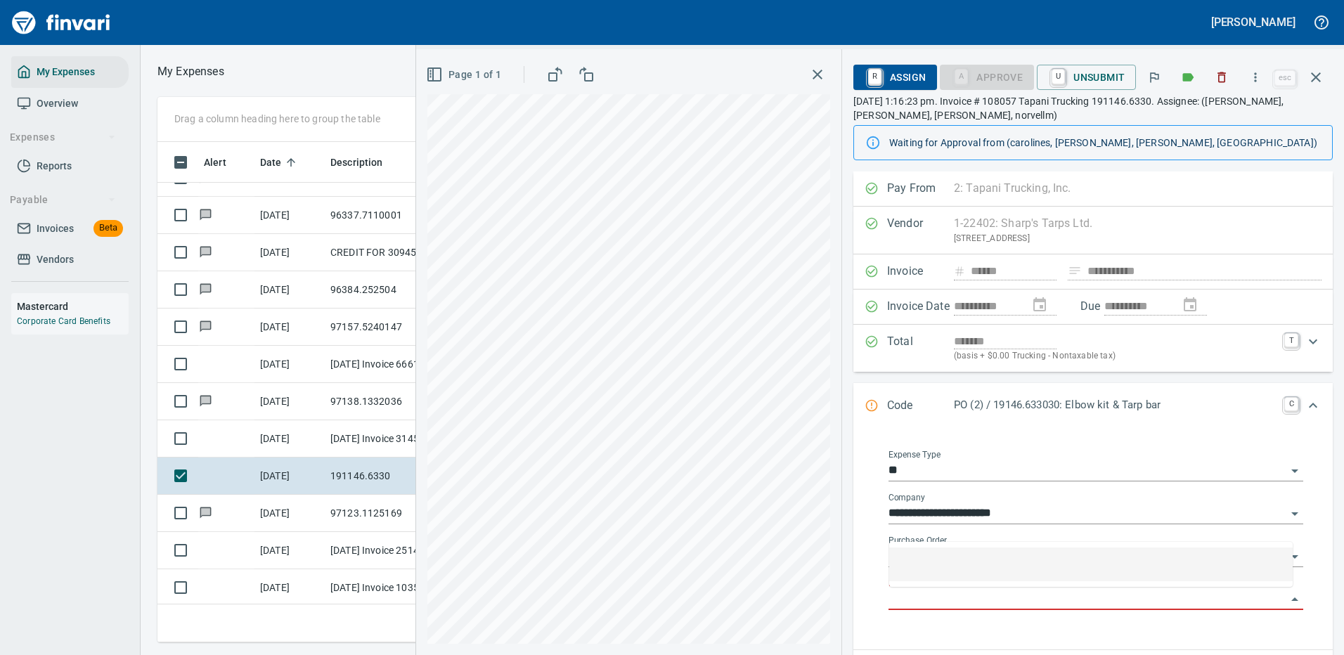
click at [939, 597] on input "Purchase Order Item" at bounding box center [1088, 600] width 398 height 20
click at [1178, 452] on div "Expense Type **" at bounding box center [1096, 466] width 415 height 32
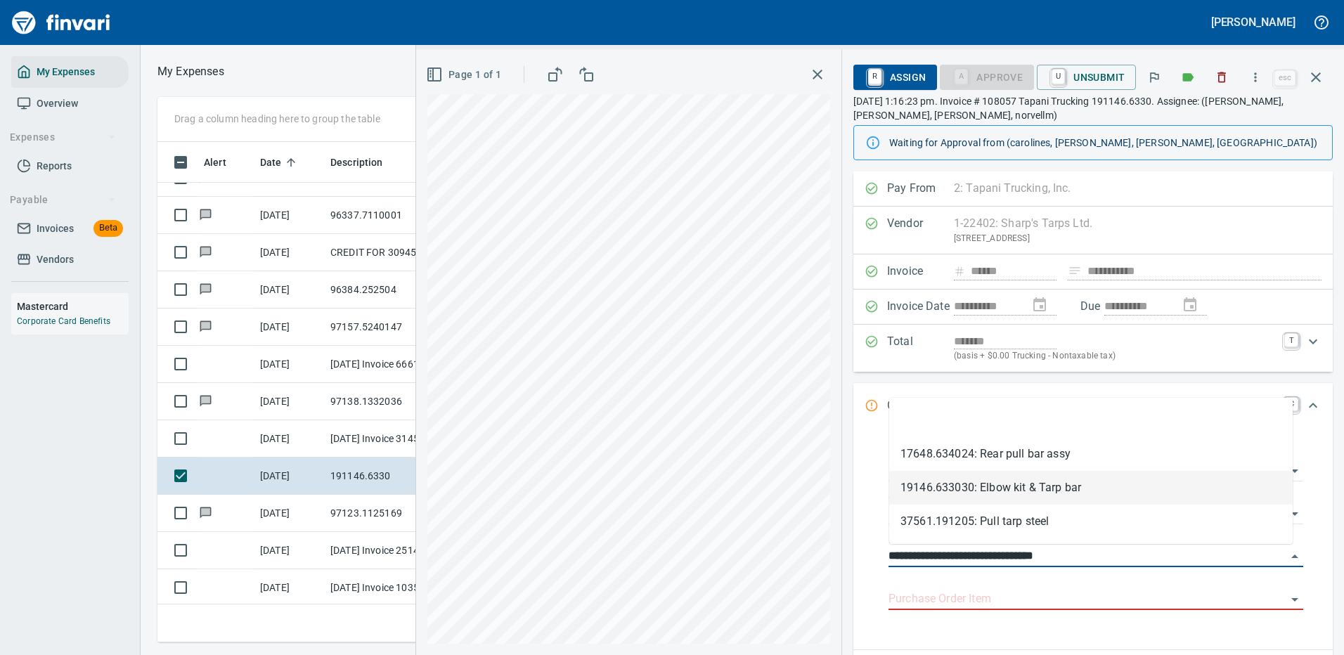
click at [806, 558] on div "**********" at bounding box center [880, 352] width 928 height 606
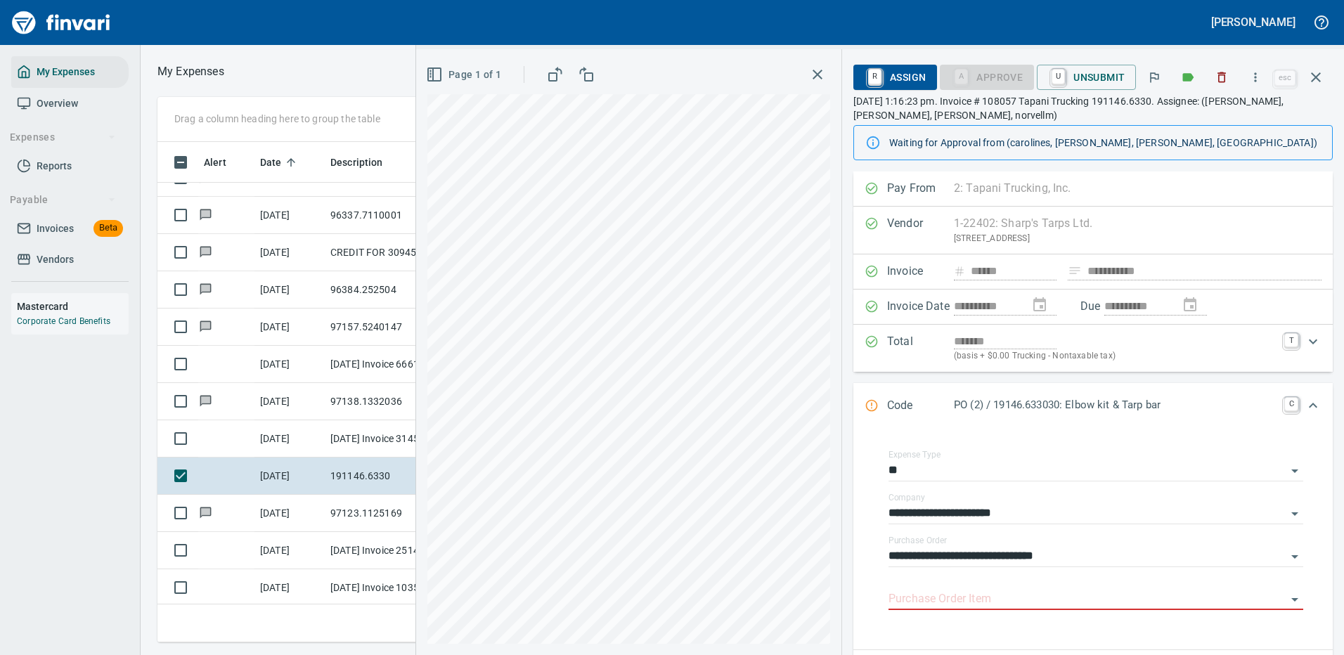
click at [764, 30] on div at bounding box center [481, 23] width 953 height 34
click at [1258, 72] on icon "button" at bounding box center [1256, 77] width 14 height 14
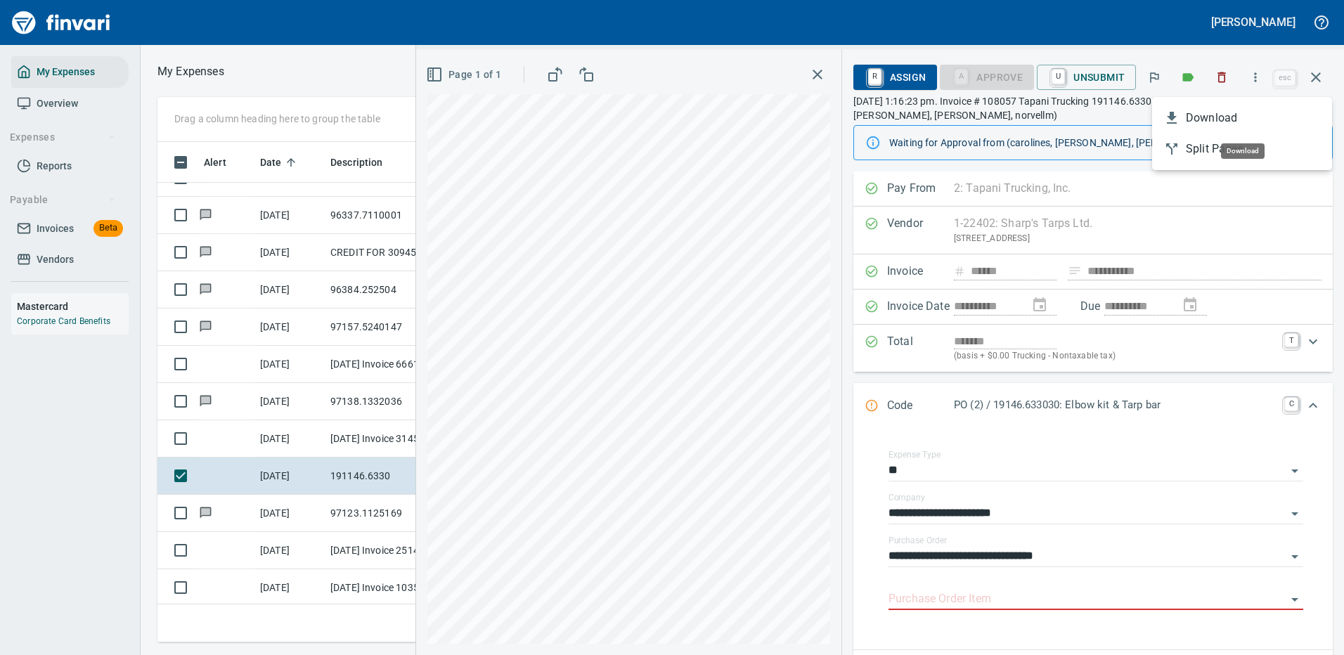
click at [1199, 112] on span "Download" at bounding box center [1253, 118] width 135 height 17
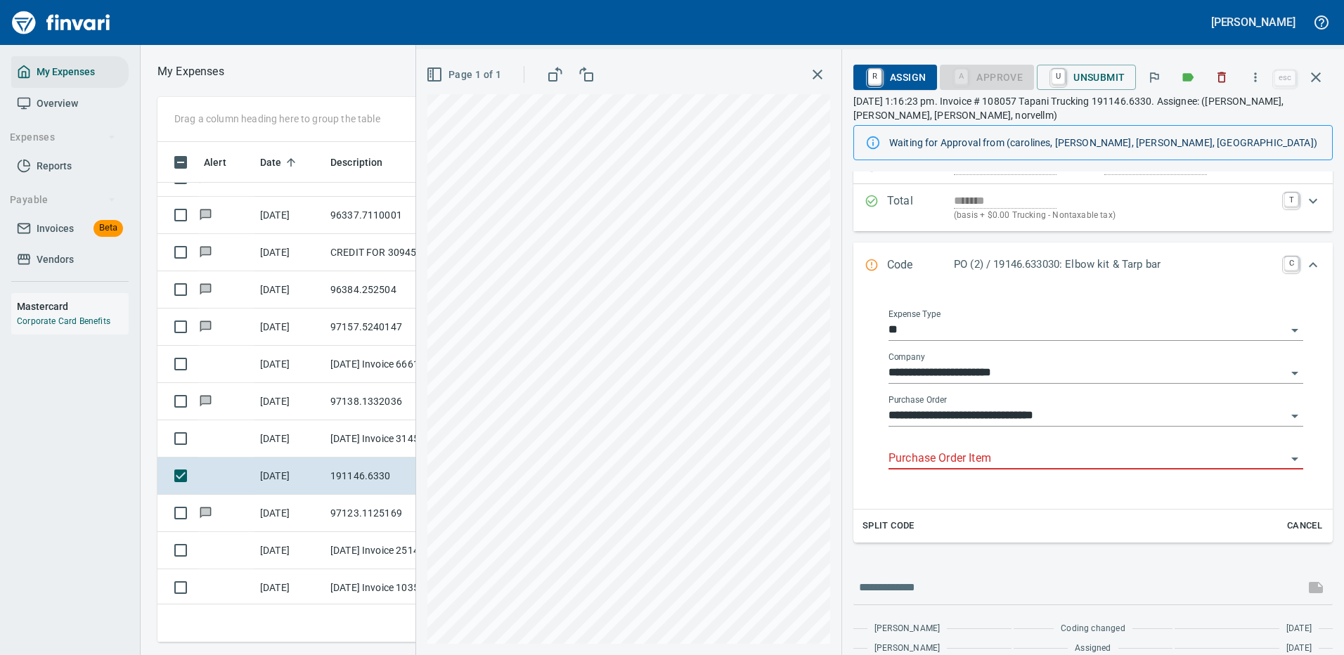
scroll to position [177, 0]
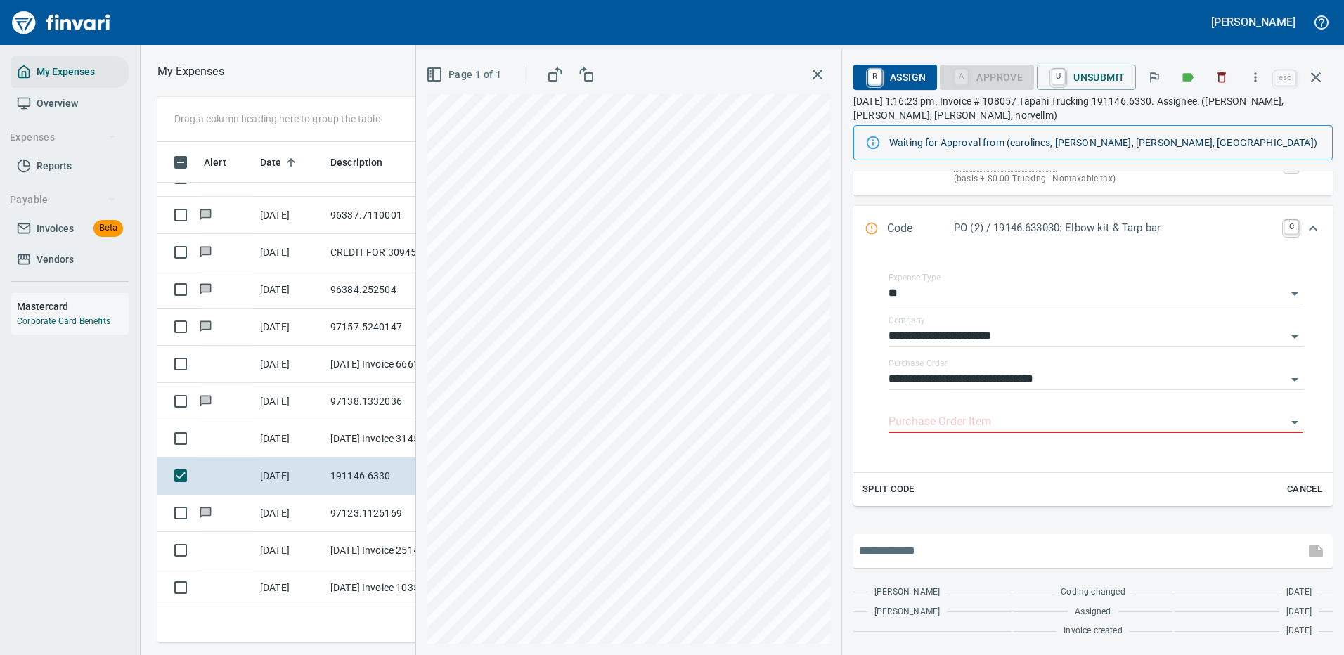
click at [920, 545] on input "text" at bounding box center [1079, 551] width 440 height 22
type input "**********"
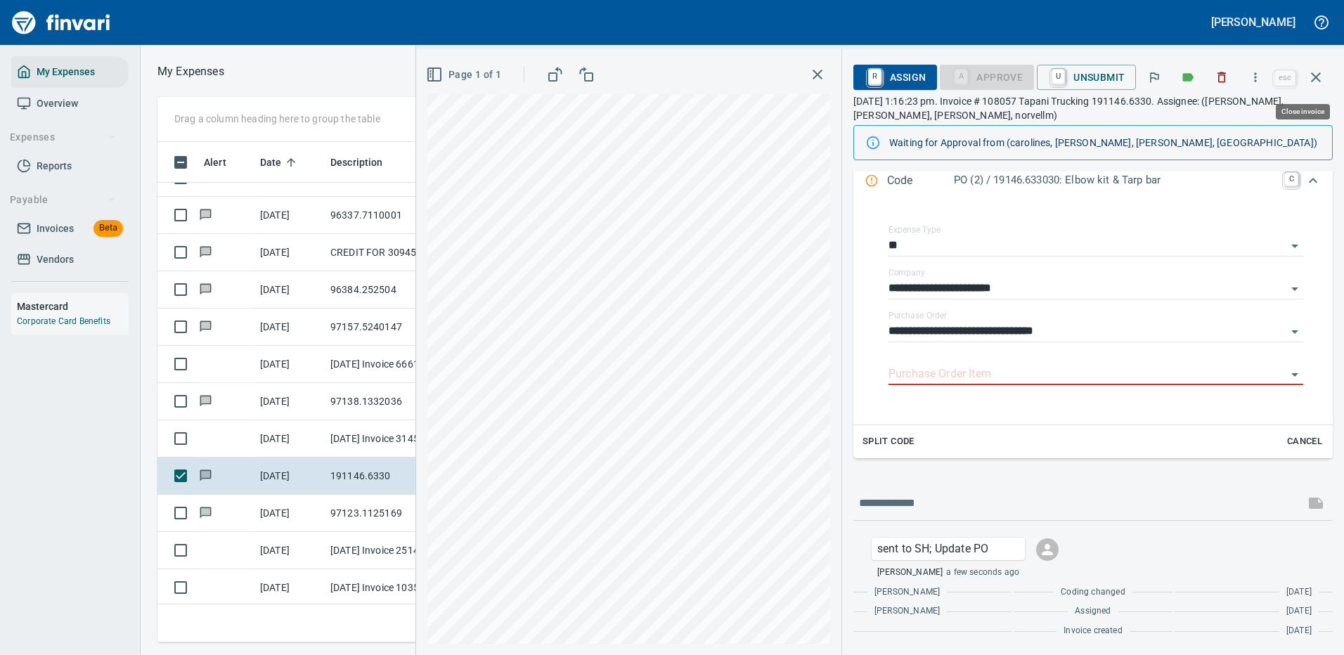
click at [1319, 77] on icon "button" at bounding box center [1316, 77] width 17 height 17
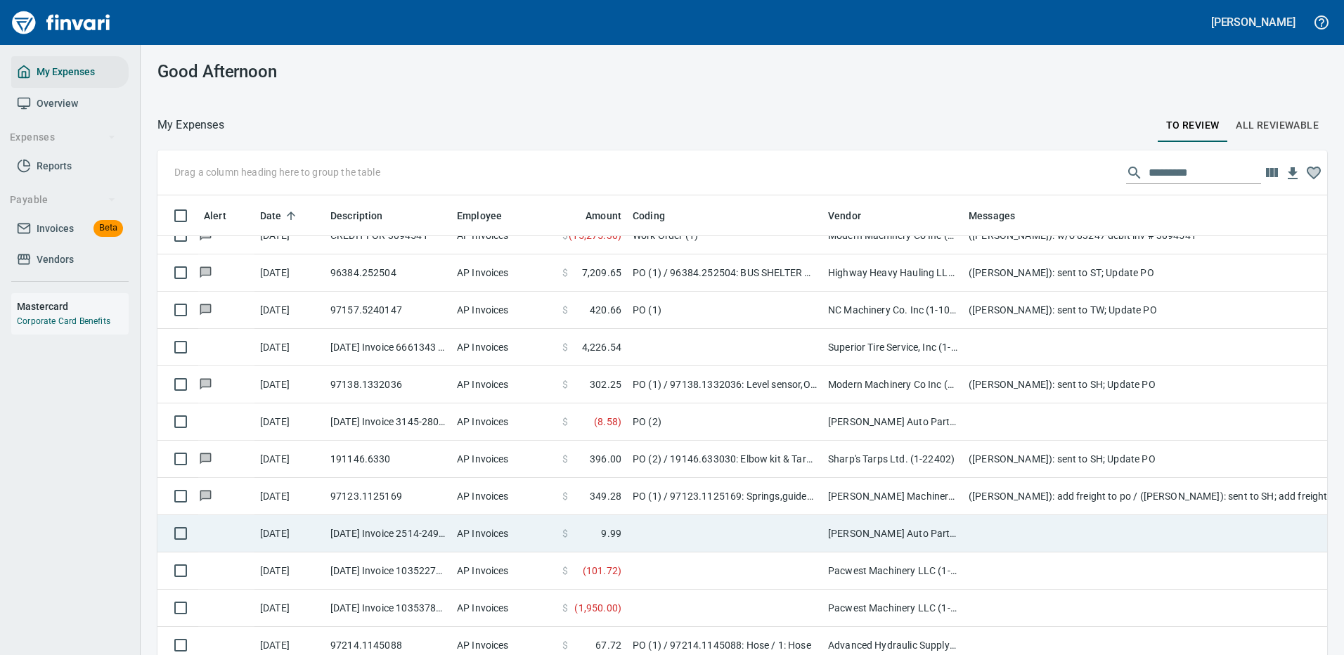
scroll to position [984, 0]
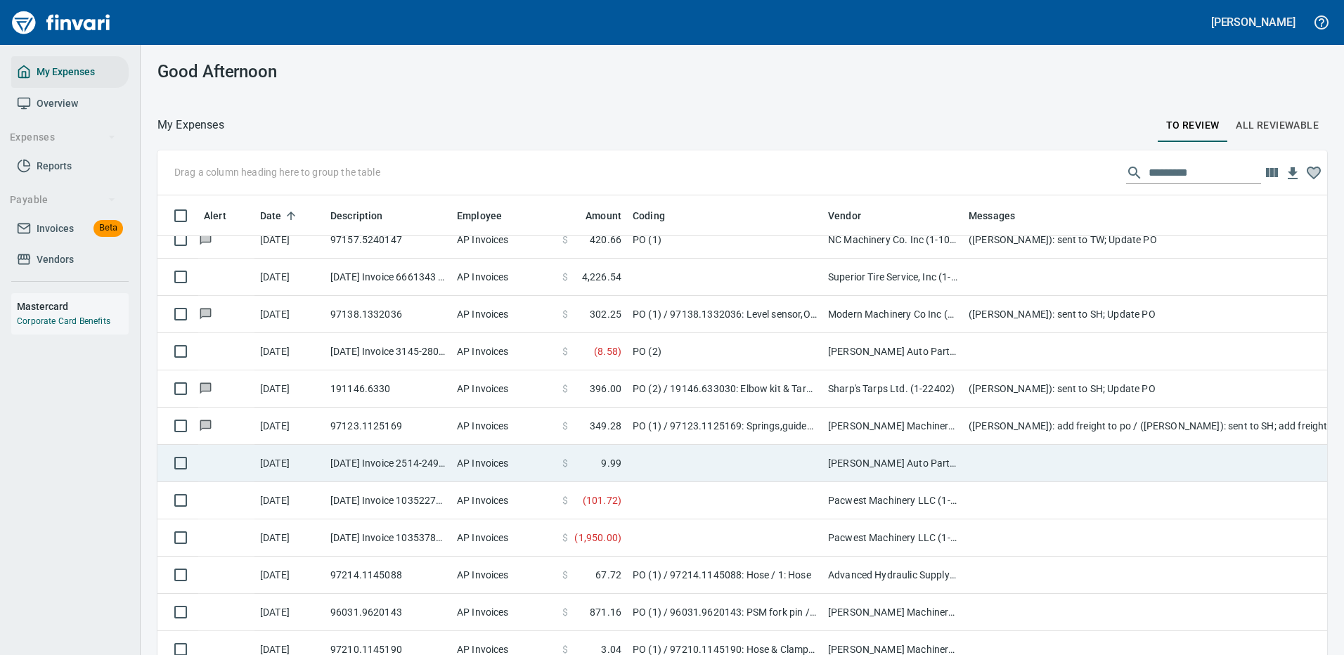
click at [692, 453] on td at bounding box center [724, 463] width 195 height 37
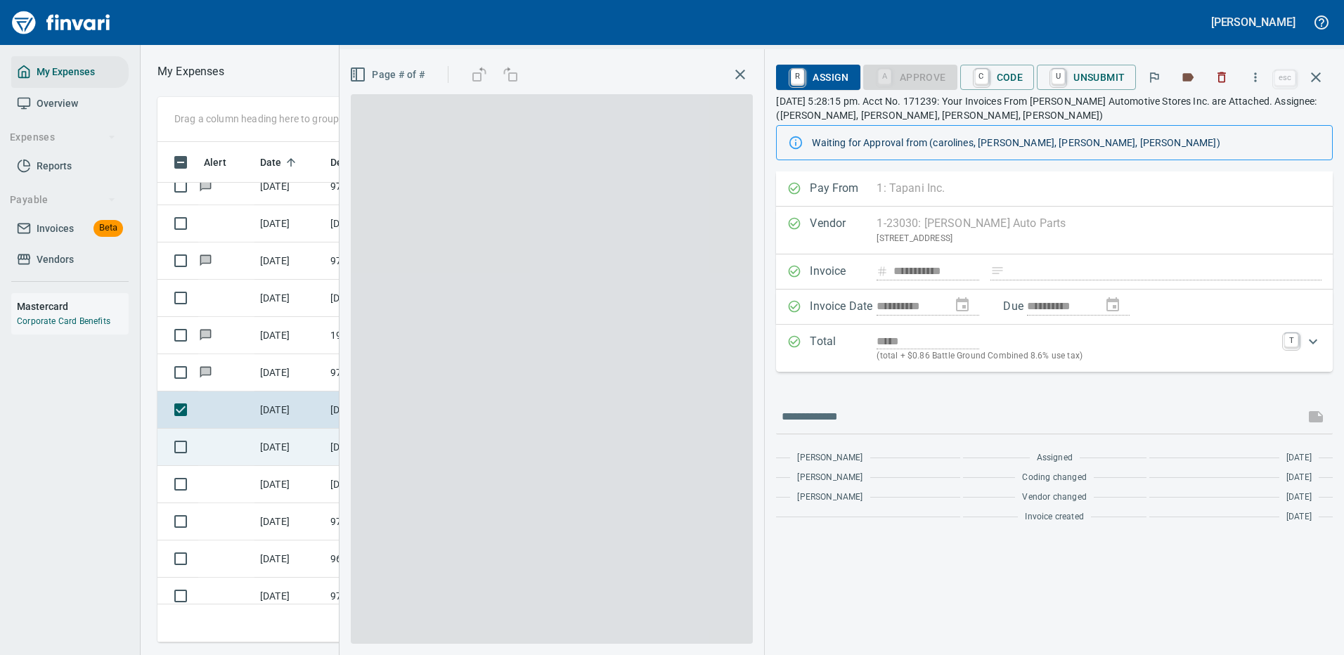
scroll to position [479, 797]
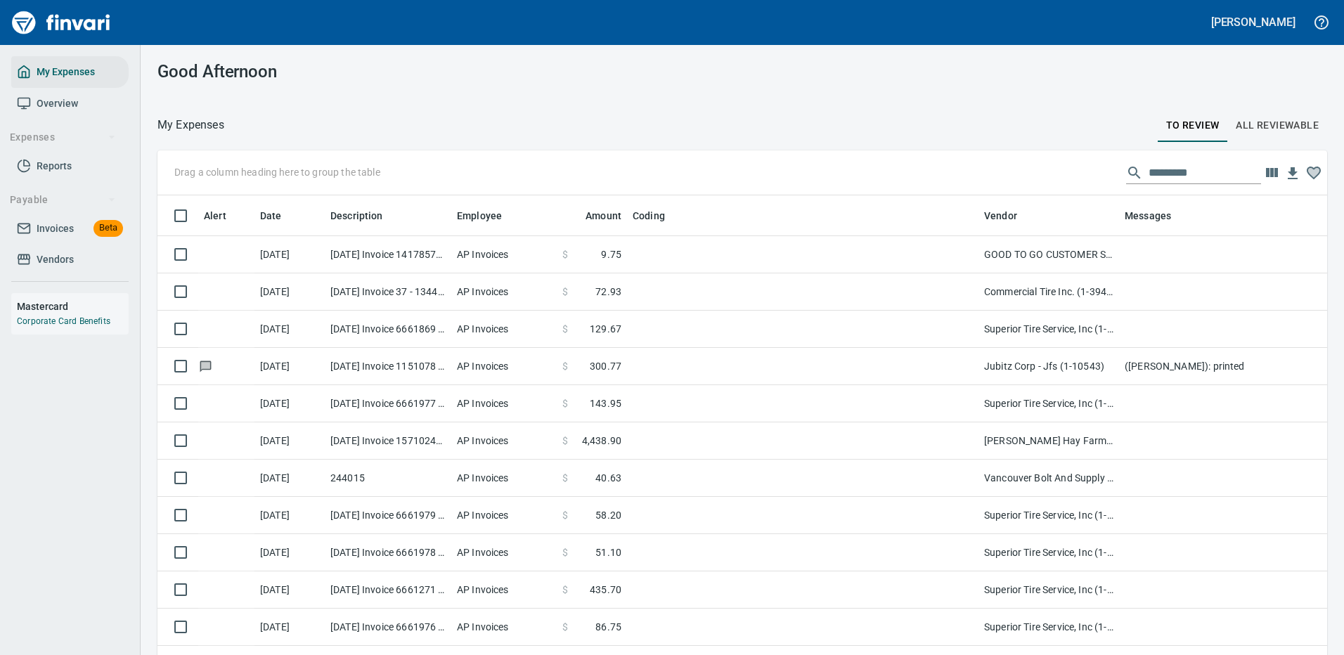
scroll to position [479, 1138]
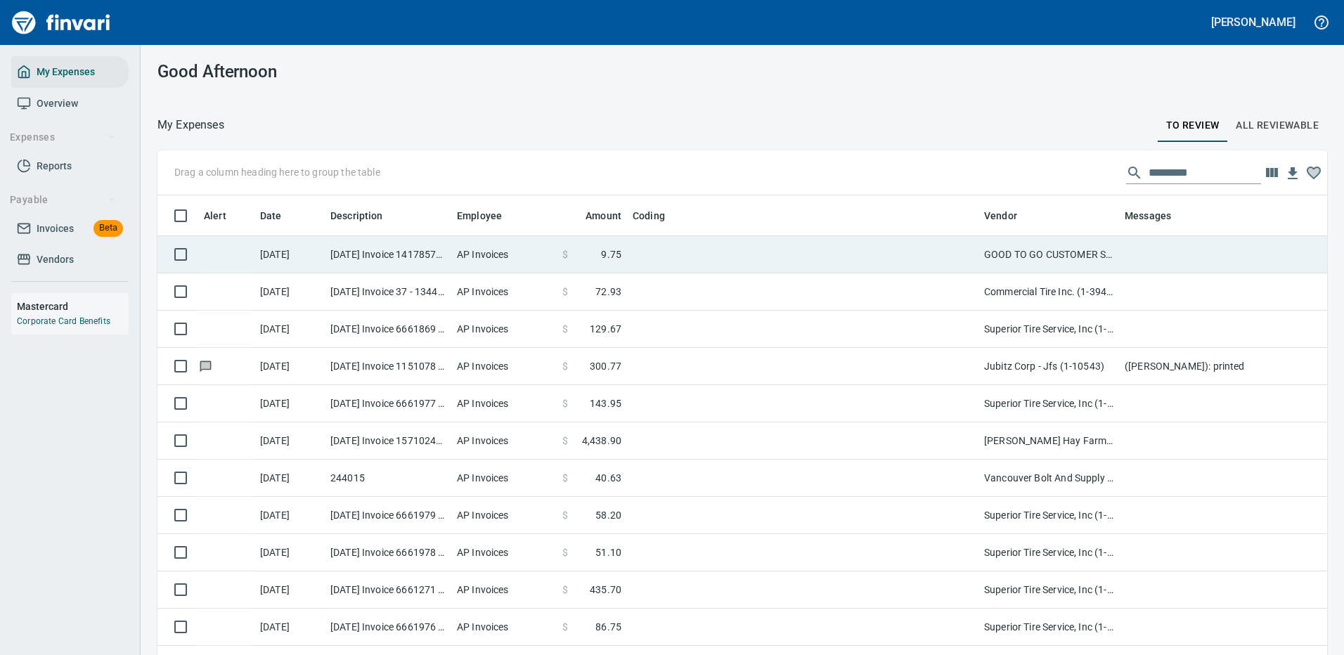
click at [817, 251] on td at bounding box center [803, 254] width 352 height 37
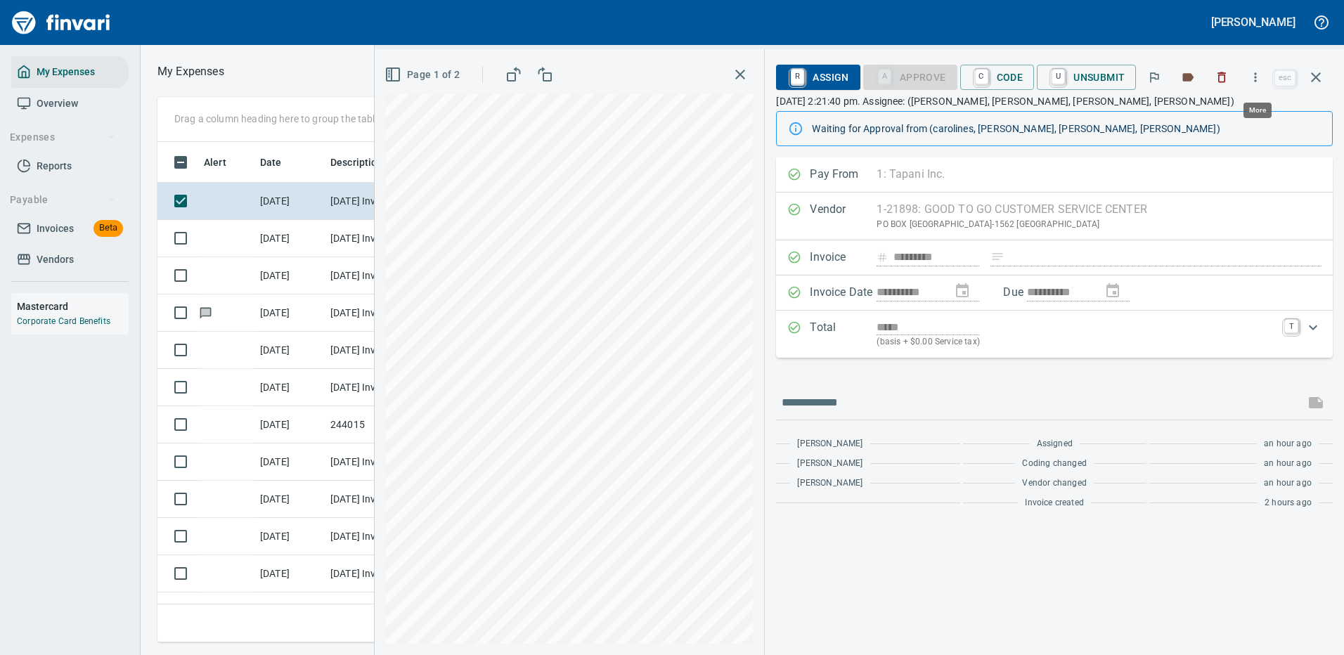
scroll to position [479, 797]
click at [1257, 70] on icon "button" at bounding box center [1256, 77] width 14 height 14
click at [1206, 113] on span "Download" at bounding box center [1253, 118] width 135 height 17
click at [1315, 76] on icon "button" at bounding box center [1316, 77] width 10 height 10
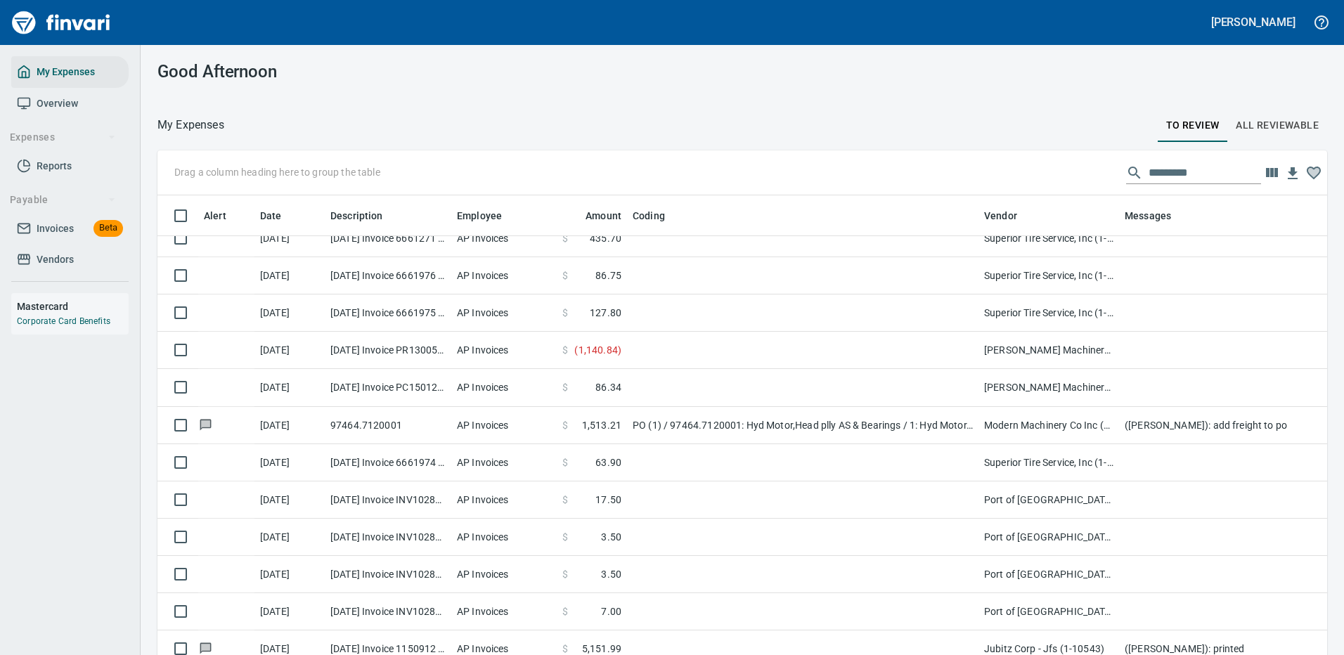
scroll to position [422, 0]
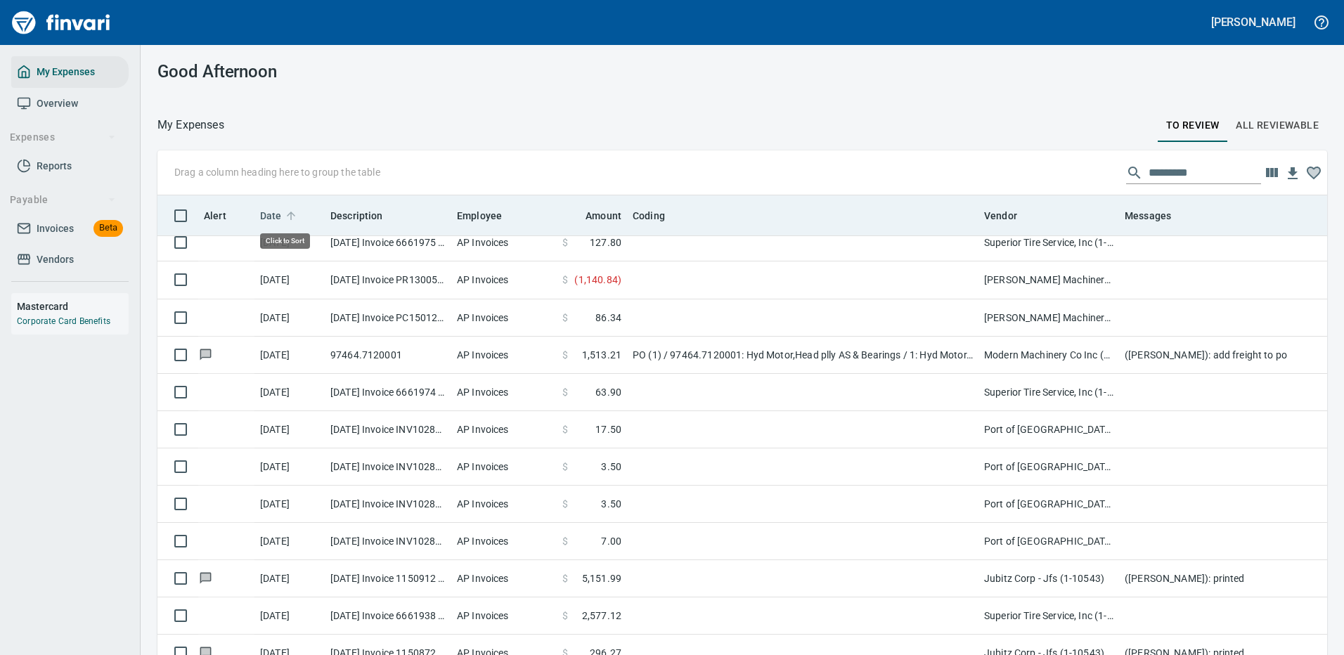
click at [273, 211] on span "Date" at bounding box center [271, 215] width 22 height 17
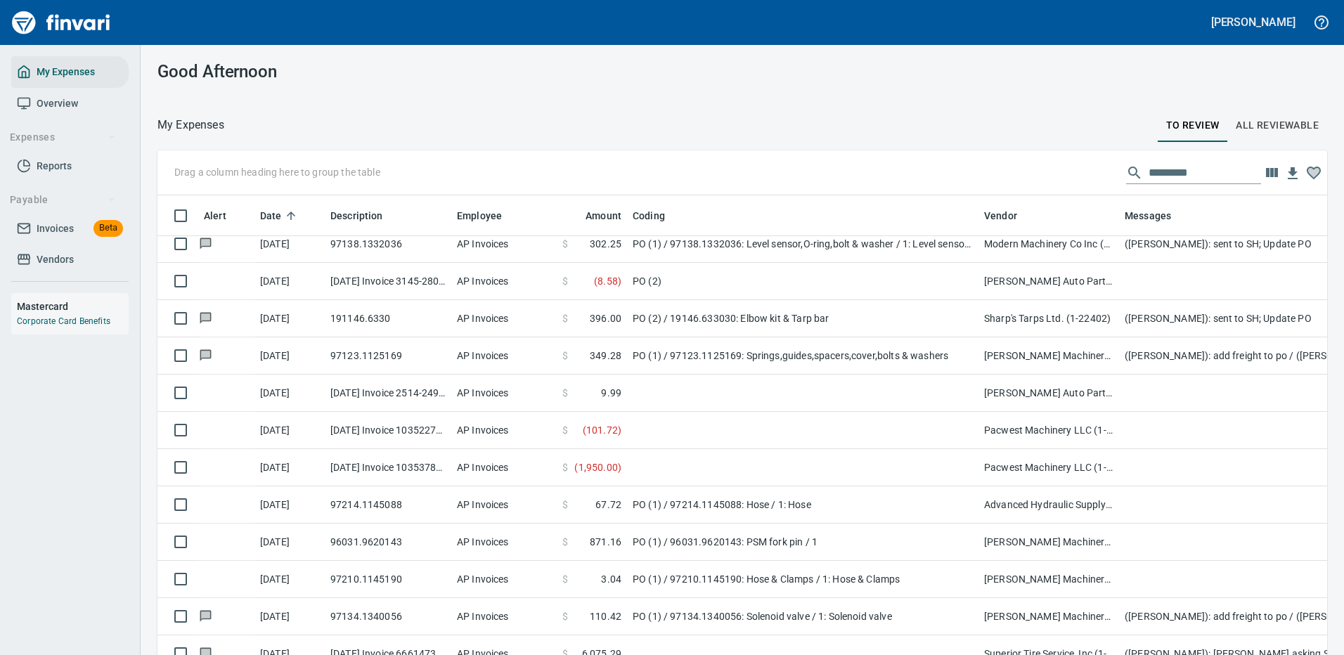
scroll to position [1125, 0]
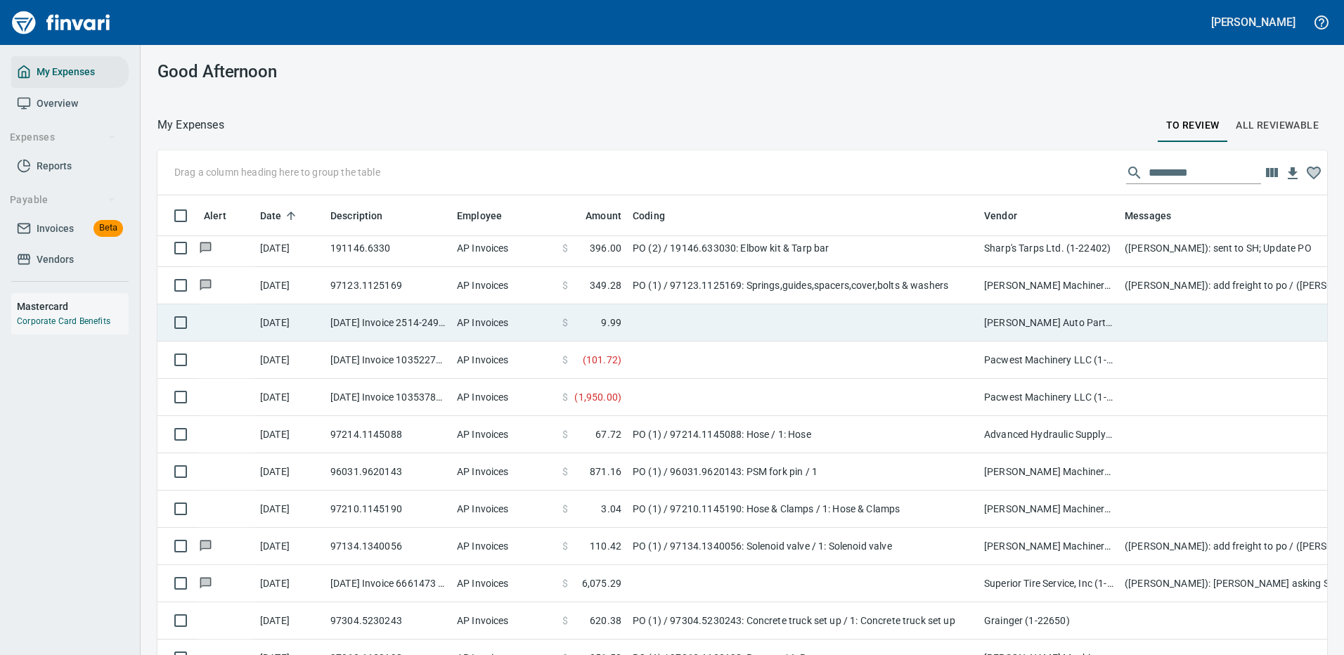
click at [868, 319] on td at bounding box center [803, 322] width 352 height 37
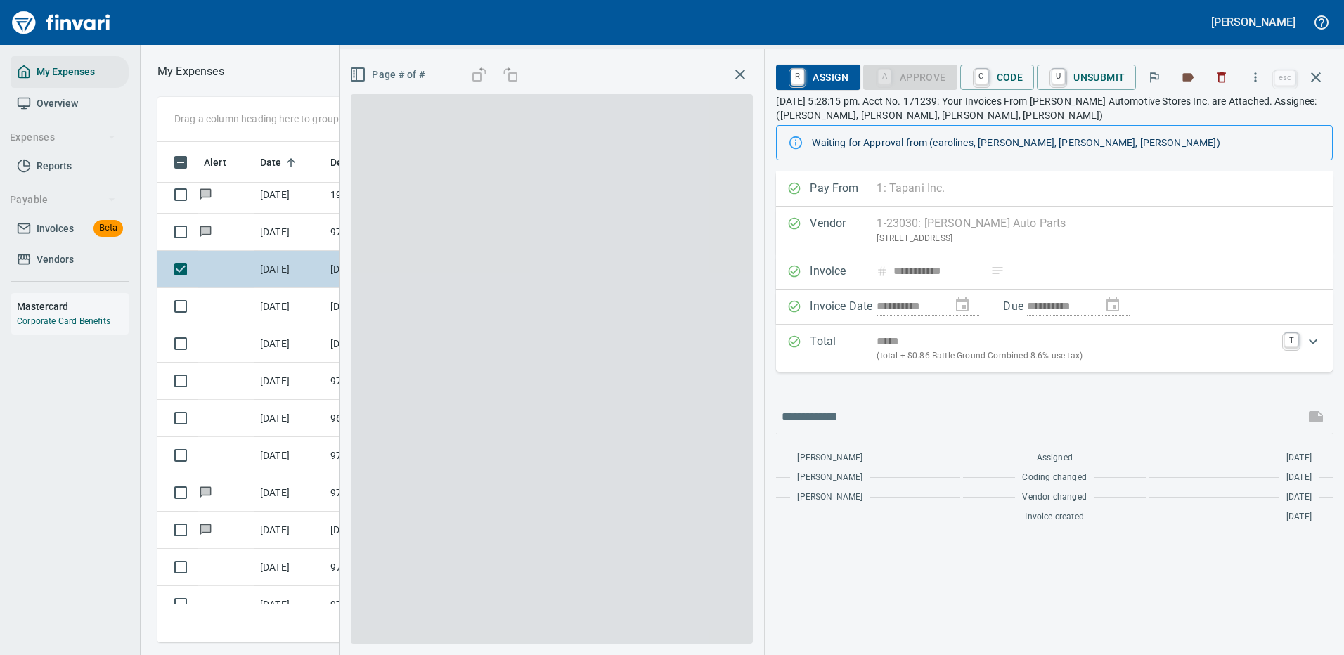
scroll to position [479, 797]
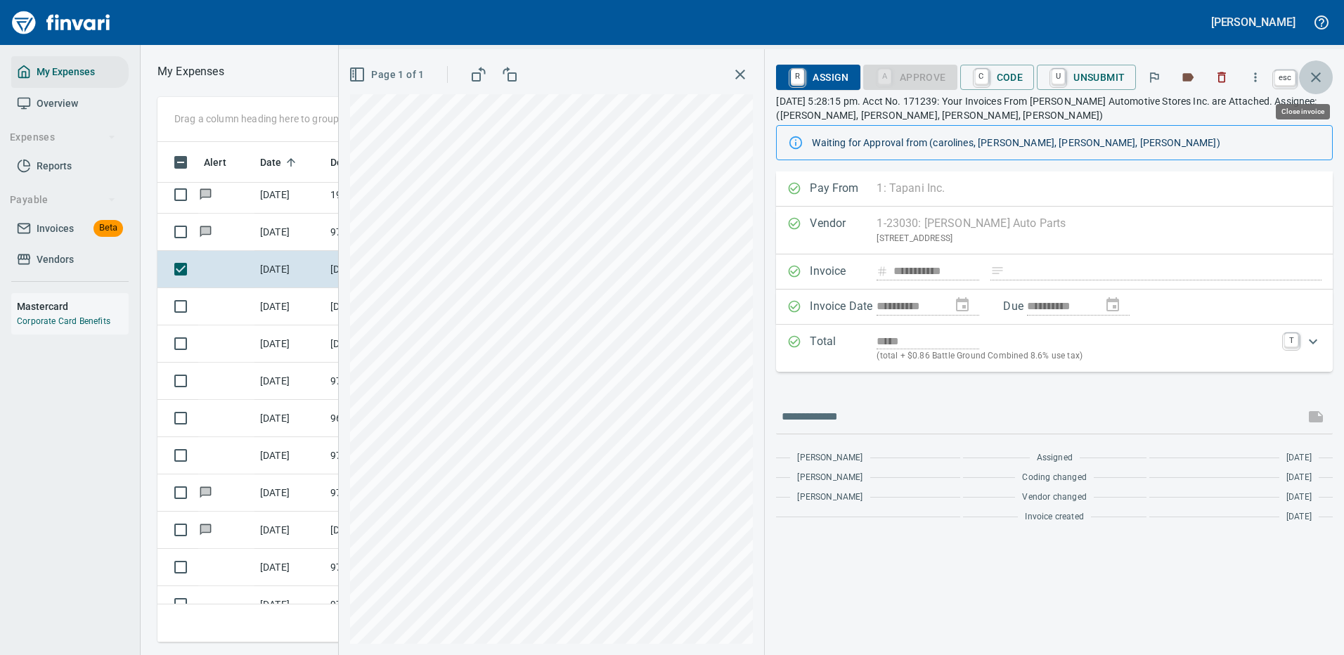
click at [1317, 81] on icon "button" at bounding box center [1316, 77] width 17 height 17
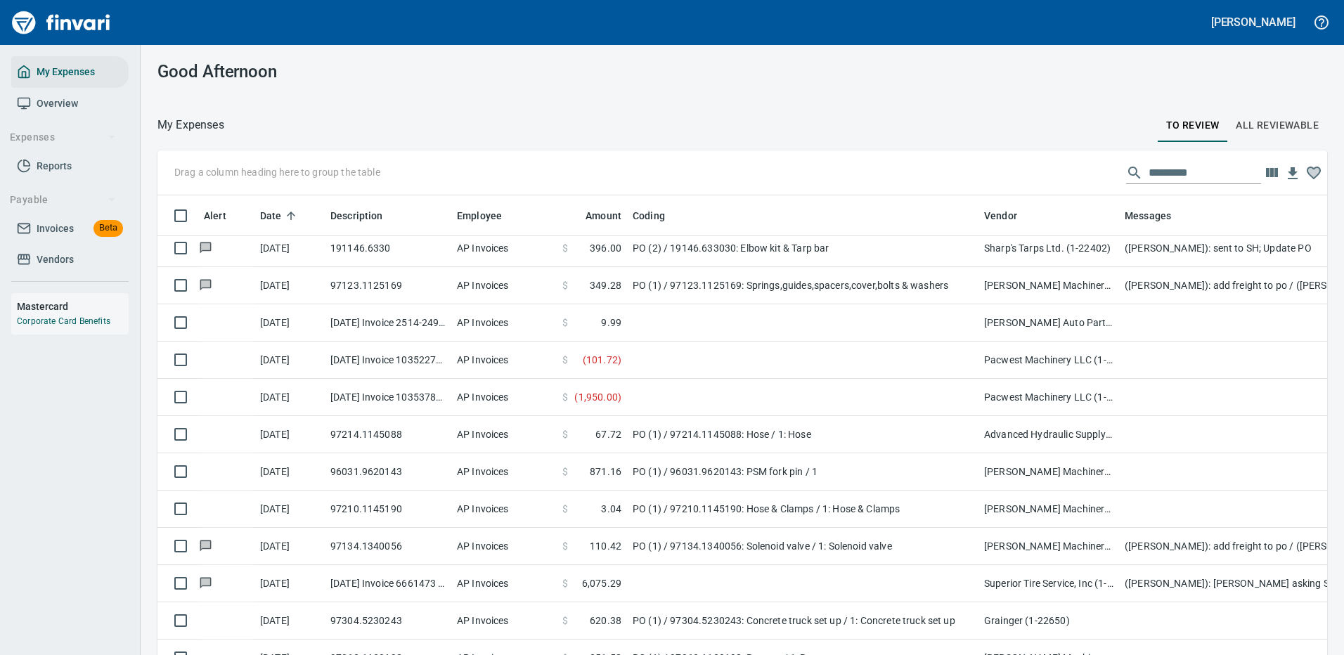
scroll to position [479, 1138]
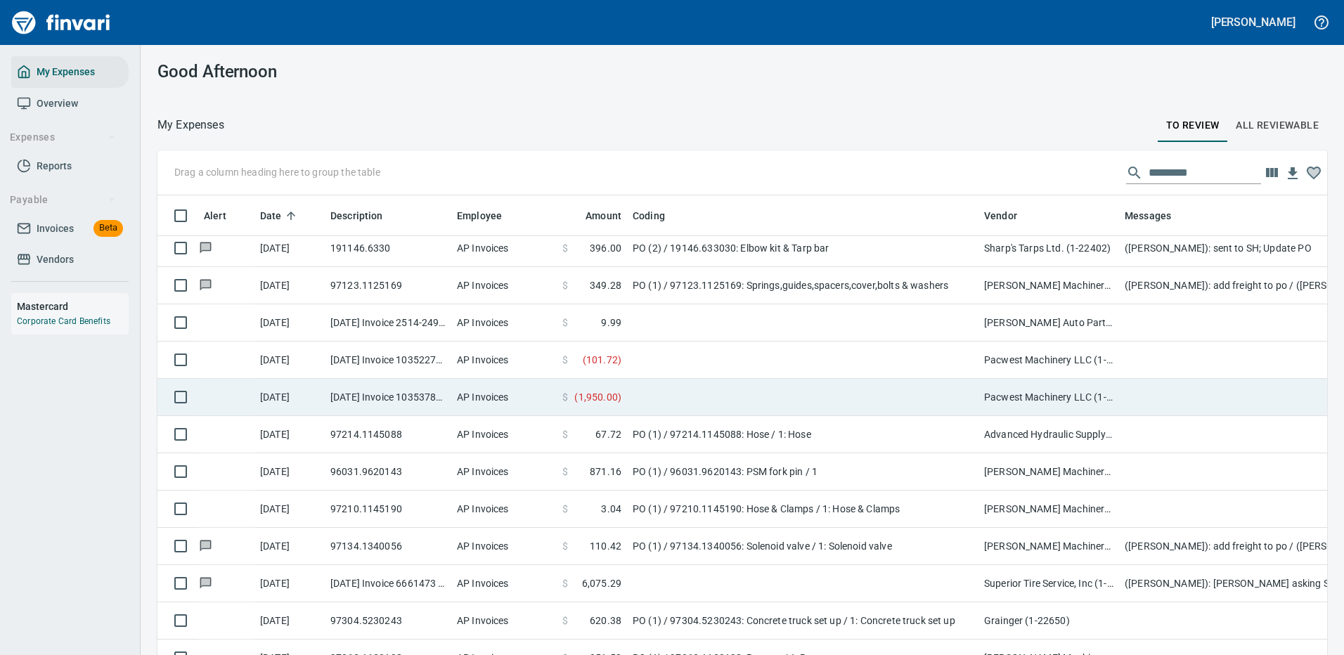
click at [868, 348] on td at bounding box center [803, 360] width 352 height 37
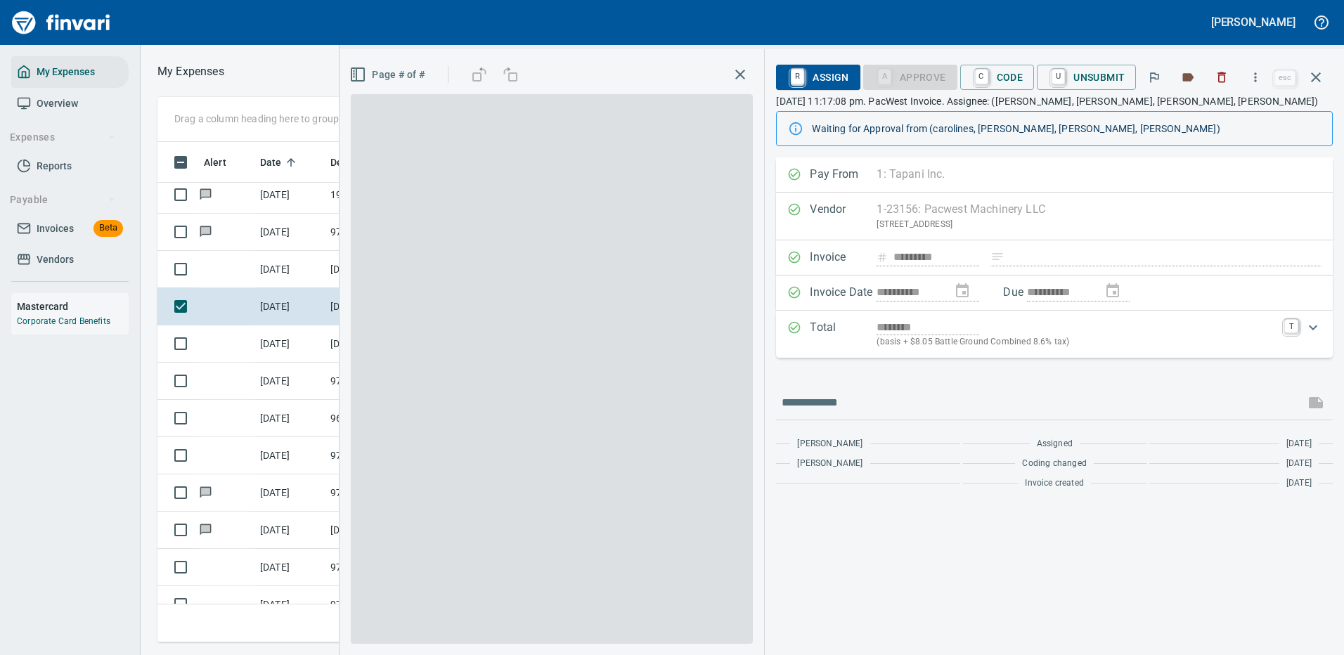
scroll to position [479, 797]
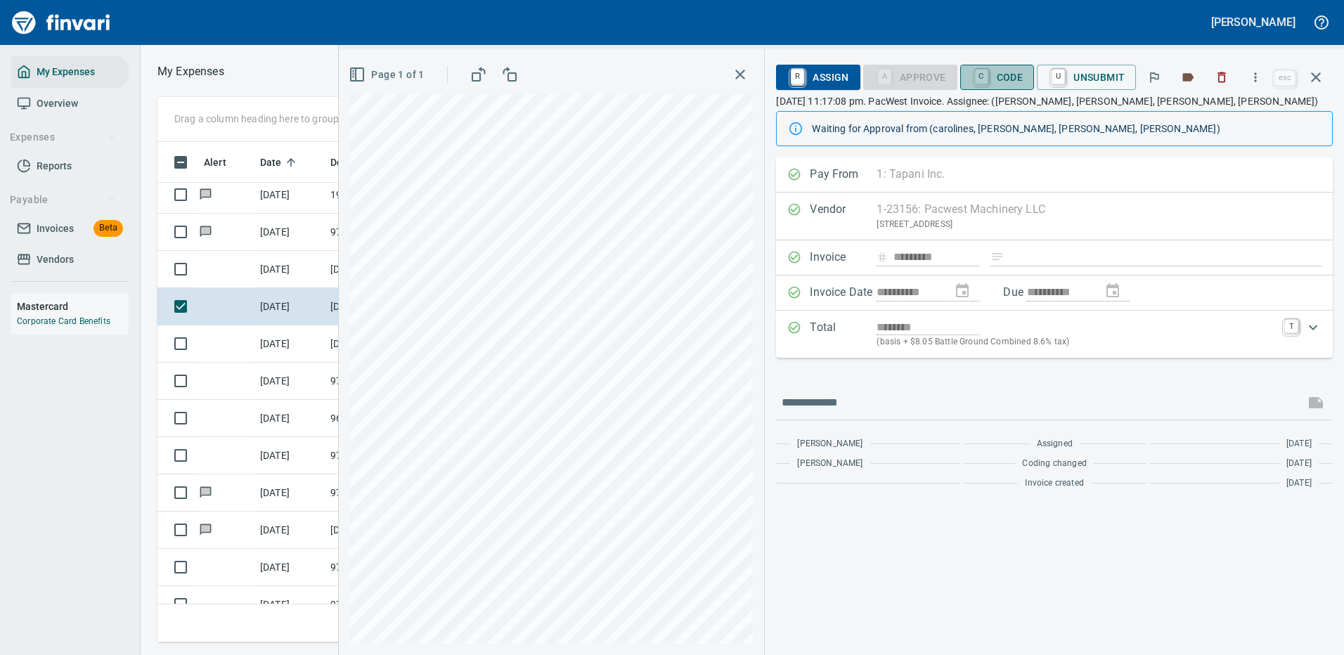
click at [1006, 73] on span "C Code" at bounding box center [998, 77] width 52 height 24
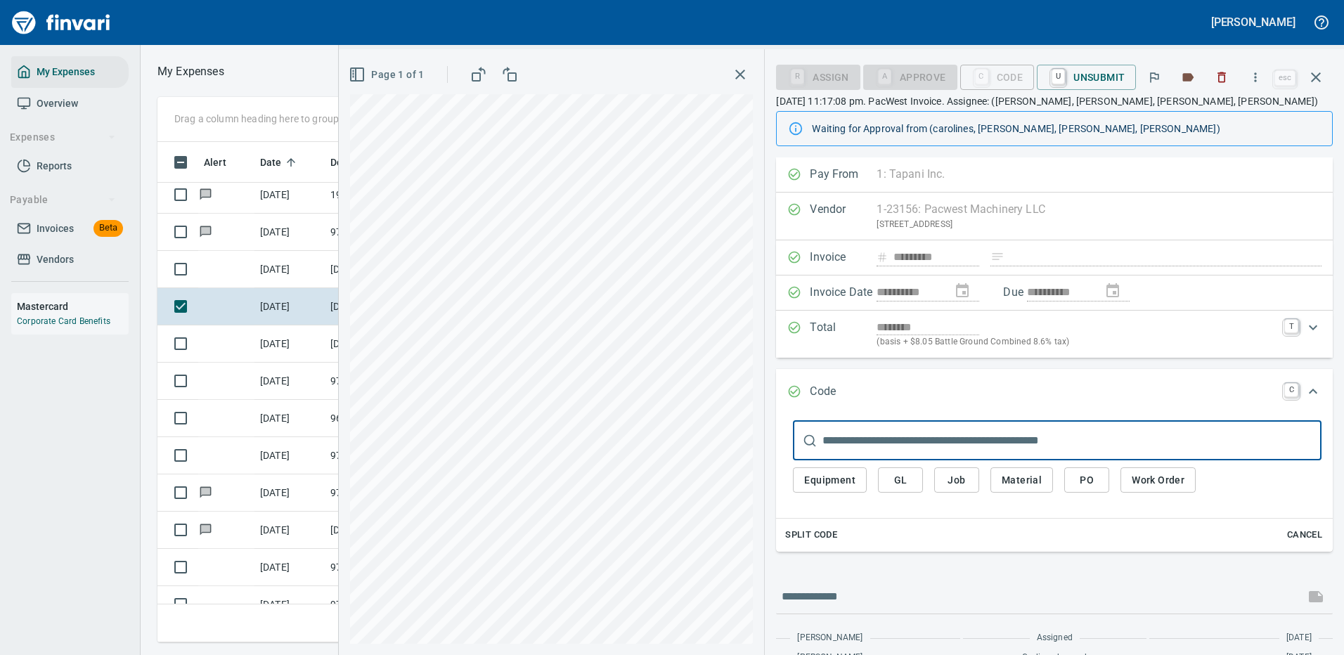
click at [1091, 483] on span "PO" at bounding box center [1087, 481] width 22 height 18
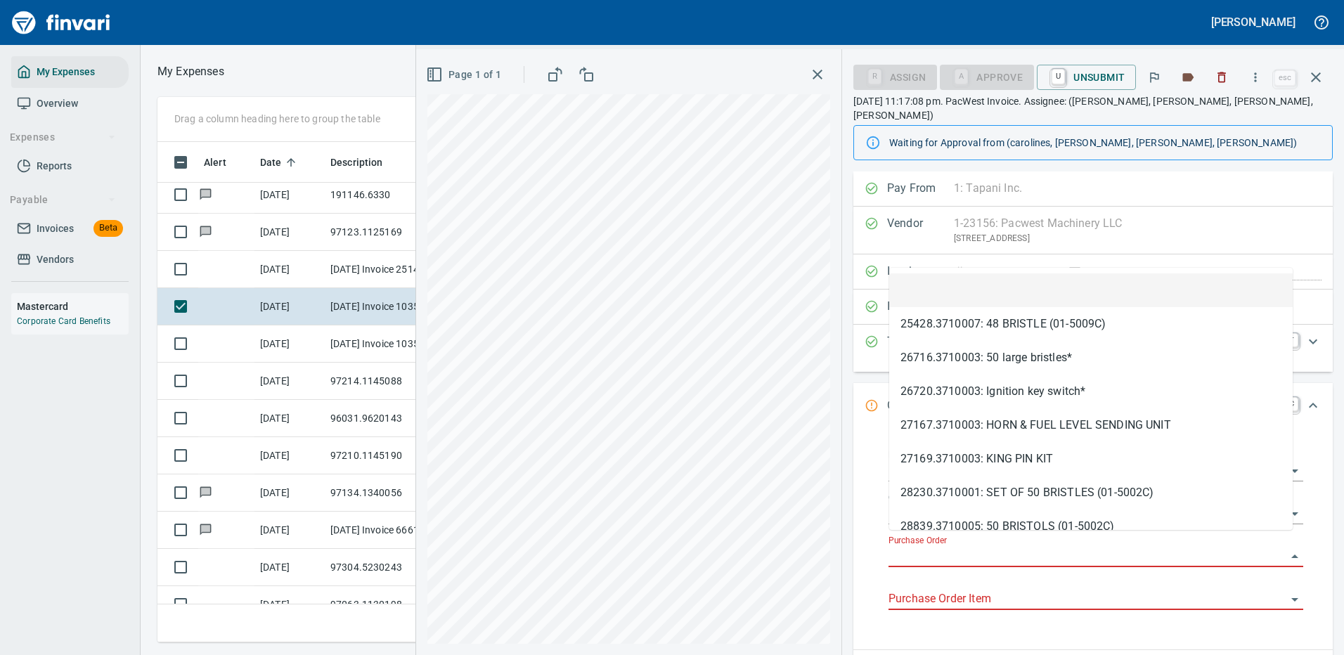
click at [950, 547] on input "Purchase Order" at bounding box center [1088, 557] width 398 height 20
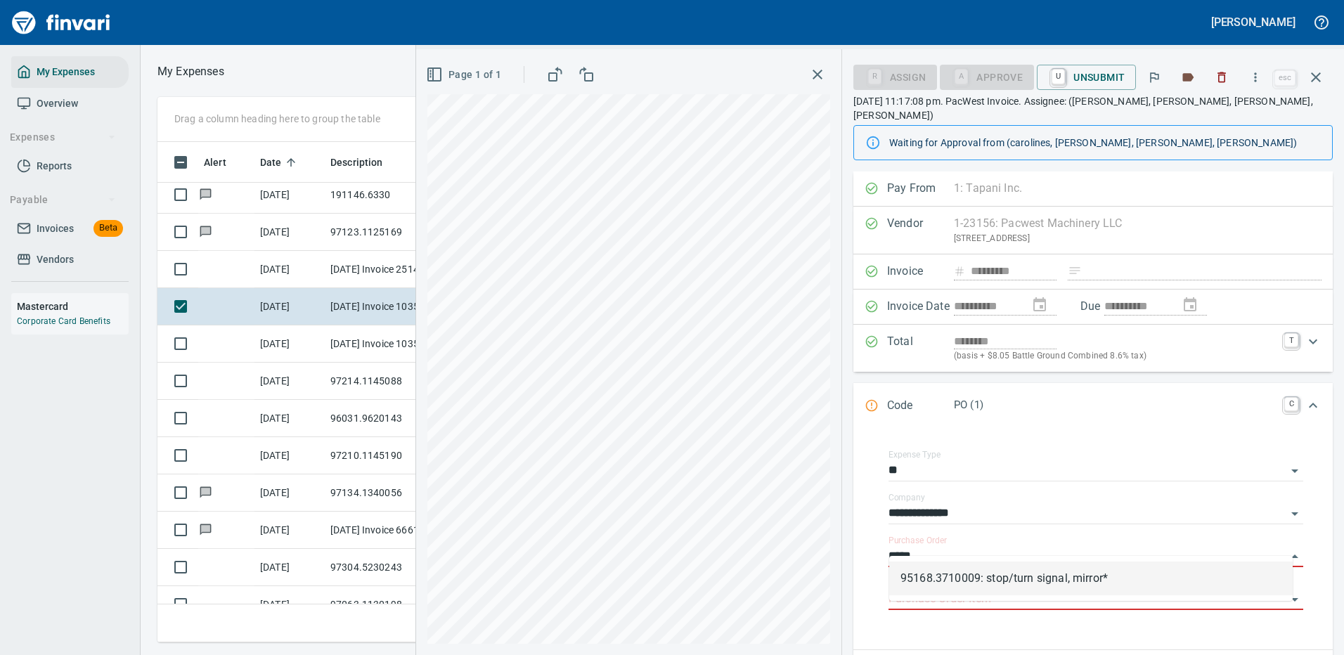
click at [1015, 574] on li "95168.3710009: stop/turn signal, mirror*" at bounding box center [1091, 579] width 404 height 34
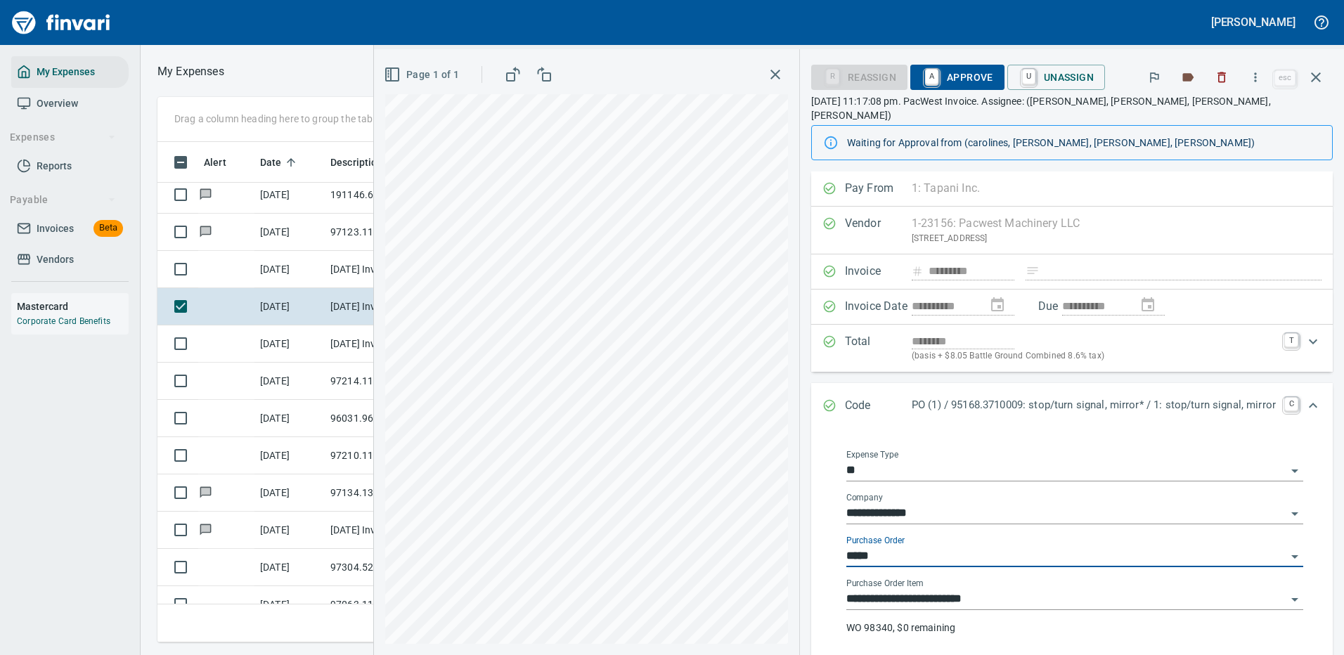
type input "**********"
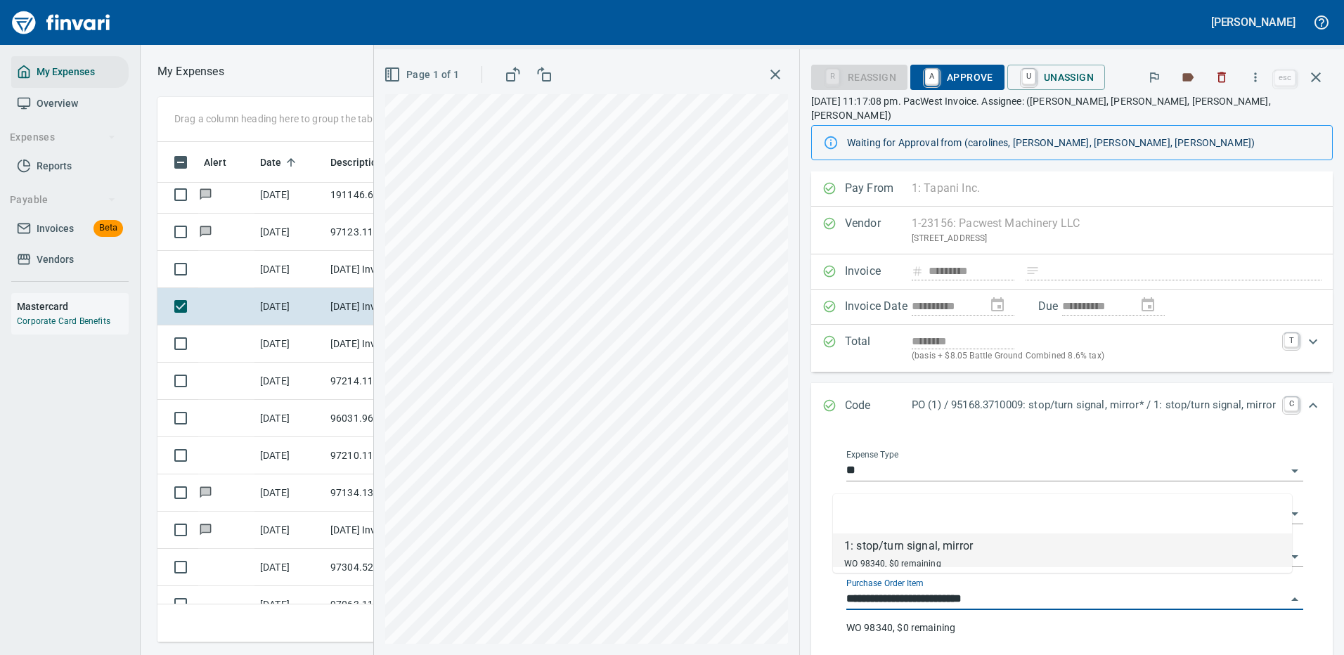
click at [968, 590] on input "**********" at bounding box center [1066, 600] width 440 height 20
click at [970, 590] on input "**********" at bounding box center [1066, 600] width 440 height 20
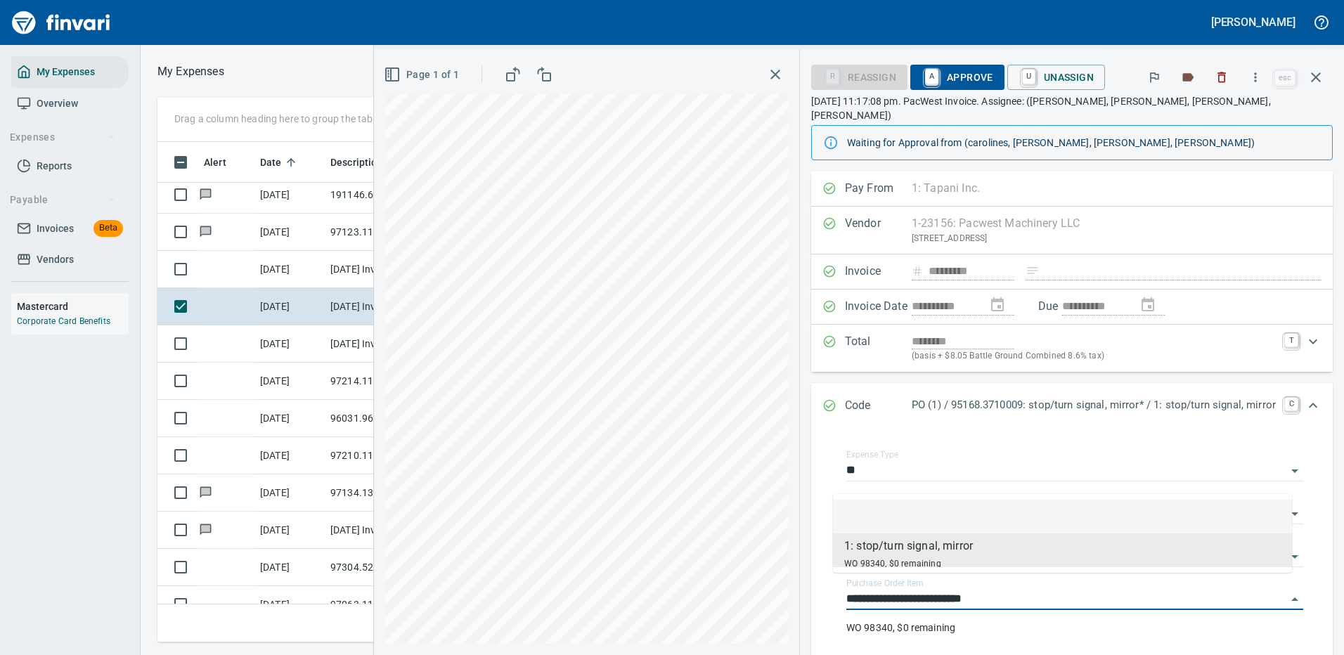
click at [960, 72] on span "A Approve" at bounding box center [958, 77] width 72 height 24
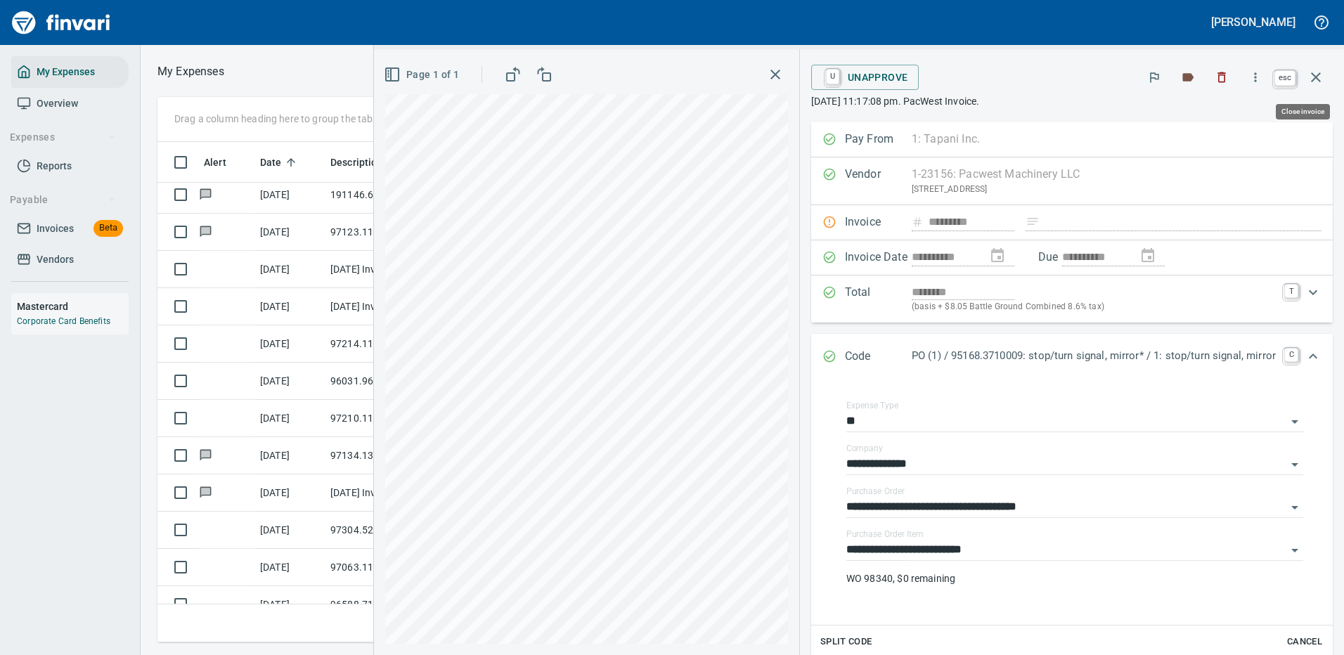
click at [1315, 75] on icon "button" at bounding box center [1316, 77] width 17 height 17
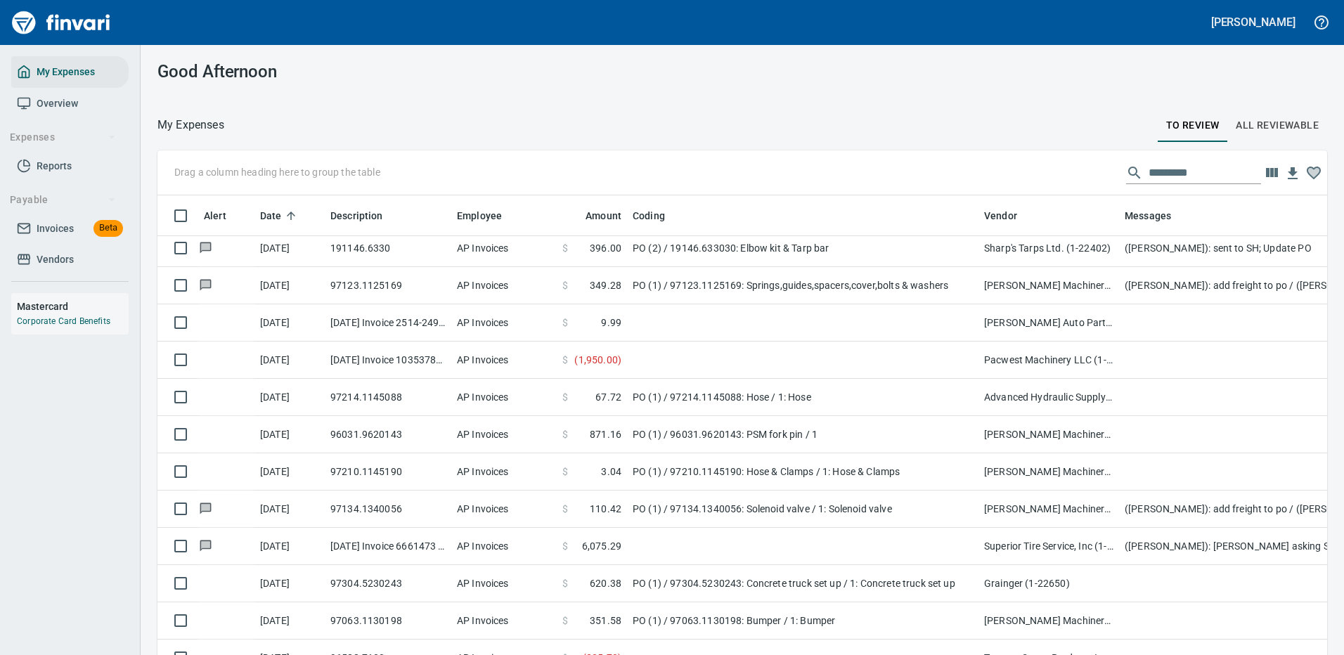
scroll to position [479, 1138]
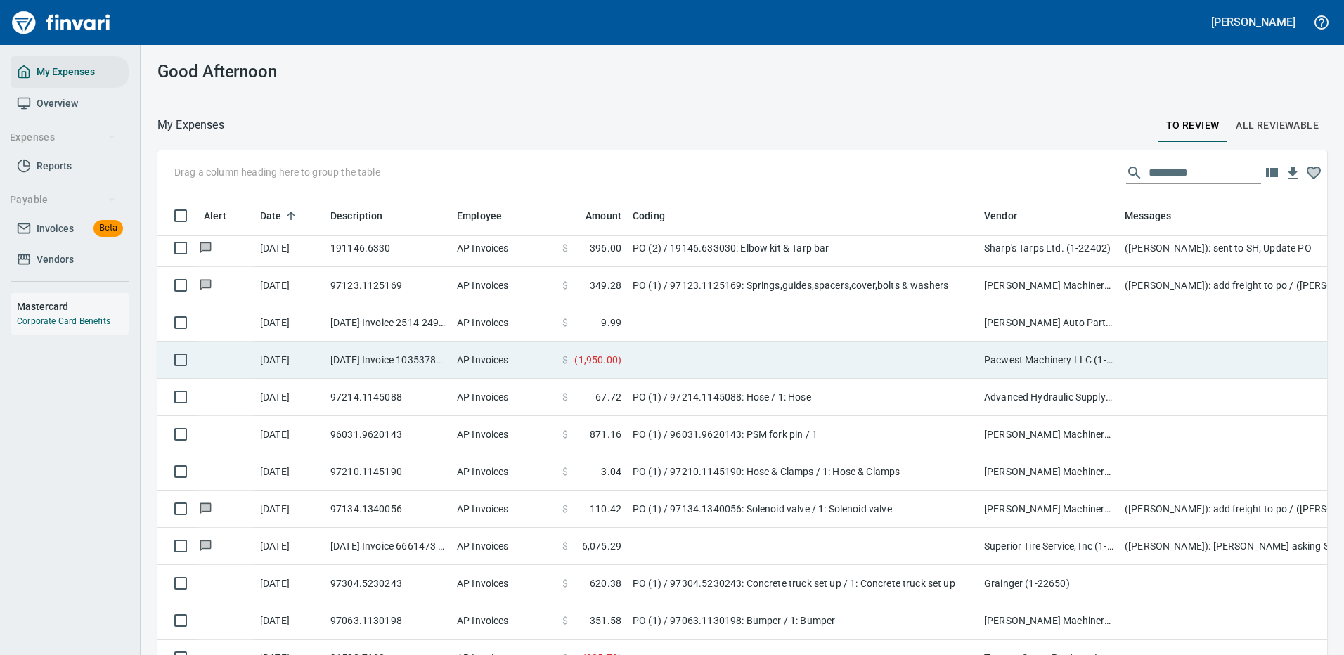
click at [799, 350] on td at bounding box center [803, 360] width 352 height 37
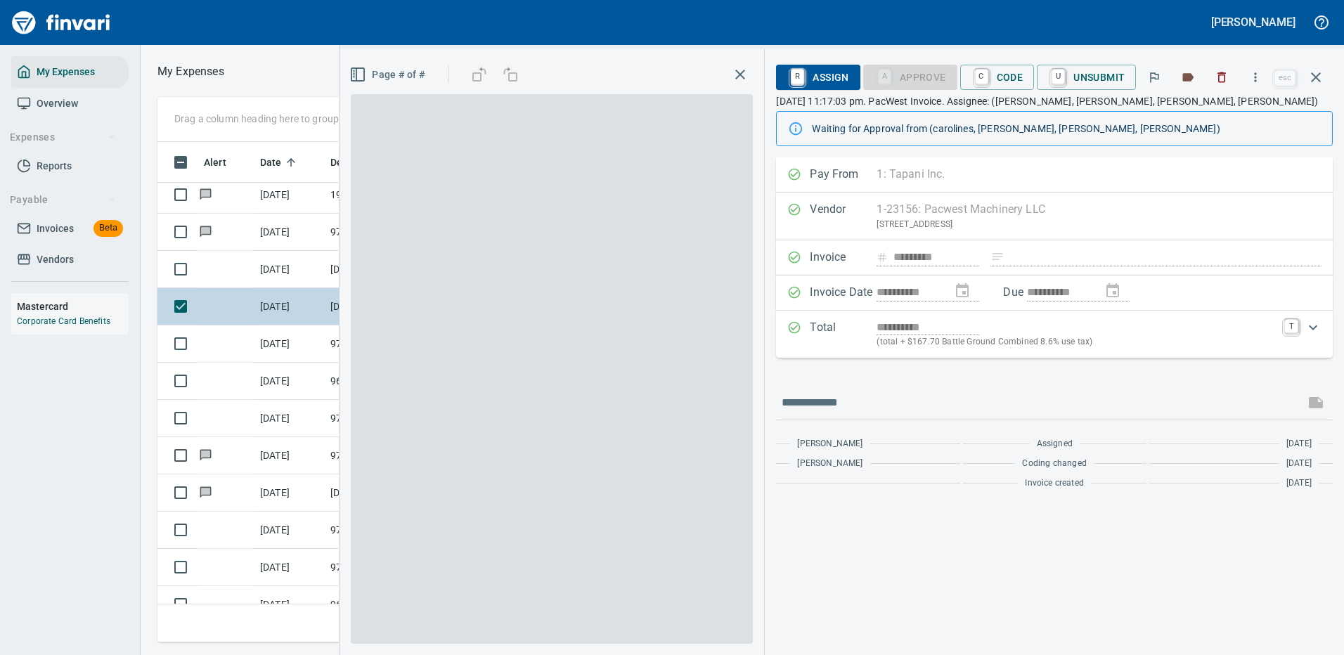
scroll to position [479, 797]
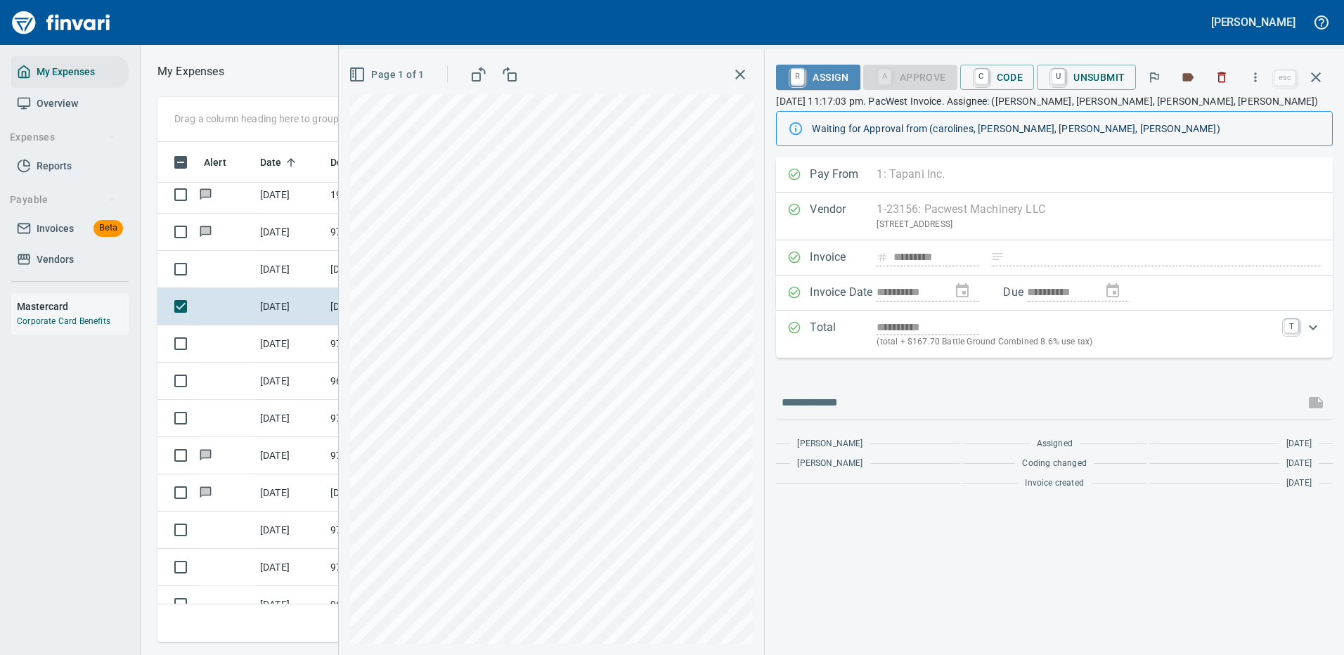
click at [823, 67] on span "R Assign" at bounding box center [817, 77] width 61 height 24
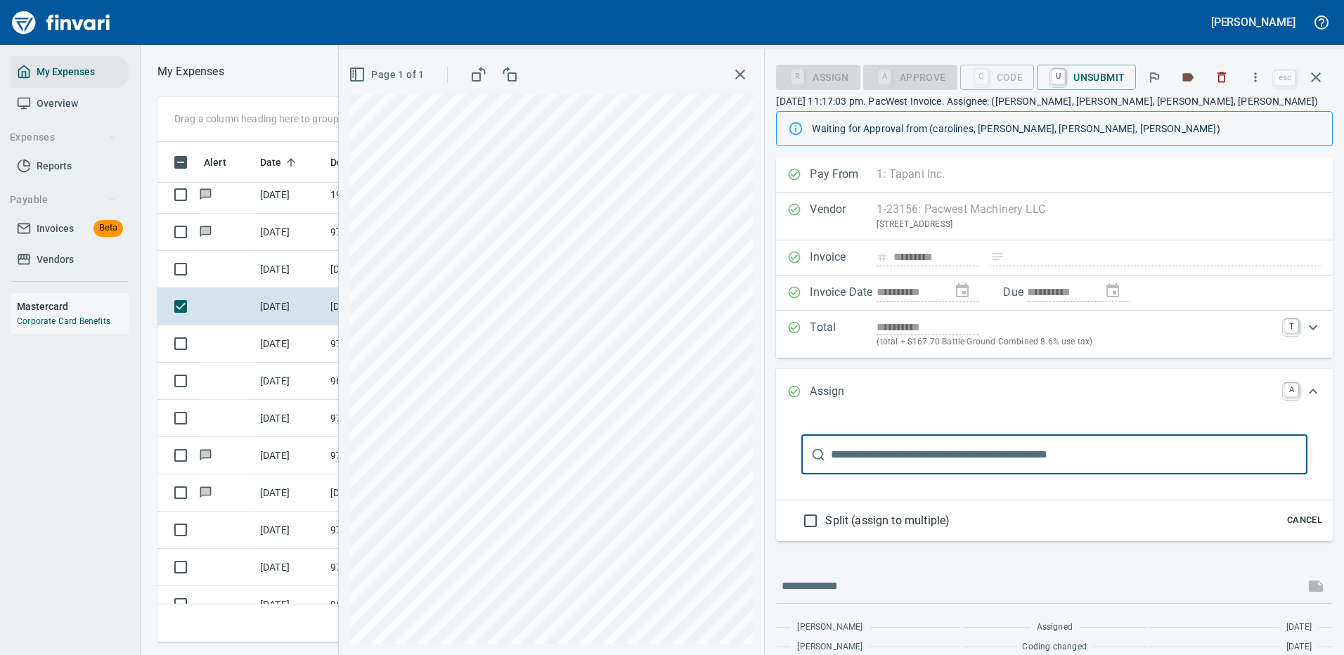
click at [892, 465] on input "text" at bounding box center [1069, 454] width 477 height 39
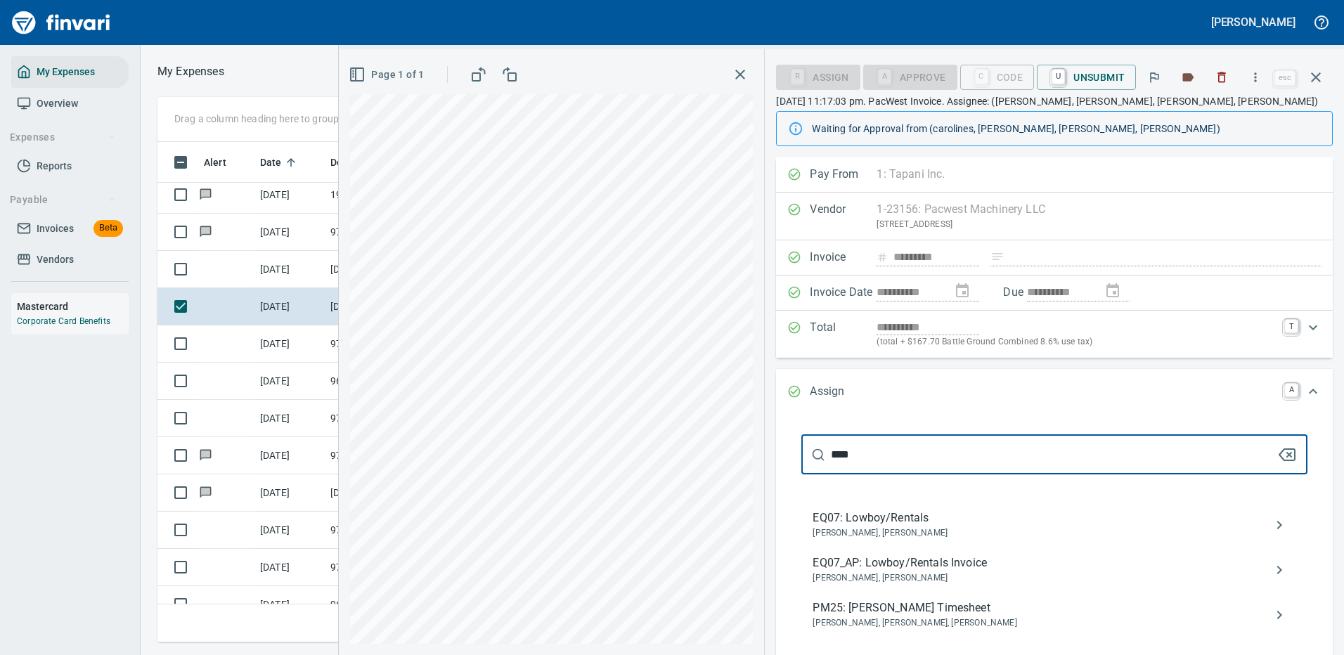
type input "****"
click at [947, 569] on span "EQ07_AP: Lowboy/Rentals Invoice" at bounding box center [1043, 563] width 461 height 17
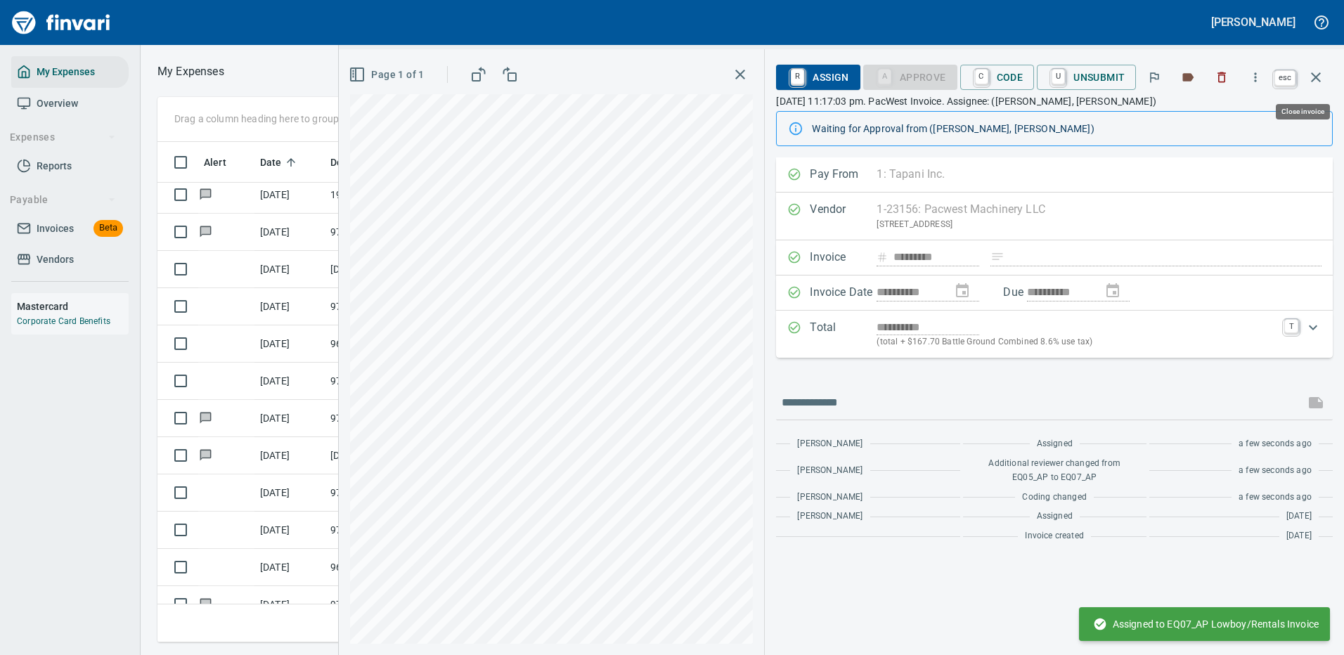
click at [1318, 78] on icon "button" at bounding box center [1316, 77] width 10 height 10
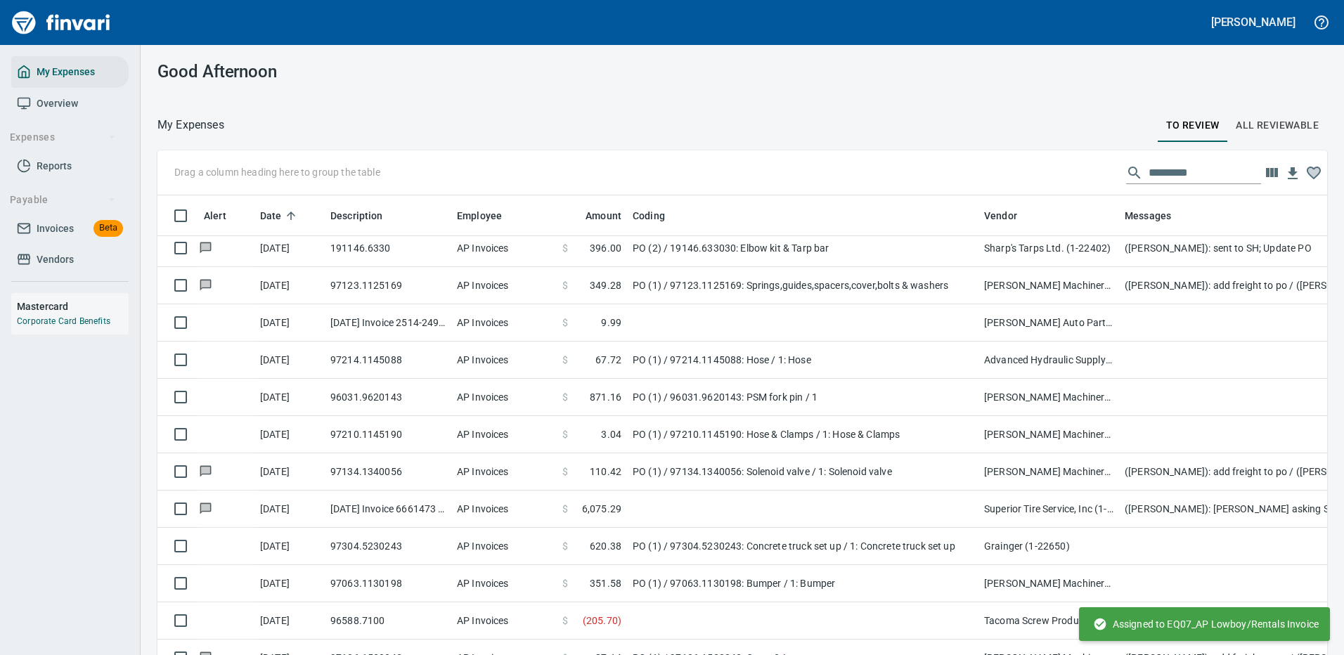
scroll to position [479, 1138]
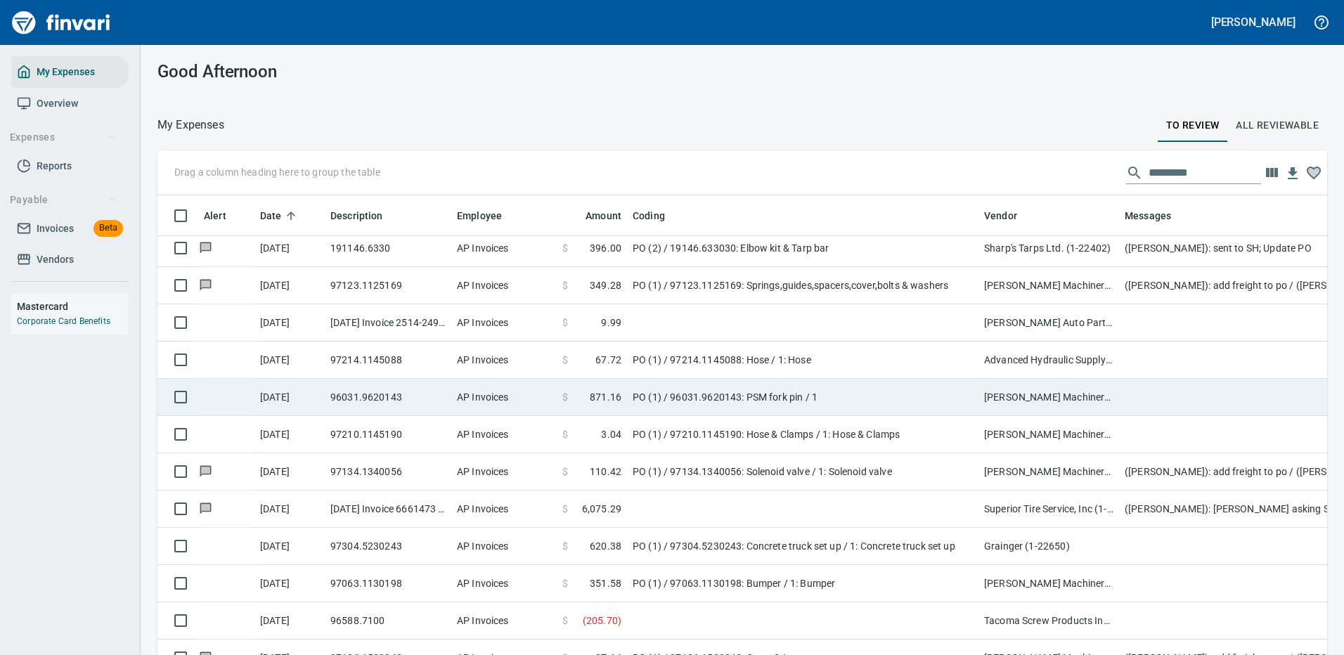
click at [855, 393] on td "PO (1) / 96031.9620143: PSM fork pin / 1" at bounding box center [803, 397] width 352 height 37
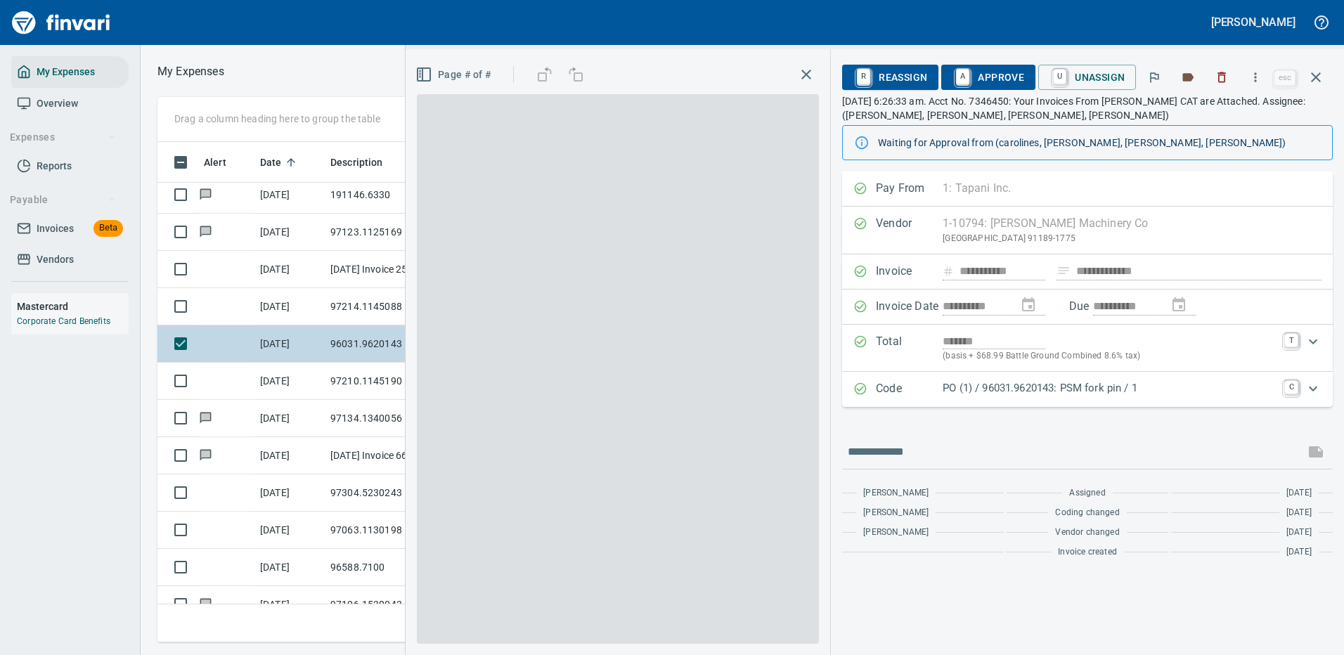
scroll to position [479, 797]
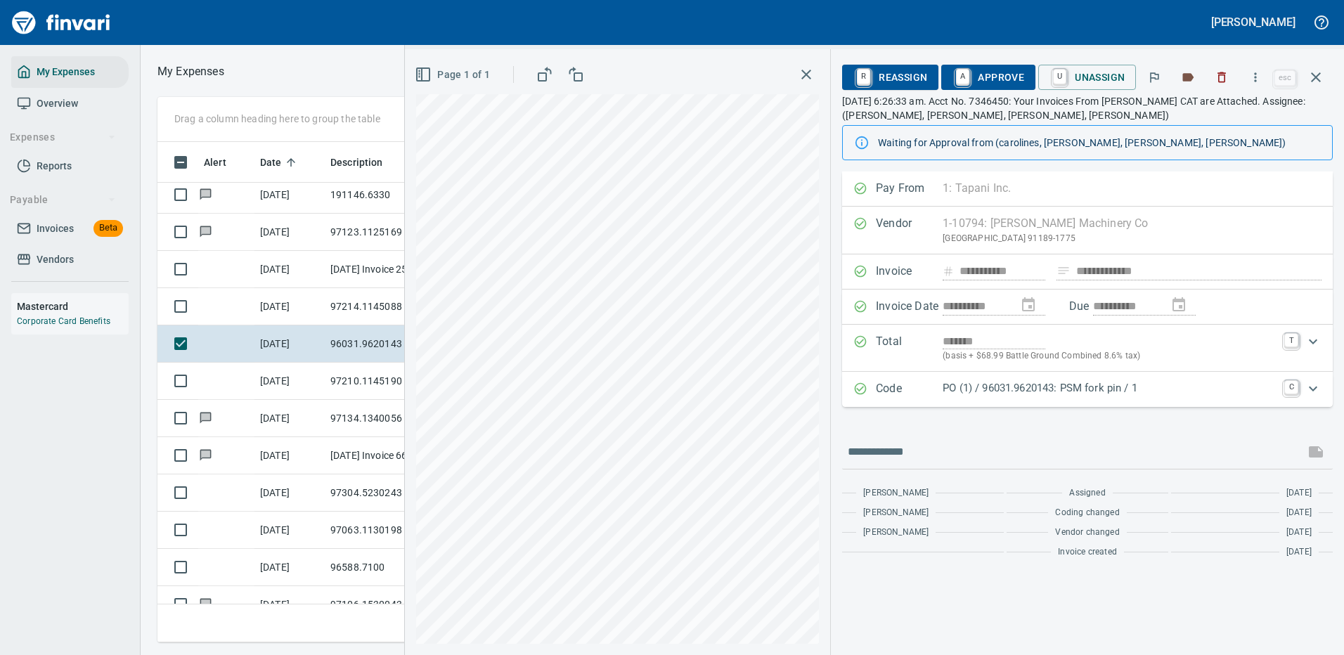
click at [1060, 387] on p "PO (1) / 96031.9620143: PSM fork pin / 1" at bounding box center [1109, 388] width 333 height 16
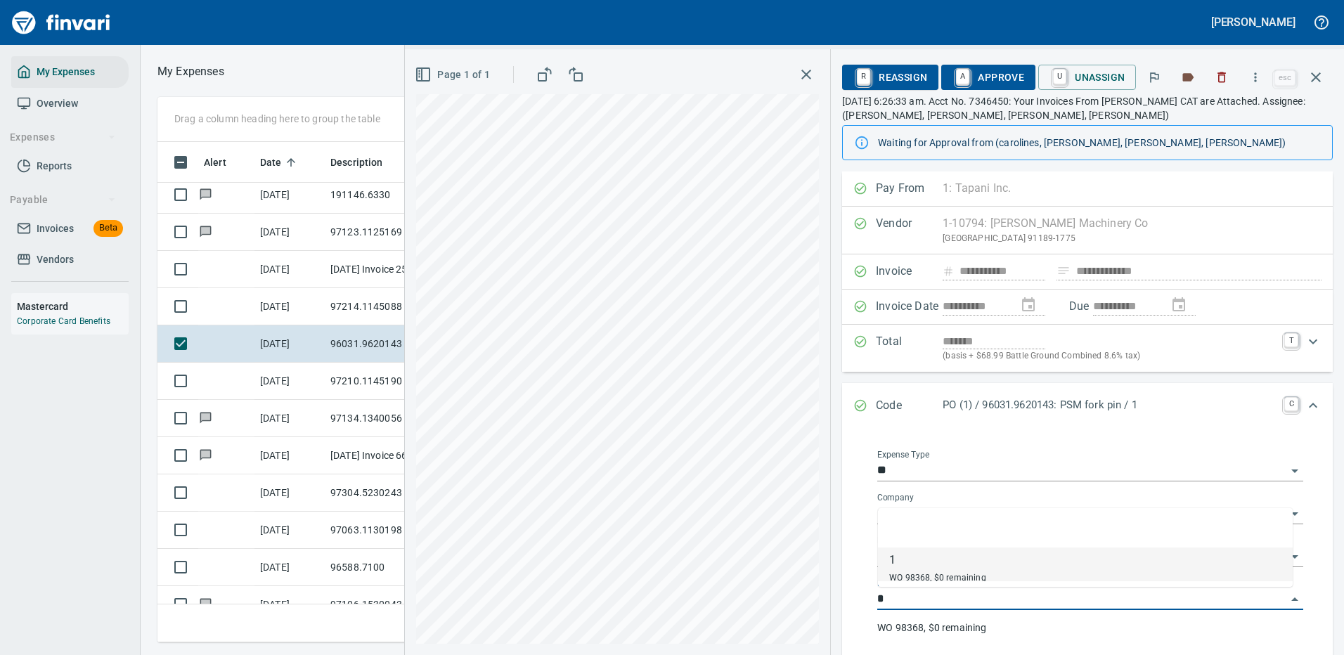
click at [969, 597] on input "*" at bounding box center [1081, 600] width 409 height 20
click at [971, 597] on input "*" at bounding box center [1081, 600] width 409 height 20
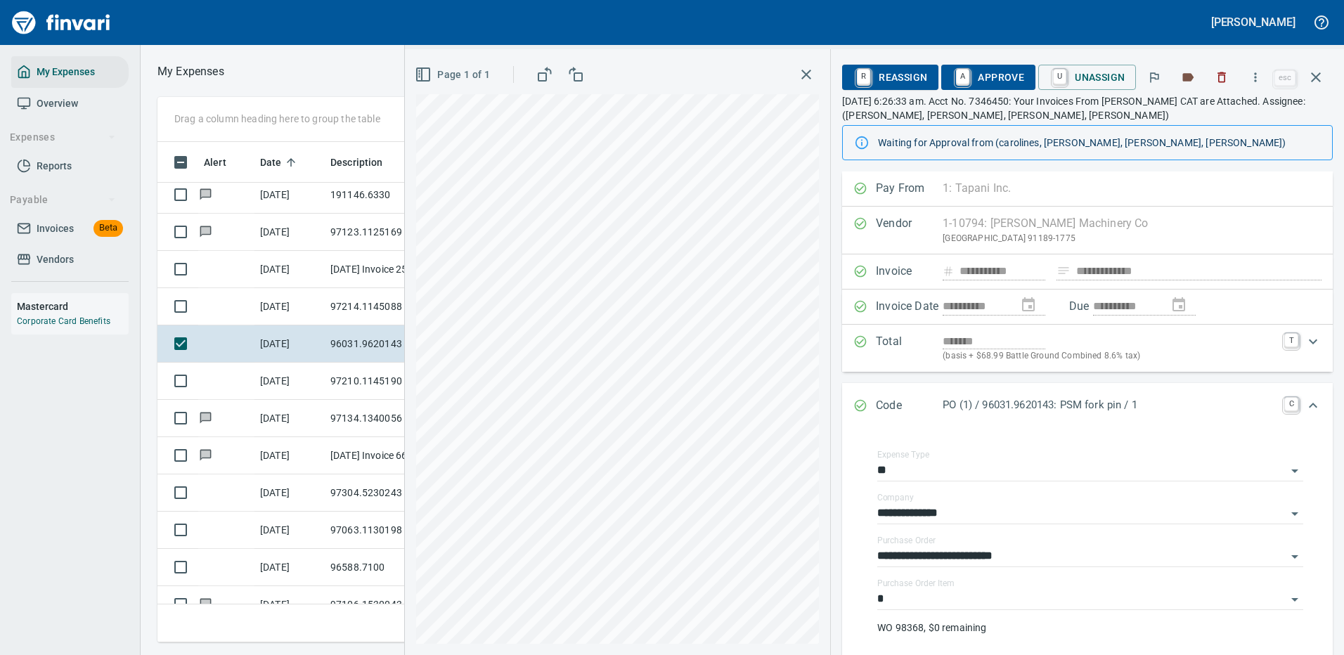
click at [1026, 406] on p "PO (1) / 96031.9620143: PSM fork pin / 1" at bounding box center [1109, 405] width 333 height 16
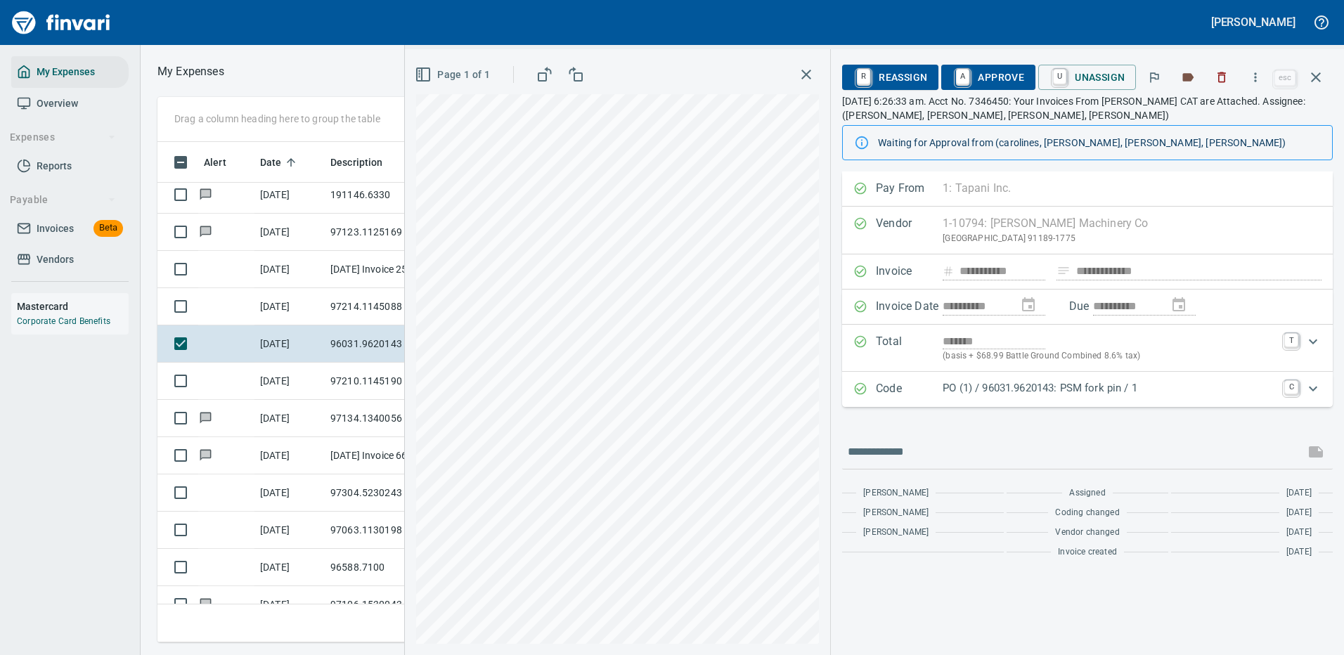
click at [1012, 380] on p "PO (1) / 96031.9620143: PSM fork pin / 1" at bounding box center [1109, 388] width 333 height 16
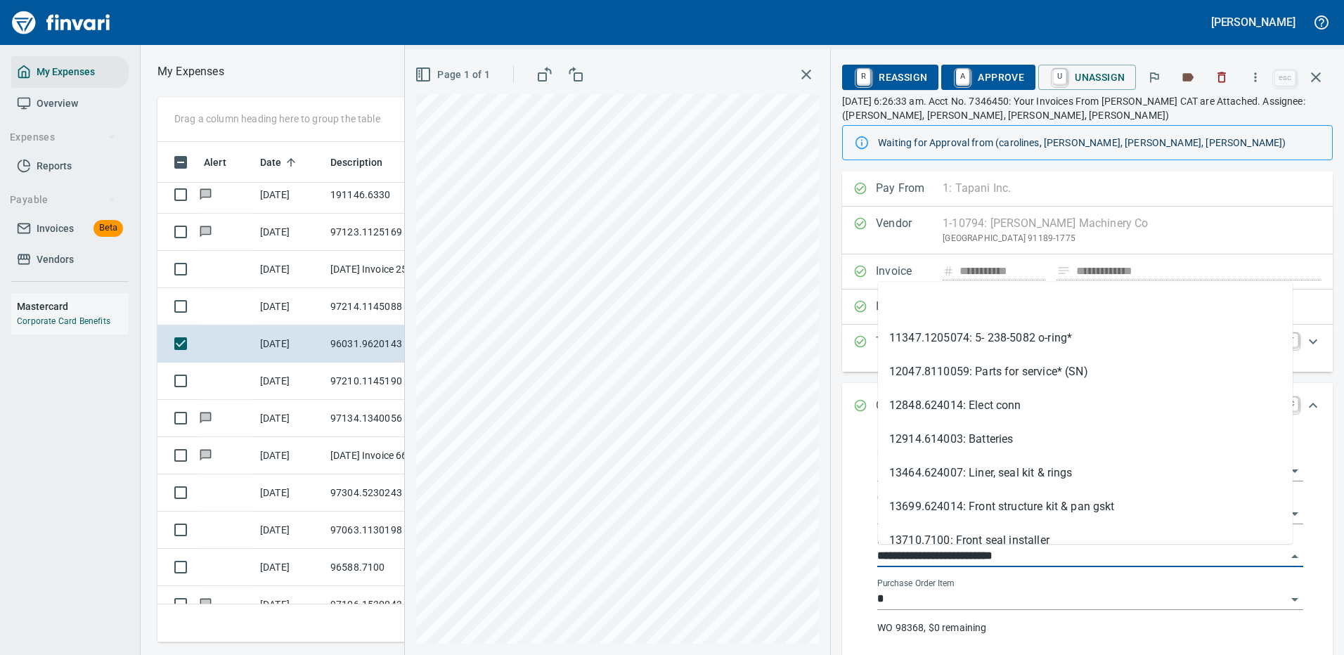
drag, startPoint x: 960, startPoint y: 557, endPoint x: 861, endPoint y: 554, distance: 99.2
click at [861, 554] on div "**********" at bounding box center [1090, 548] width 463 height 229
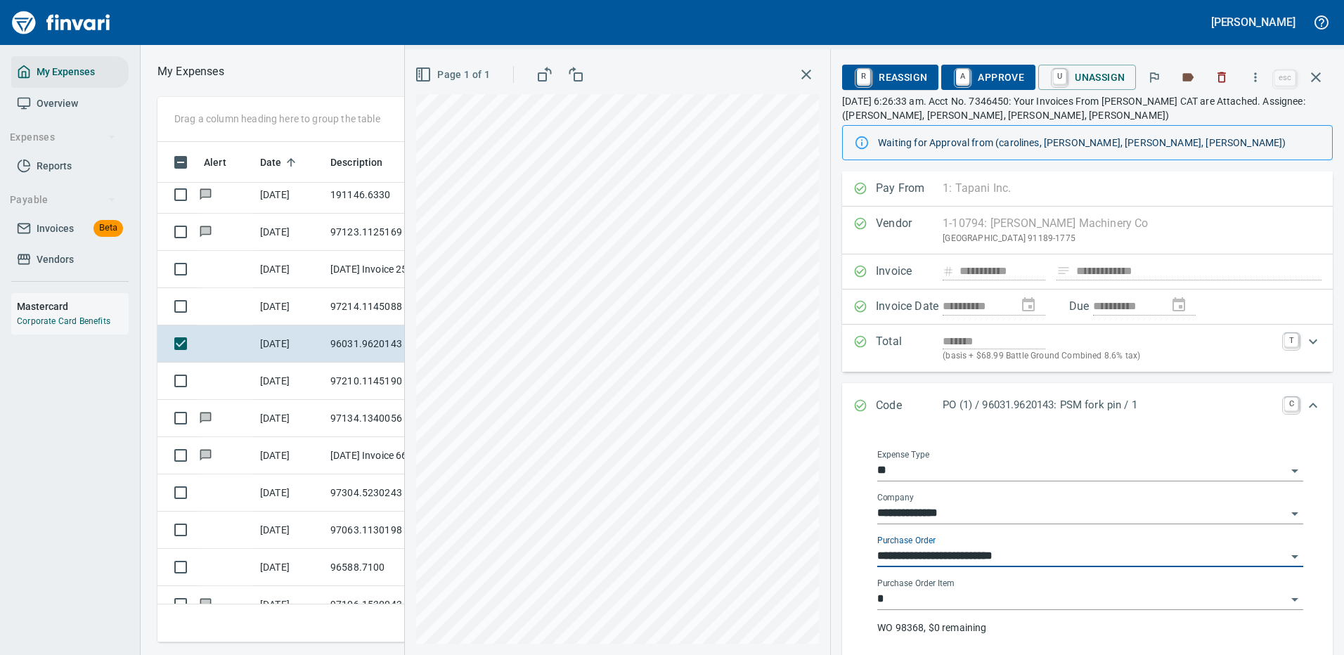
click at [1102, 541] on div "**********" at bounding box center [1090, 552] width 426 height 32
click at [999, 434] on div at bounding box center [1090, 436] width 449 height 4
click at [1261, 75] on icon "button" at bounding box center [1256, 77] width 14 height 14
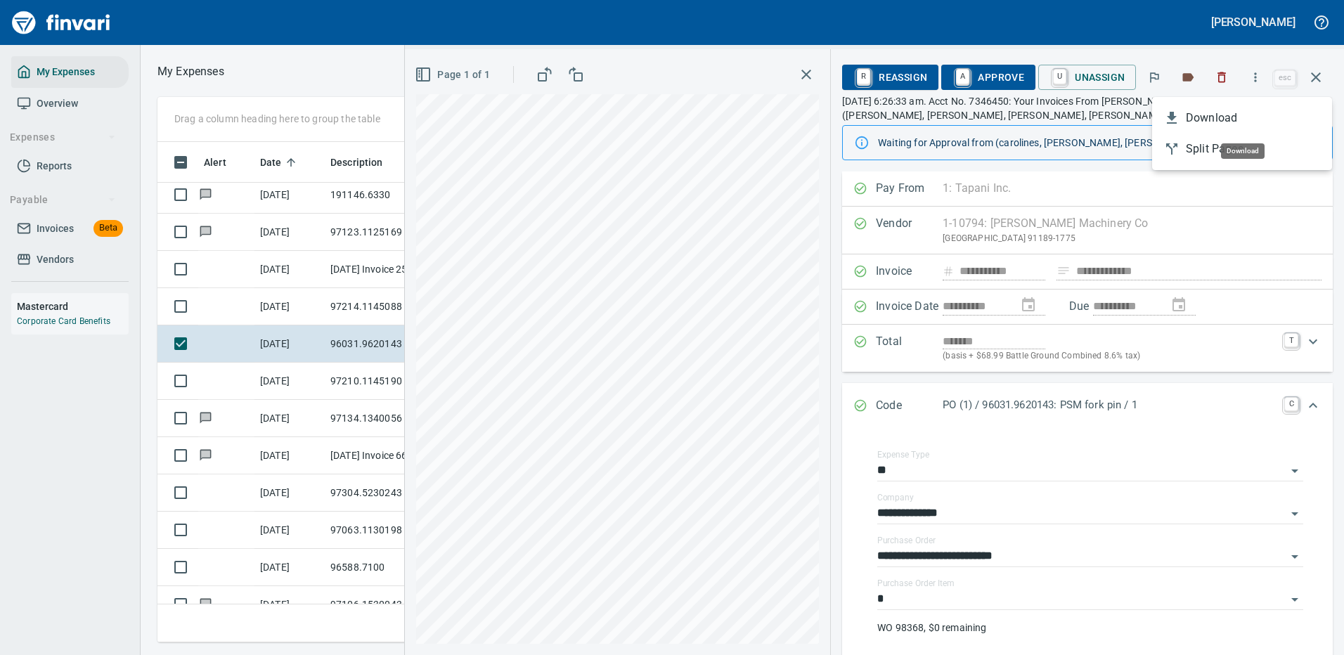
click at [1223, 114] on span "Download" at bounding box center [1253, 118] width 135 height 17
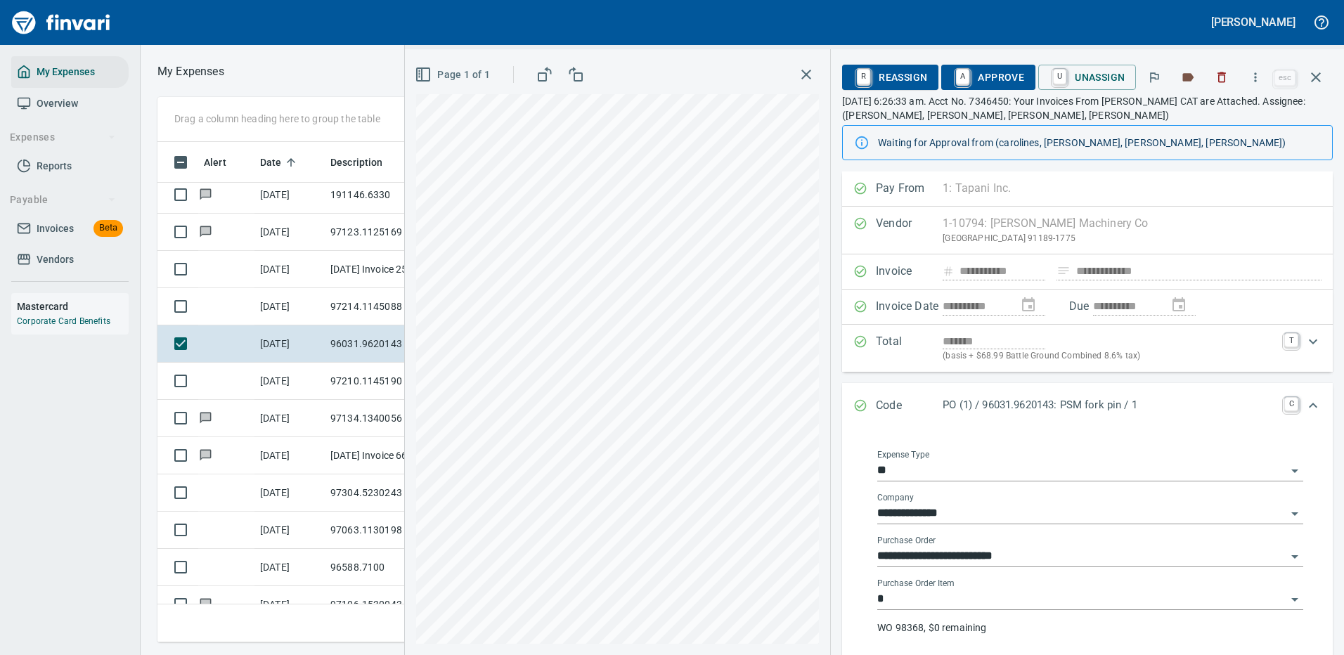
scroll to position [221, 0]
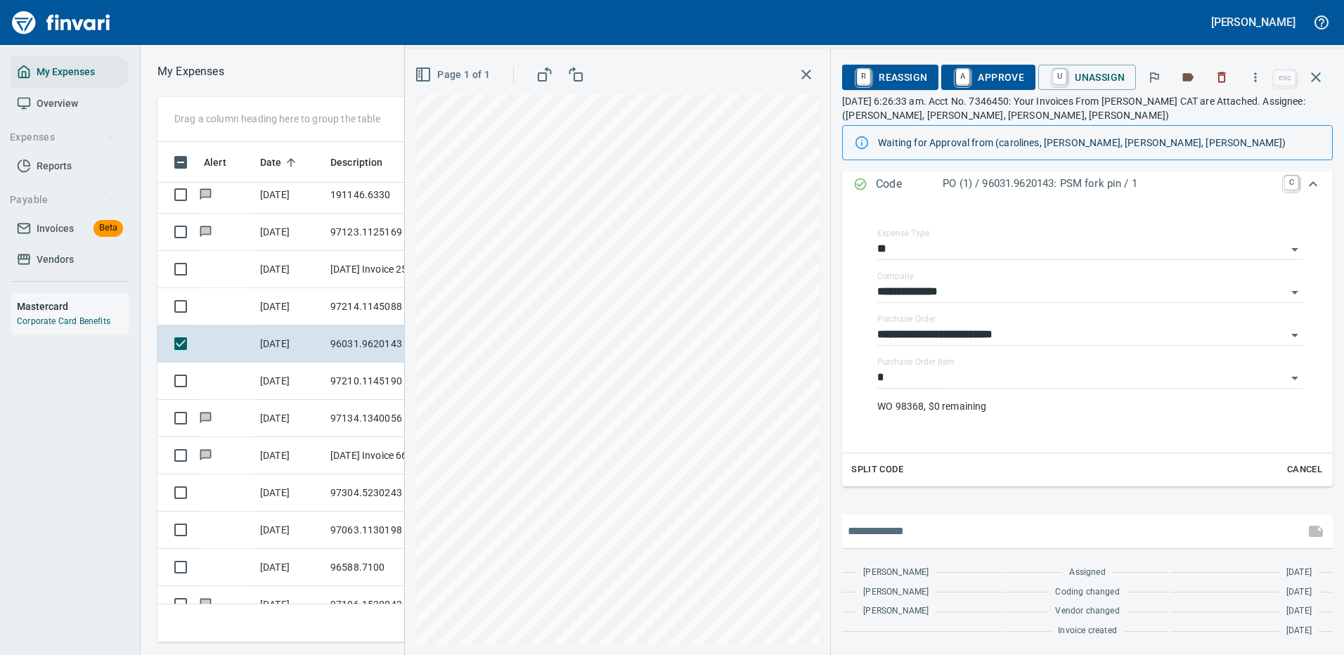
click at [938, 532] on input "text" at bounding box center [1073, 531] width 451 height 22
type input "**********"
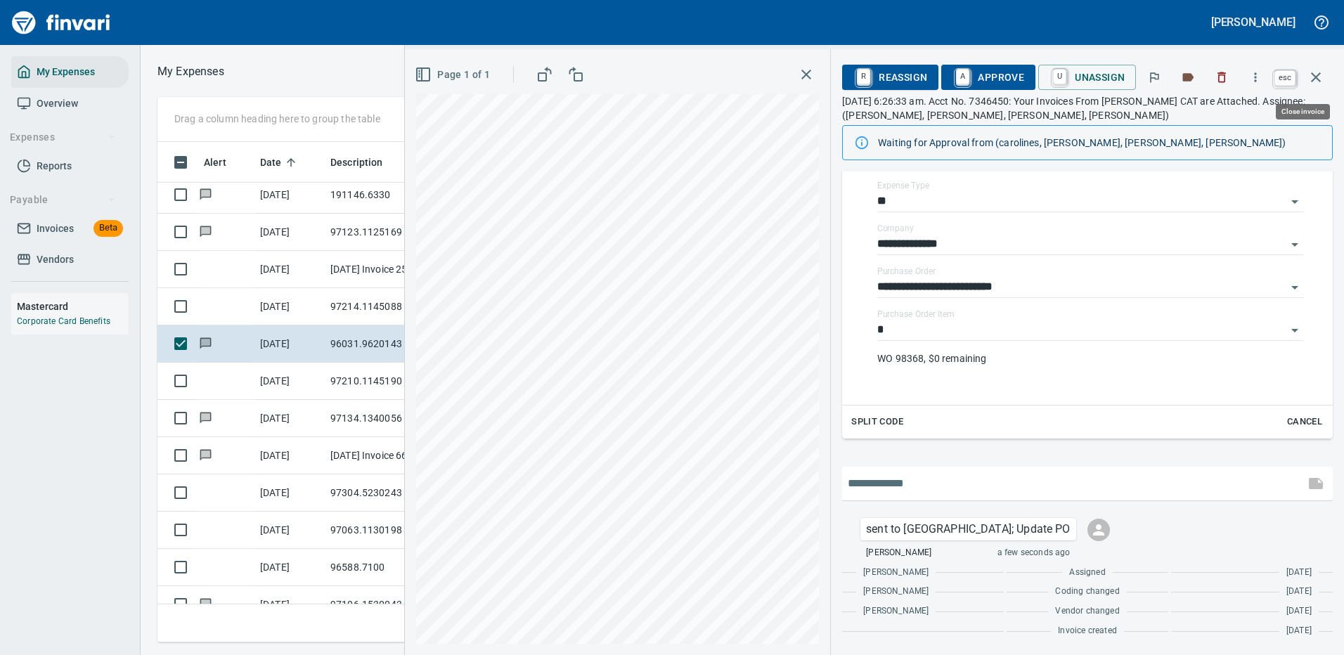
scroll to position [479, 797]
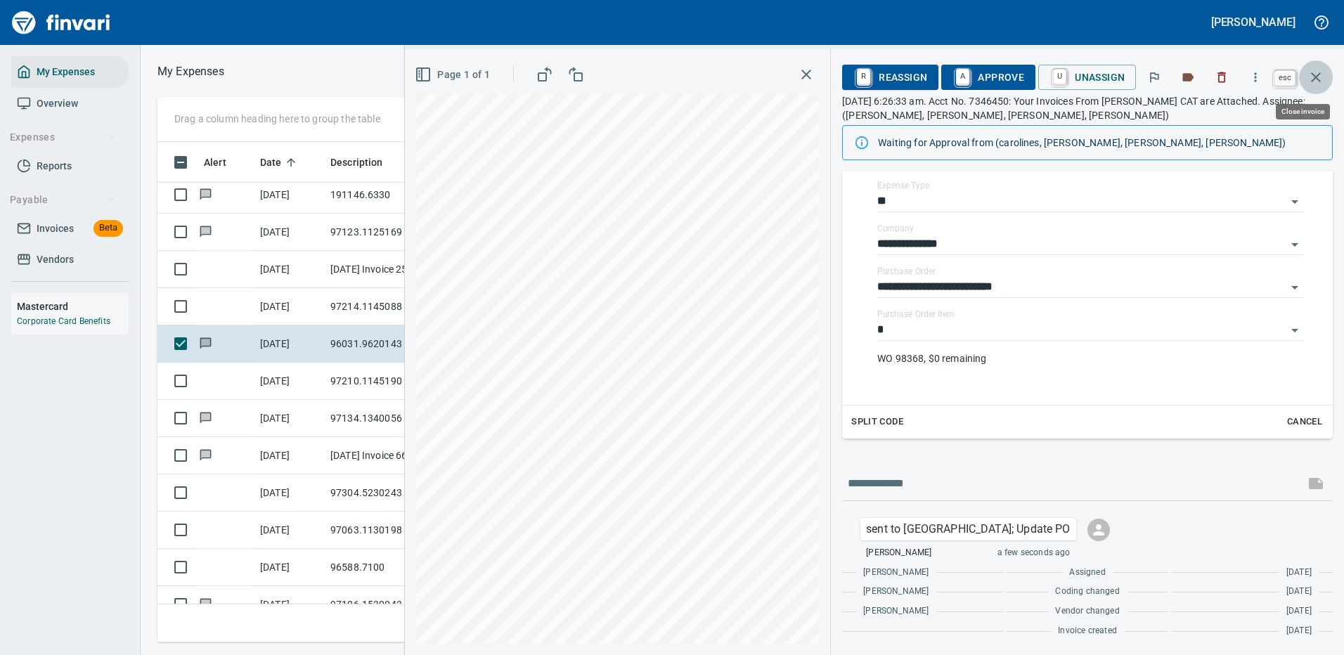
click at [1318, 74] on icon "button" at bounding box center [1316, 77] width 17 height 17
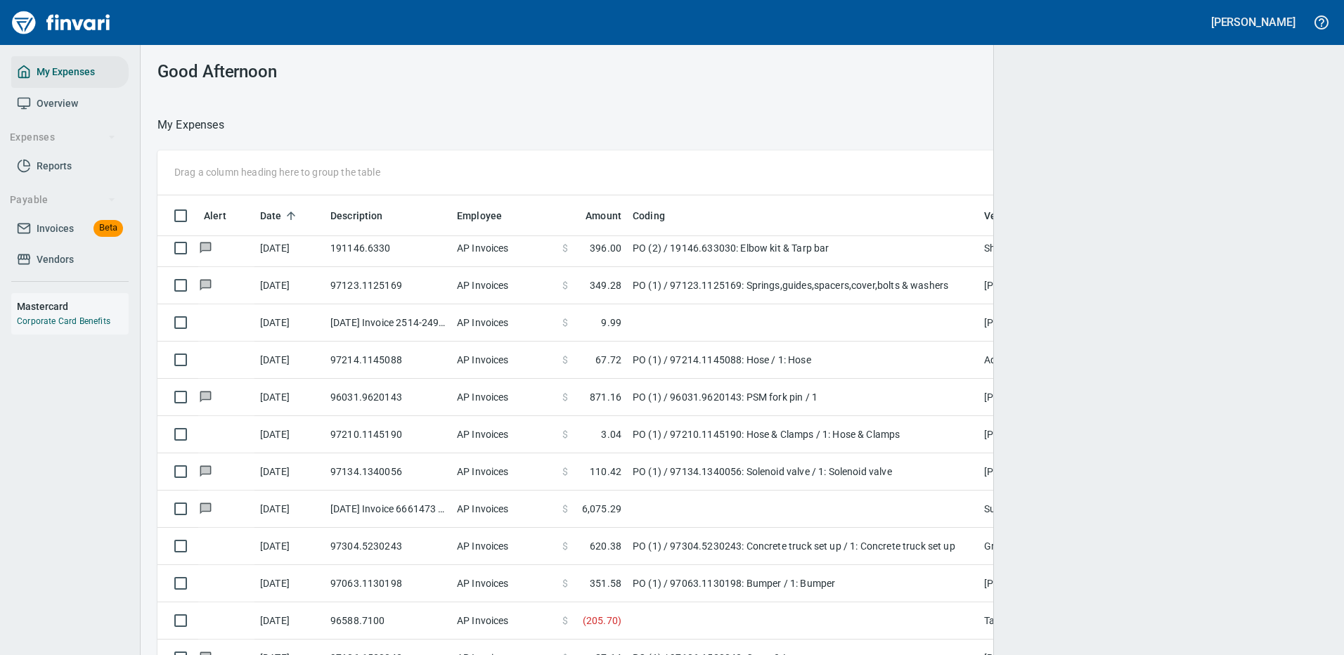
scroll to position [479, 1129]
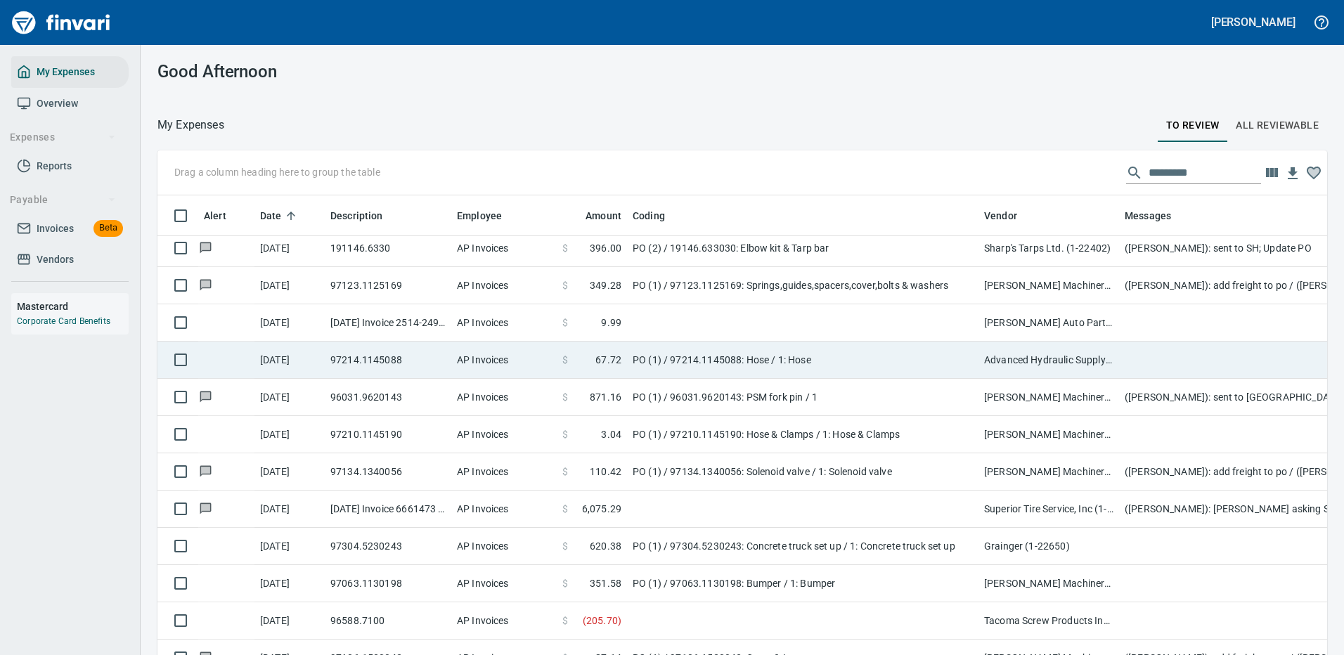
click at [739, 359] on td "PO (1) / 97214.1145088: Hose / 1: Hose" at bounding box center [803, 360] width 352 height 37
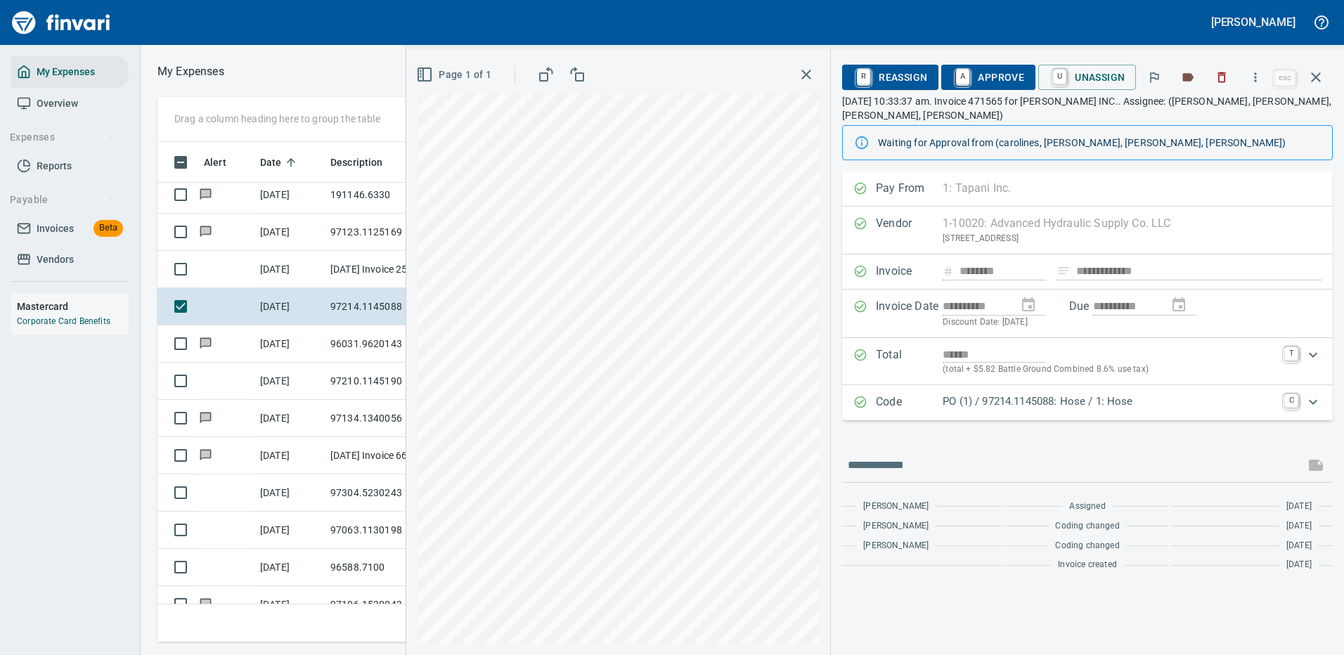
scroll to position [479, 797]
click at [1110, 404] on p "PO (1) / 97214.1145088: Hose / 1: Hose" at bounding box center [1109, 402] width 333 height 16
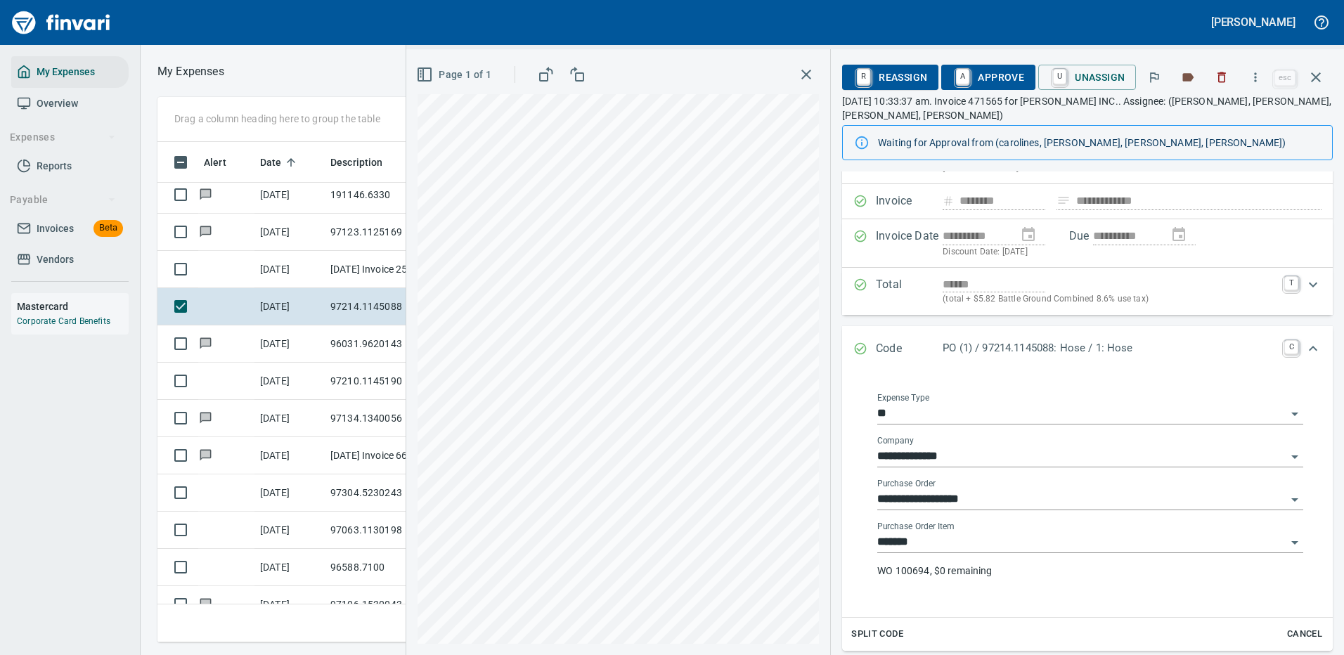
scroll to position [141, 0]
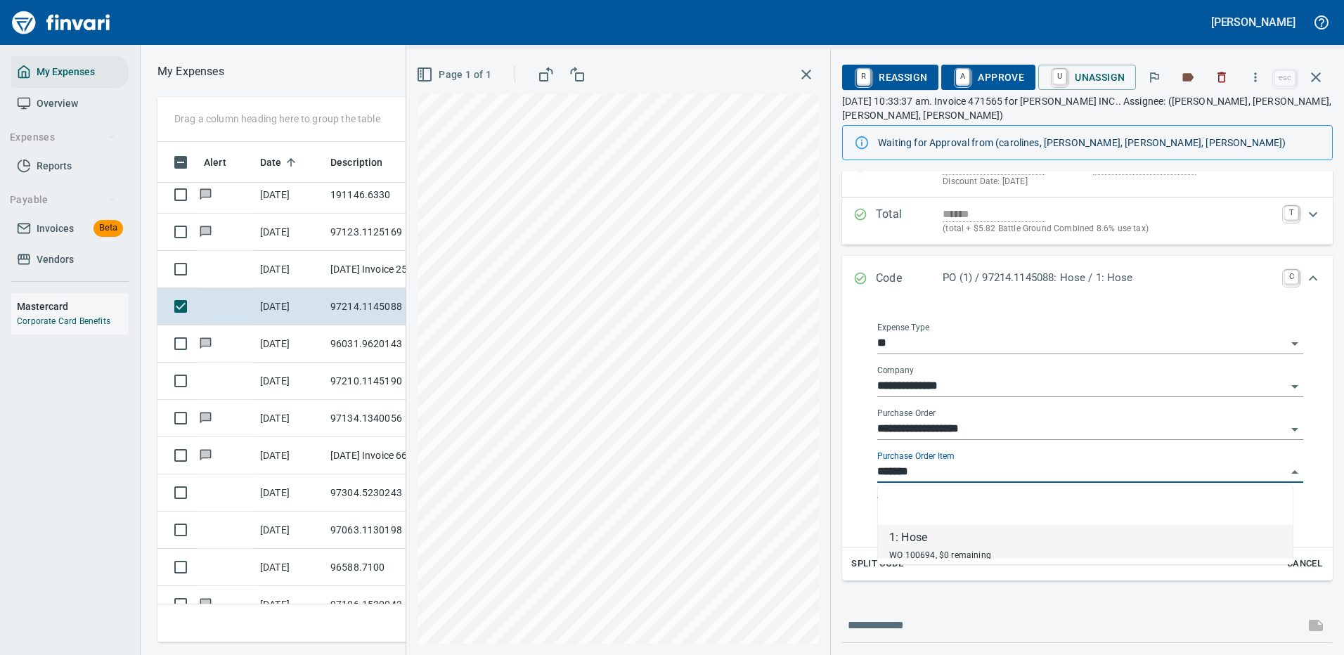
click at [991, 472] on input "*******" at bounding box center [1081, 473] width 409 height 20
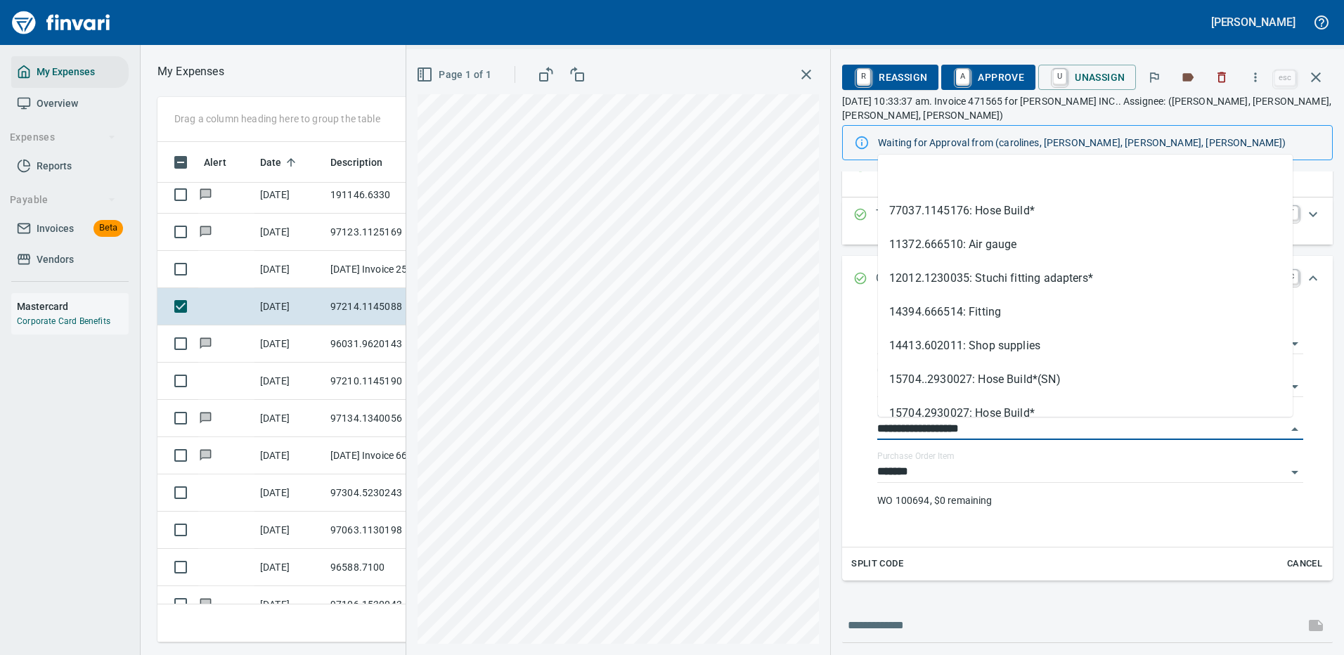
drag, startPoint x: 960, startPoint y: 428, endPoint x: 842, endPoint y: 435, distance: 117.6
click at [842, 435] on div "**********" at bounding box center [1087, 390] width 513 height 719
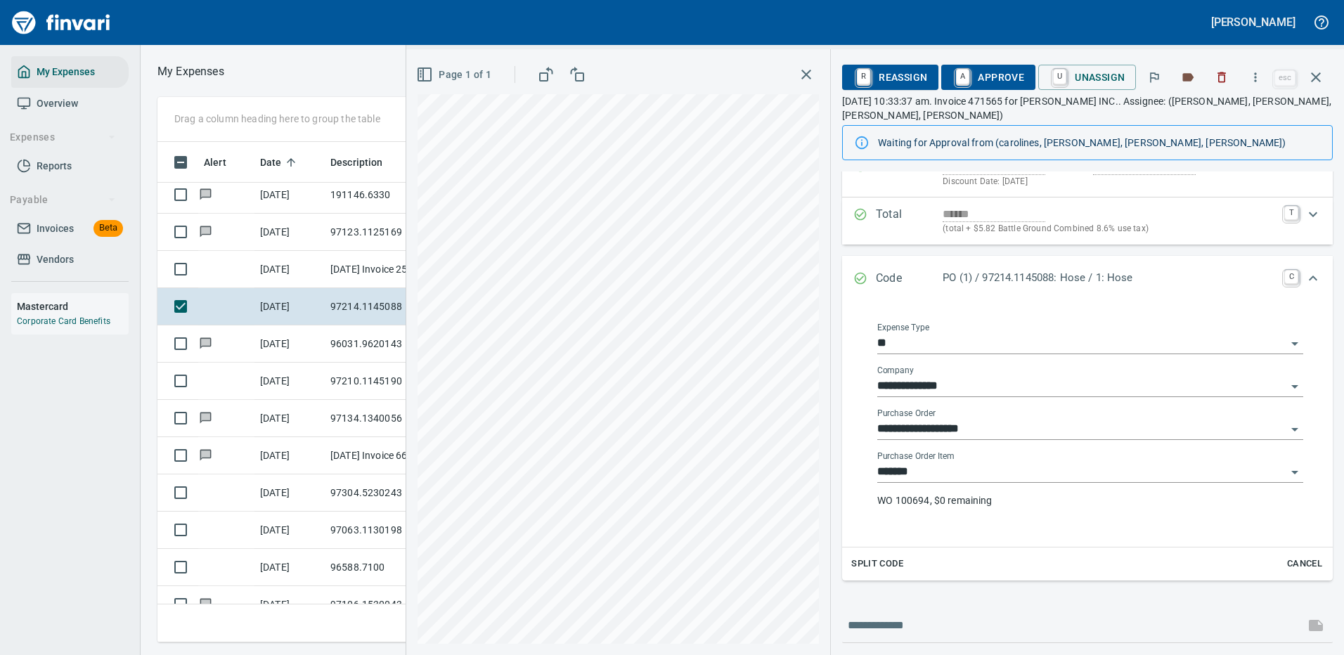
click at [1171, 464] on input "*******" at bounding box center [1081, 473] width 409 height 20
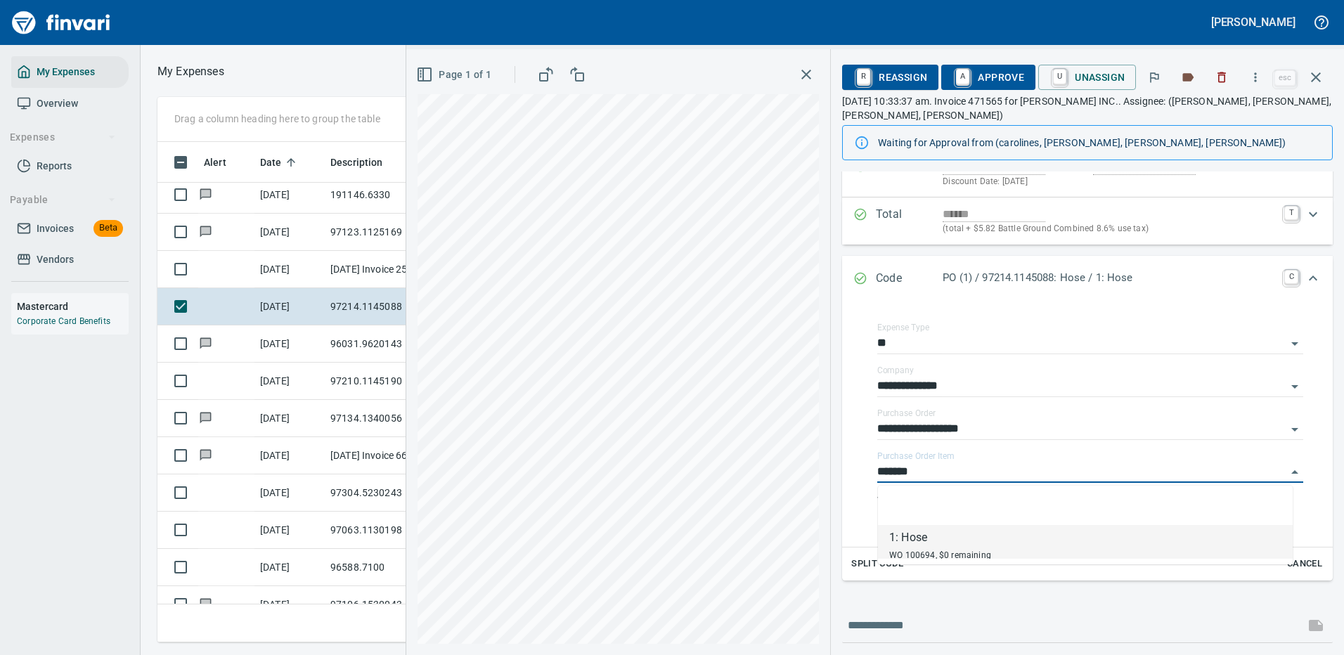
click at [976, 527] on li "1: Hose WO 100694, $0 remaining" at bounding box center [1085, 542] width 415 height 34
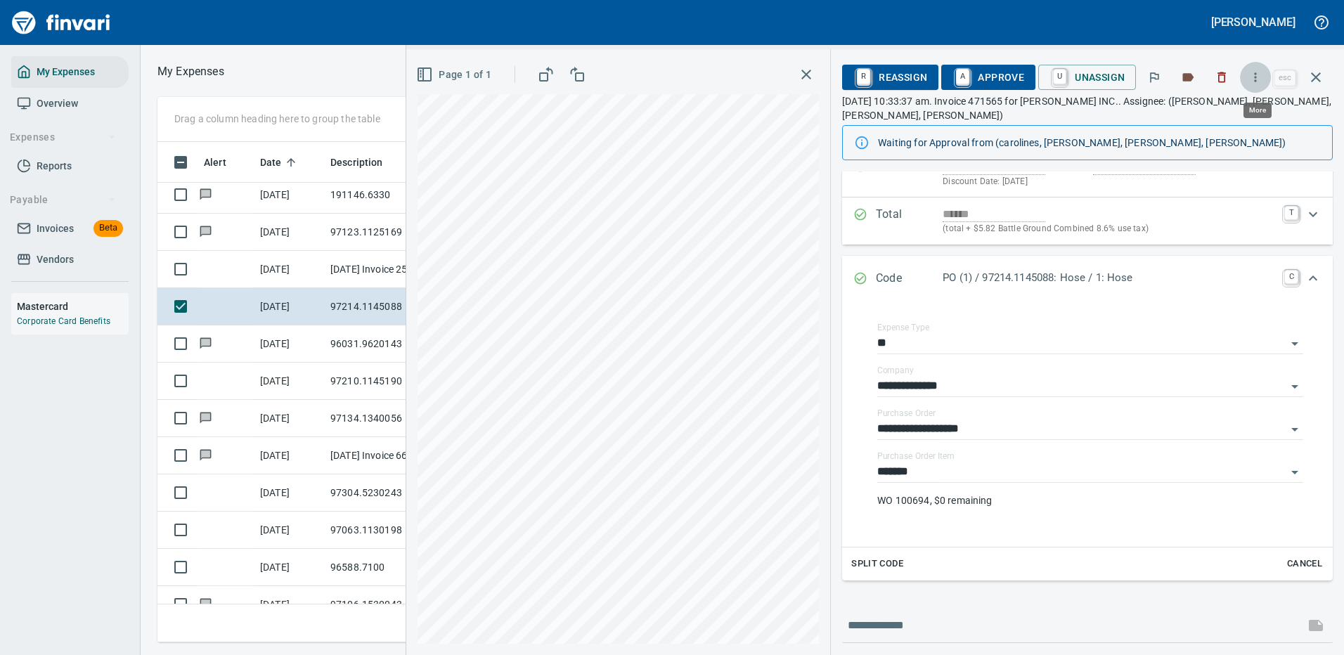
click at [1260, 76] on icon "button" at bounding box center [1256, 77] width 14 height 14
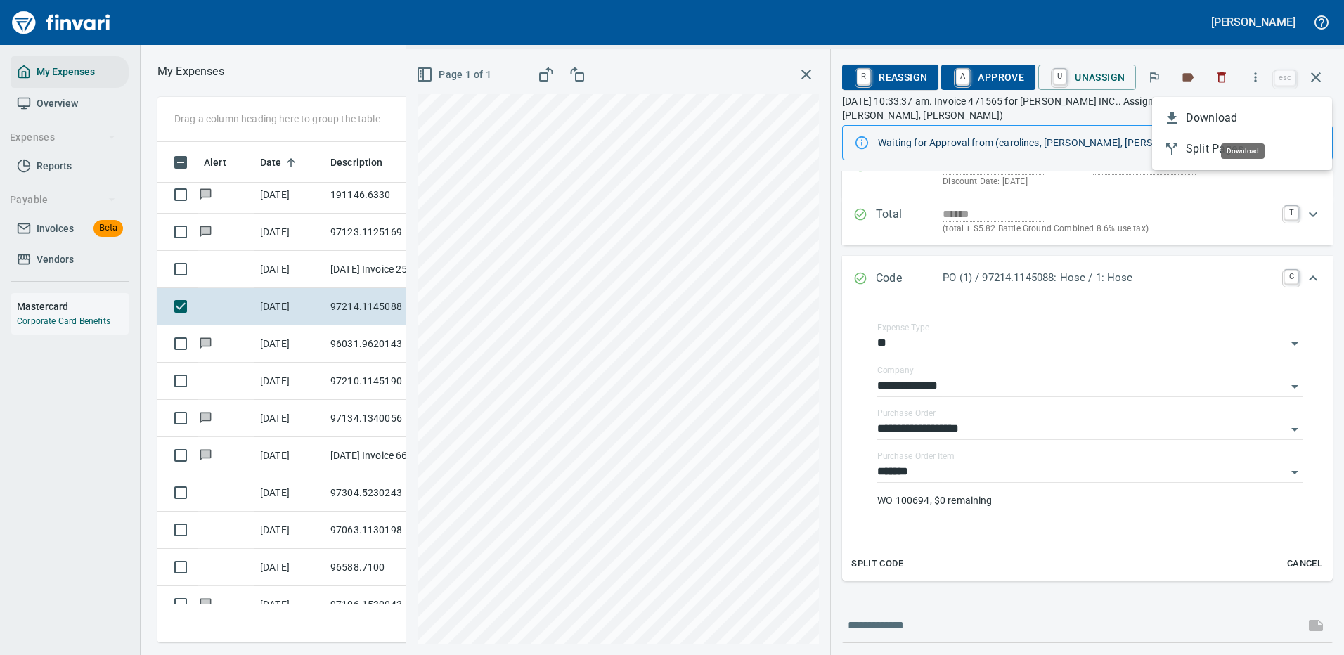
click at [1211, 120] on span "Download" at bounding box center [1253, 118] width 135 height 17
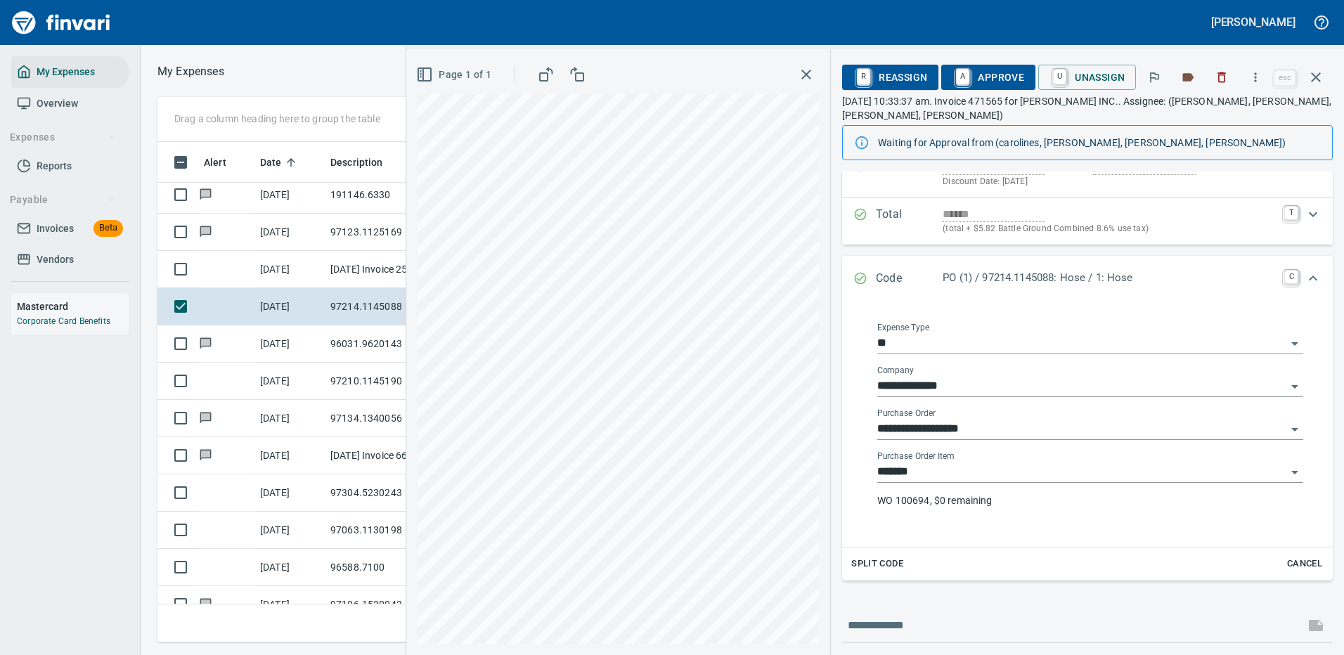
scroll to position [235, 0]
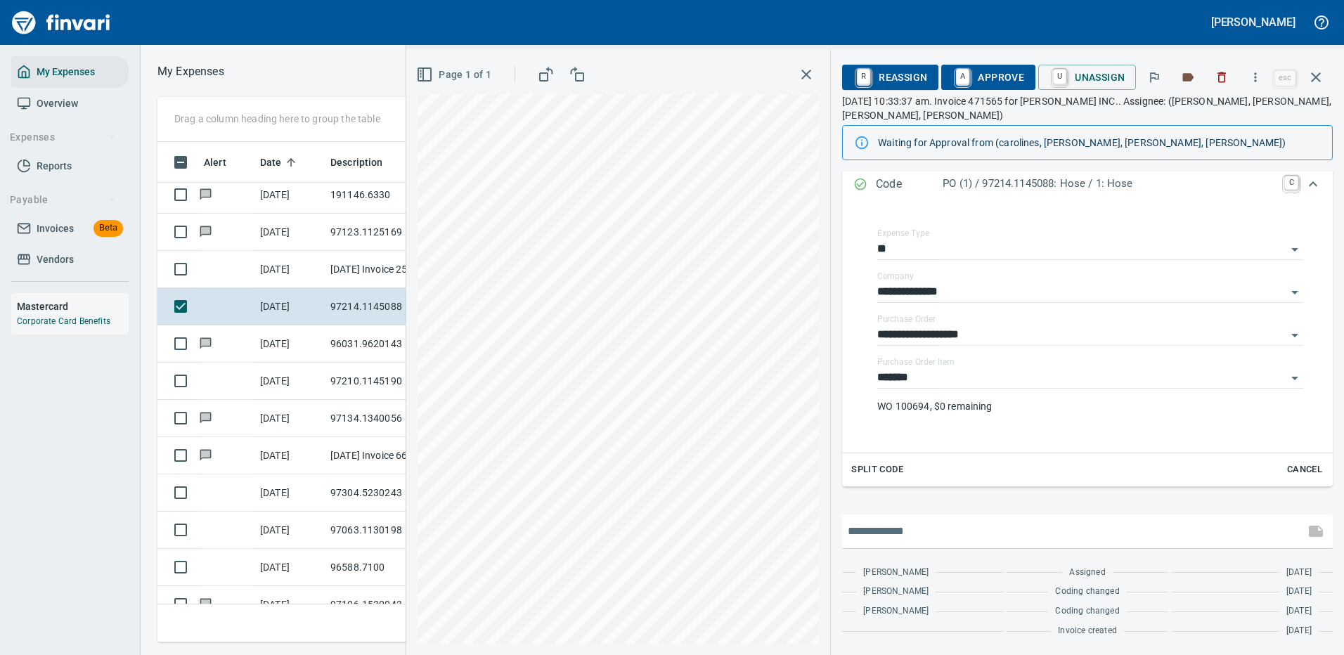
drag, startPoint x: 948, startPoint y: 534, endPoint x: 948, endPoint y: 527, distance: 7.1
click at [949, 533] on input "text" at bounding box center [1073, 531] width 451 height 22
type input "**********"
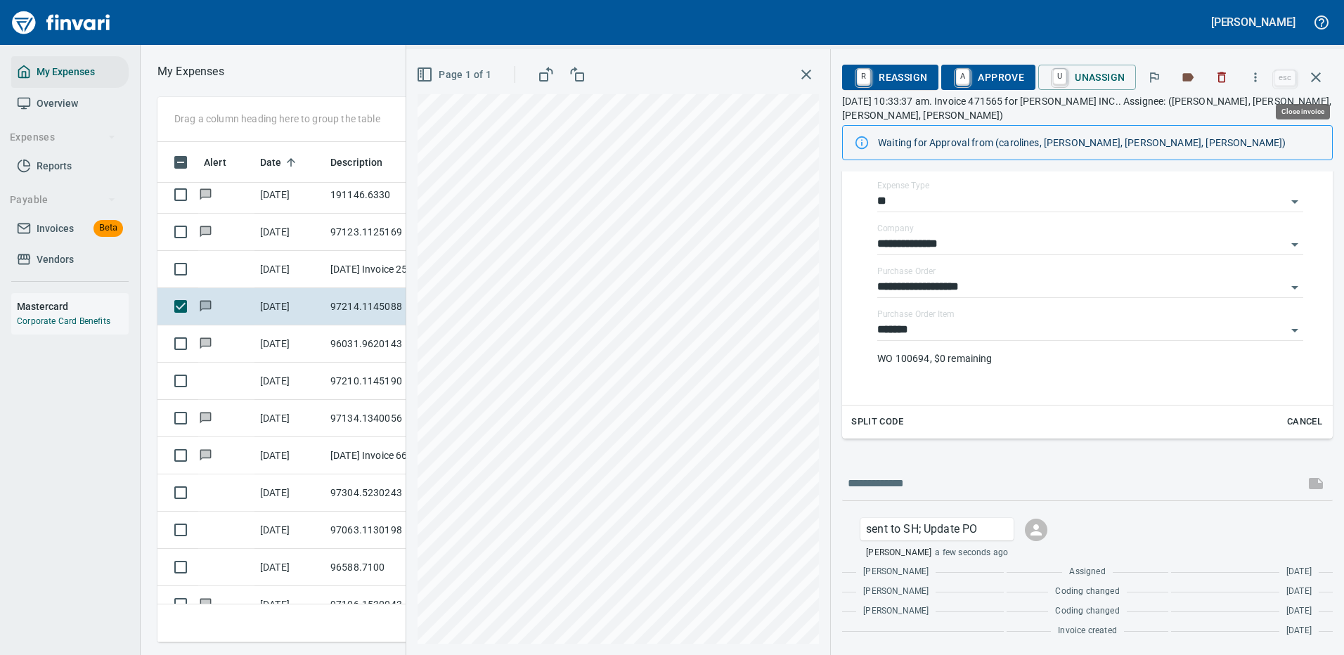
click at [1317, 74] on icon "button" at bounding box center [1316, 77] width 17 height 17
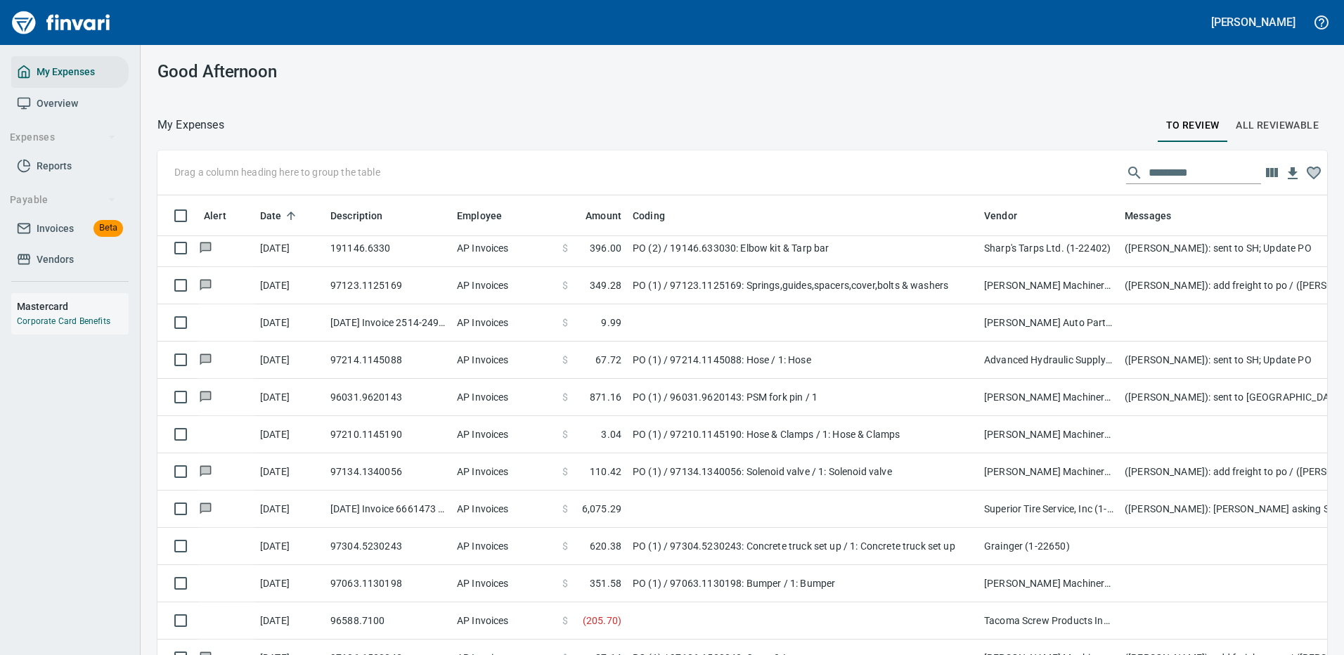
scroll to position [479, 1138]
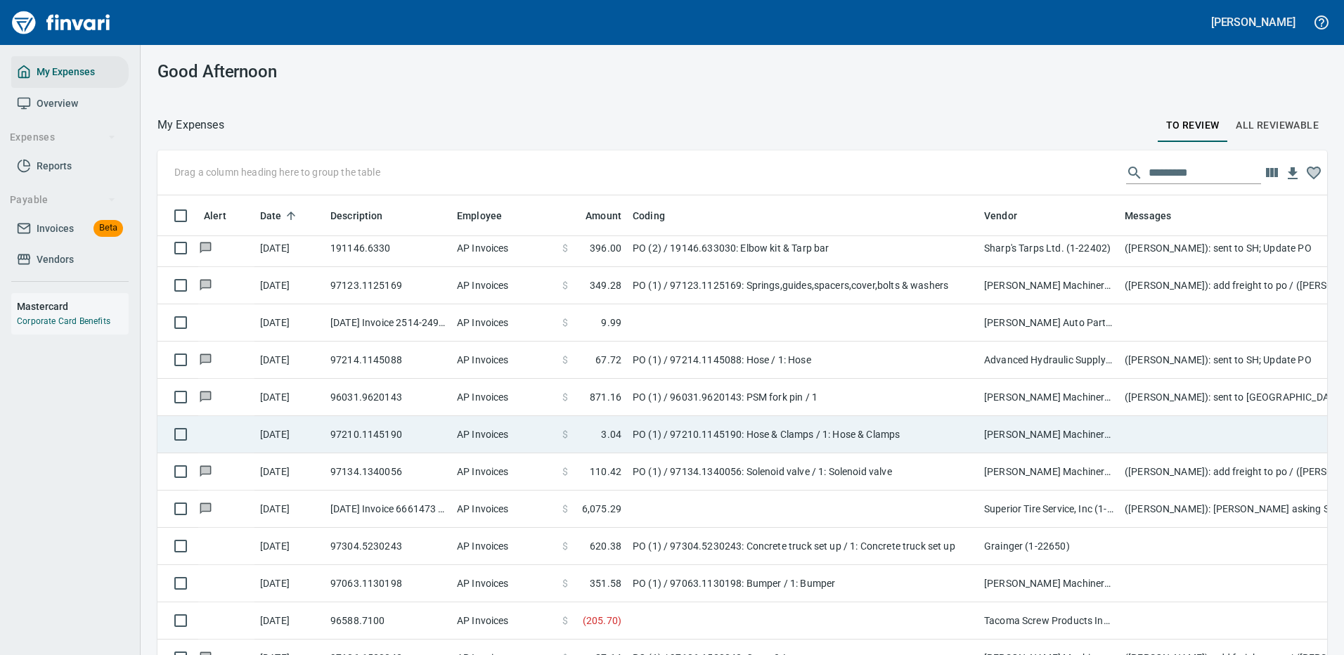
click at [847, 431] on td "PO (1) / 97210.1145190: Hose & Clamps / 1: Hose & Clamps" at bounding box center [803, 434] width 352 height 37
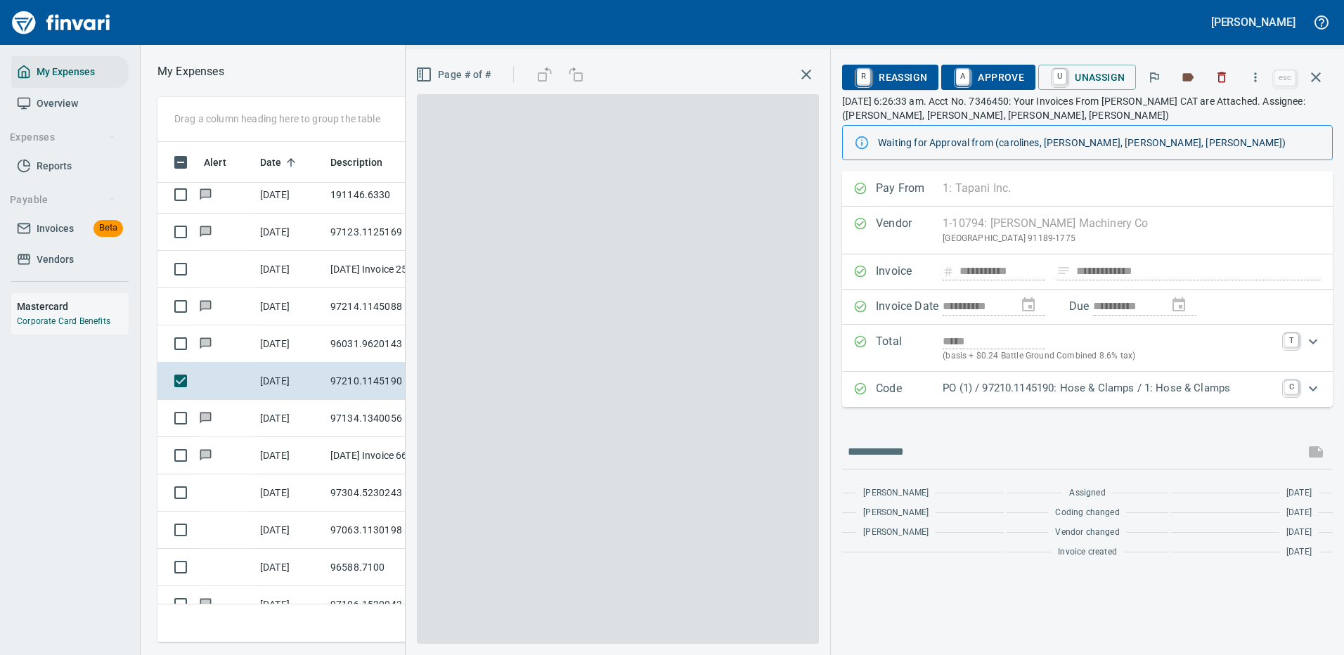
scroll to position [479, 797]
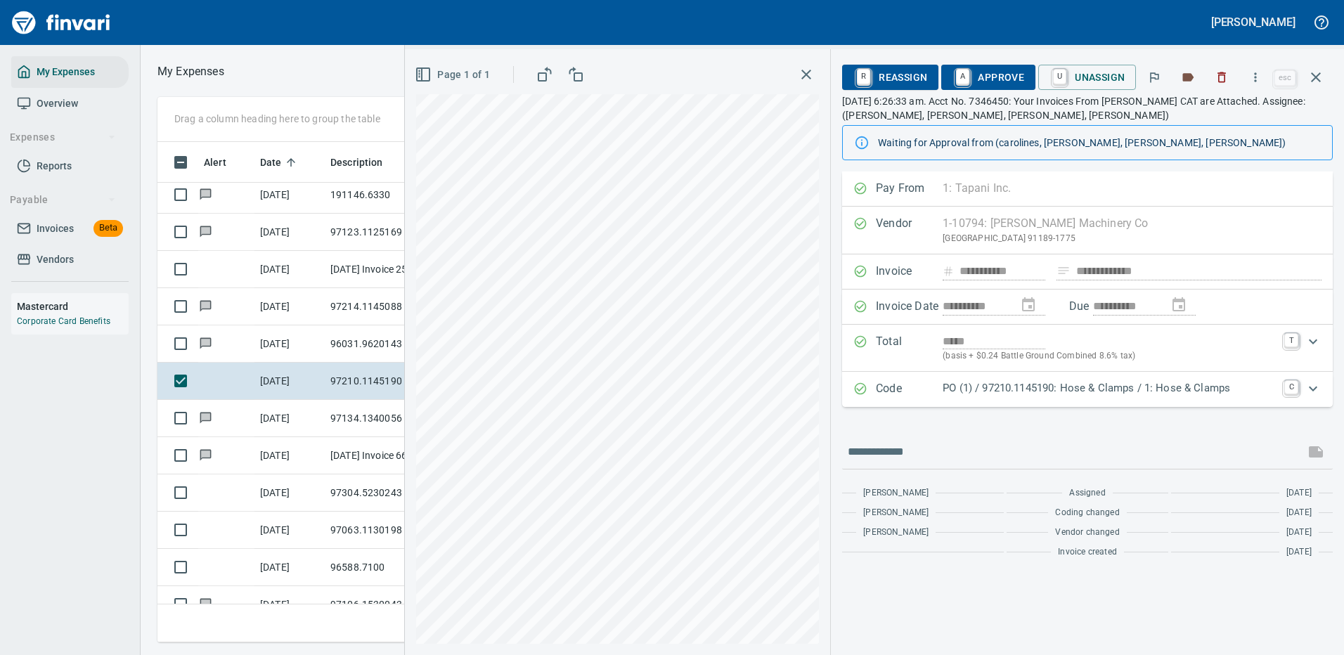
click at [1026, 387] on p "PO (1) / 97210.1145190: Hose & Clamps / 1: Hose & Clamps" at bounding box center [1109, 388] width 333 height 16
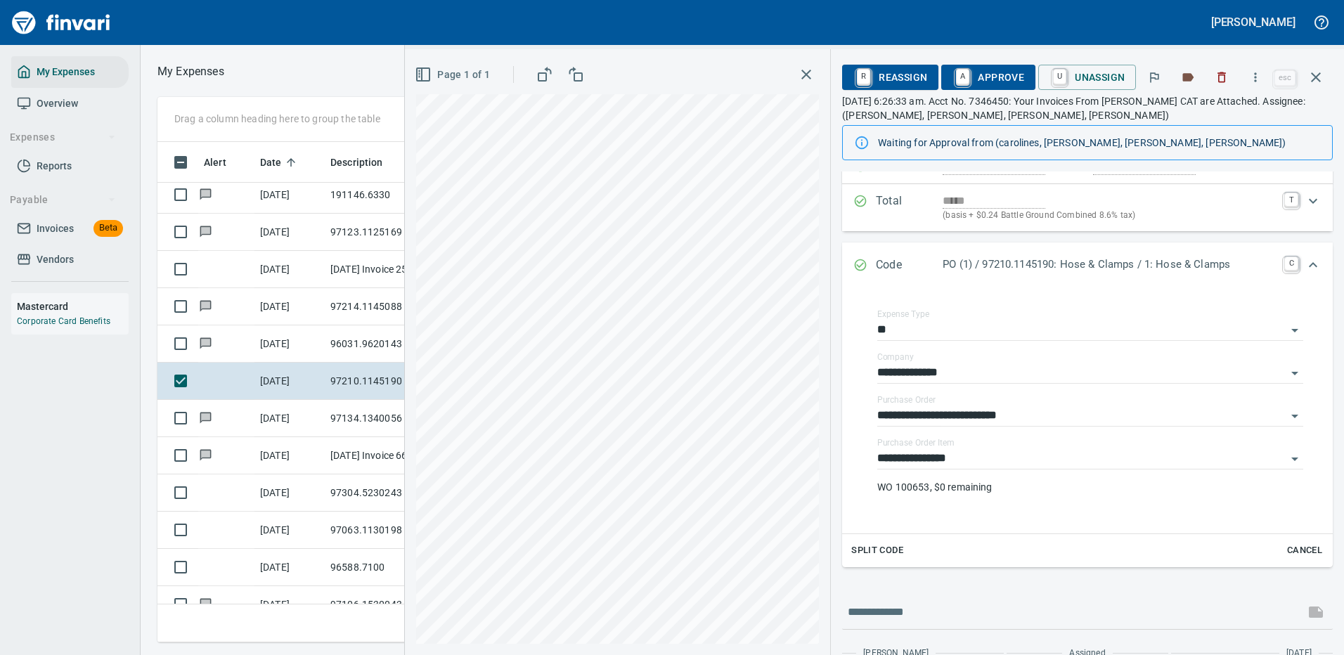
scroll to position [211, 0]
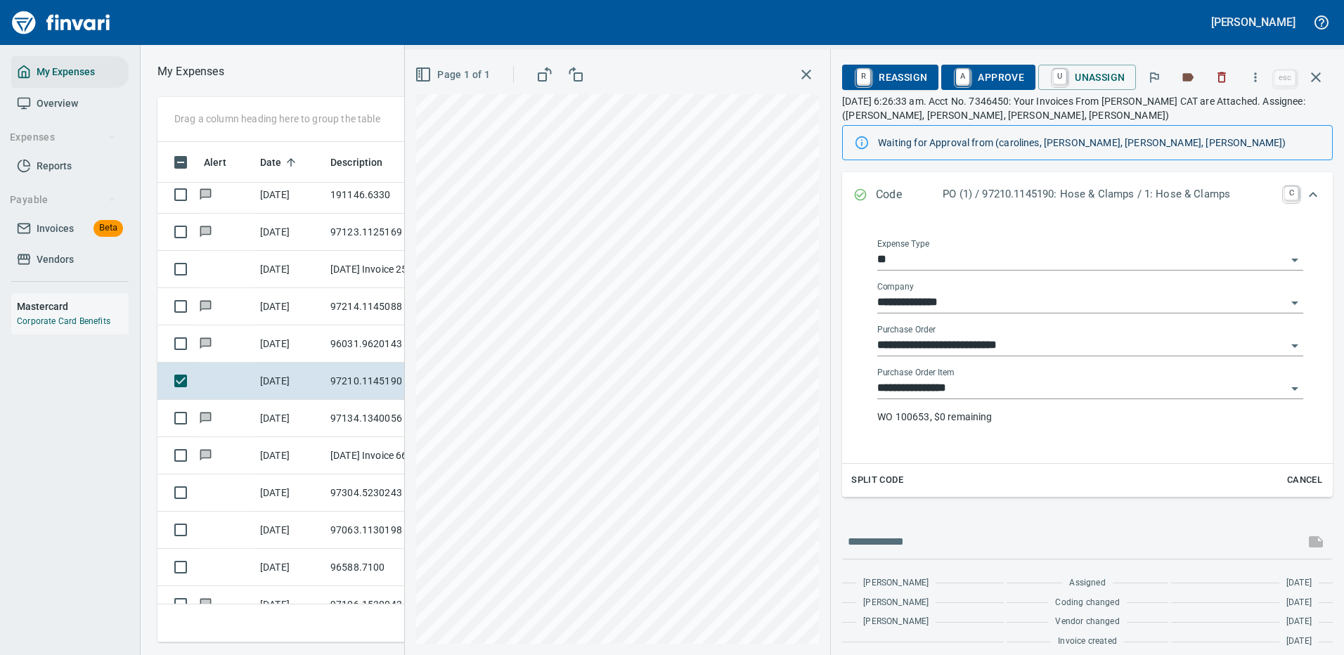
click at [965, 412] on p "WO 100653, $0 remaining" at bounding box center [1090, 417] width 426 height 14
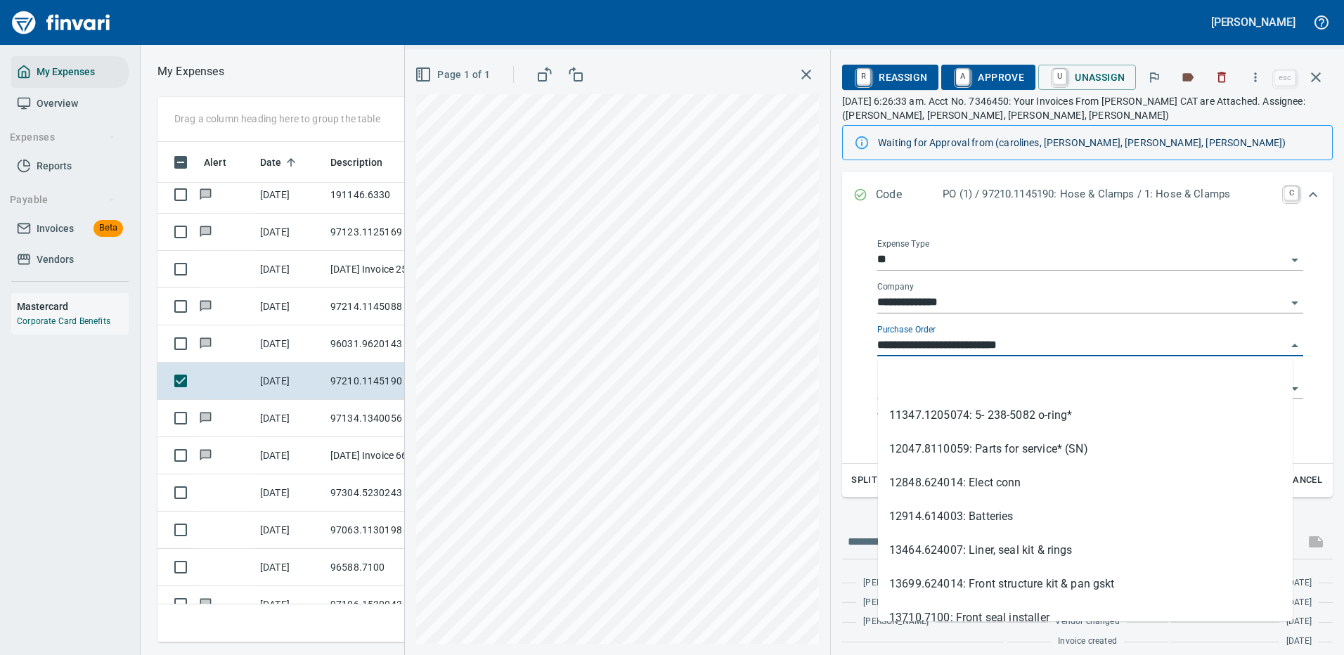
scroll to position [479, 797]
drag, startPoint x: 958, startPoint y: 342, endPoint x: 864, endPoint y: 343, distance: 94.2
click at [862, 344] on div "**********" at bounding box center [1090, 337] width 463 height 229
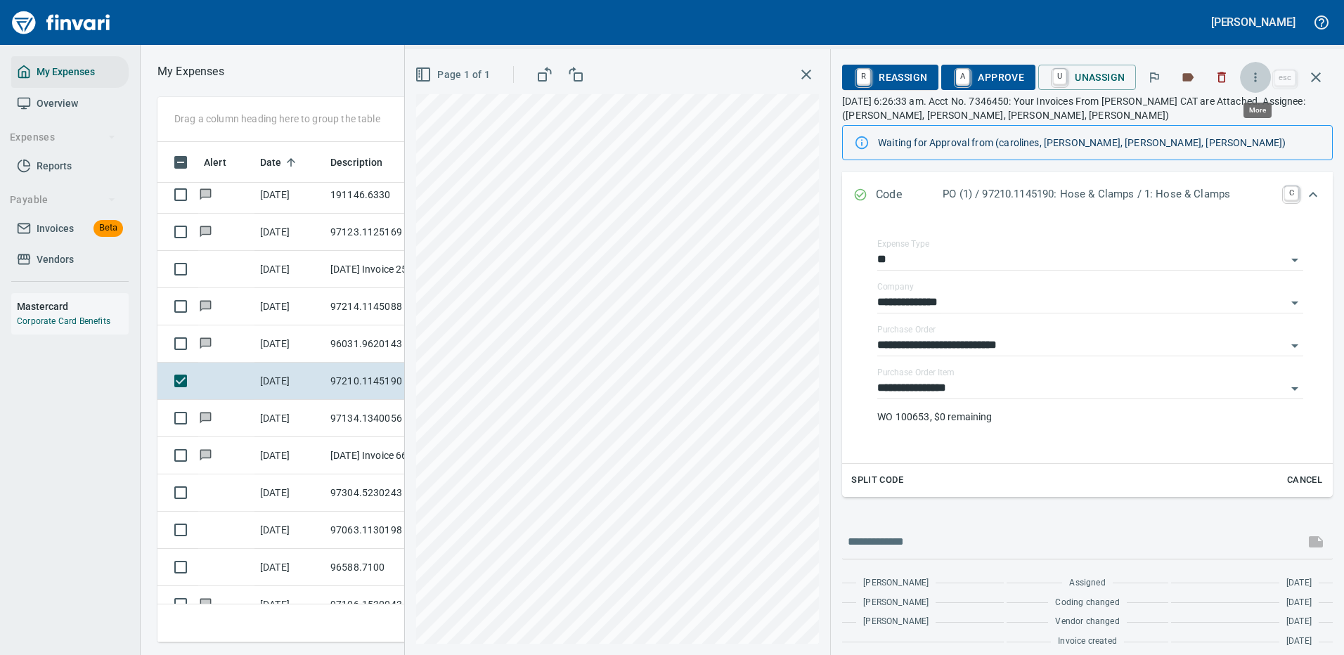
click at [1258, 75] on icon "button" at bounding box center [1256, 77] width 14 height 14
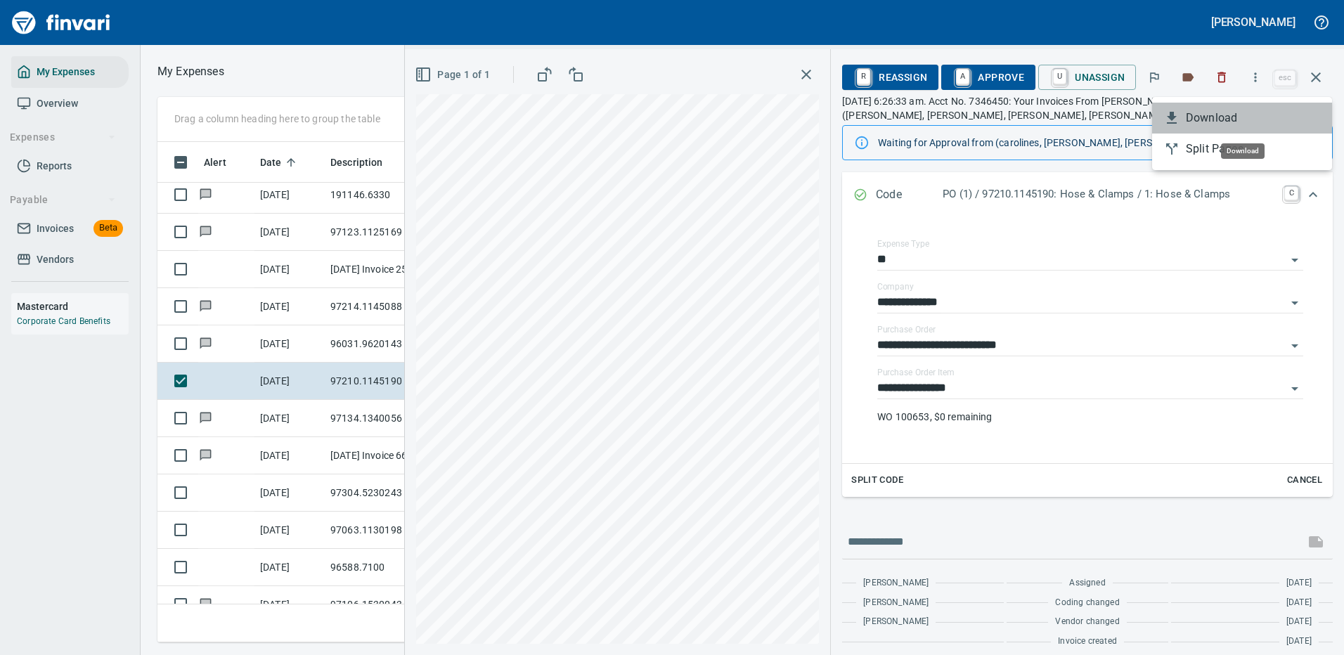
click at [1211, 117] on span "Download" at bounding box center [1253, 118] width 135 height 17
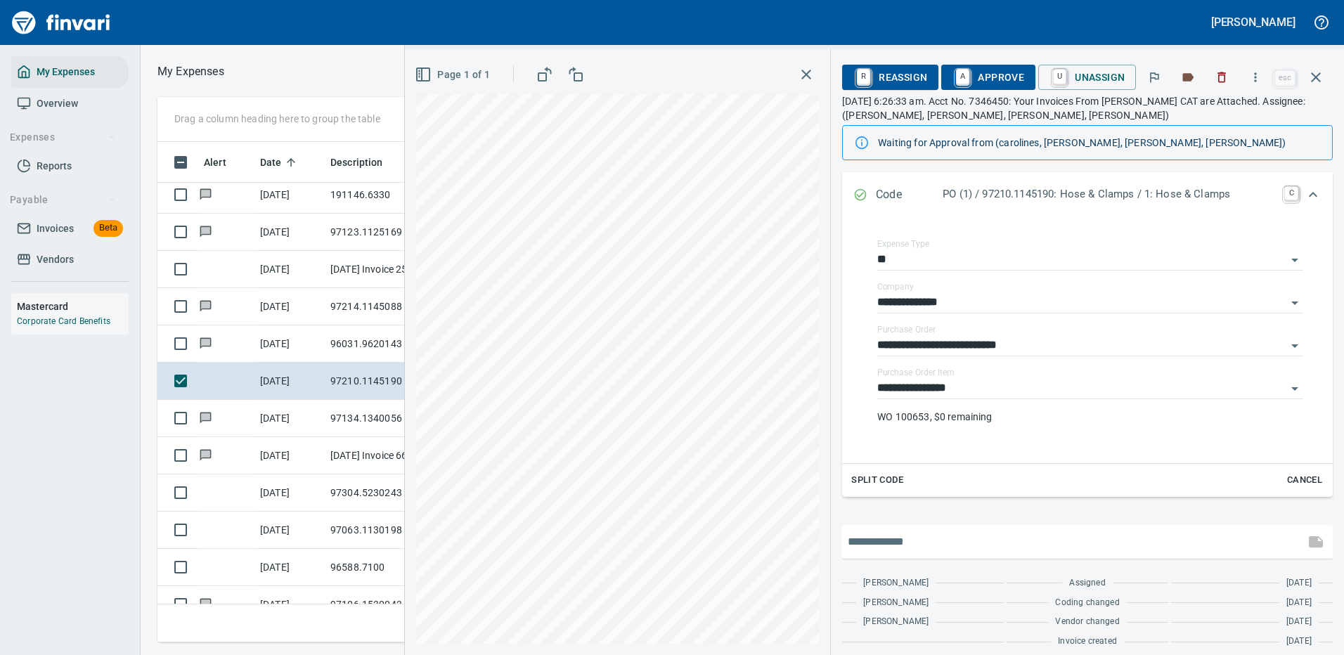
click at [967, 534] on input "text" at bounding box center [1073, 542] width 451 height 22
type input "**********"
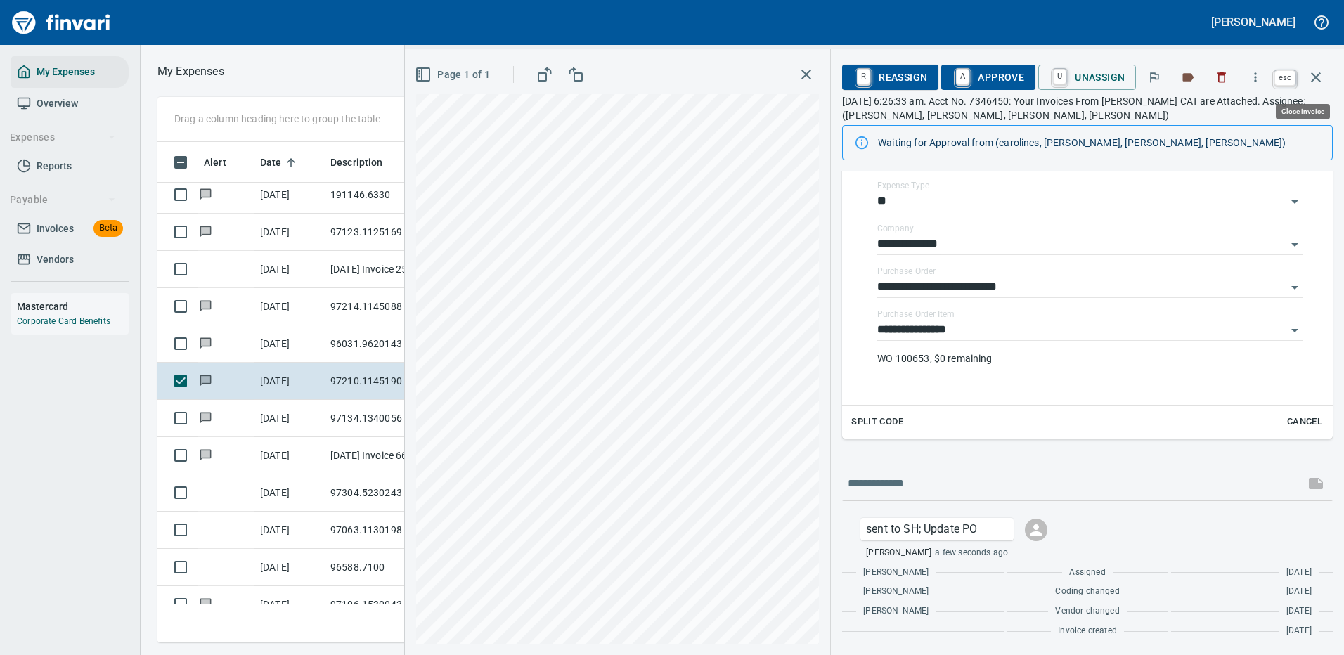
click at [1318, 77] on icon "button" at bounding box center [1316, 77] width 17 height 17
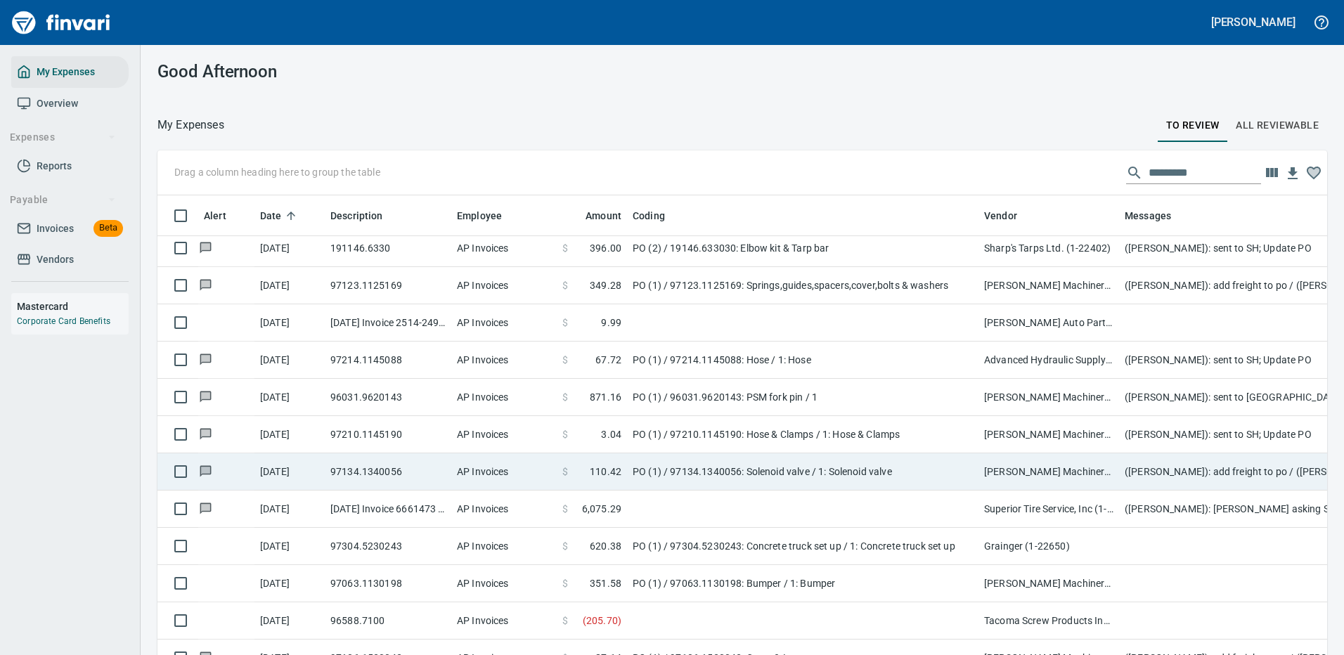
scroll to position [479, 1138]
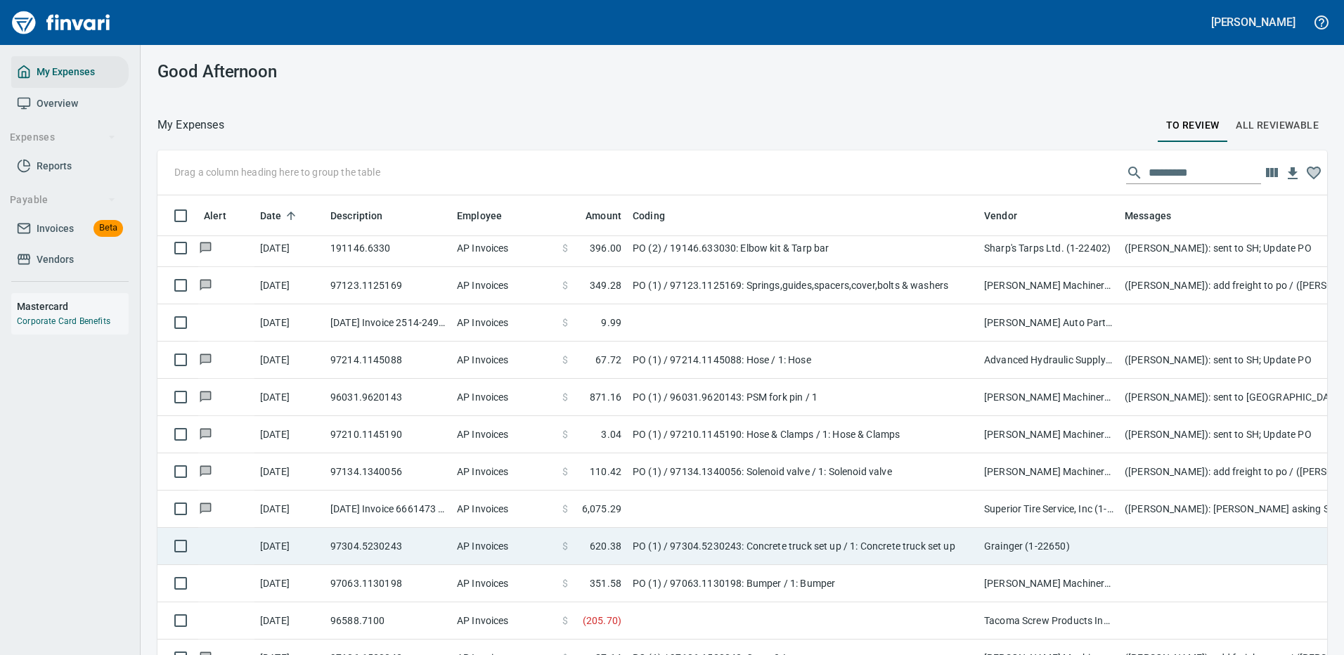
click at [728, 541] on td "PO (1) / 97304.5230243: Concrete truck set up / 1: Concrete truck set up" at bounding box center [803, 546] width 352 height 37
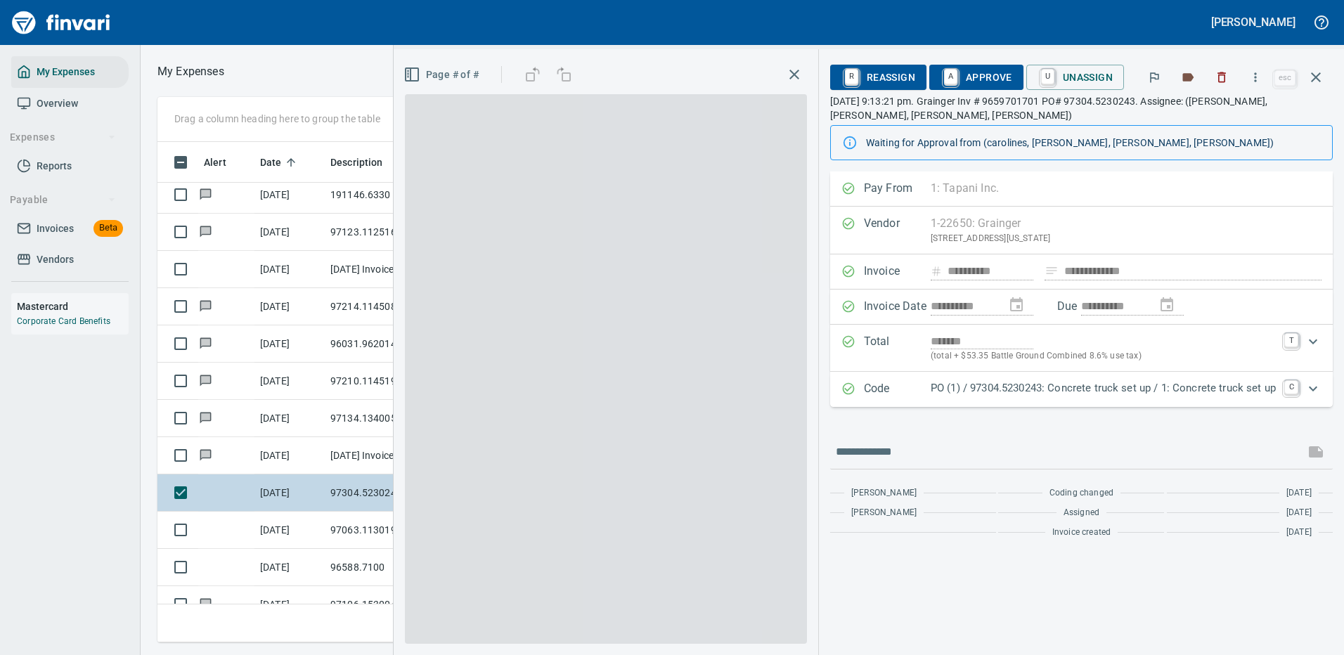
scroll to position [479, 797]
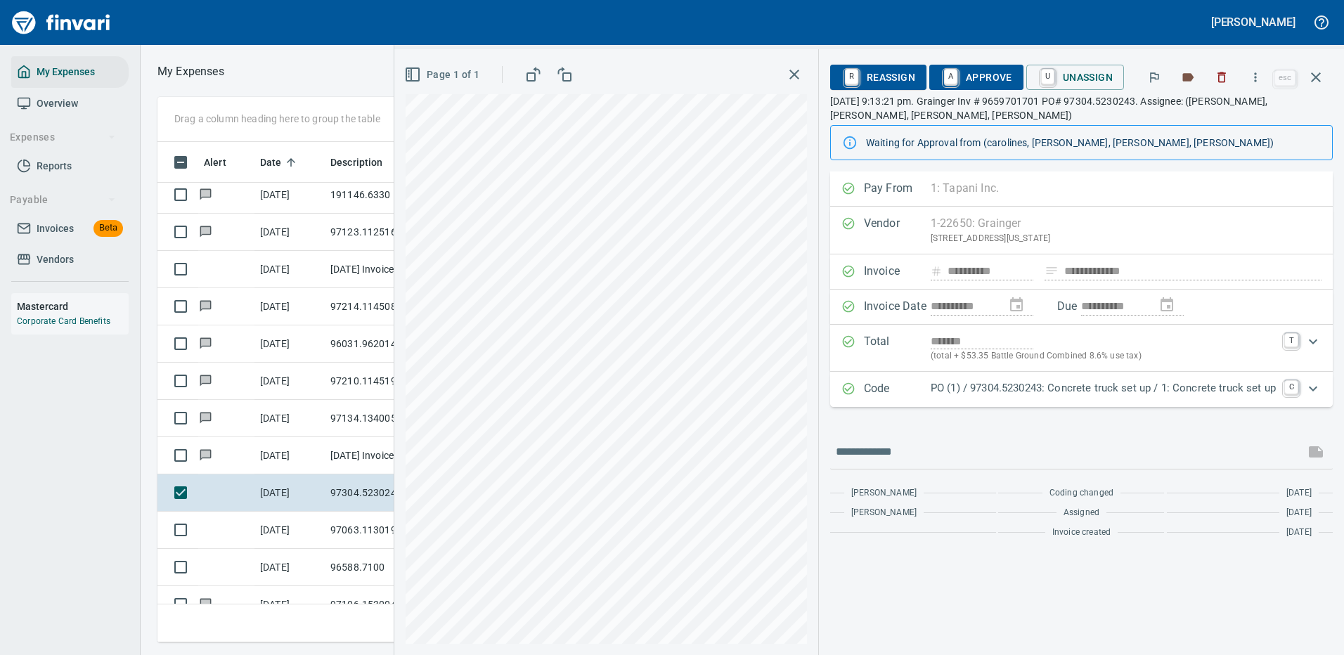
click at [1049, 387] on p "PO (1) / 97304.5230243: Concrete truck set up / 1: Concrete truck set up" at bounding box center [1103, 388] width 345 height 16
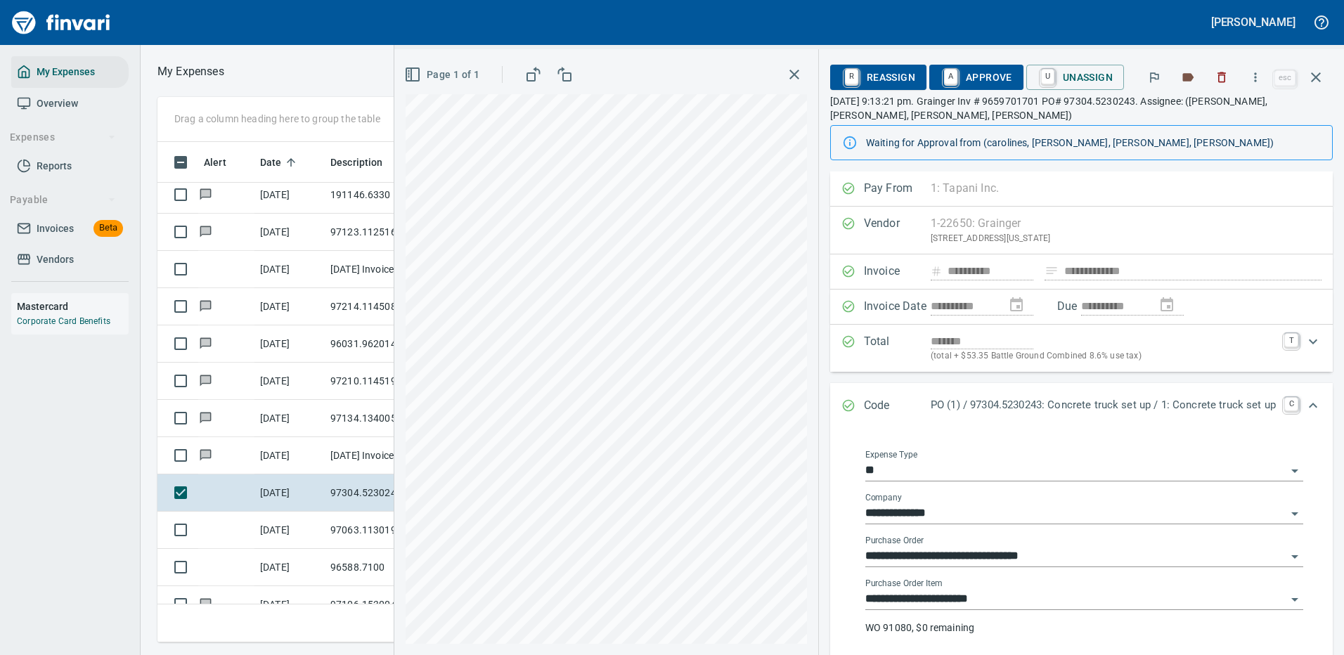
scroll to position [70, 0]
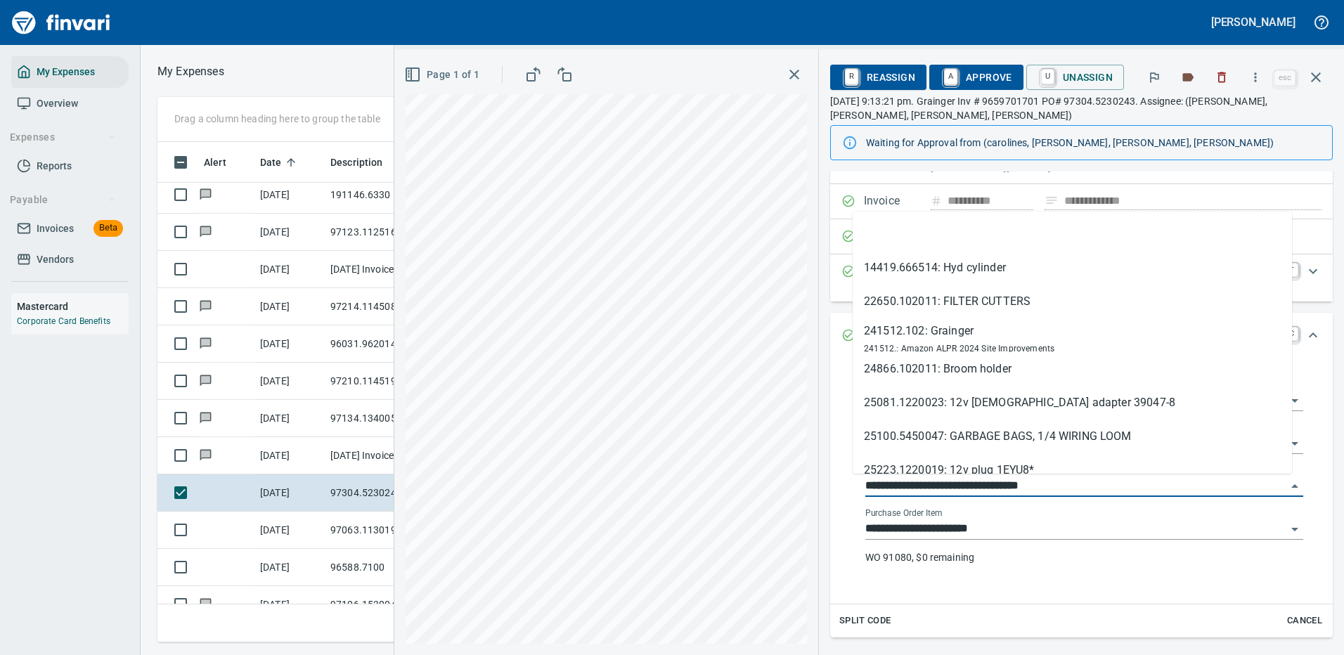
click at [936, 487] on input "**********" at bounding box center [1075, 487] width 421 height 20
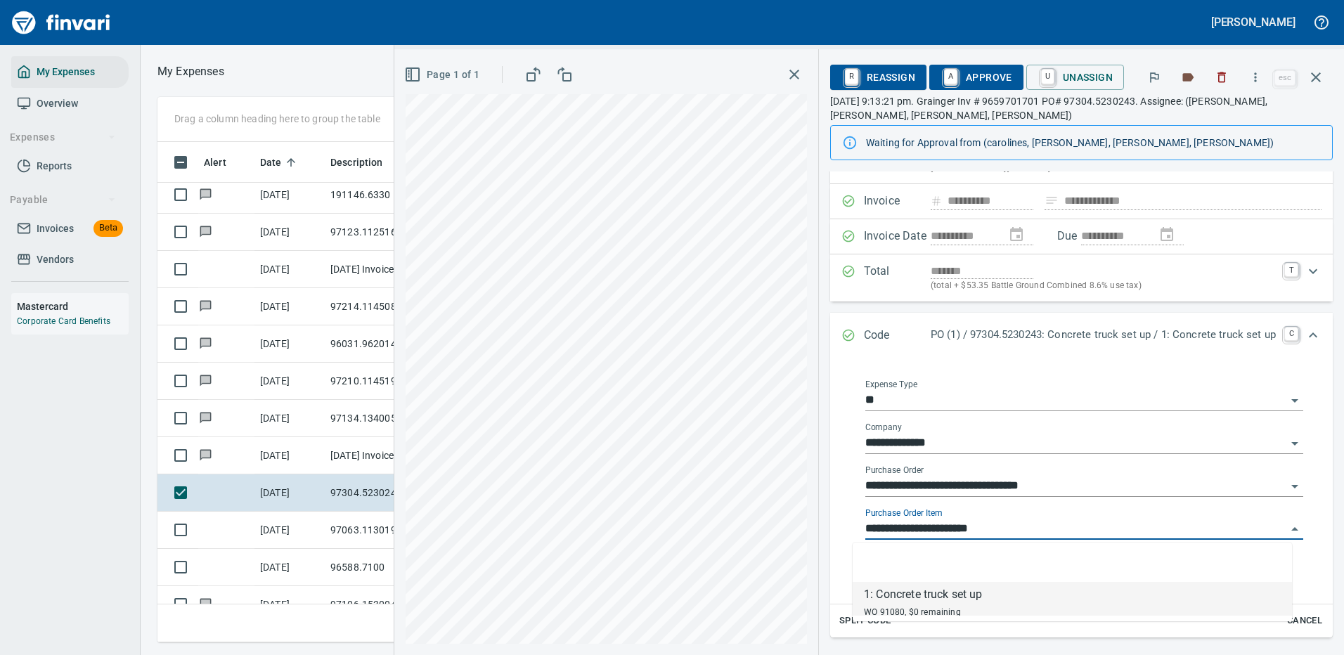
click at [927, 530] on input "**********" at bounding box center [1075, 530] width 421 height 20
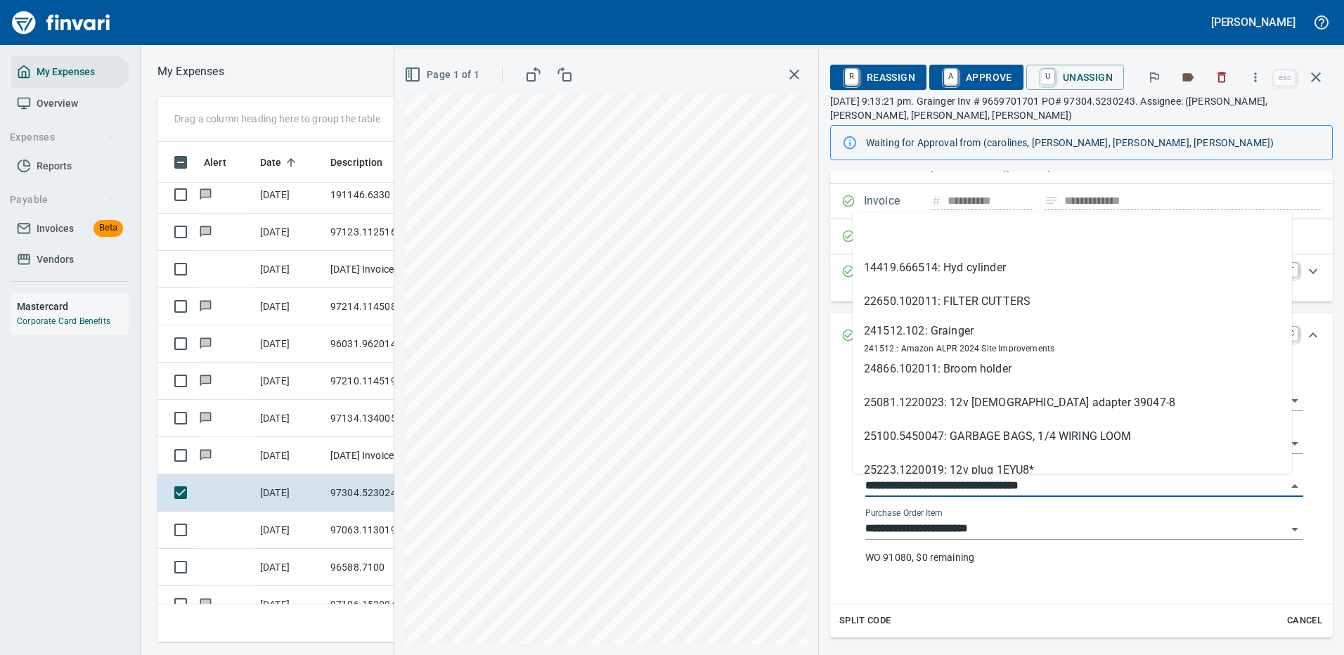
drag, startPoint x: 937, startPoint y: 487, endPoint x: 836, endPoint y: 487, distance: 101.2
click at [847, 487] on div "**********" at bounding box center [1084, 477] width 475 height 229
click at [1256, 79] on icon "button" at bounding box center [1256, 77] width 14 height 14
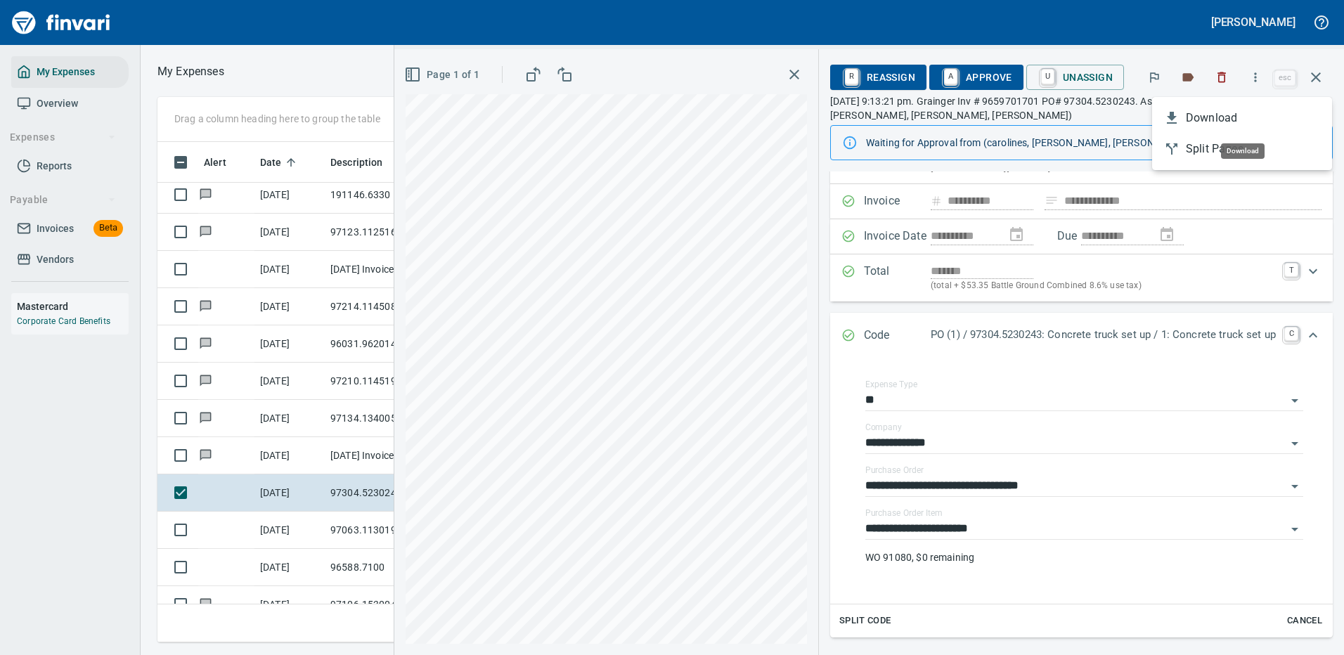
click at [1199, 114] on span "Download" at bounding box center [1253, 118] width 135 height 17
click at [912, 593] on div "**********" at bounding box center [1081, 481] width 503 height 245
click at [901, 621] on div "Split Code Cancel" at bounding box center [1081, 621] width 503 height 33
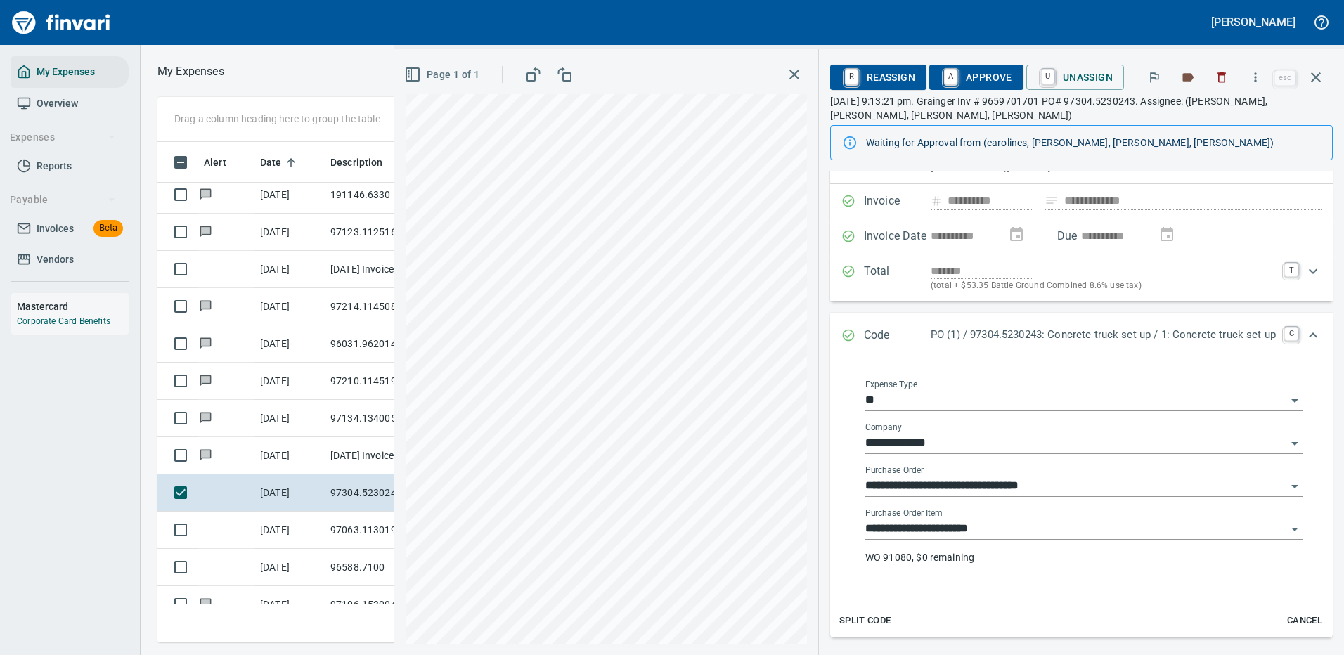
scroll to position [202, 0]
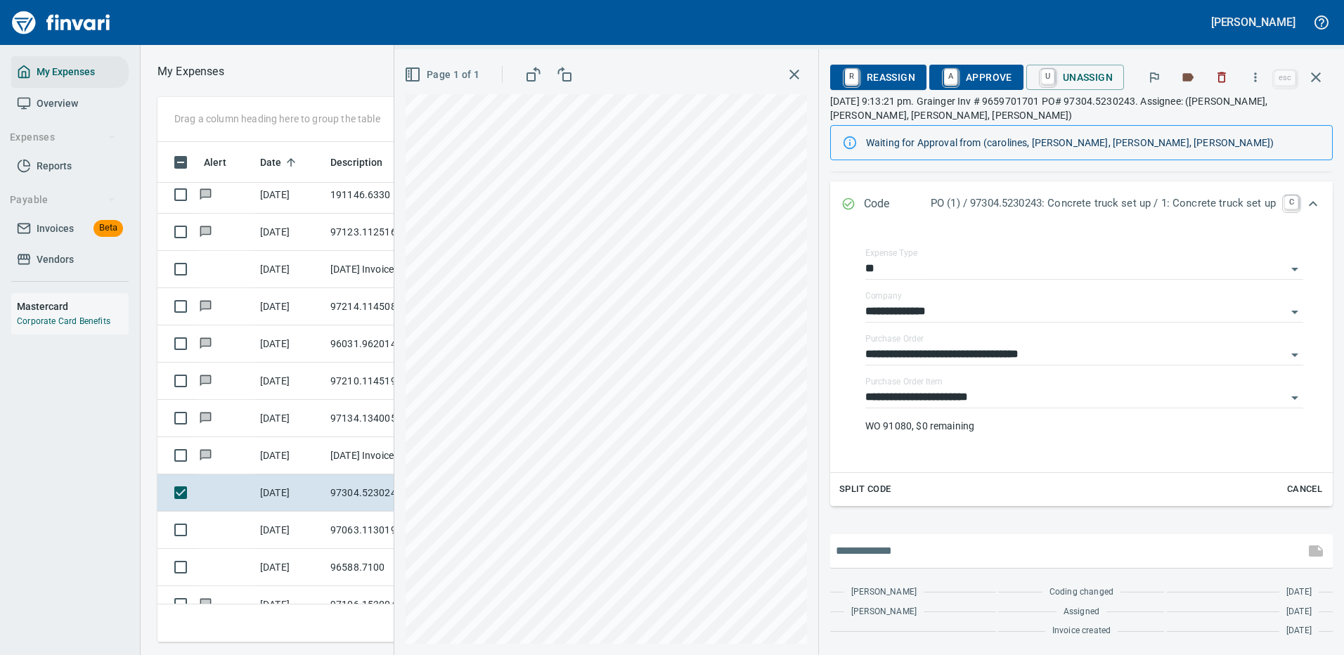
click at [922, 546] on input "text" at bounding box center [1067, 551] width 463 height 22
type input "**********"
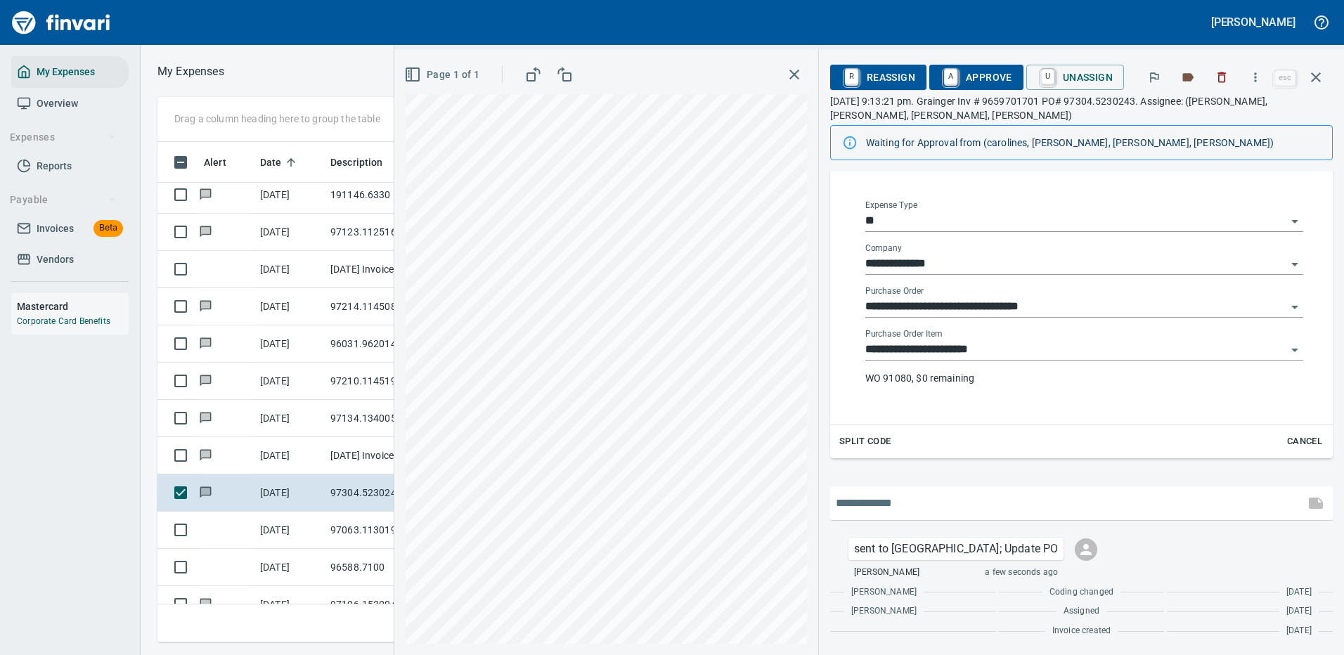
scroll to position [479, 797]
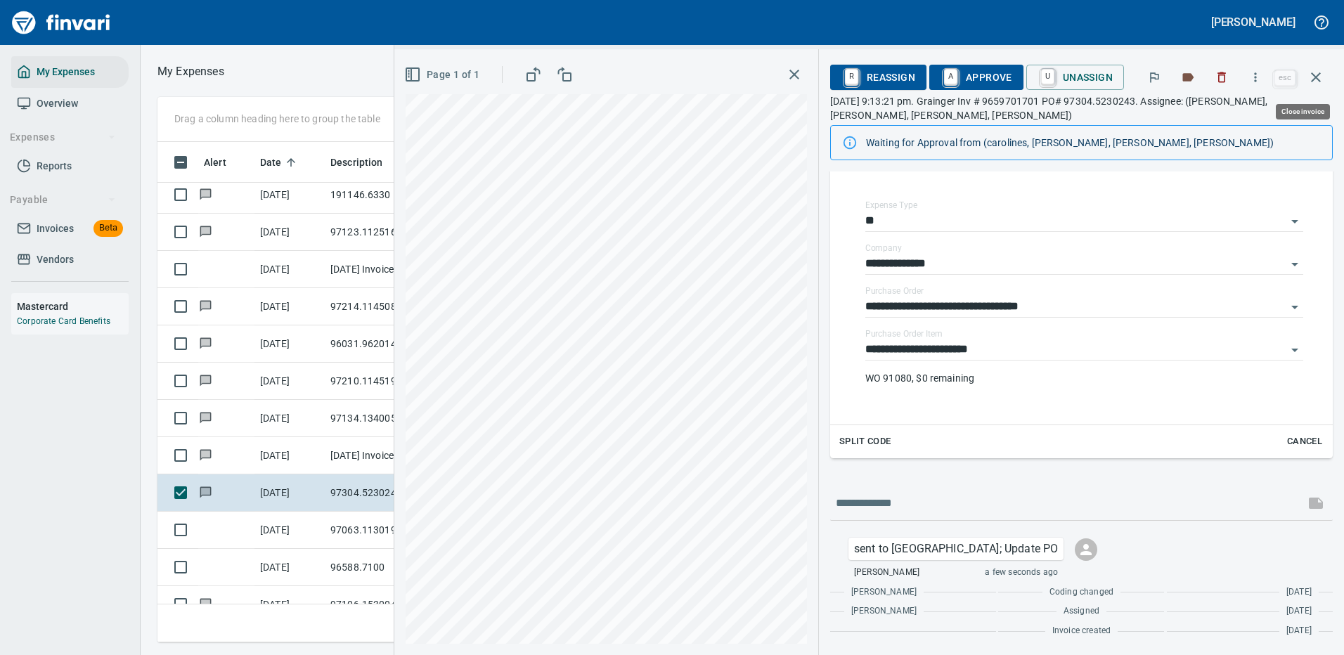
click at [1322, 69] on icon "button" at bounding box center [1316, 77] width 17 height 17
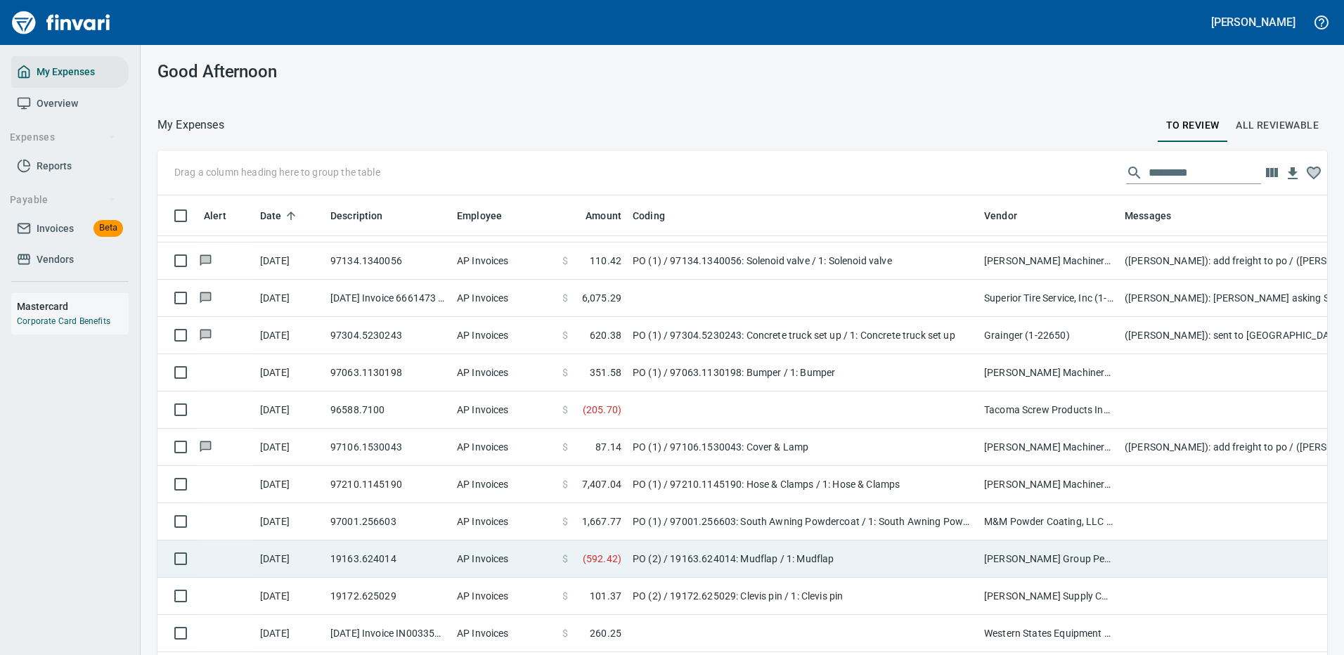
scroll to position [1266, 0]
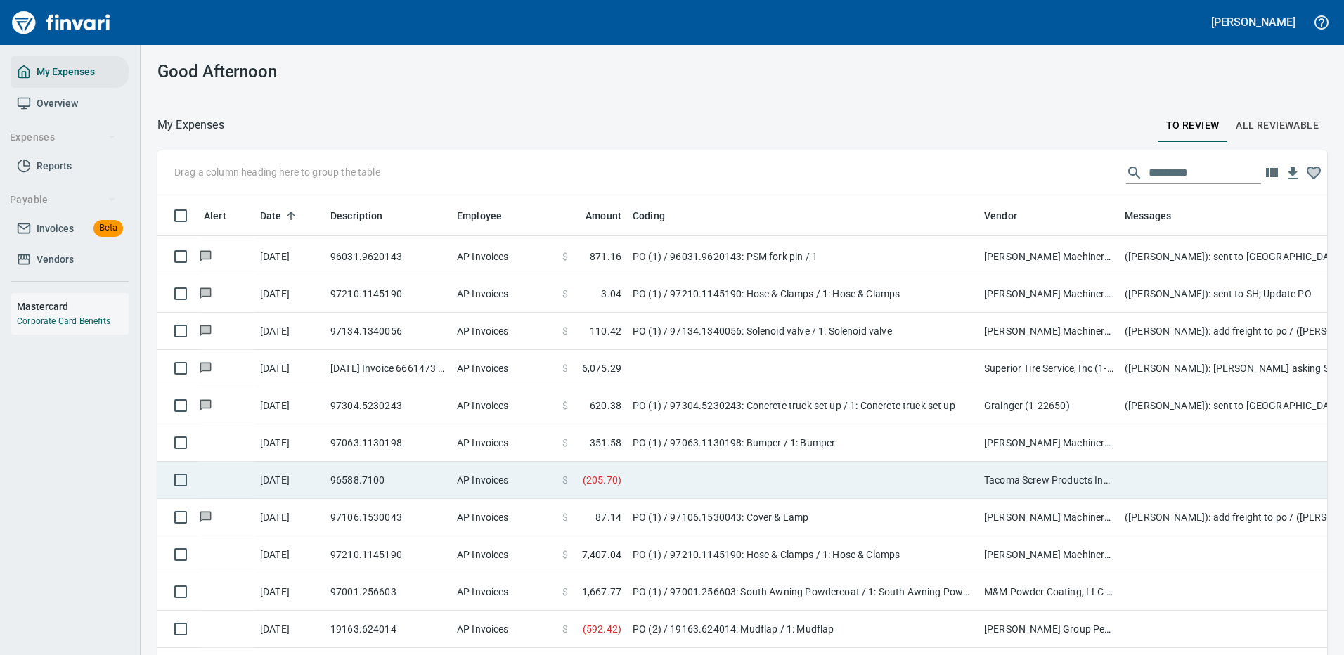
click at [738, 438] on td "PO (1) / 97063.1130198: Bumper / 1: Bumper" at bounding box center [803, 443] width 352 height 37
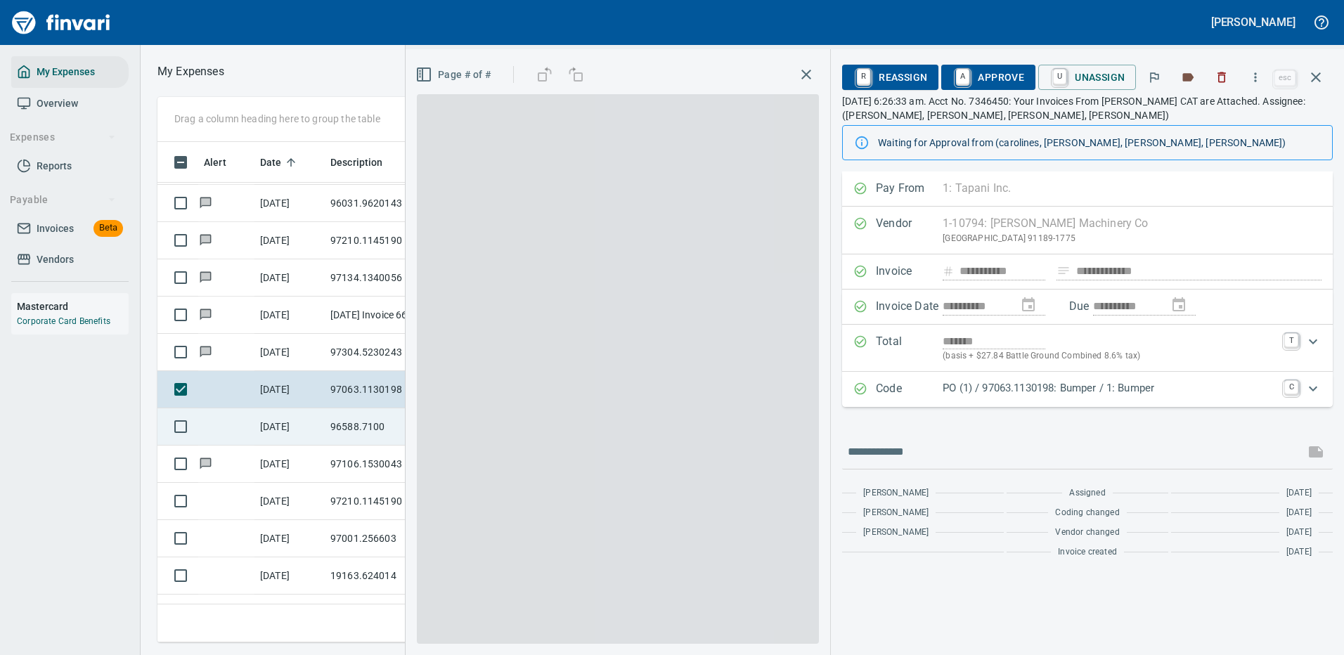
scroll to position [479, 797]
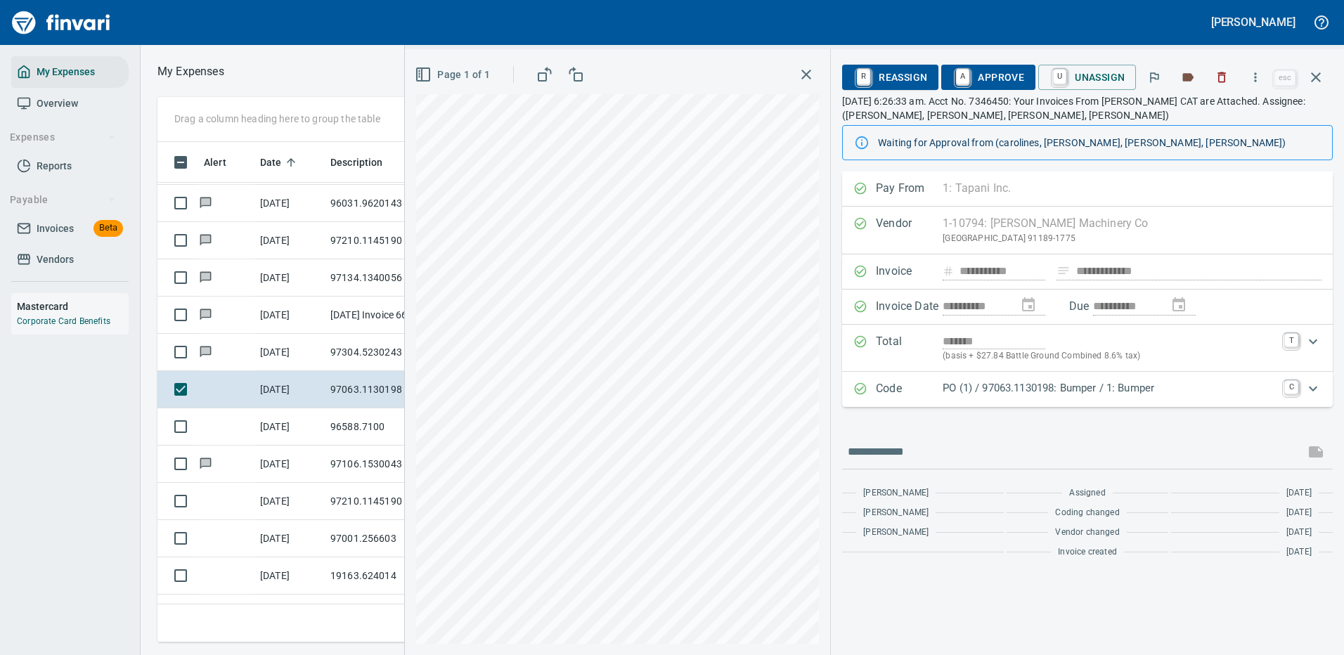
click at [1009, 389] on p "PO (1) / 97063.1130198: Bumper / 1: Bumper" at bounding box center [1109, 388] width 333 height 16
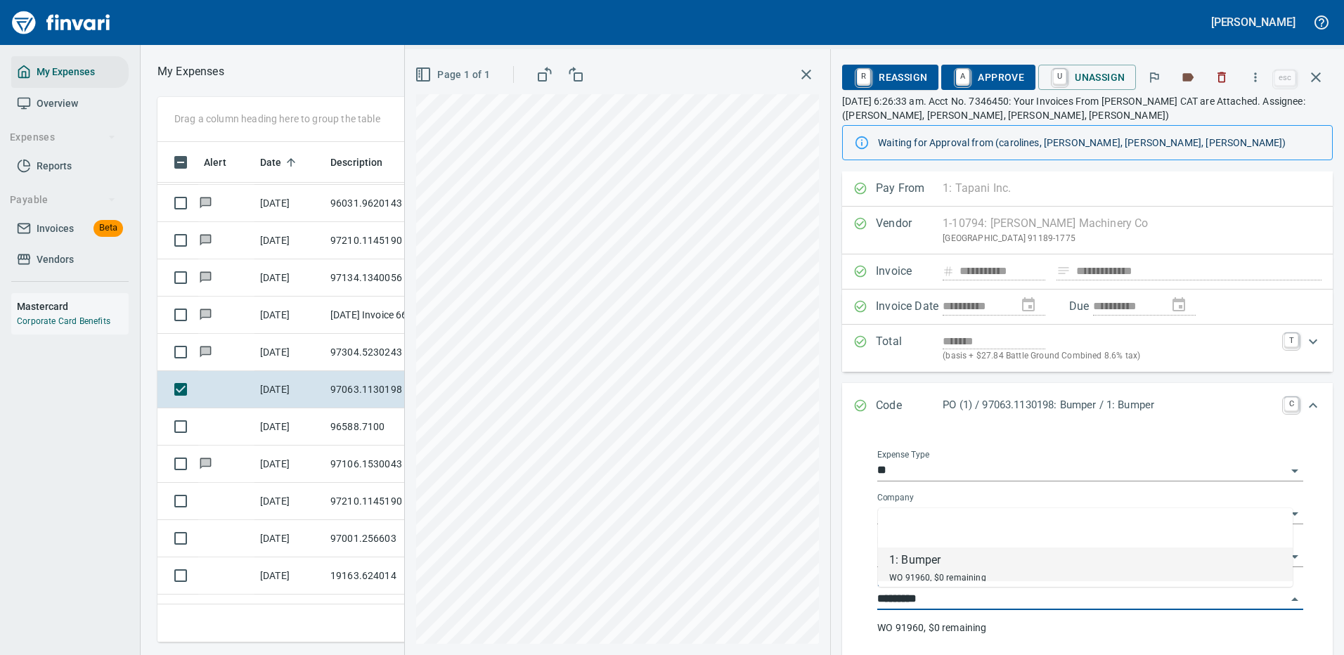
click at [936, 603] on input "*********" at bounding box center [1081, 600] width 409 height 20
click at [937, 603] on input "*********" at bounding box center [1081, 600] width 409 height 20
click at [1007, 624] on p "WO 91960, $0 remaining" at bounding box center [1090, 628] width 426 height 14
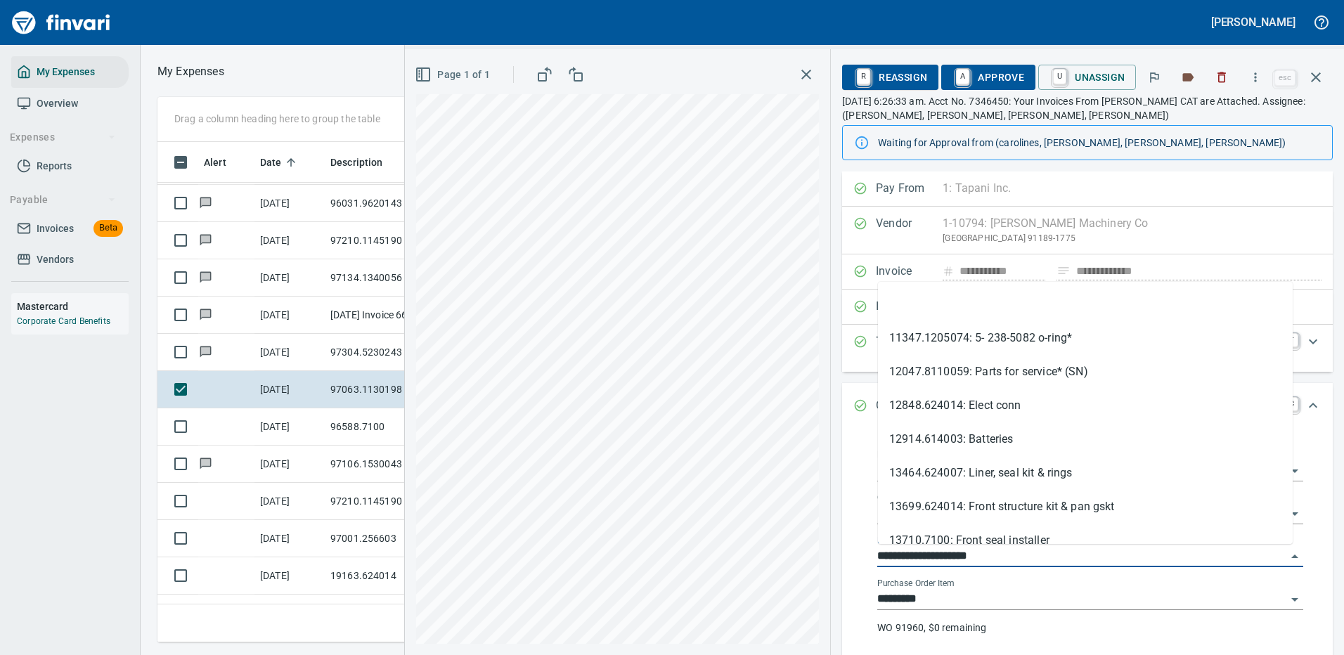
drag, startPoint x: 960, startPoint y: 554, endPoint x: 873, endPoint y: 555, distance: 87.9
click at [873, 555] on div "**********" at bounding box center [1090, 551] width 449 height 224
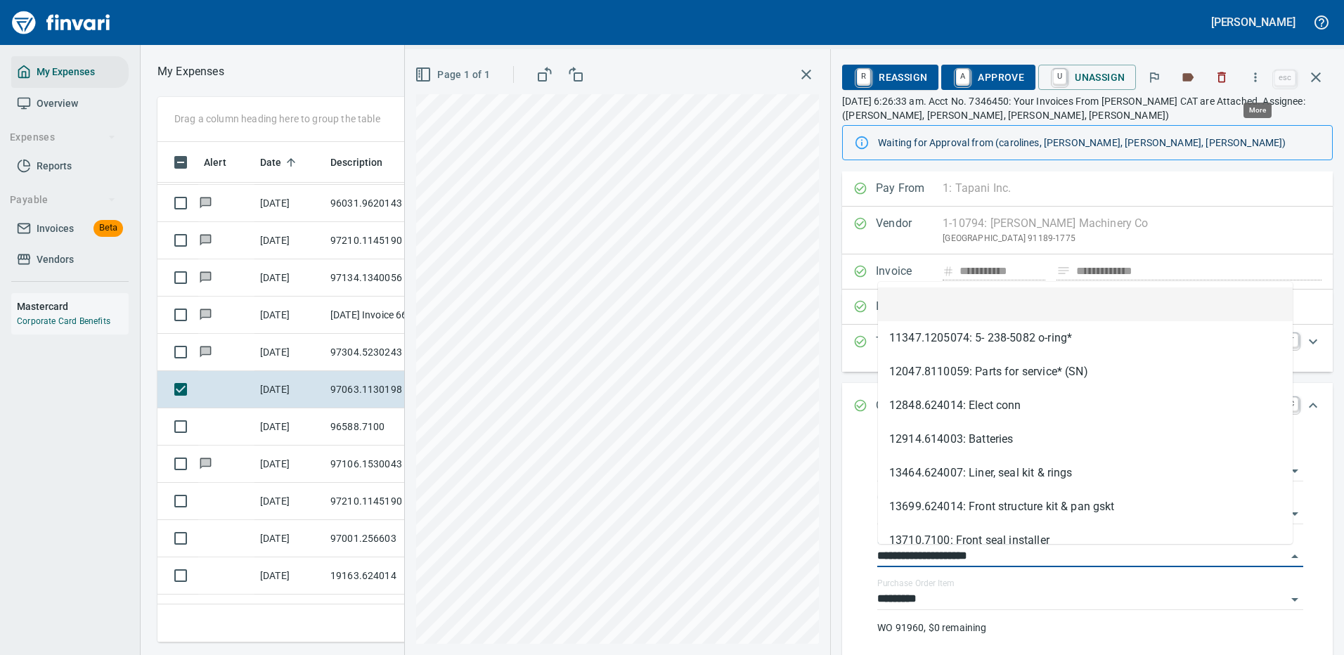
click at [1261, 70] on icon "button" at bounding box center [1256, 77] width 14 height 14
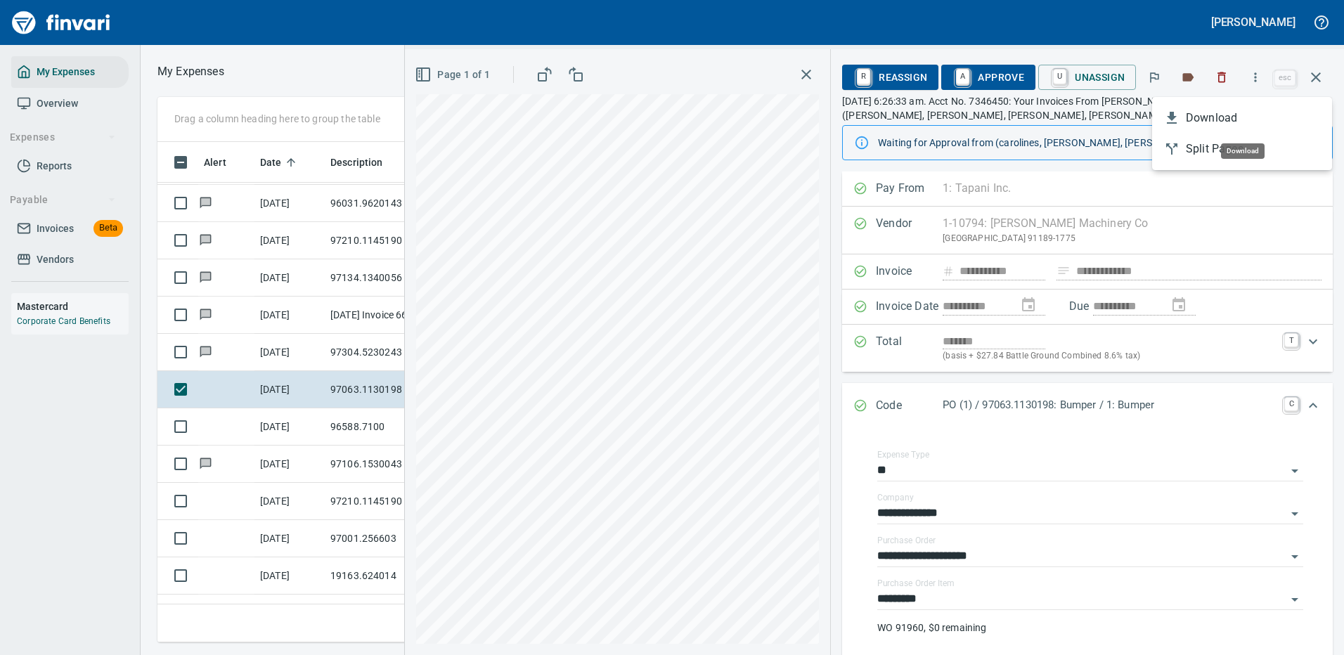
click at [1211, 118] on span "Download" at bounding box center [1253, 118] width 135 height 17
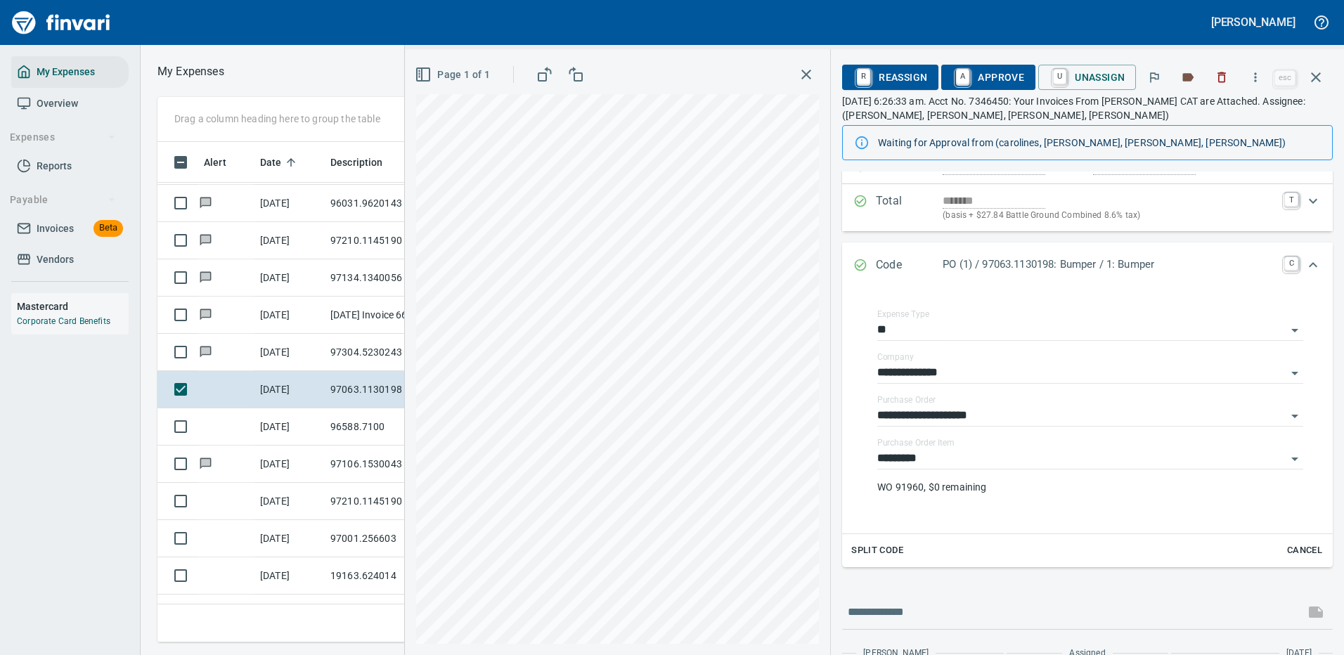
scroll to position [221, 0]
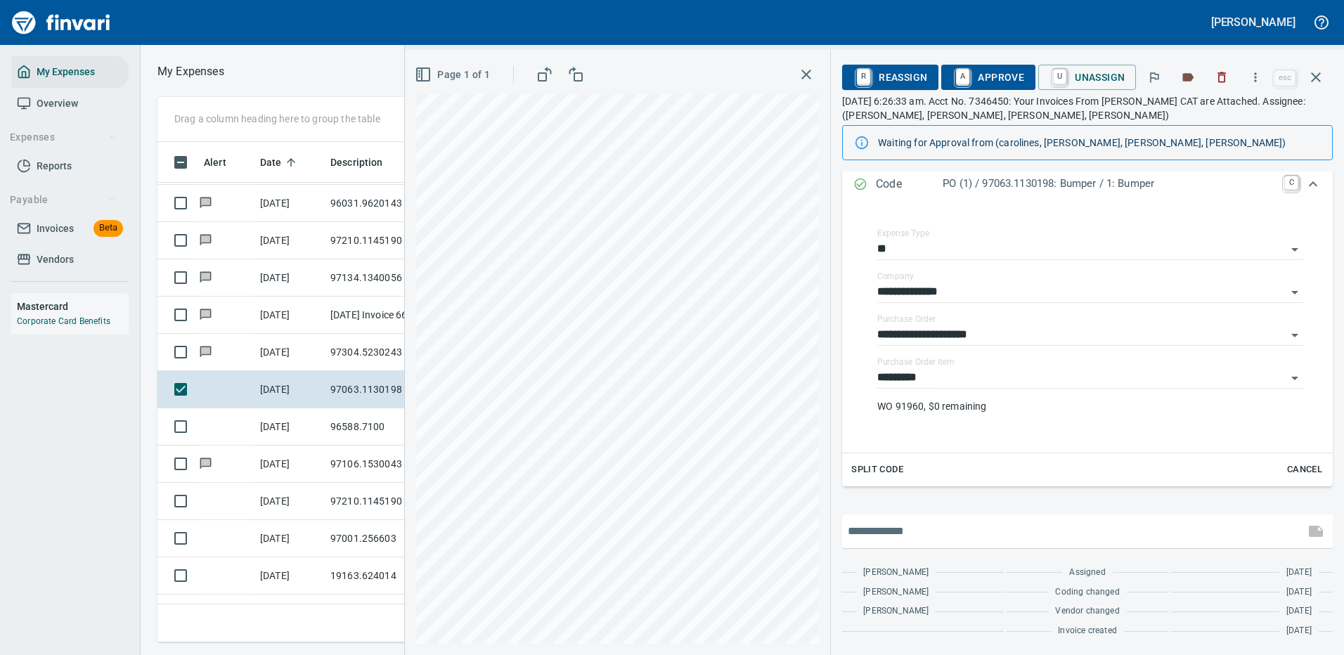
click at [950, 524] on input "text" at bounding box center [1073, 531] width 451 height 22
type input "**********"
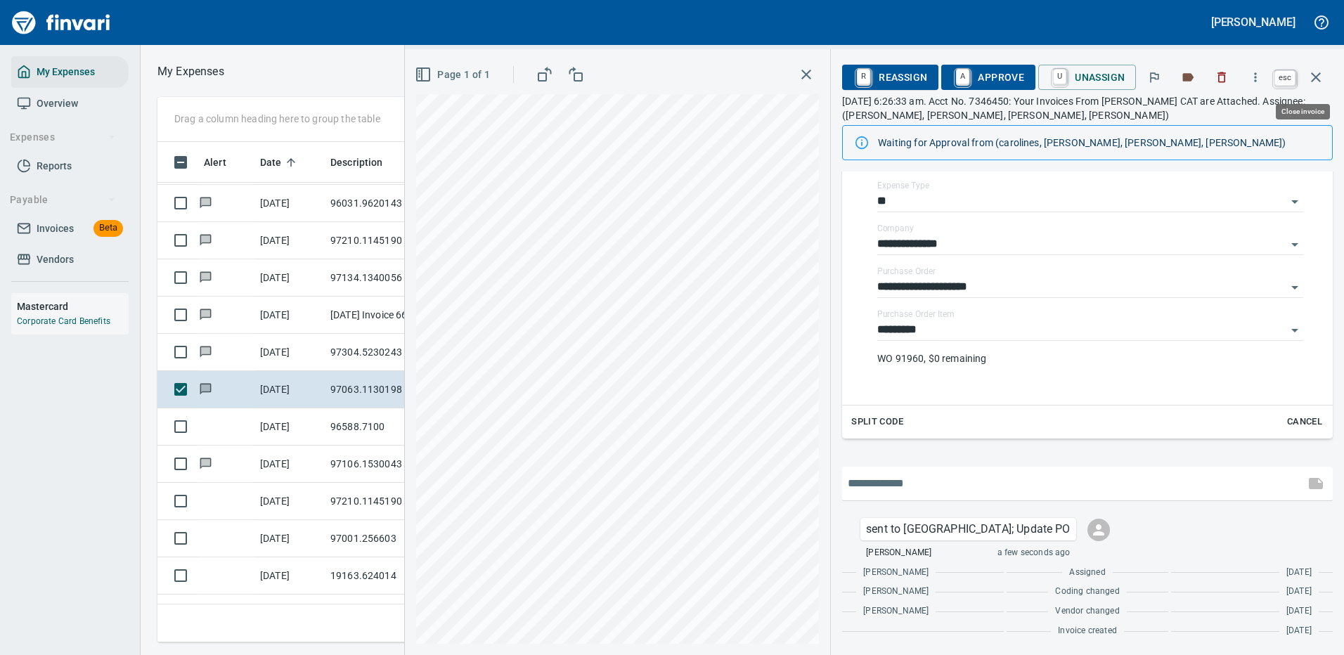
scroll to position [479, 797]
click at [1313, 75] on icon "button" at bounding box center [1316, 77] width 10 height 10
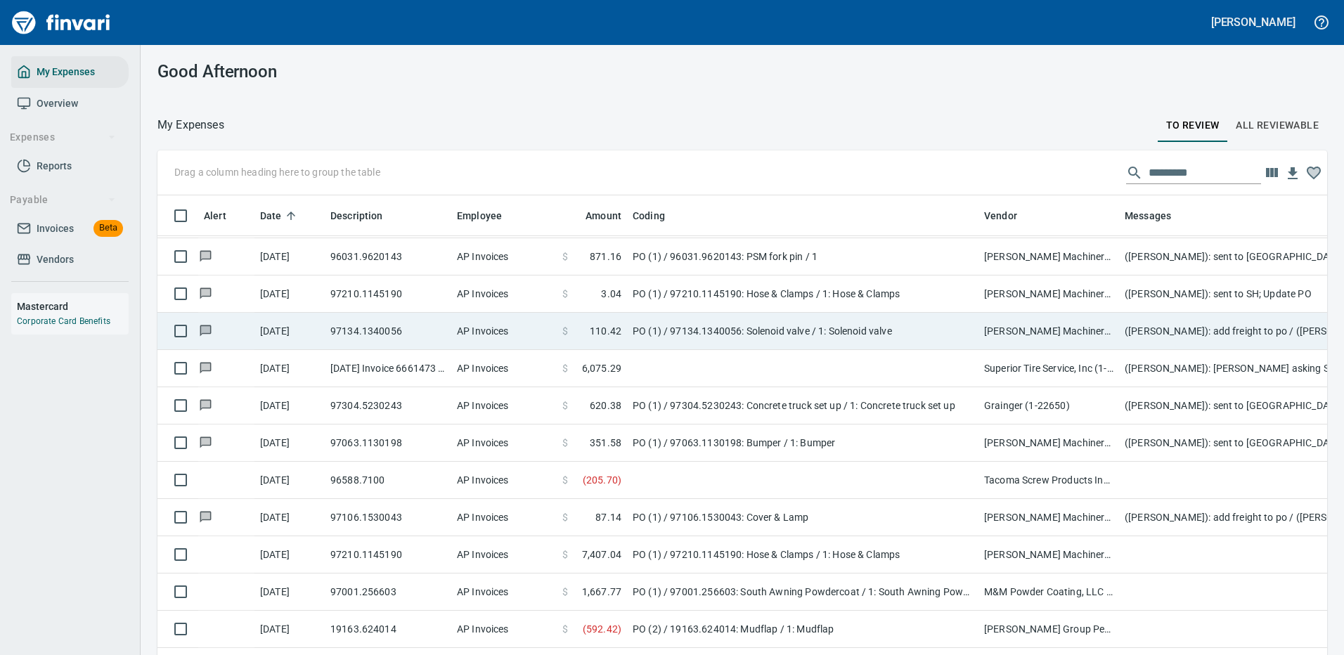
scroll to position [479, 1138]
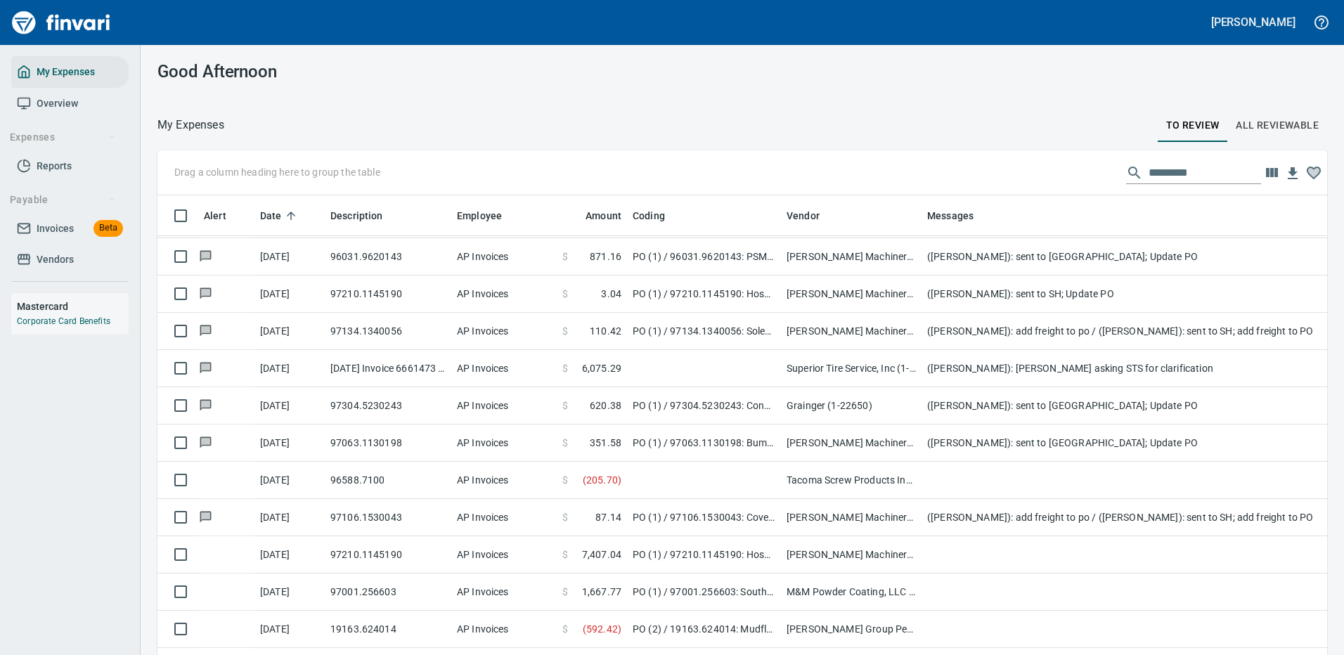
drag, startPoint x: 977, startPoint y: 212, endPoint x: 780, endPoint y: 236, distance: 199.0
click at [780, 236] on body "Cindy Hughes My Expenses Overview Expenses Reports Payable Invoices Beta Vendor…" at bounding box center [672, 327] width 1344 height 655
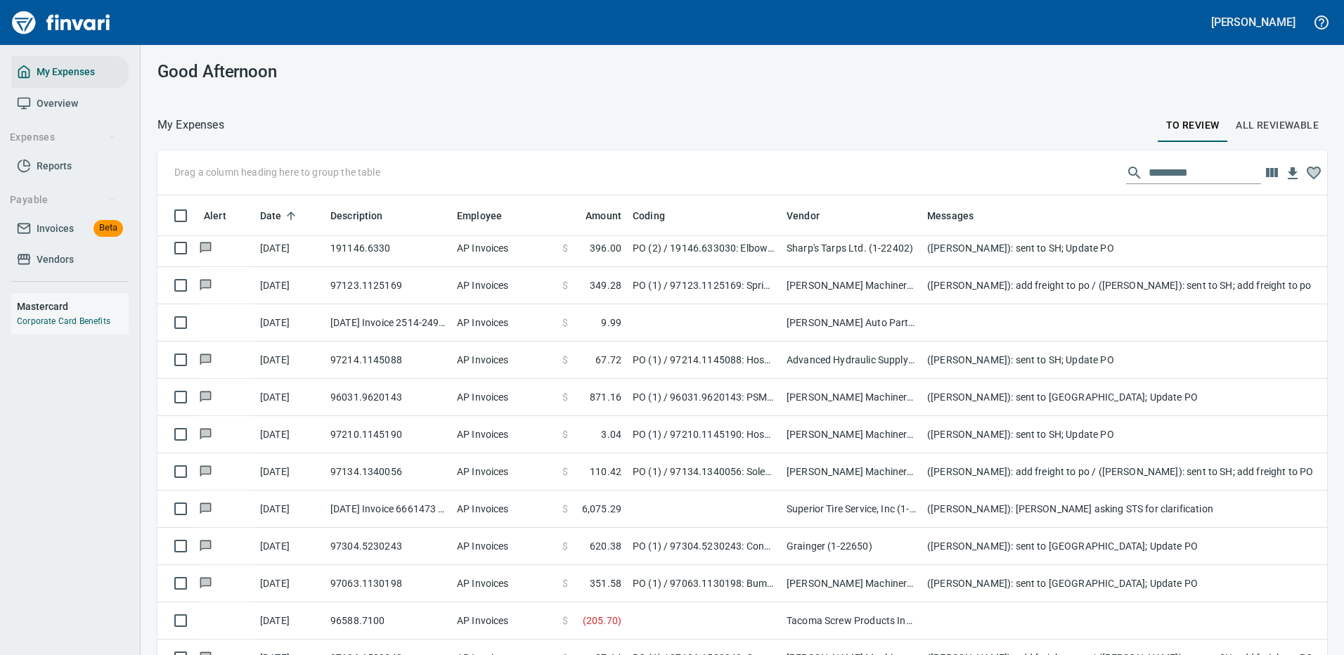
scroll to position [1336, 0]
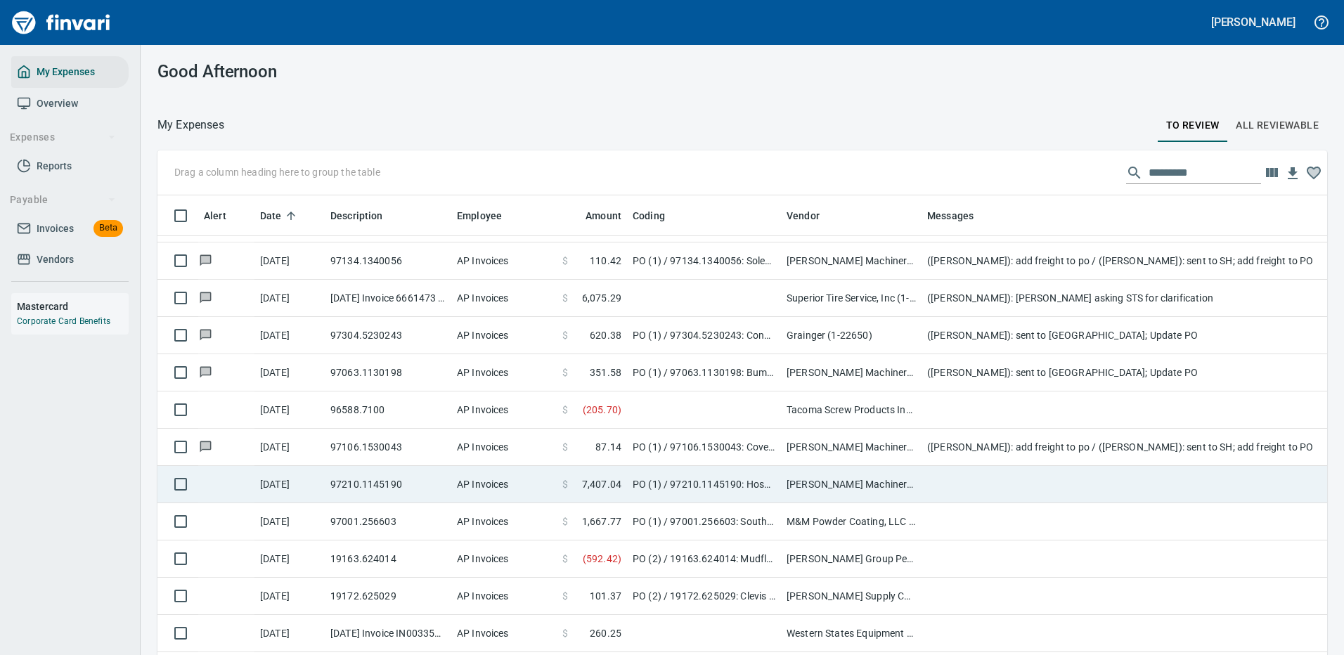
click at [971, 483] on td at bounding box center [1203, 484] width 562 height 37
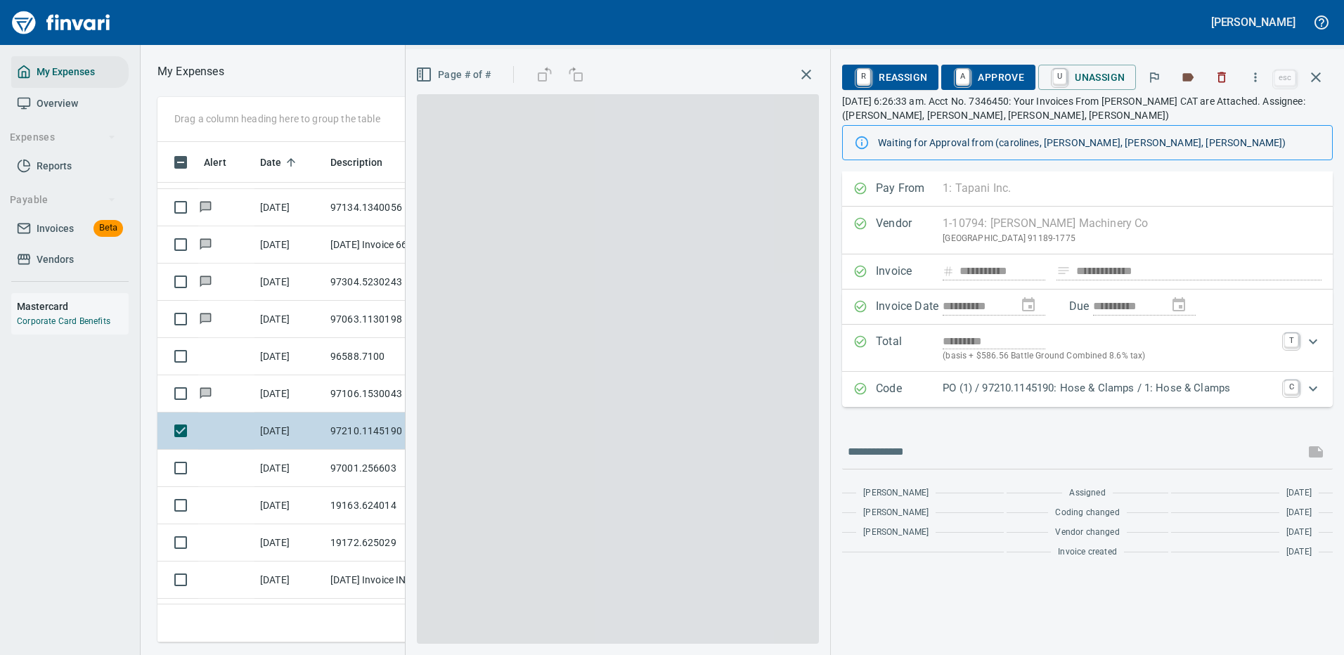
scroll to position [479, 797]
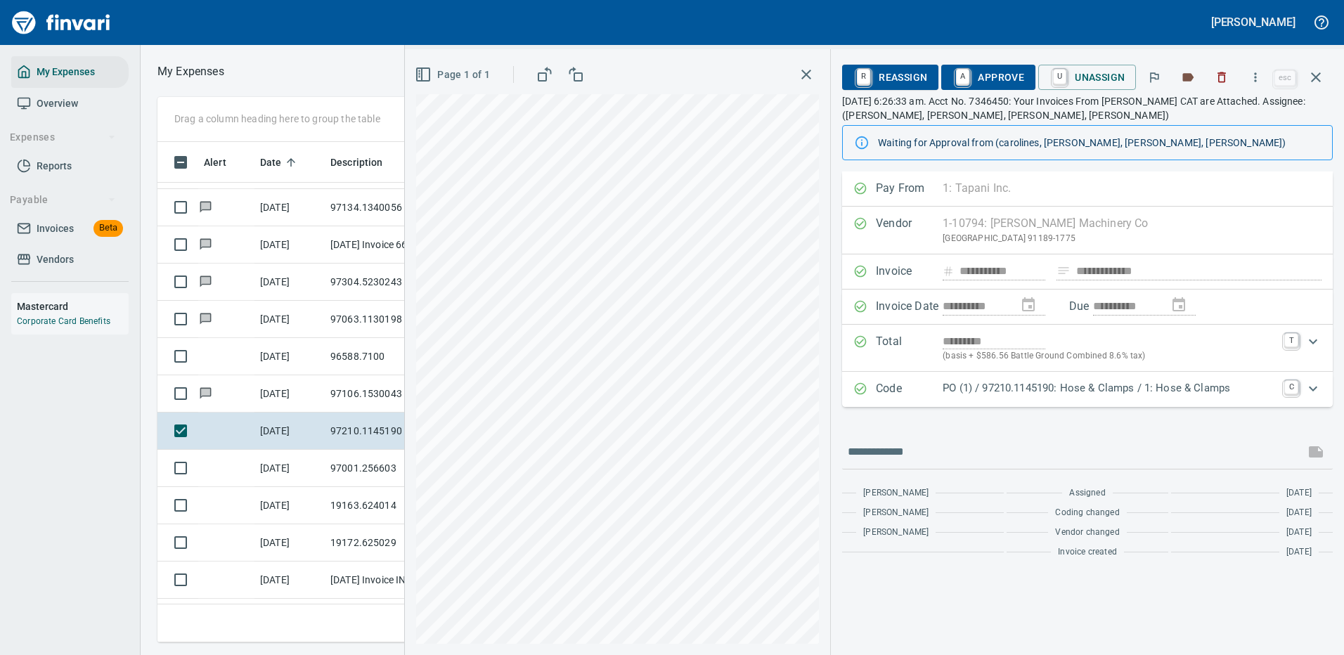
click at [1028, 399] on div "Code PO (1) / 97210.1145190: Hose & Clamps / 1: Hose & Clamps C" at bounding box center [1087, 389] width 491 height 35
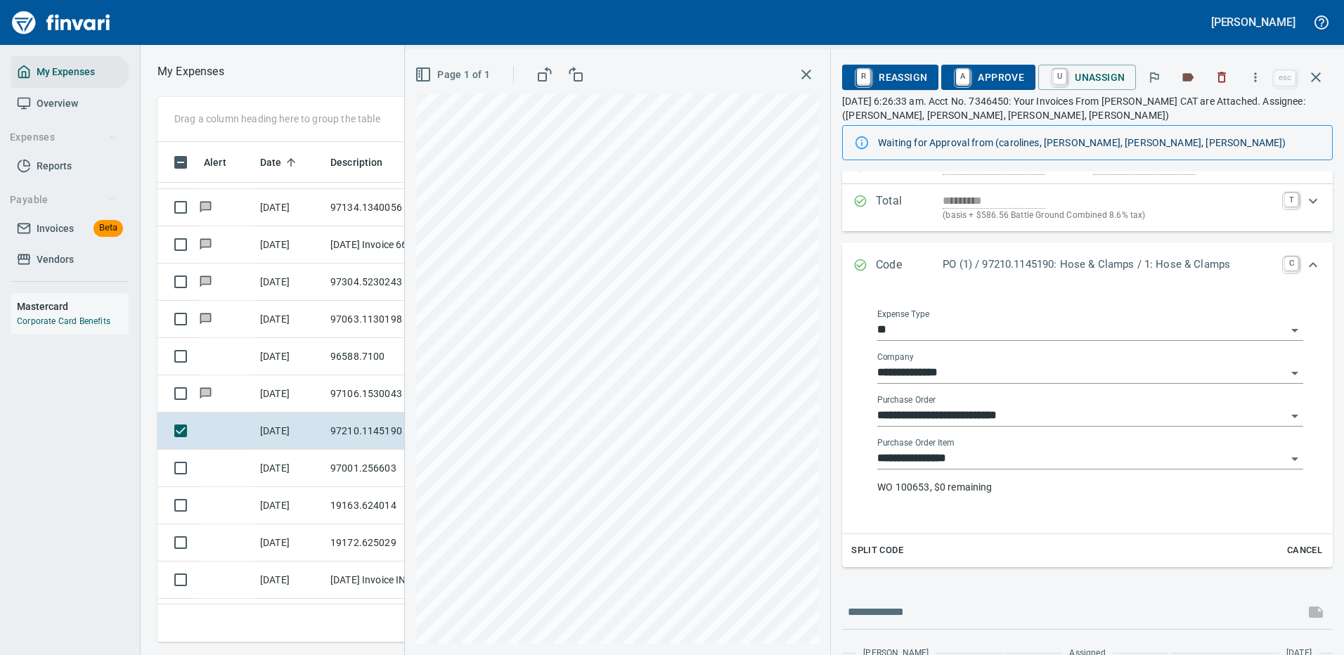
scroll to position [211, 0]
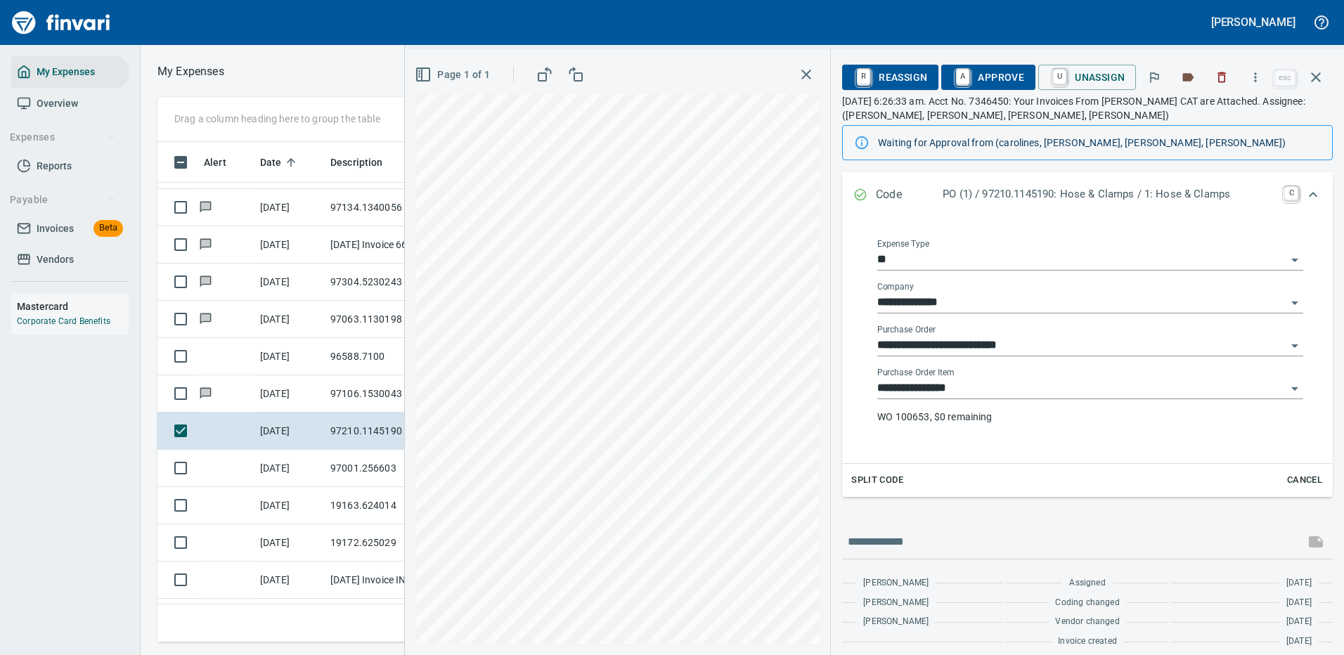
click at [939, 390] on input "**********" at bounding box center [1081, 389] width 409 height 20
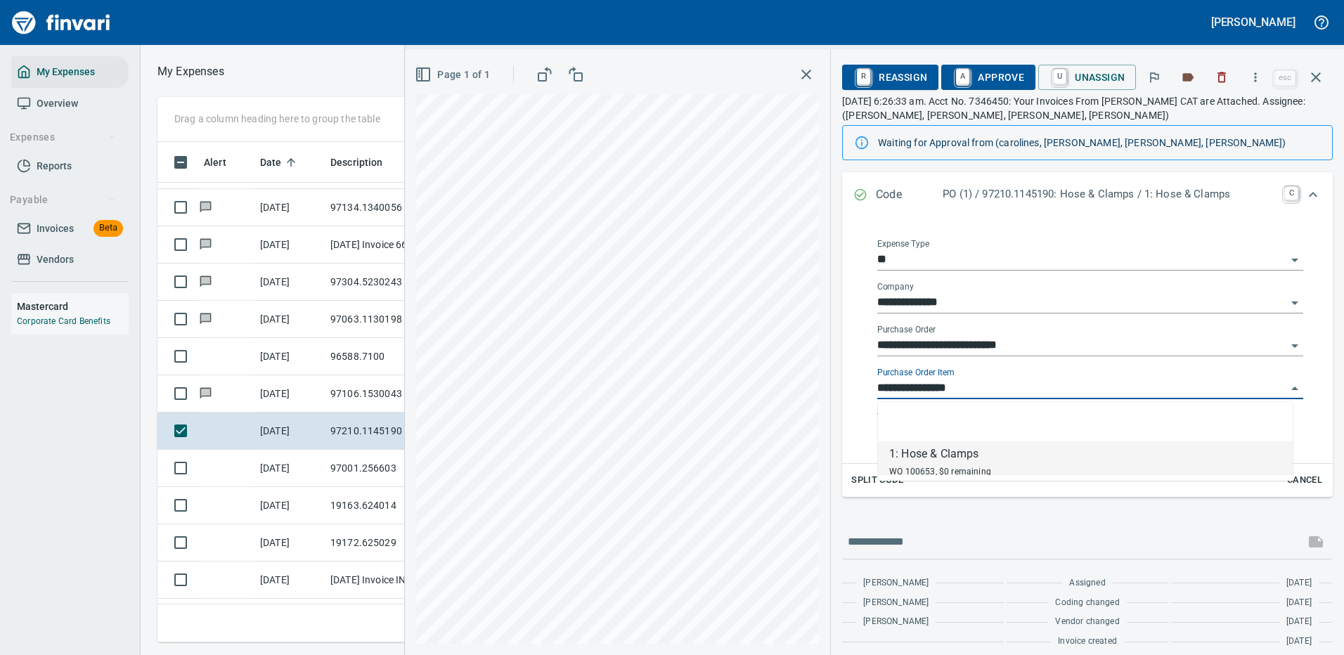
click at [946, 386] on input "**********" at bounding box center [1081, 389] width 409 height 20
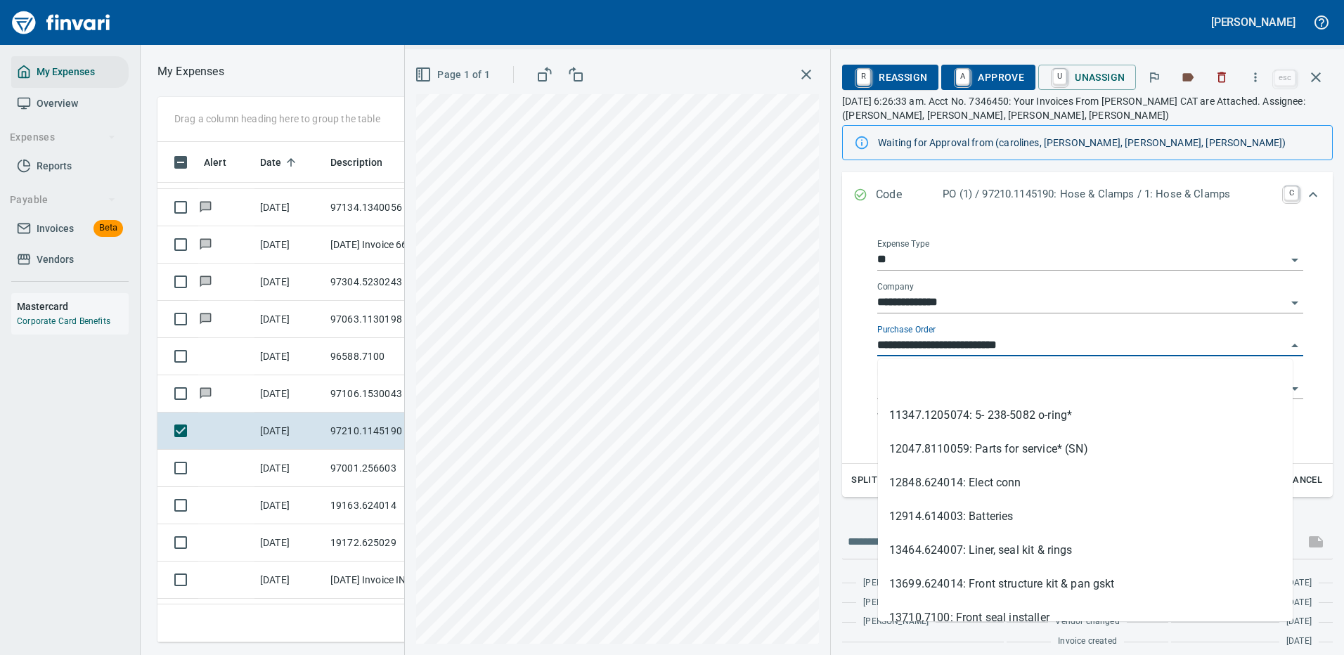
click at [961, 342] on input "**********" at bounding box center [1081, 346] width 409 height 20
click at [955, 339] on input "**********" at bounding box center [1081, 346] width 409 height 20
click at [774, 341] on div "**********" at bounding box center [874, 352] width 939 height 606
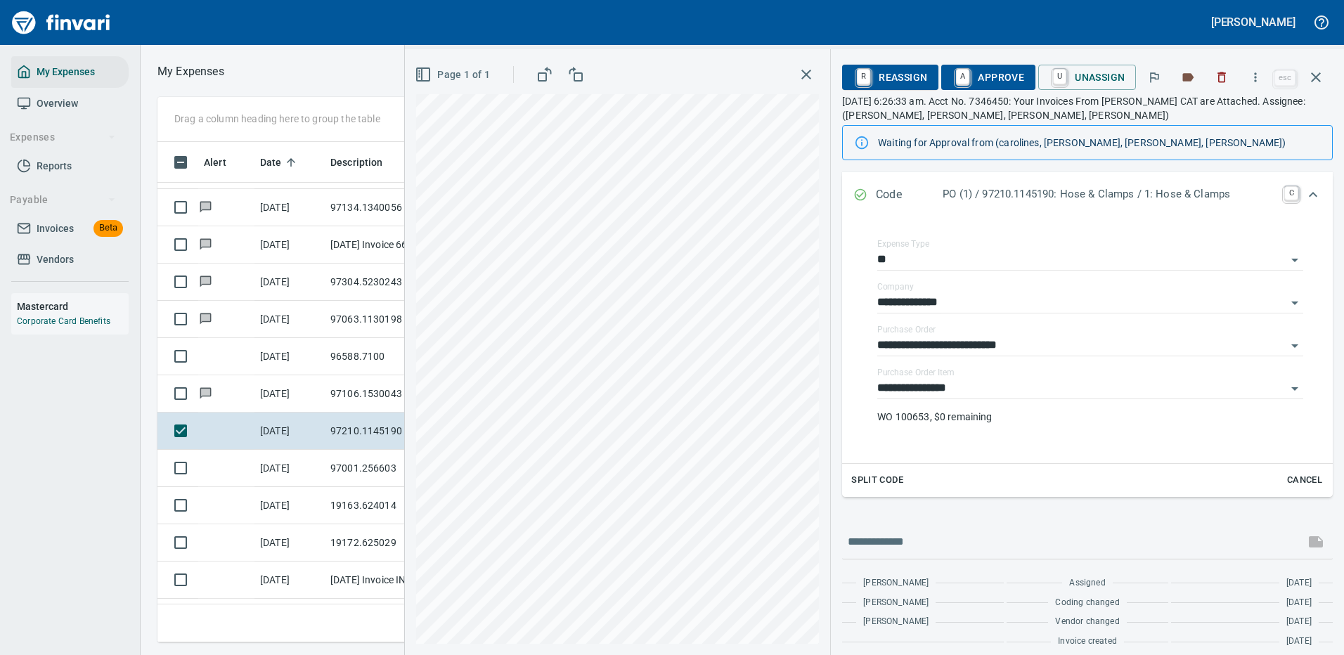
click at [1047, 461] on div "**********" at bounding box center [1087, 341] width 491 height 245
click at [1257, 72] on icon "button" at bounding box center [1256, 77] width 14 height 14
click at [1209, 119] on span "Download" at bounding box center [1253, 118] width 135 height 17
click at [915, 540] on input "text" at bounding box center [1073, 542] width 451 height 22
type input "**********"
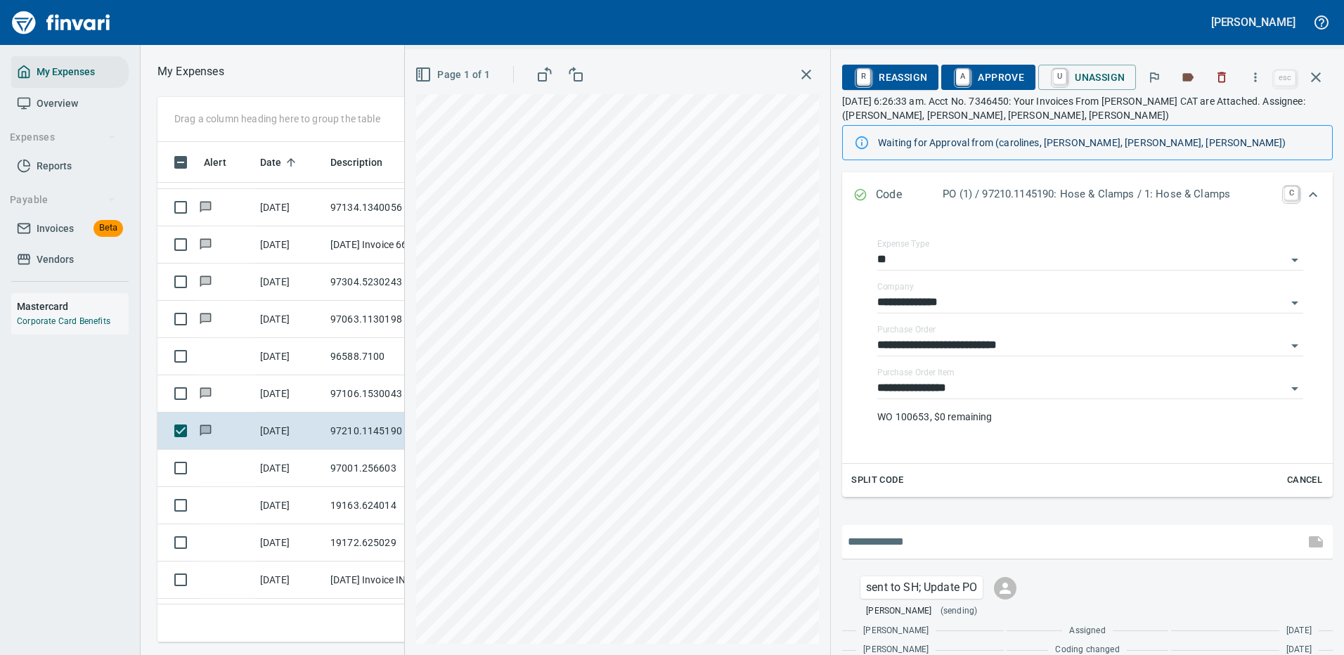
scroll to position [269, 0]
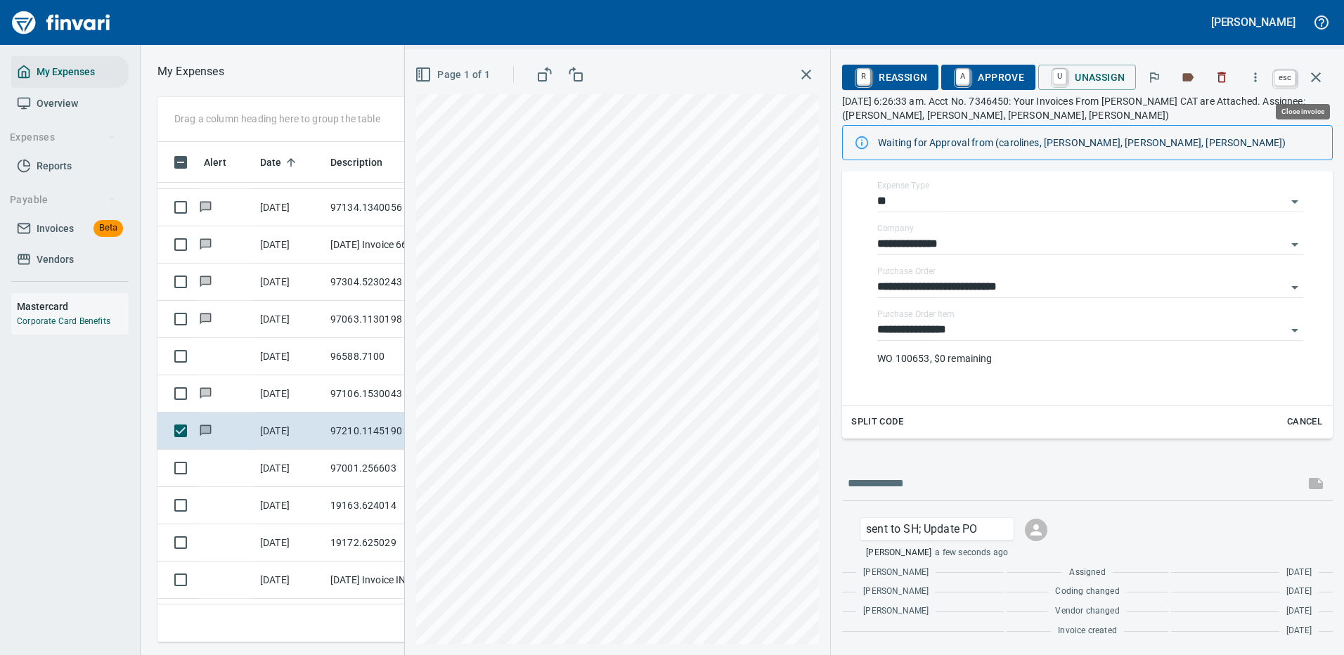
click at [1315, 78] on icon "button" at bounding box center [1316, 77] width 10 height 10
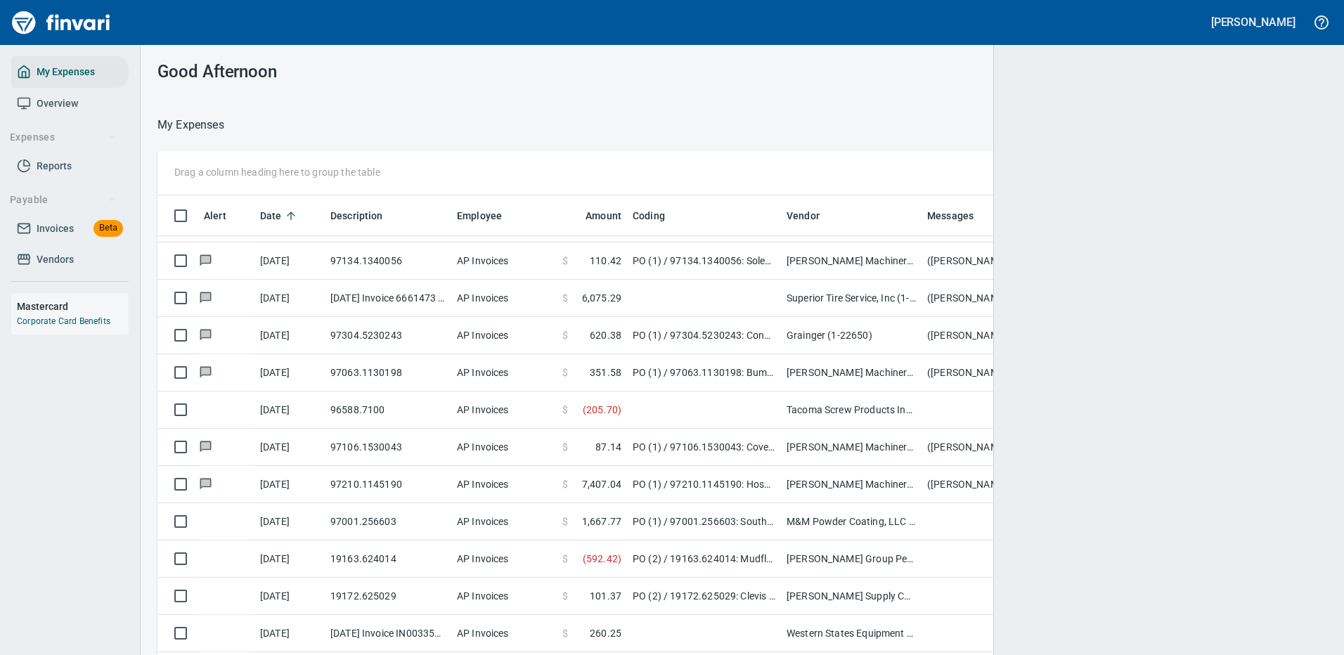
scroll to position [479, 1138]
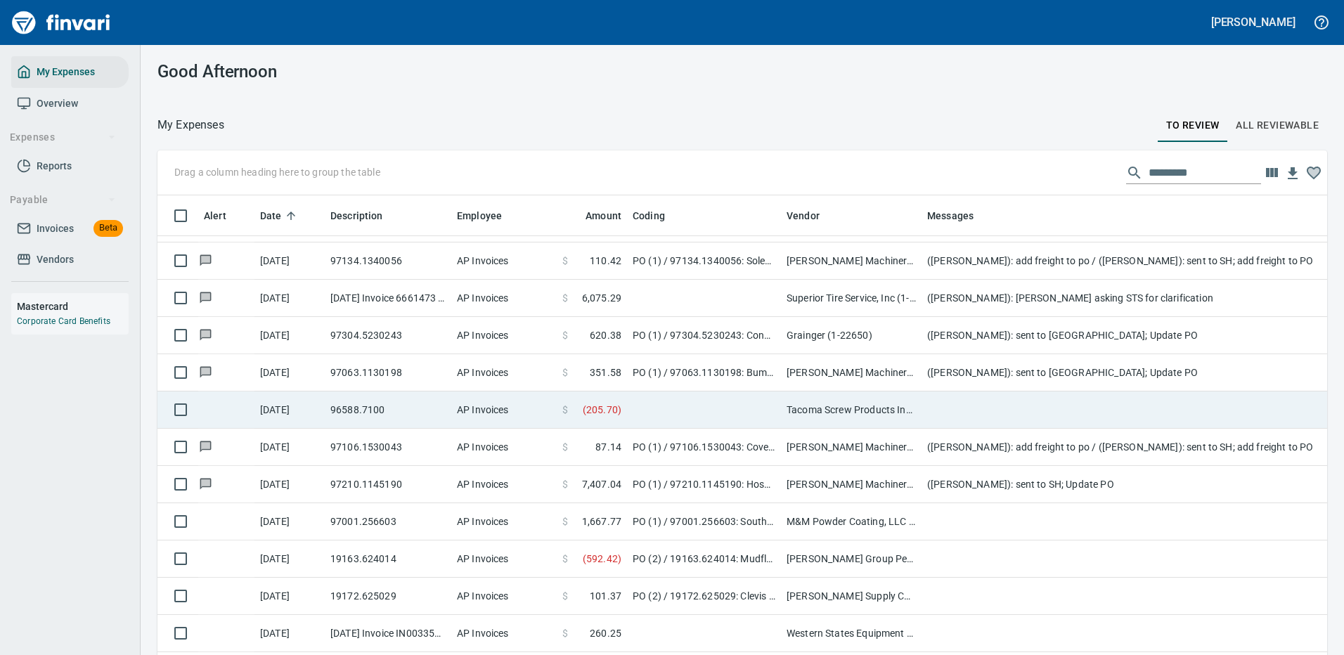
click at [714, 401] on td at bounding box center [704, 410] width 154 height 37
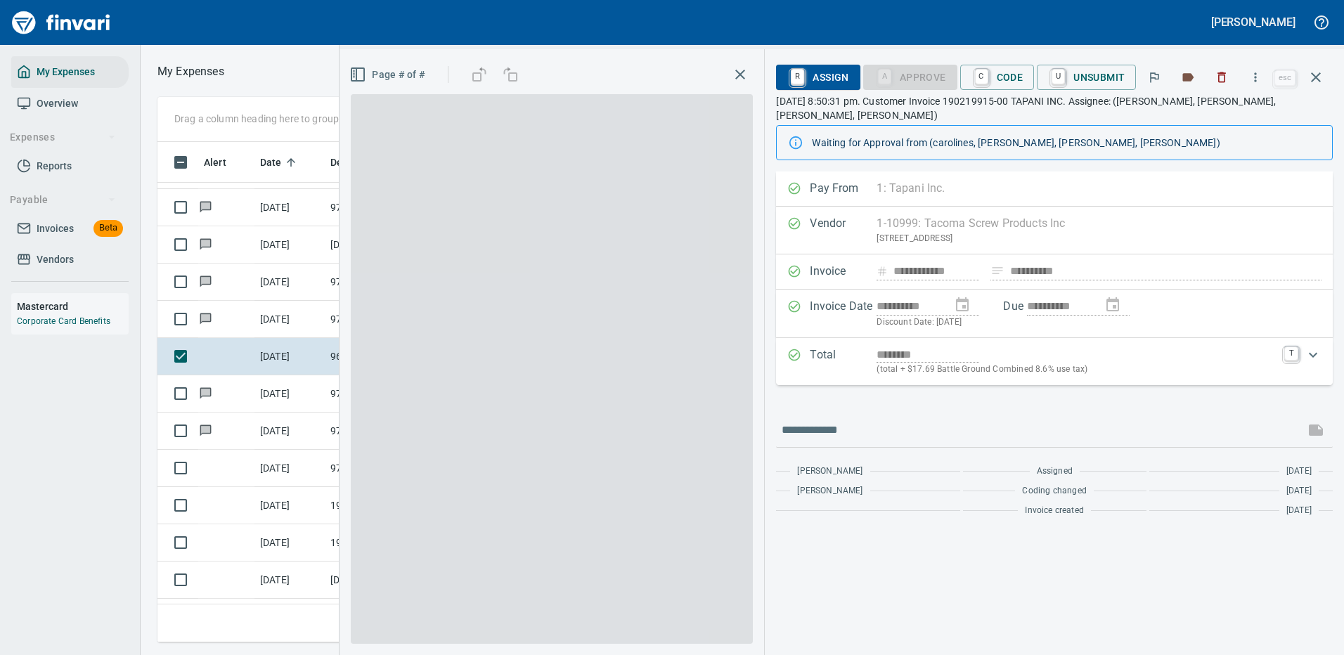
scroll to position [479, 797]
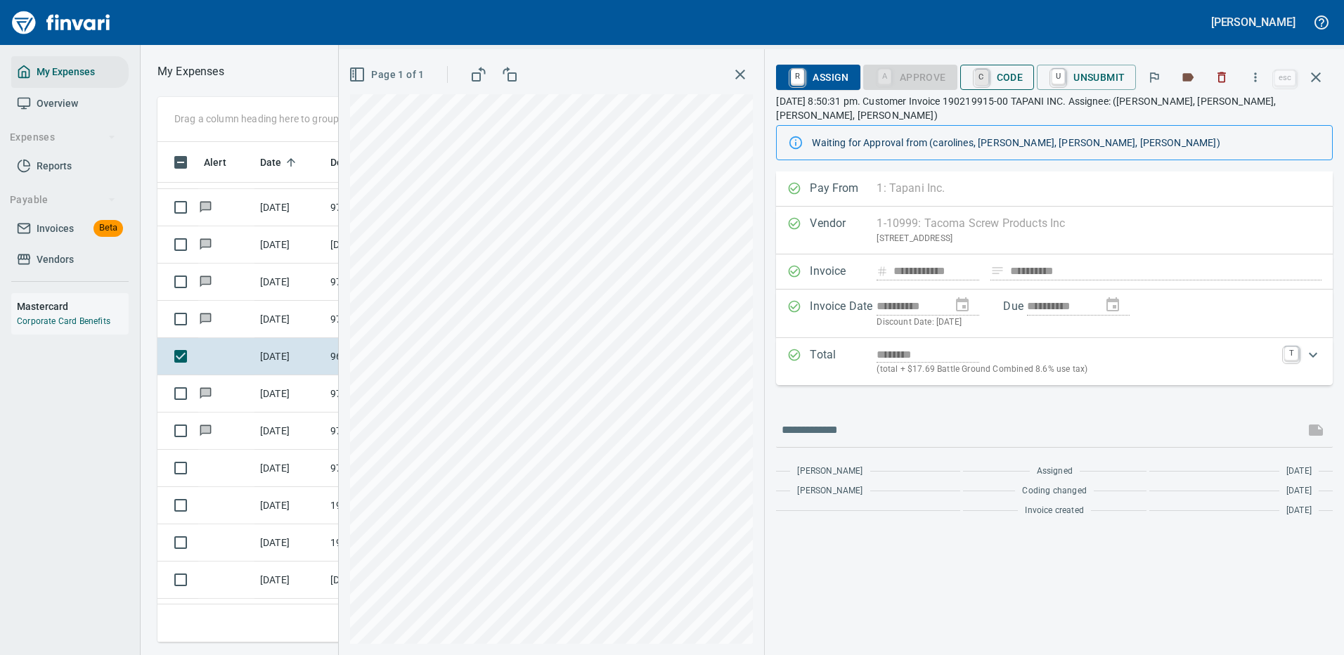
click at [981, 77] on link "C" at bounding box center [981, 77] width 13 height 15
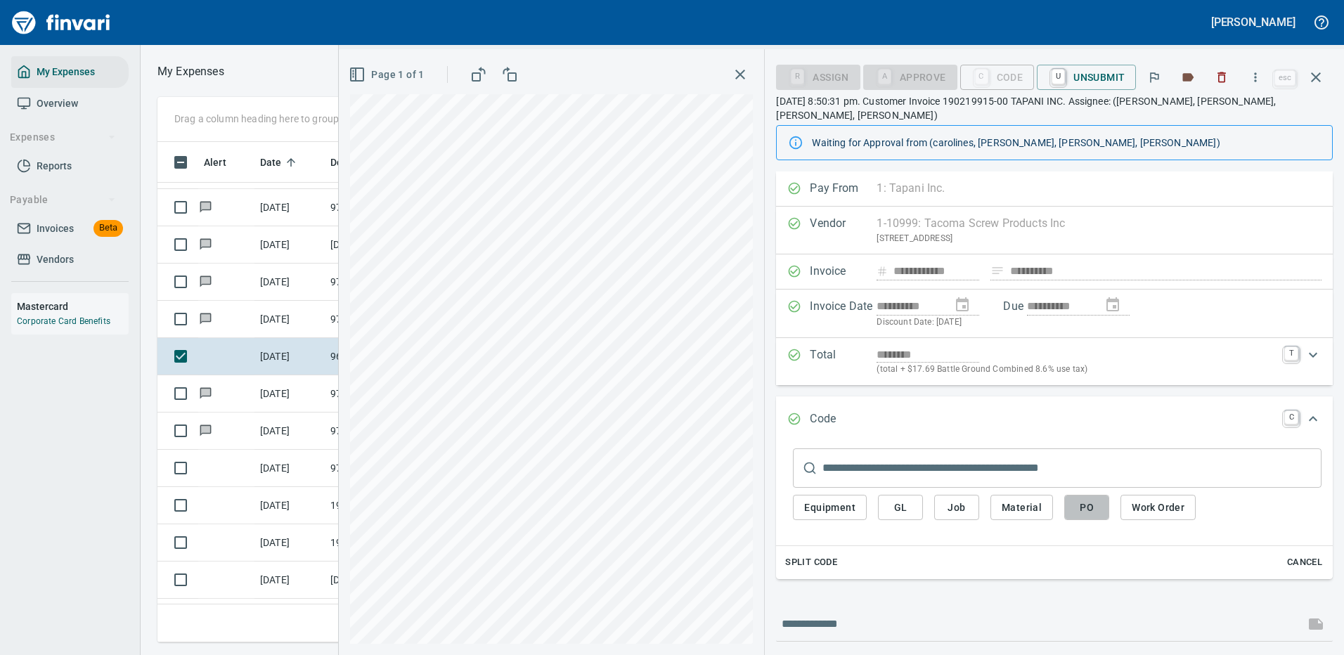
click at [1087, 506] on span "PO" at bounding box center [1087, 508] width 22 height 18
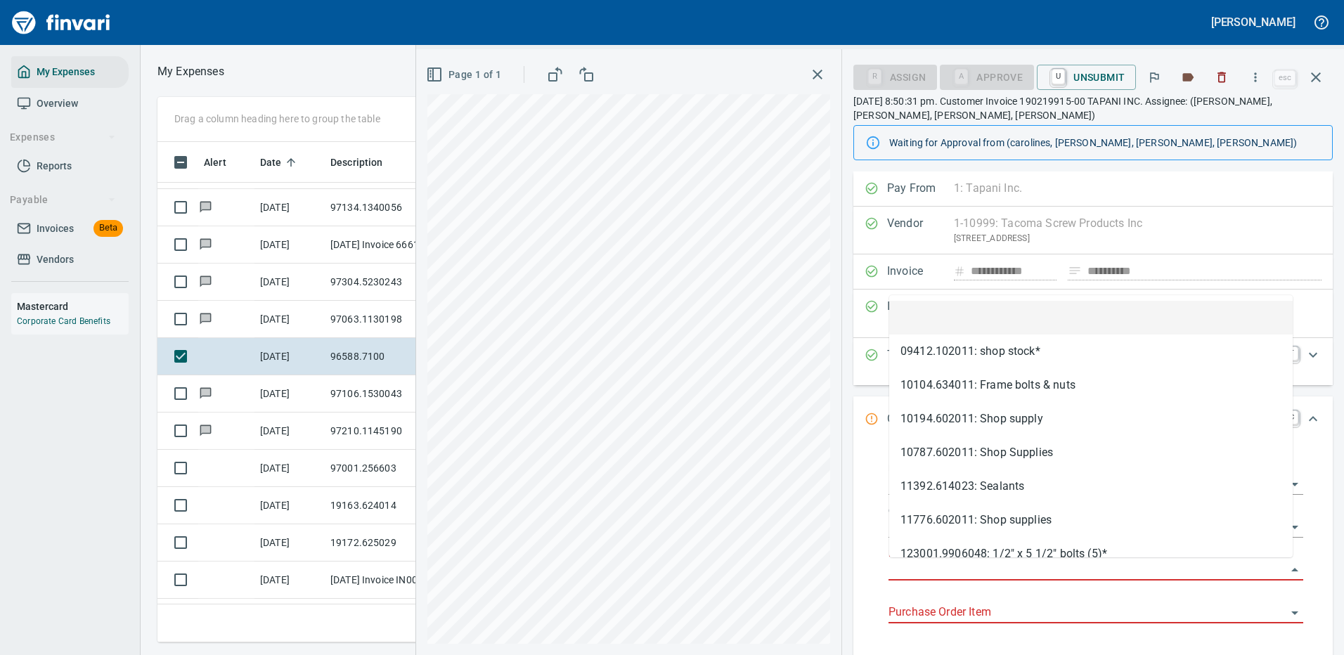
click at [956, 565] on input "Purchase Order" at bounding box center [1088, 570] width 398 height 20
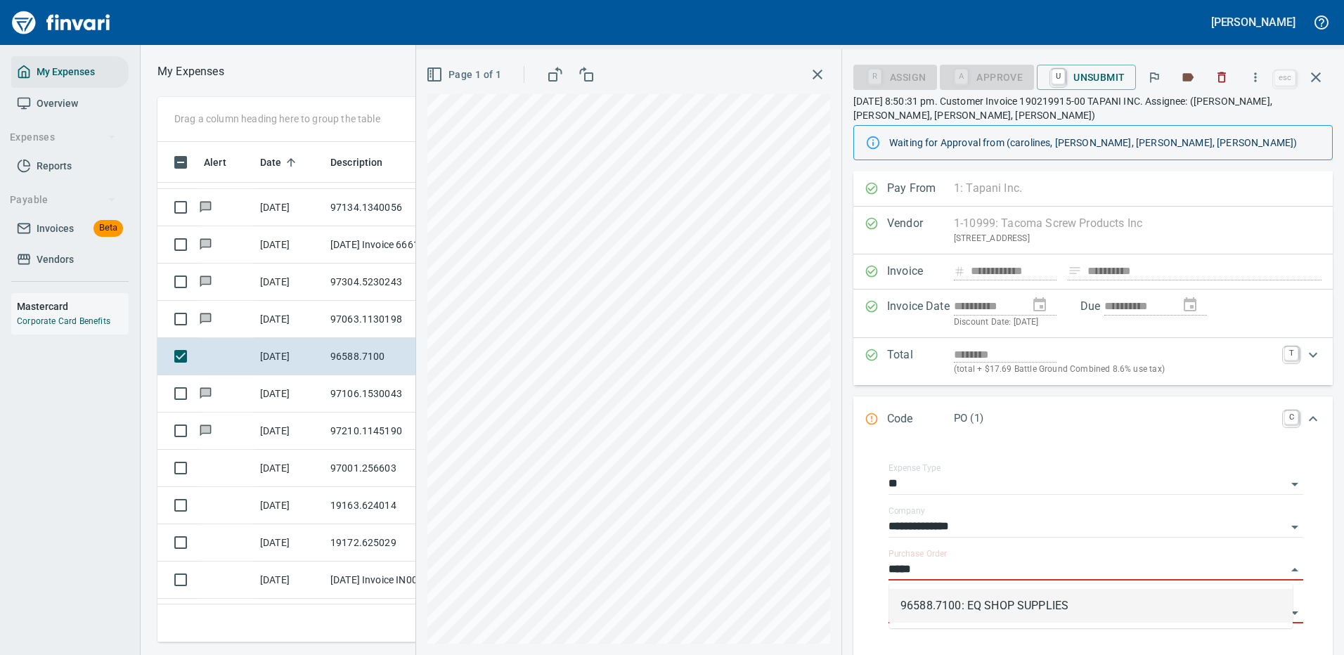
click at [989, 607] on li "96588.7100: EQ SHOP SUPPLIES" at bounding box center [1091, 606] width 404 height 34
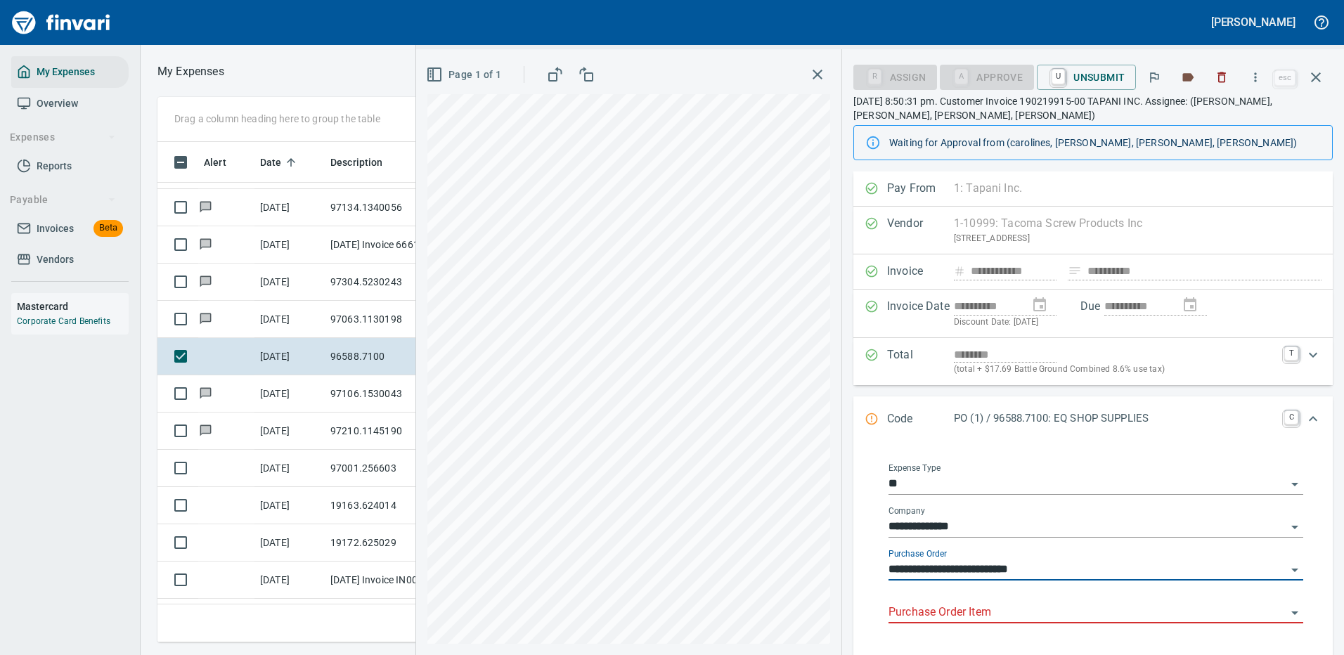
scroll to position [141, 0]
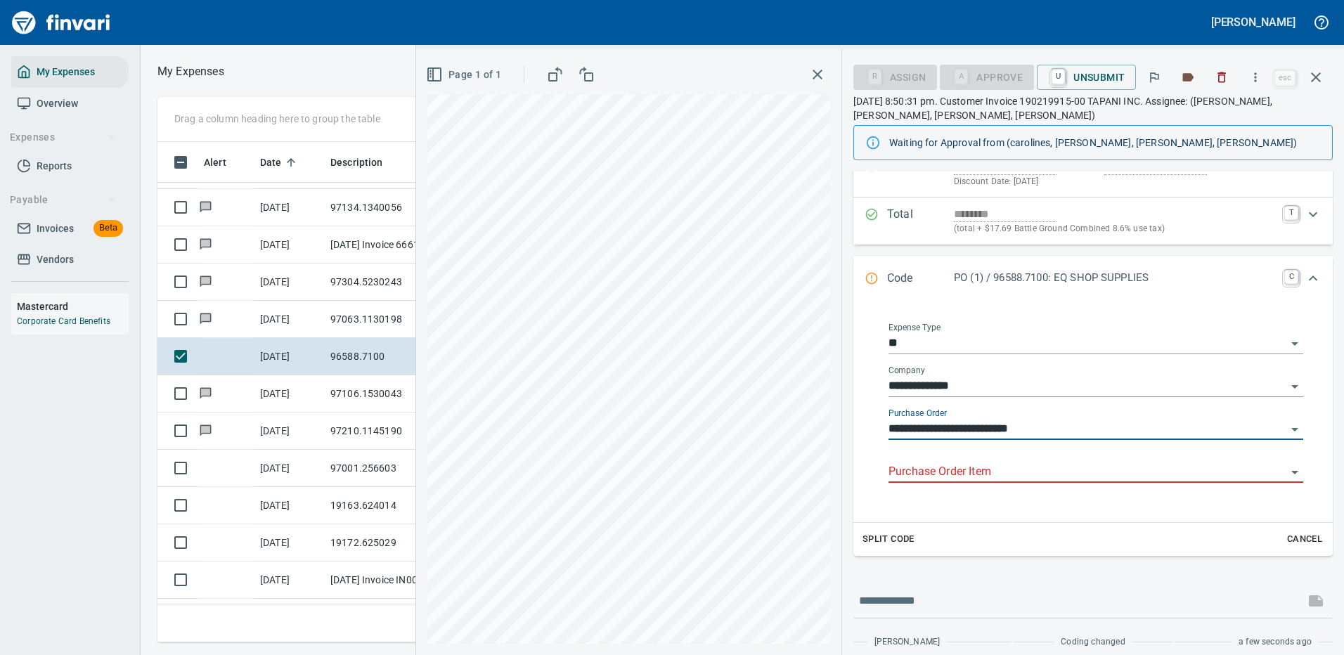
type input "**********"
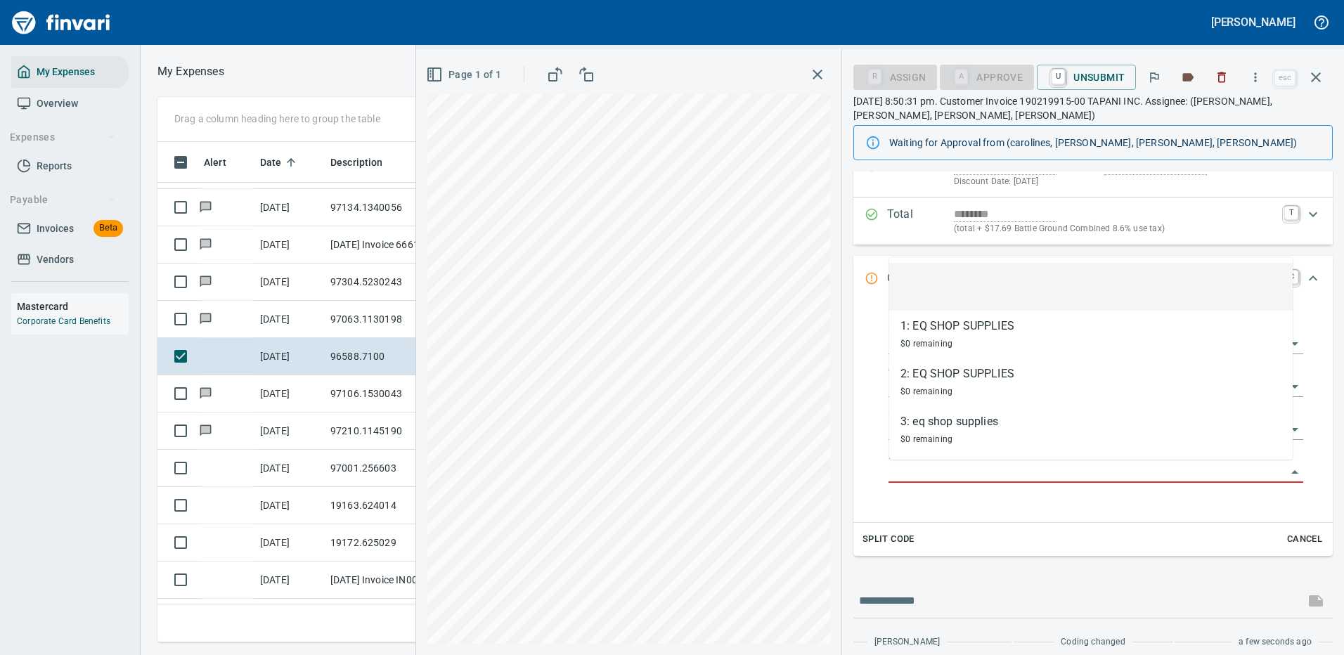
click at [946, 470] on input "Purchase Order Item" at bounding box center [1088, 473] width 398 height 20
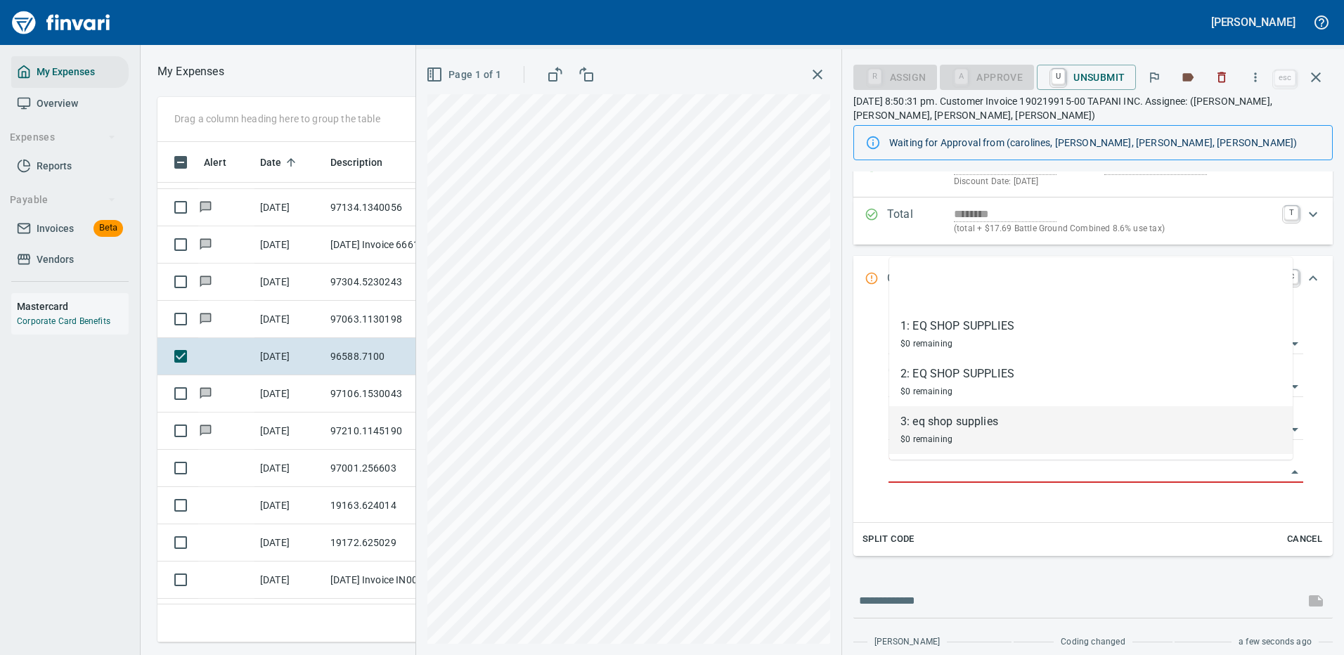
click at [918, 422] on div "3: eq shop supplies" at bounding box center [950, 421] width 98 height 17
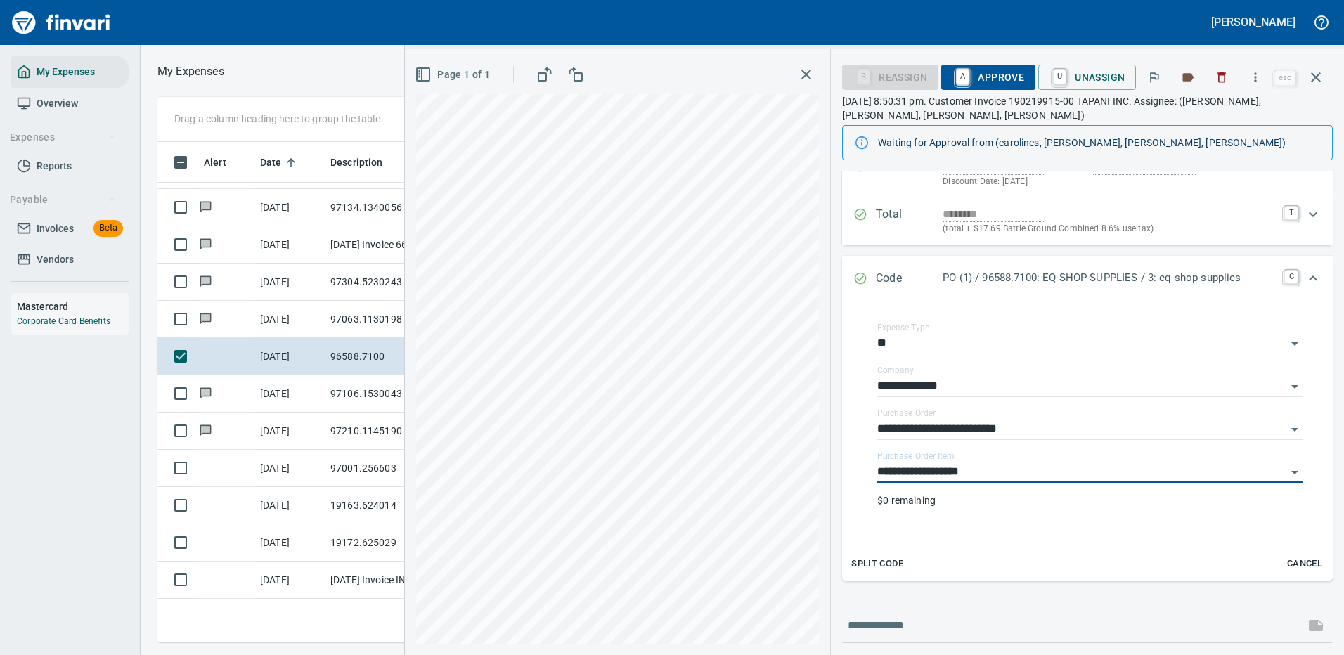
type input "**********"
click at [1000, 71] on span "A Approve" at bounding box center [989, 77] width 72 height 24
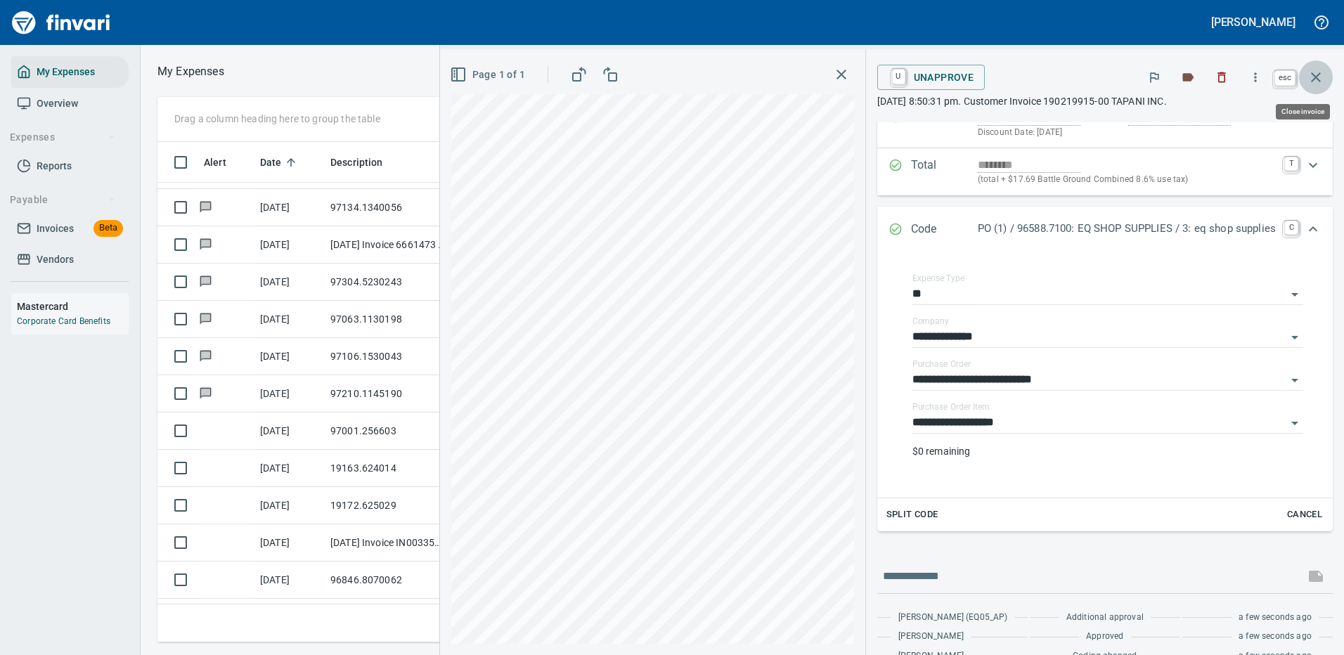
click at [1317, 70] on icon "button" at bounding box center [1316, 77] width 17 height 17
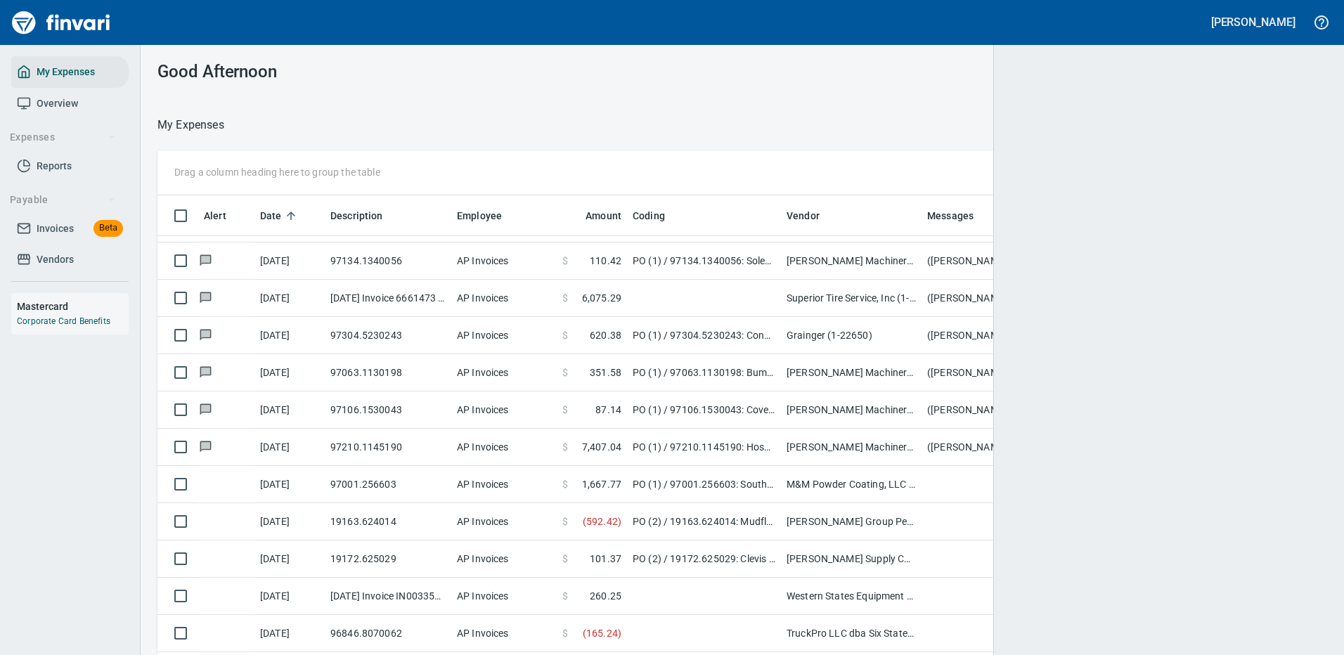
scroll to position [479, 1138]
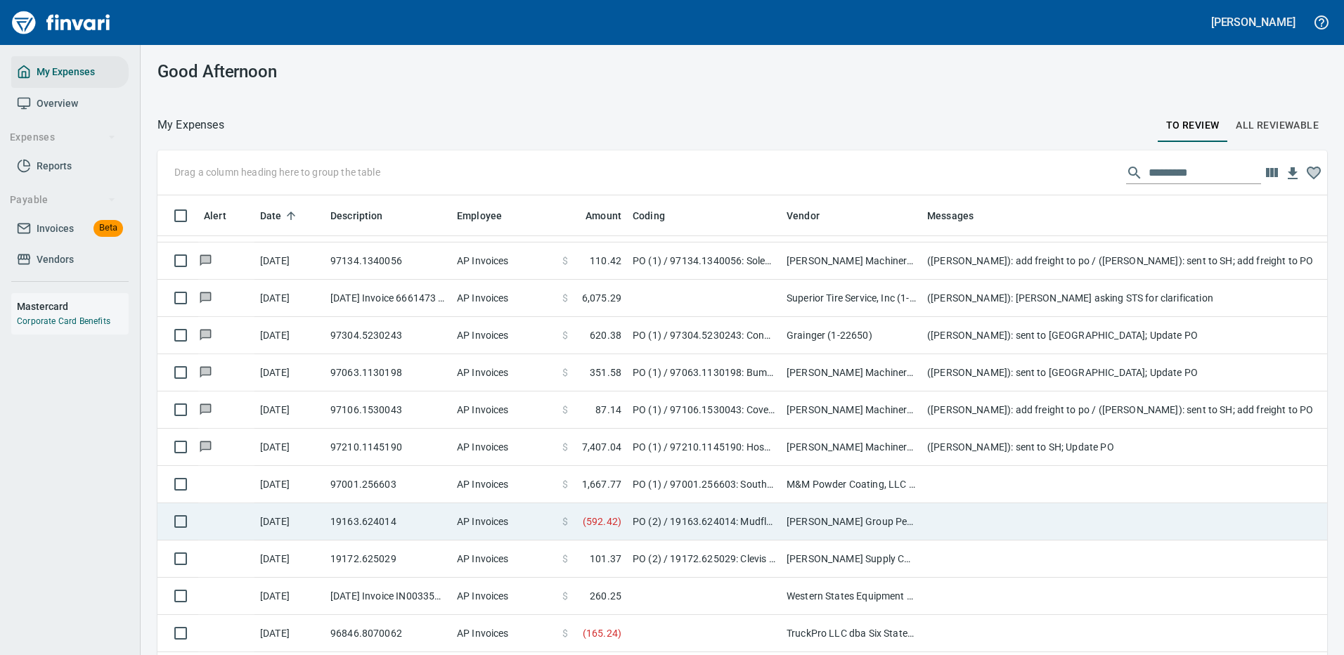
click at [732, 517] on td "PO (2) / 19163.624014: Mudflap / 1: Mudflap" at bounding box center [704, 521] width 154 height 37
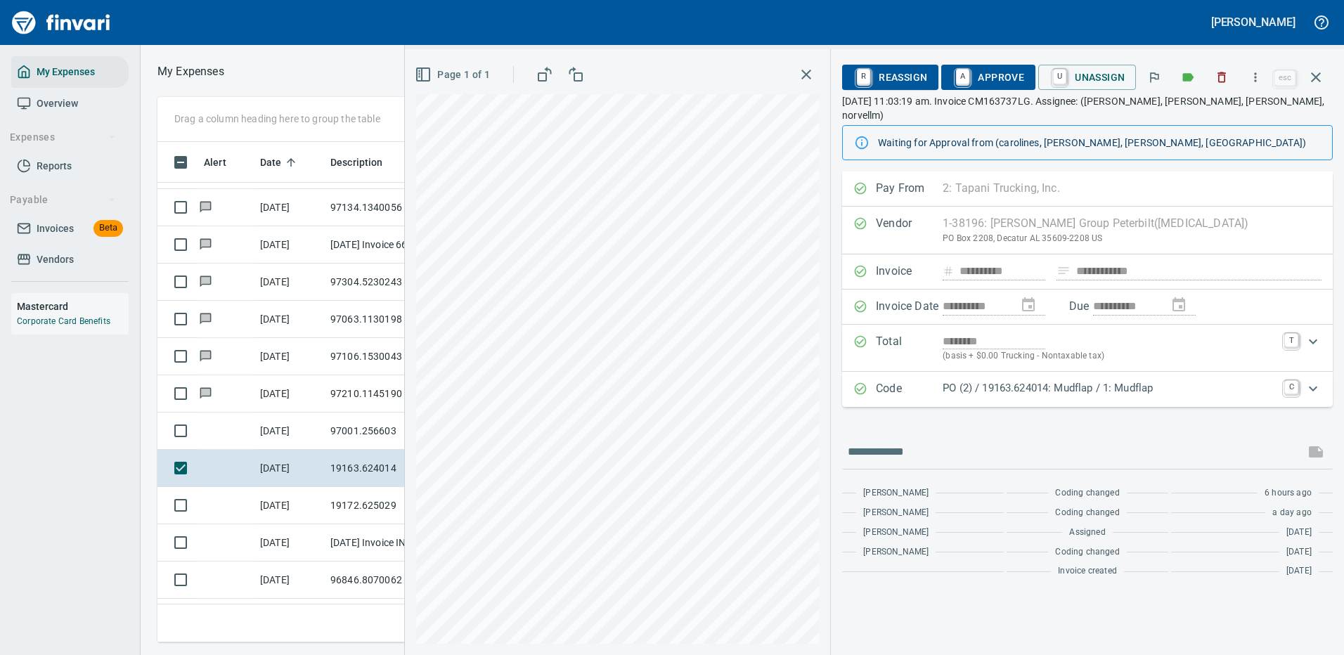
scroll to position [479, 797]
click at [1040, 380] on p "PO (2) / 19163.624014: Mudflap / 1: Mudflap" at bounding box center [1109, 388] width 333 height 16
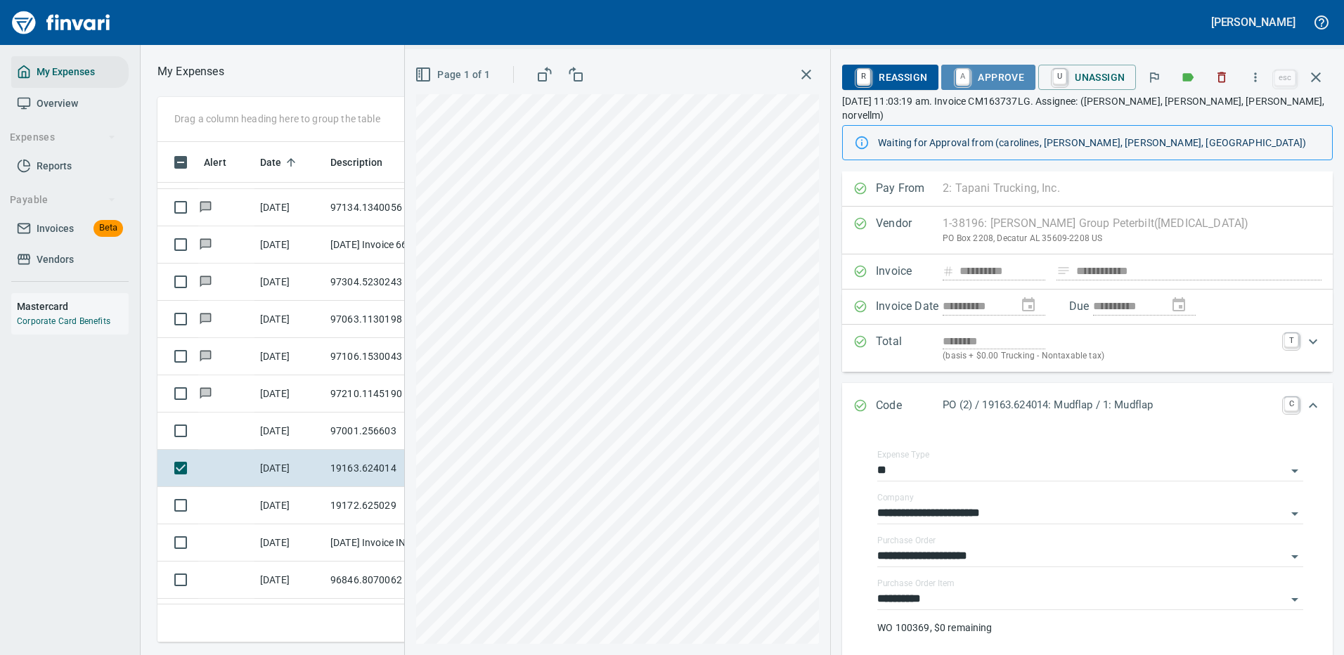
click at [996, 71] on span "A Approve" at bounding box center [989, 77] width 72 height 24
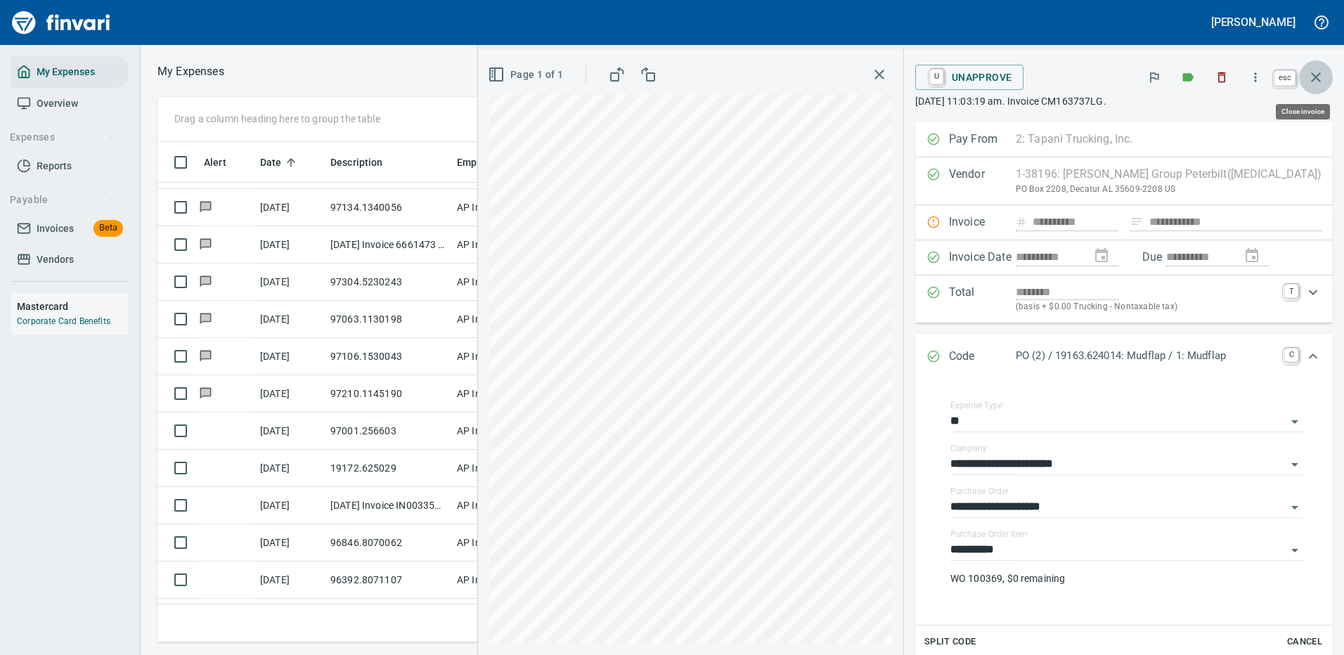
click at [1313, 75] on icon "button" at bounding box center [1316, 77] width 17 height 17
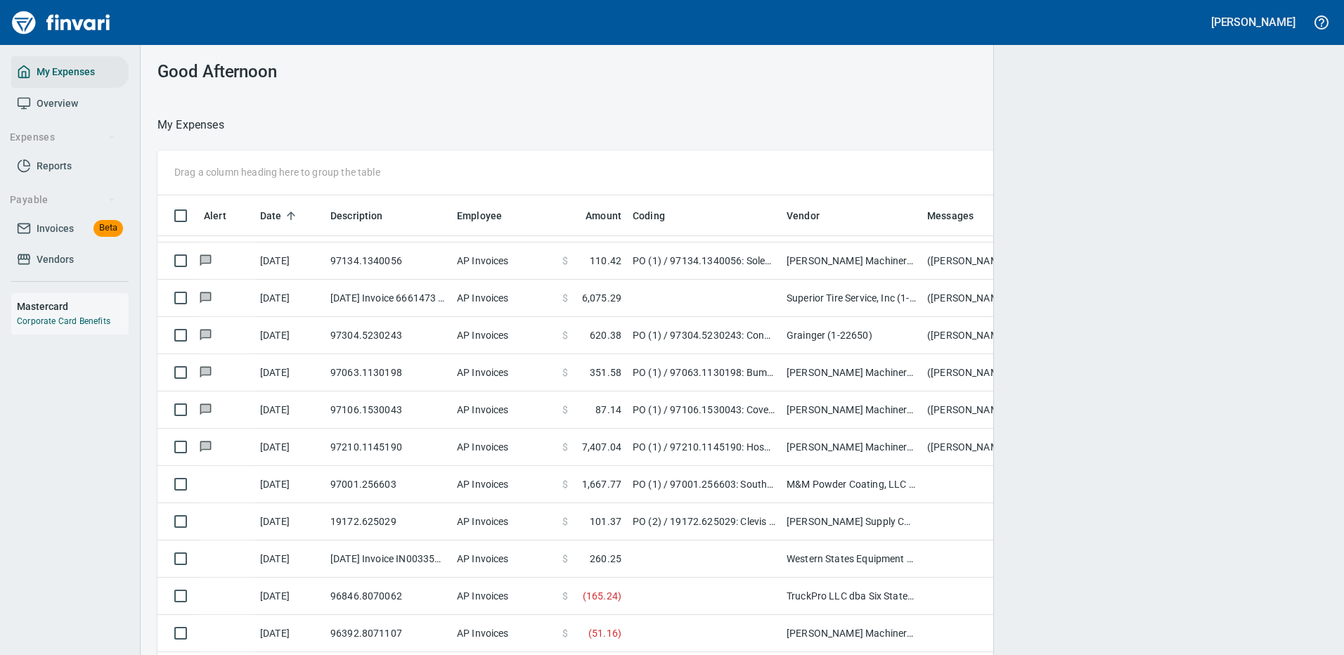
scroll to position [479, 1129]
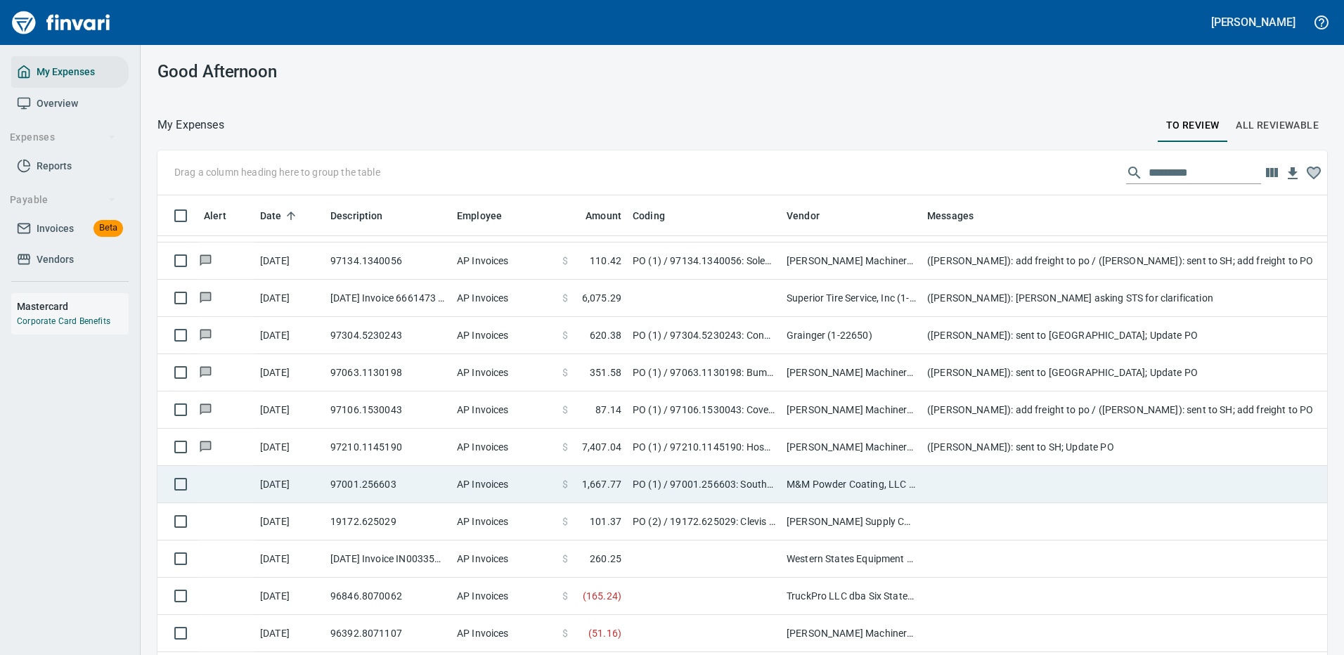
click at [960, 476] on td at bounding box center [1203, 484] width 562 height 37
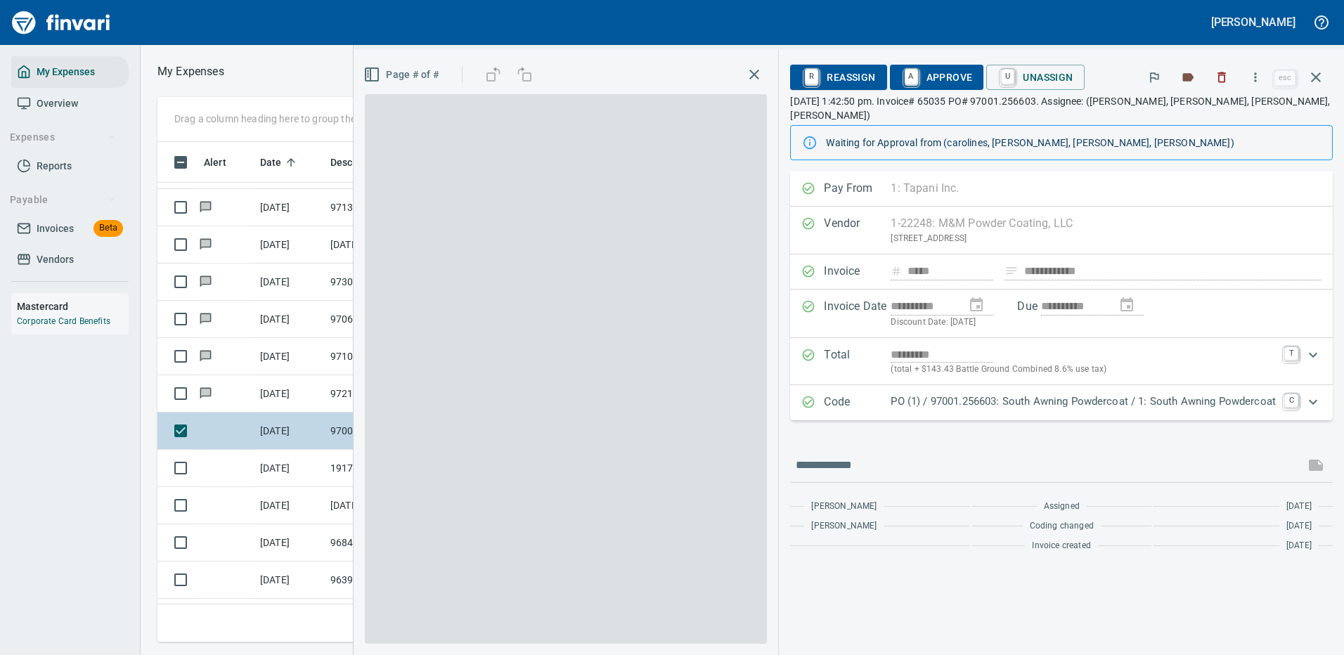
scroll to position [479, 797]
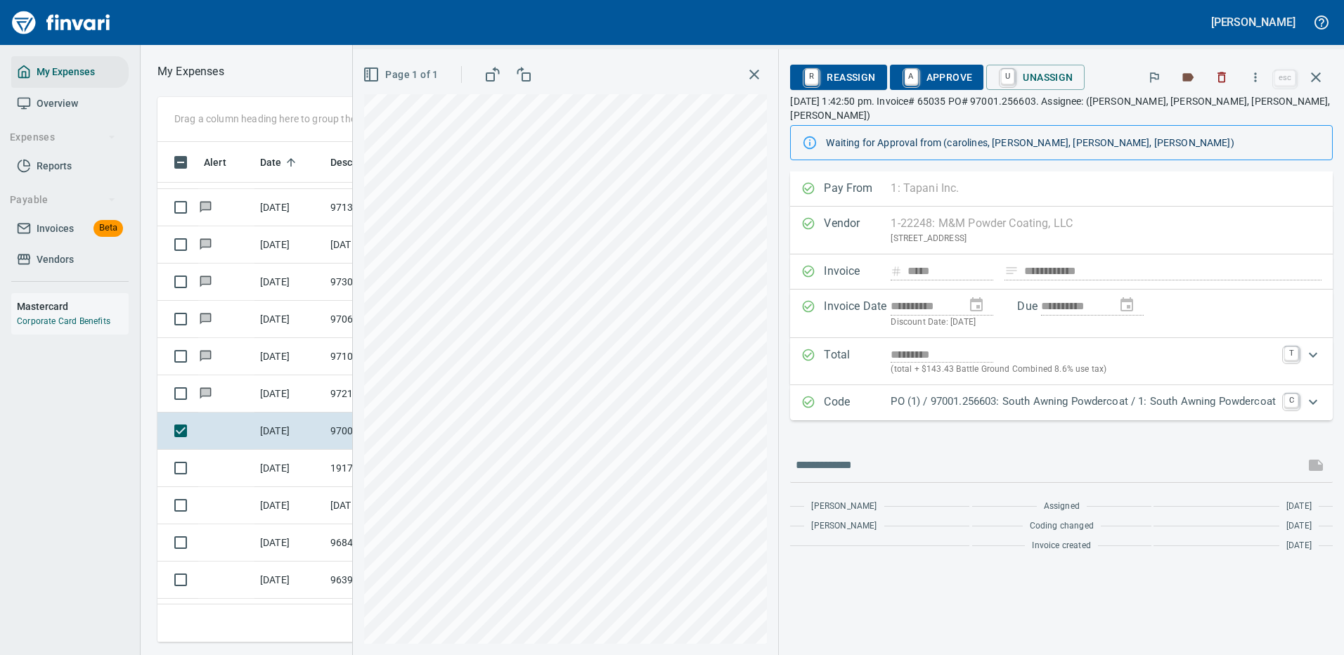
click at [988, 394] on p "PO (1) / 97001.256603: South Awning Powdercoat / 1: South Awning Powdercoat" at bounding box center [1083, 402] width 385 height 16
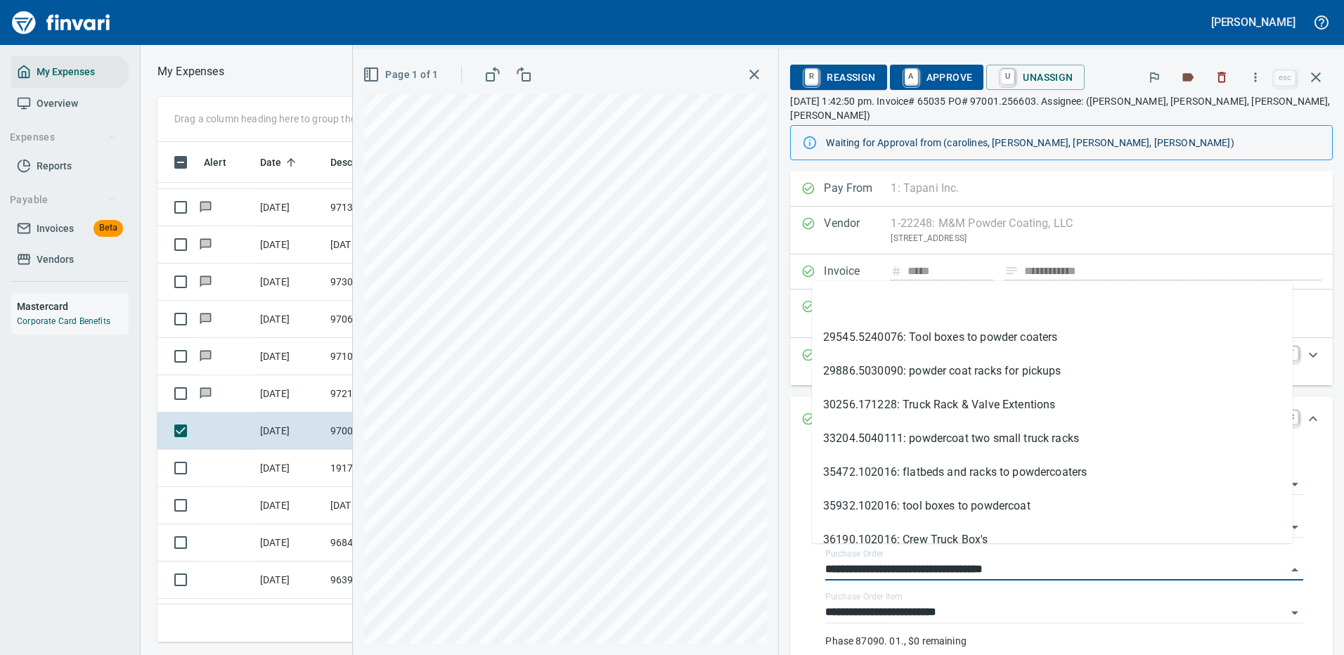
drag, startPoint x: 887, startPoint y: 553, endPoint x: 785, endPoint y: 556, distance: 102.7
click at [790, 556] on div "**********" at bounding box center [1061, 565] width 543 height 245
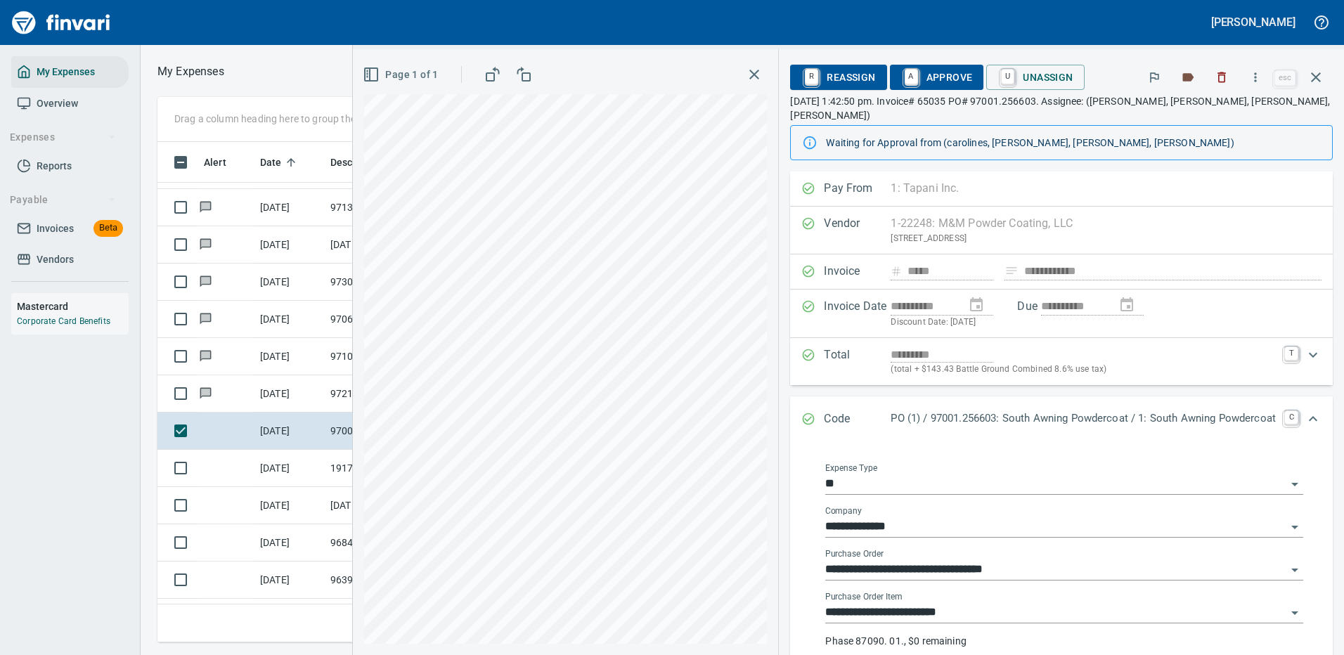
click at [1161, 517] on input "**********" at bounding box center [1055, 527] width 461 height 20
click at [1258, 75] on icon "button" at bounding box center [1256, 77] width 14 height 14
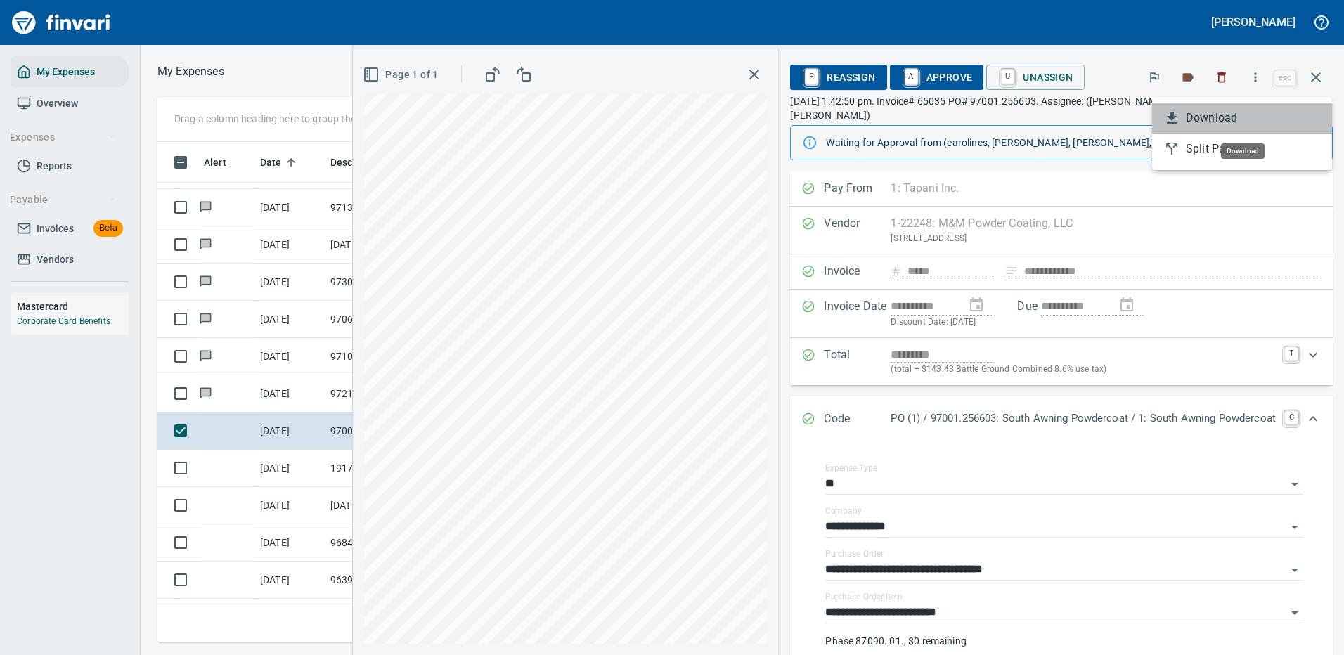
click at [1208, 118] on span "Download" at bounding box center [1253, 118] width 135 height 17
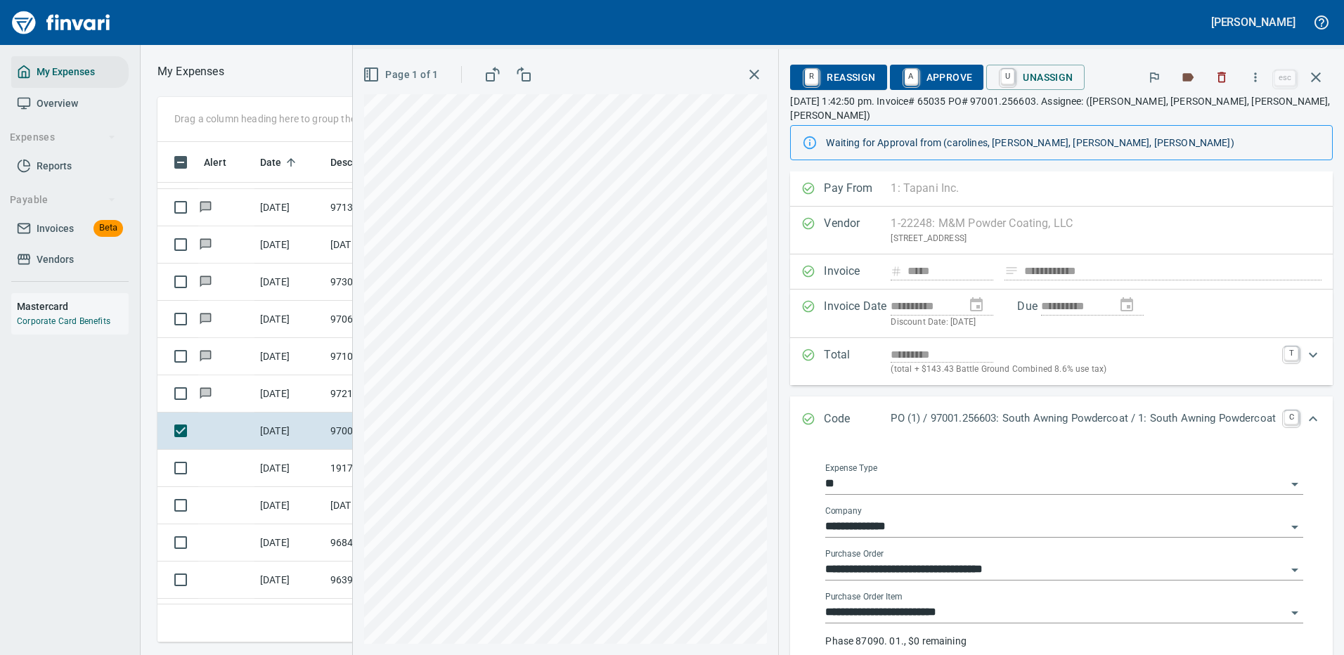
scroll to position [201, 0]
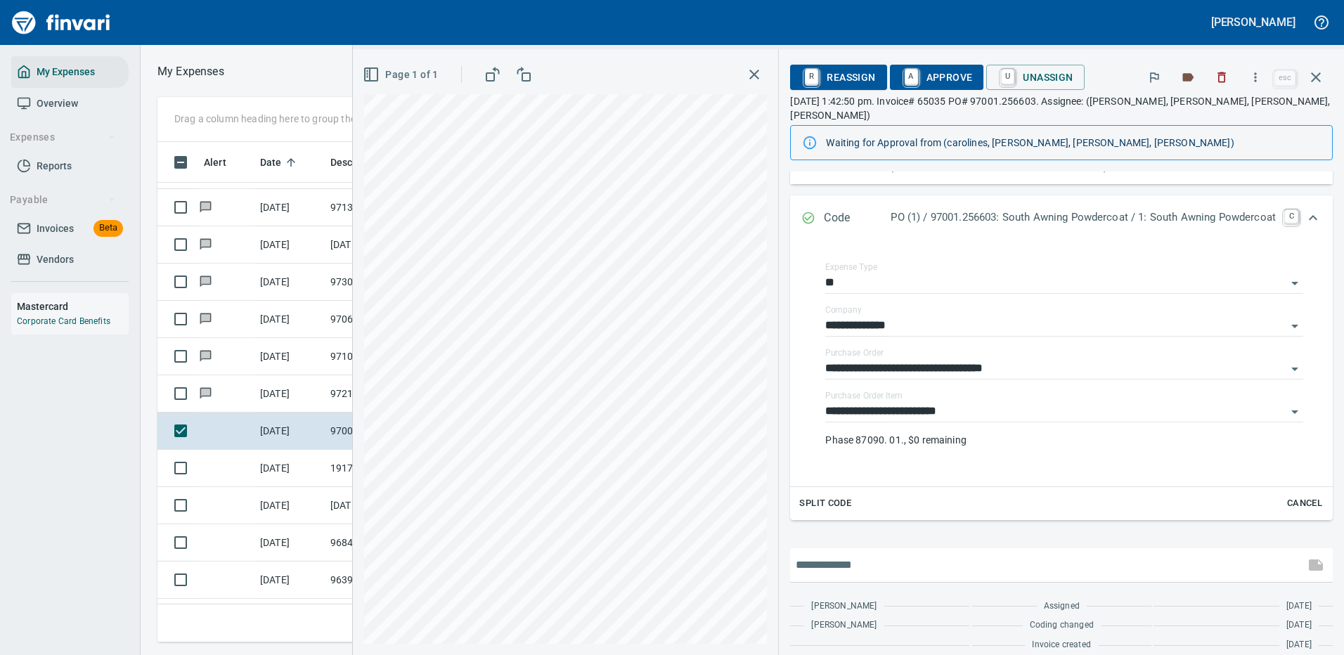
click at [886, 554] on input "text" at bounding box center [1047, 565] width 503 height 22
type input "**********"
